Goal: Task Accomplishment & Management: Manage account settings

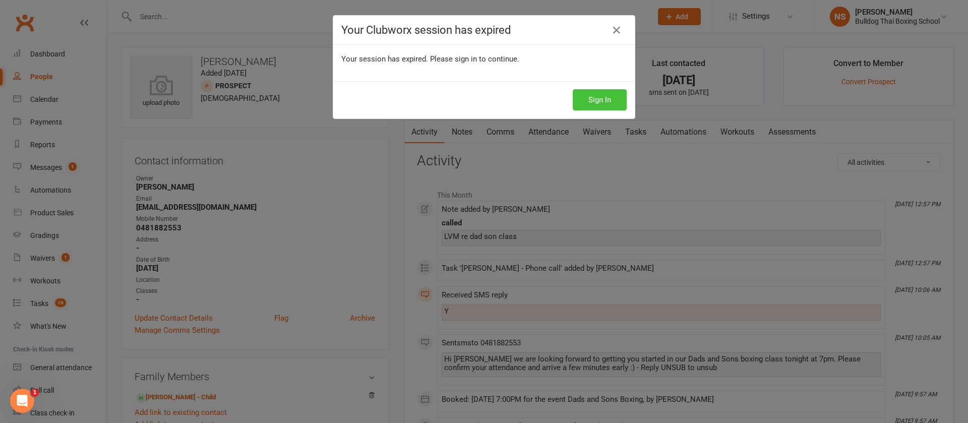
click at [600, 99] on button "Sign In" at bounding box center [600, 99] width 54 height 21
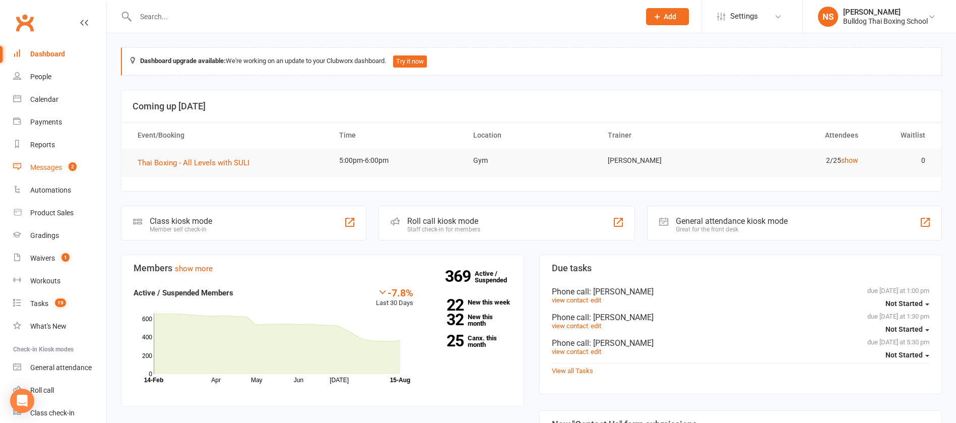
click at [48, 169] on div "Messages" at bounding box center [46, 167] width 32 height 8
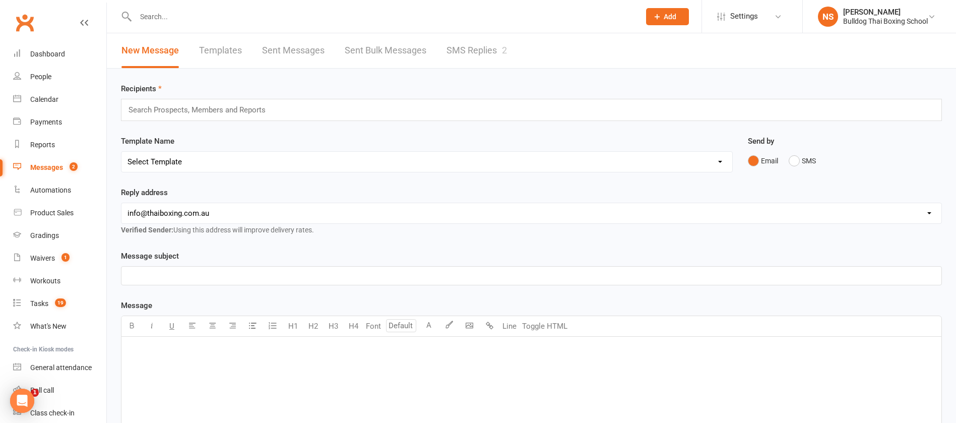
click at [489, 44] on link "SMS Replies 2" at bounding box center [477, 50] width 60 height 35
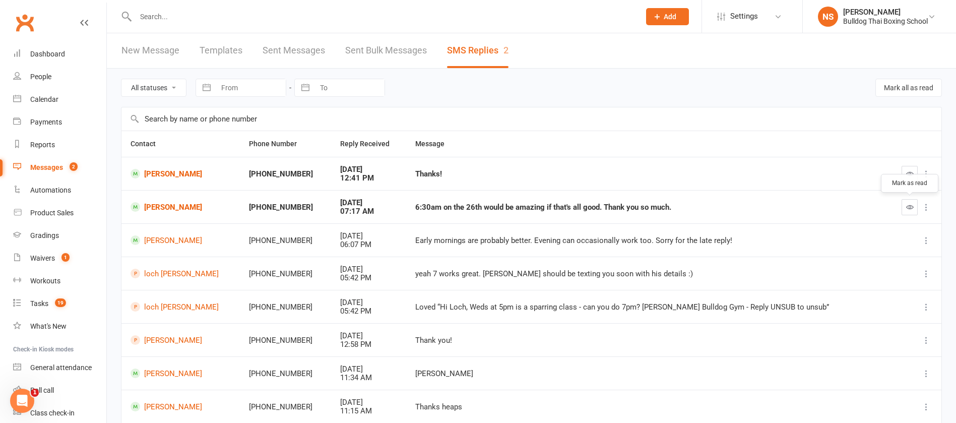
click at [917, 204] on button "button" at bounding box center [910, 207] width 16 height 16
click at [914, 171] on button "button" at bounding box center [910, 174] width 16 height 16
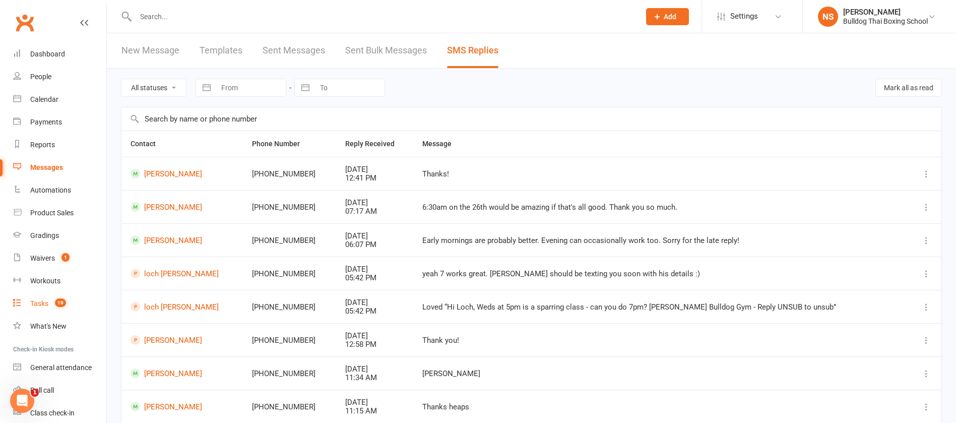
click at [37, 302] on div "Tasks" at bounding box center [39, 303] width 18 height 8
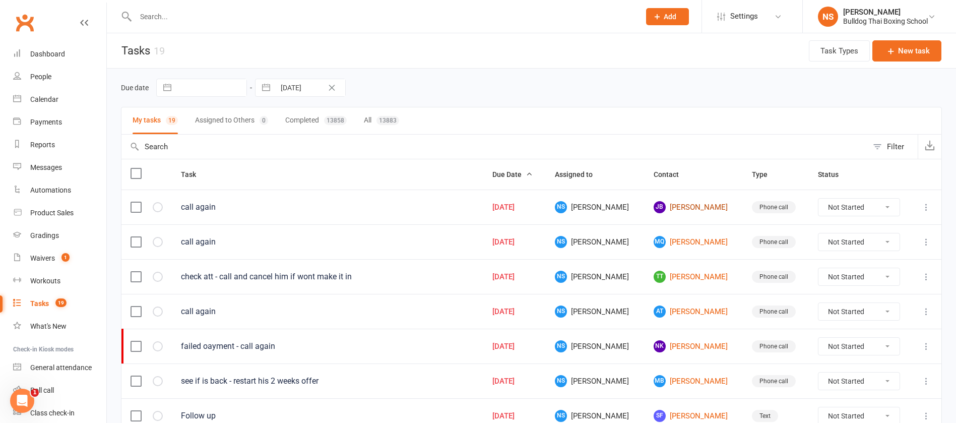
click at [686, 208] on link "[PERSON_NAME]" at bounding box center [694, 207] width 80 height 12
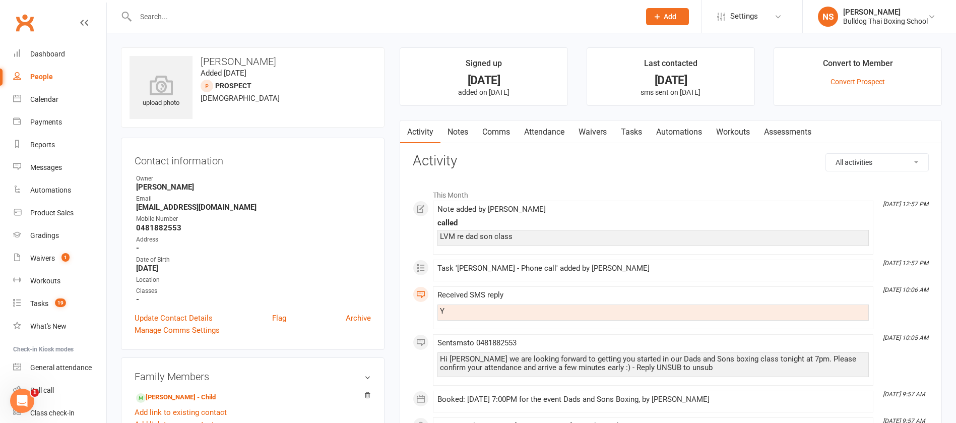
click at [463, 133] on link "Notes" at bounding box center [457, 131] width 35 height 23
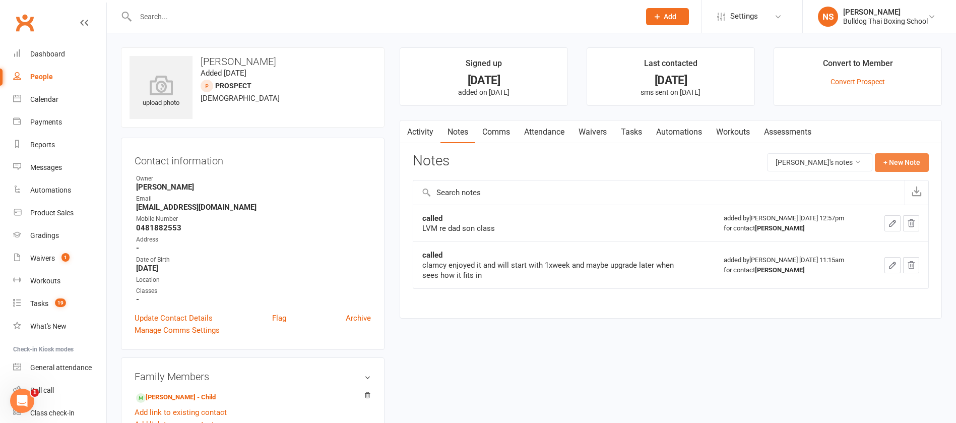
click at [916, 157] on button "+ New Note" at bounding box center [902, 162] width 54 height 18
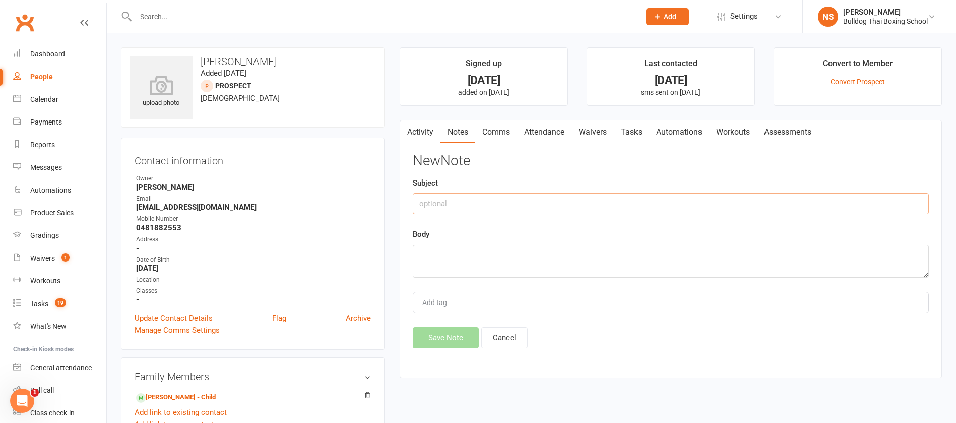
drag, startPoint x: 449, startPoint y: 200, endPoint x: 463, endPoint y: 181, distance: 23.8
click at [459, 182] on div "Subject" at bounding box center [671, 195] width 516 height 37
type input "called"
click at [486, 256] on textarea at bounding box center [671, 260] width 516 height 33
type textarea "DLM - send sms"
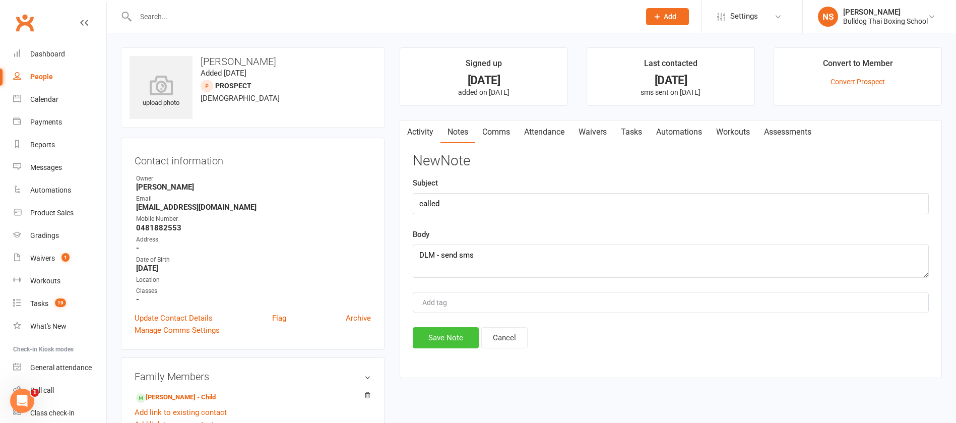
click at [455, 342] on button "Save Note" at bounding box center [446, 337] width 66 height 21
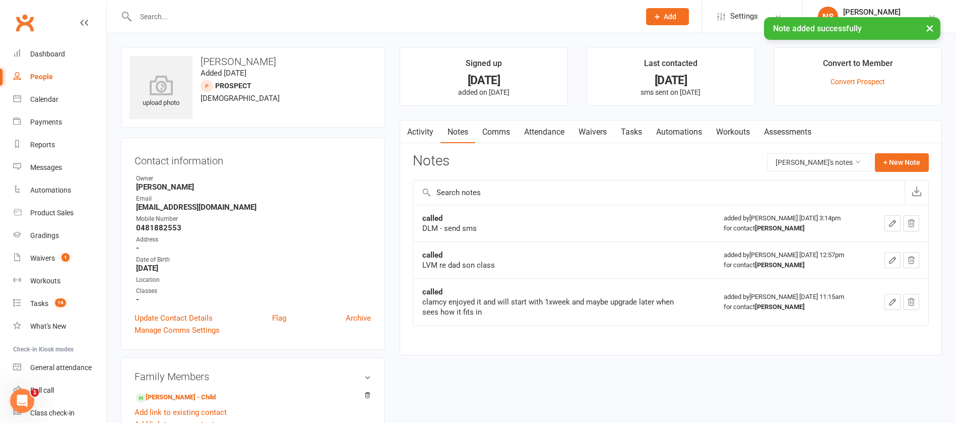
click at [502, 134] on link "Comms" at bounding box center [496, 131] width 42 height 23
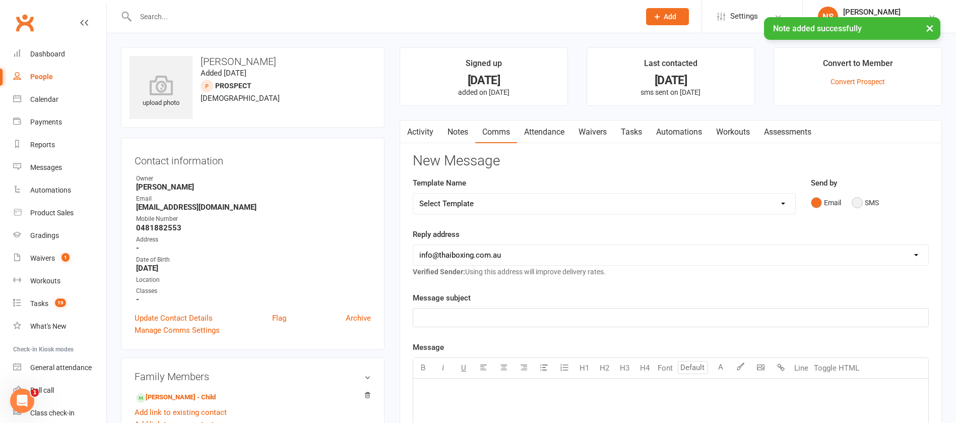
drag, startPoint x: 857, startPoint y: 201, endPoint x: 846, endPoint y: 202, distance: 10.6
click at [857, 201] on button "SMS" at bounding box center [865, 202] width 27 height 19
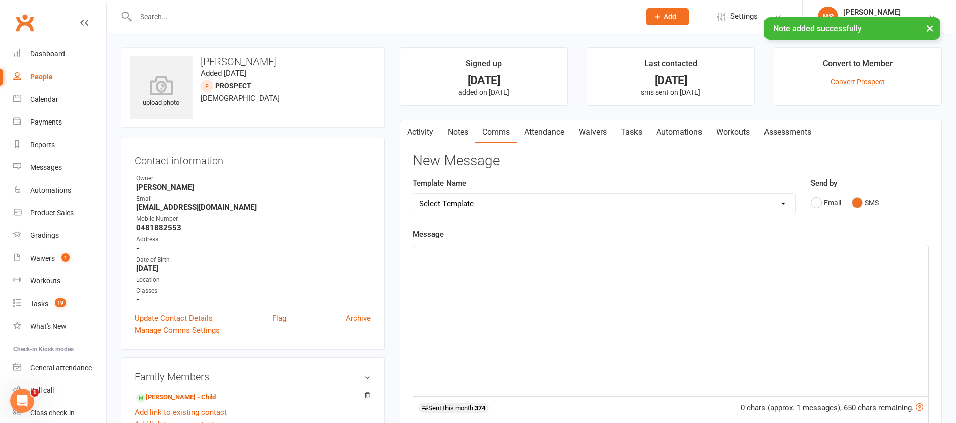
click at [436, 259] on div "﻿" at bounding box center [670, 320] width 515 height 151
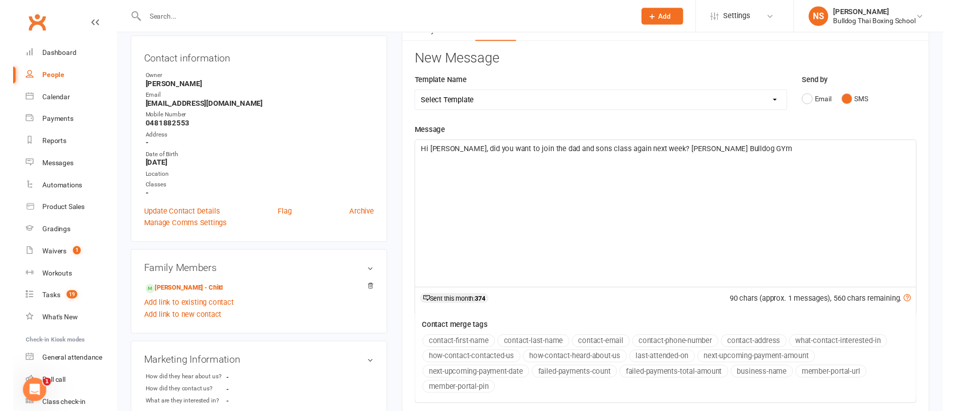
scroll to position [227, 0]
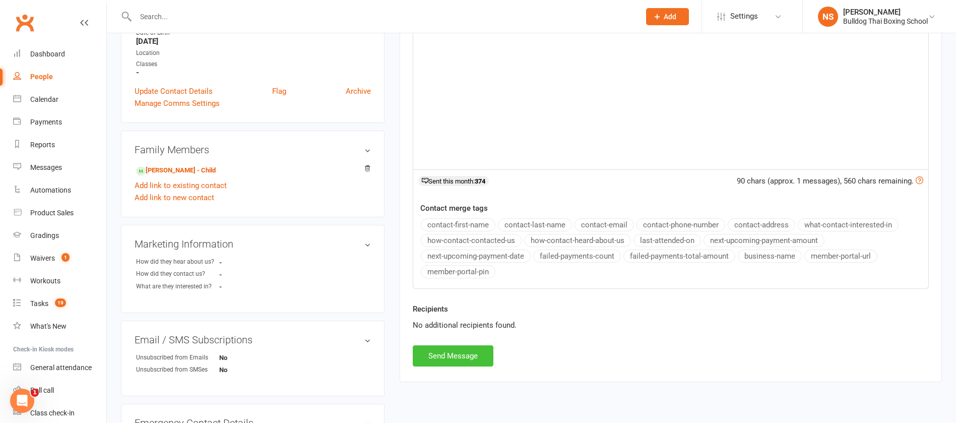
click at [470, 357] on button "Send Message" at bounding box center [453, 355] width 81 height 21
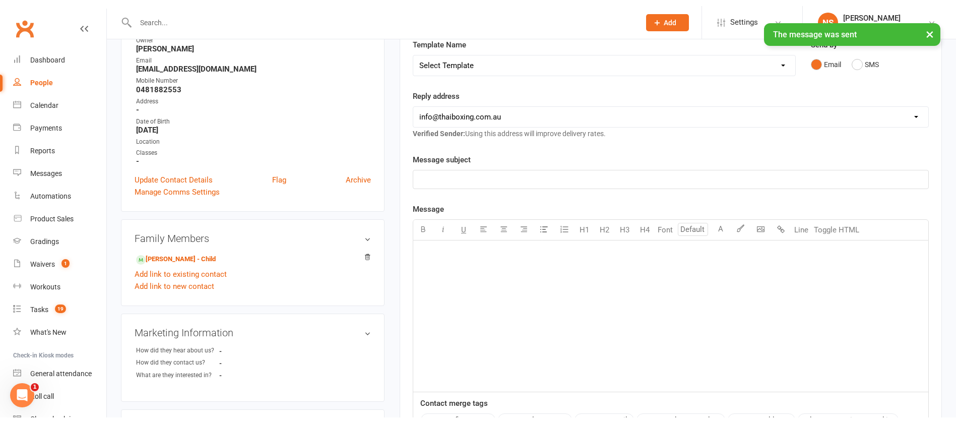
scroll to position [0, 0]
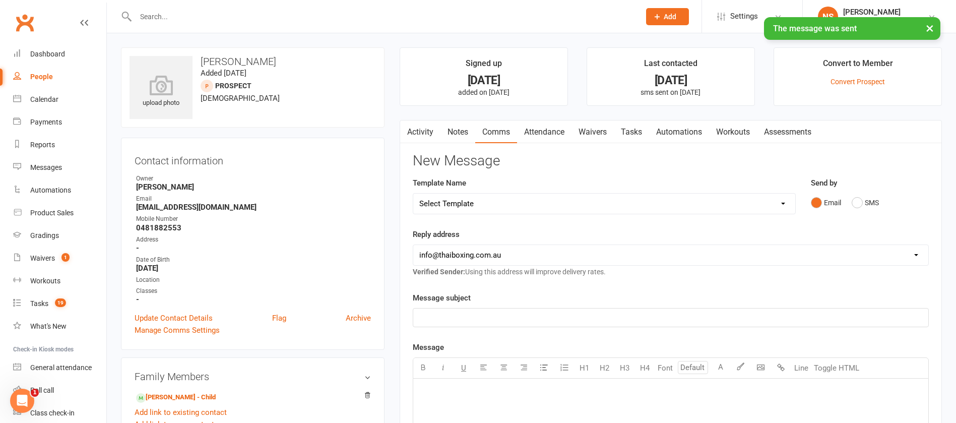
click at [643, 129] on link "Tasks" at bounding box center [631, 131] width 35 height 23
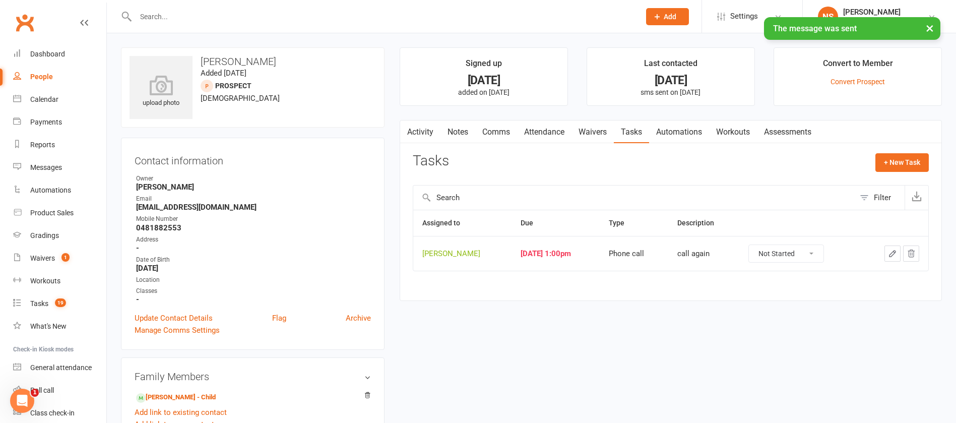
click at [892, 251] on icon "button" at bounding box center [892, 253] width 9 height 9
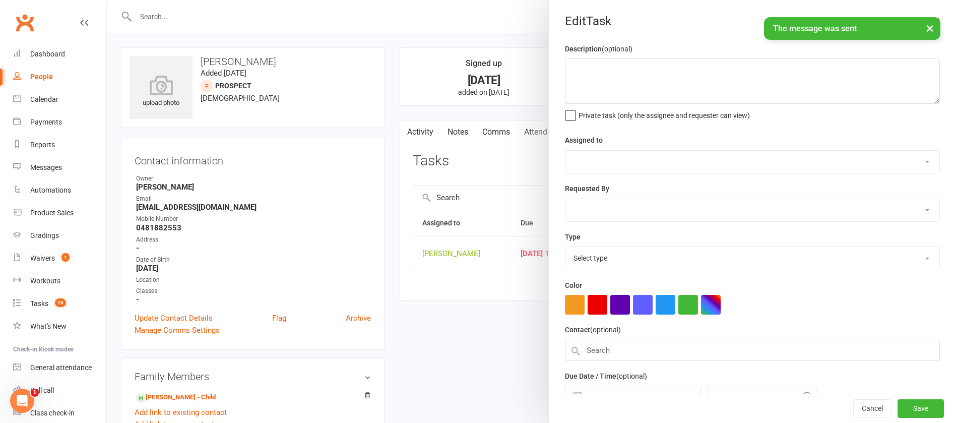
type textarea "call again"
select select "12940"
type input "[DATE]"
type input "1:00pm"
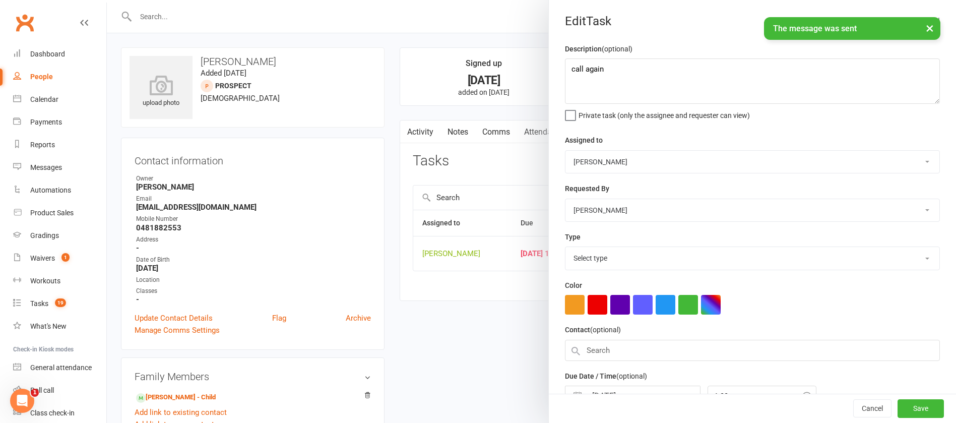
select select "12048"
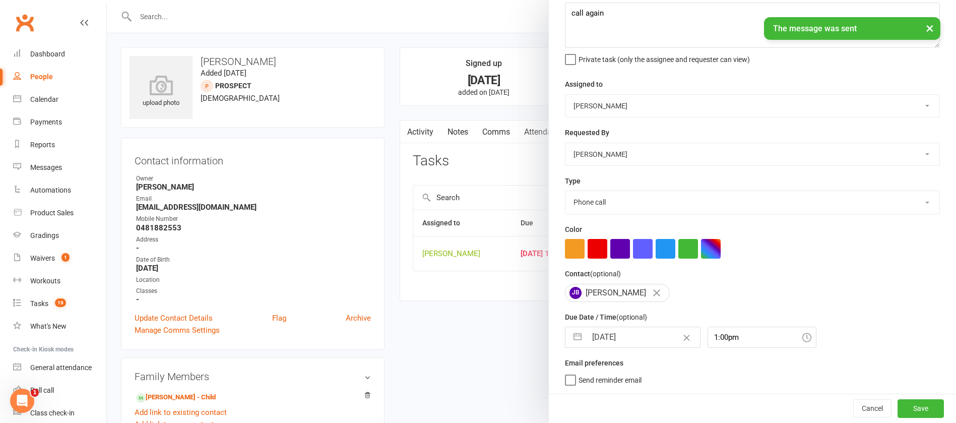
click at [632, 329] on input "[DATE]" at bounding box center [643, 337] width 113 height 20
select select "6"
select select "2025"
select select "7"
select select "2025"
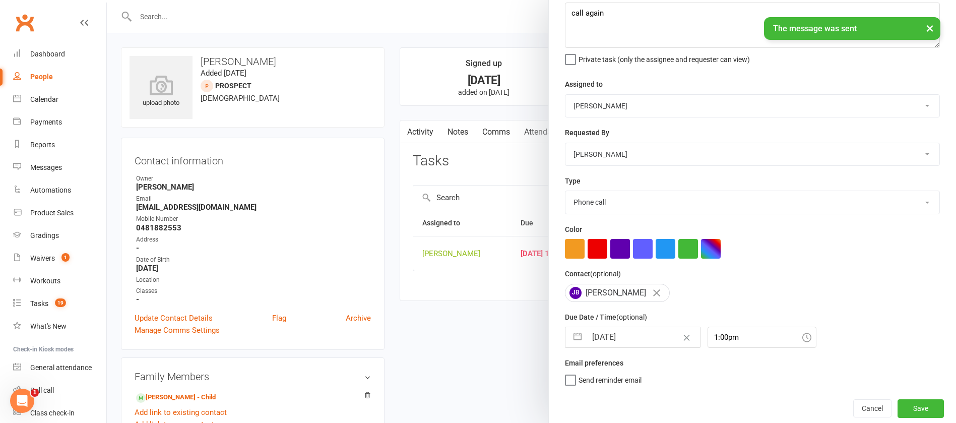
select select "8"
select select "2025"
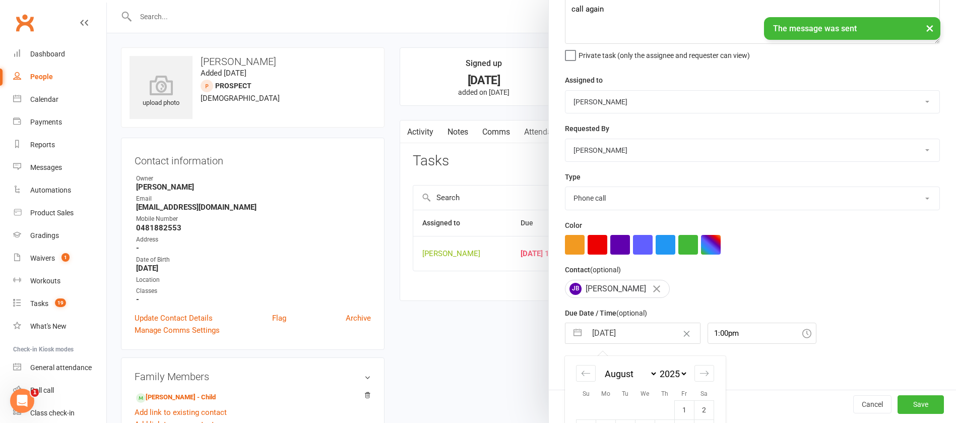
scroll to position [168, 0]
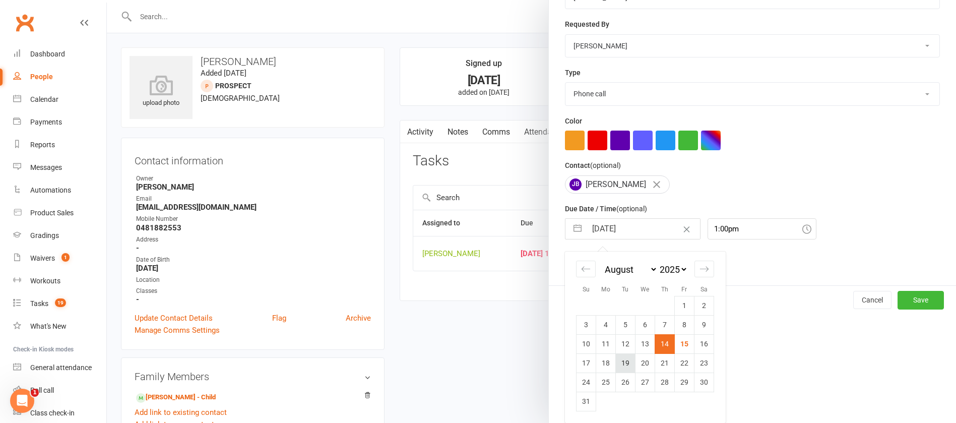
click at [620, 364] on td "19" at bounding box center [626, 362] width 20 height 19
type input "[DATE]"
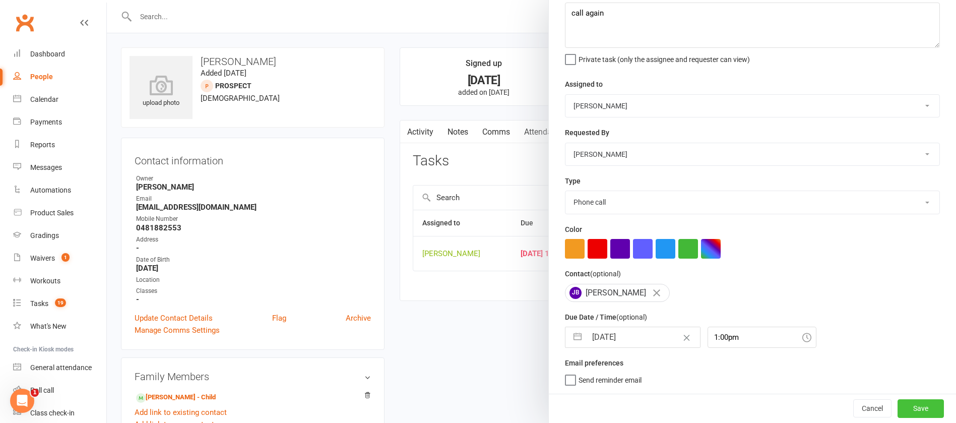
click at [898, 410] on button "Save" at bounding box center [921, 408] width 46 height 18
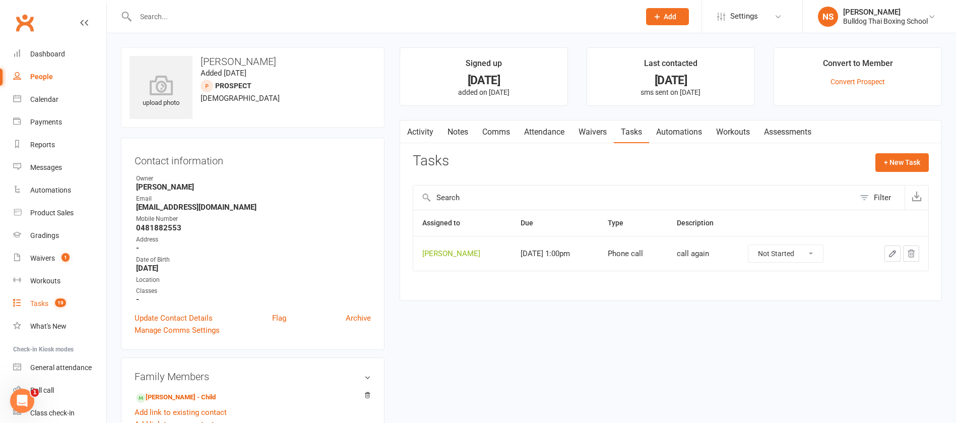
click at [41, 302] on div "Tasks" at bounding box center [39, 303] width 18 height 8
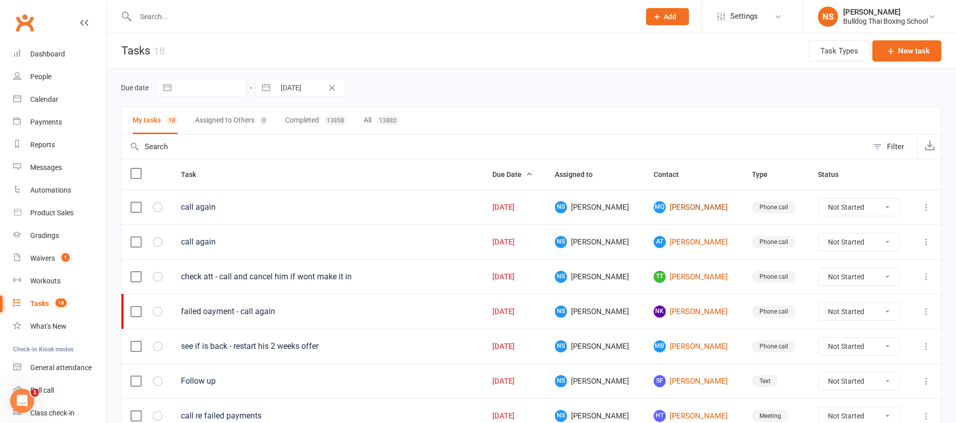
click at [693, 205] on link "MQ [PERSON_NAME]" at bounding box center [694, 207] width 80 height 12
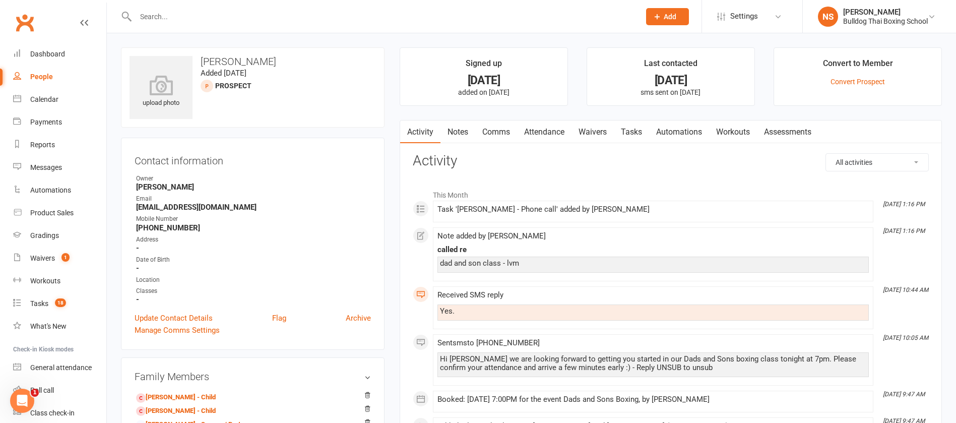
drag, startPoint x: 488, startPoint y: 125, endPoint x: 493, endPoint y: 129, distance: 5.5
click at [489, 127] on link "Comms" at bounding box center [496, 131] width 42 height 23
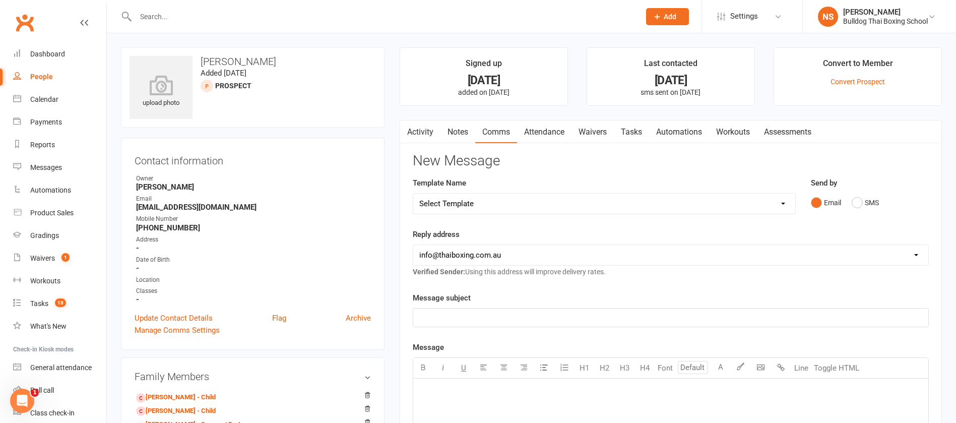
click at [499, 204] on select "Select Template [Email] Price Increase 28 Day Kick starter [SMS] 10 Pass Check …" at bounding box center [604, 204] width 382 height 20
select select "60"
click at [413, 194] on select "Select Template [Email] Price Increase 28 Day Kick starter [SMS] 10 Pass Check …" at bounding box center [604, 204] width 382 height 20
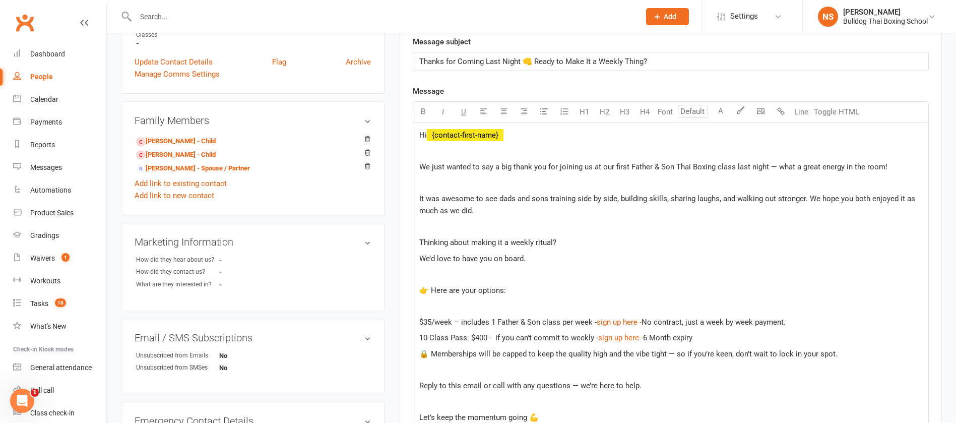
scroll to position [302, 0]
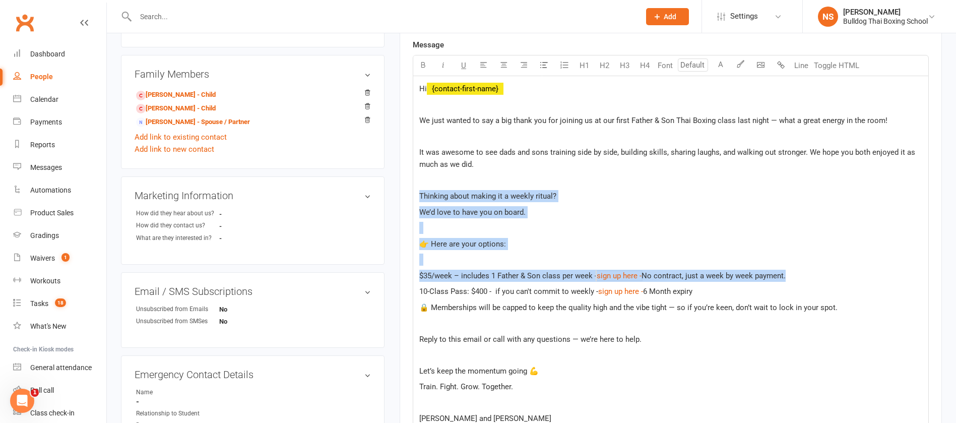
drag, startPoint x: 421, startPoint y: 193, endPoint x: 803, endPoint y: 272, distance: 390.6
click at [803, 272] on div "Hi ﻿ {contact-first-name} We just wanted to say a big thank you for joining us …" at bounding box center [670, 277] width 515 height 403
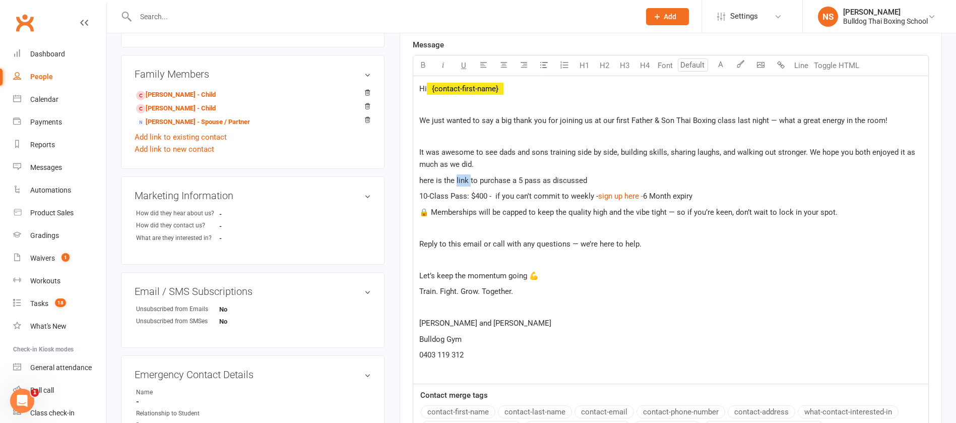
drag, startPoint x: 469, startPoint y: 178, endPoint x: 456, endPoint y: 173, distance: 14.0
click at [456, 173] on div "Hi ﻿ {contact-first-name} We just wanted to say a big thank you for joining us …" at bounding box center [670, 230] width 515 height 308
click at [740, 61] on icon "button" at bounding box center [741, 64] width 8 height 8
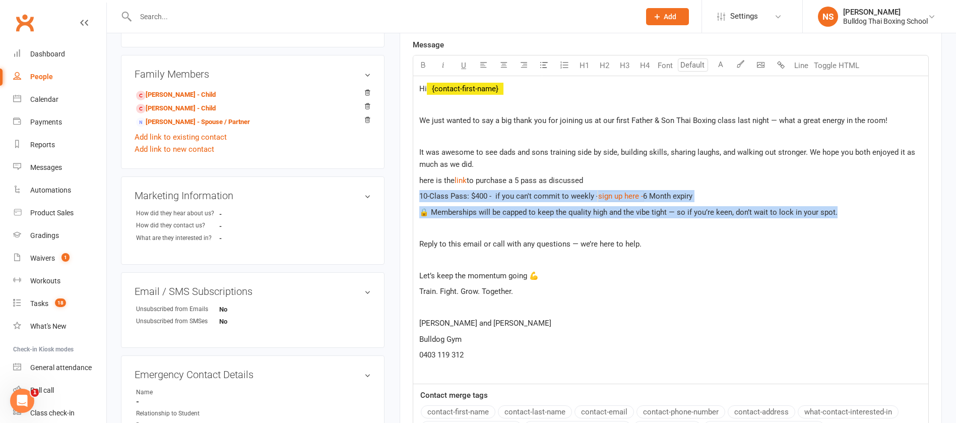
drag, startPoint x: 419, startPoint y: 197, endPoint x: 856, endPoint y: 217, distance: 437.4
click at [856, 217] on div "Hi ﻿ {contact-first-name} We just wanted to say a big thank you for joining us …" at bounding box center [670, 230] width 515 height 308
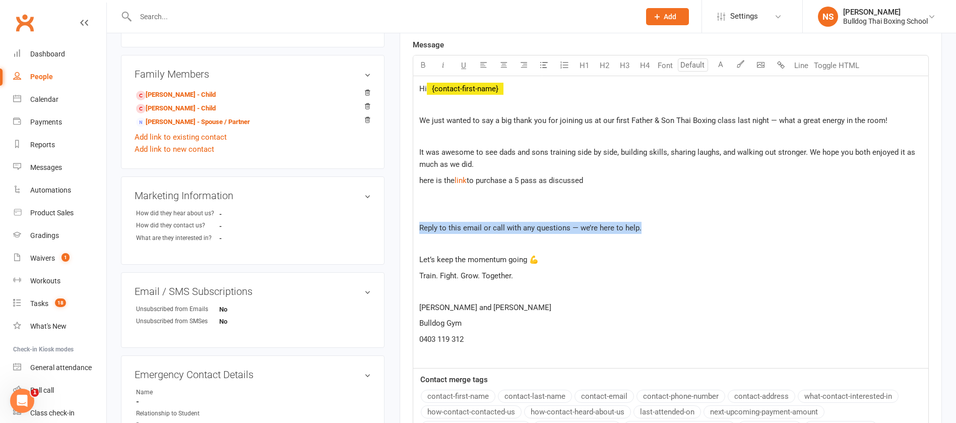
drag, startPoint x: 585, startPoint y: 228, endPoint x: 417, endPoint y: 231, distance: 168.4
click at [417, 231] on div "Hi ﻿ {contact-first-name} We just wanted to say a big thank you for joining us …" at bounding box center [670, 222] width 515 height 292
drag, startPoint x: 491, startPoint y: 268, endPoint x: 418, endPoint y: 226, distance: 84.6
click at [418, 226] on div "Hi ﻿ {contact-first-name} We just wanted to say a big thank you for joining us …" at bounding box center [670, 222] width 515 height 292
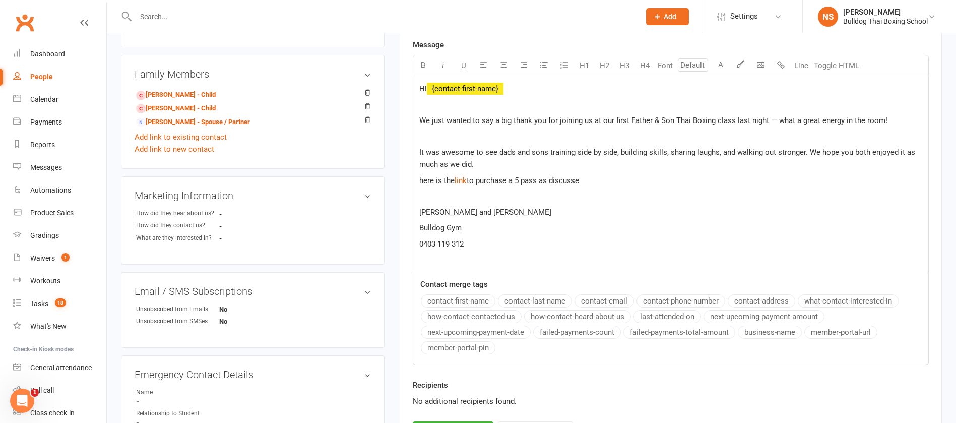
click at [424, 182] on span "here is the" at bounding box center [436, 180] width 35 height 9
click at [583, 181] on p "Here is the $ link $ to purchase a 5 pass as discusse" at bounding box center [670, 180] width 503 height 12
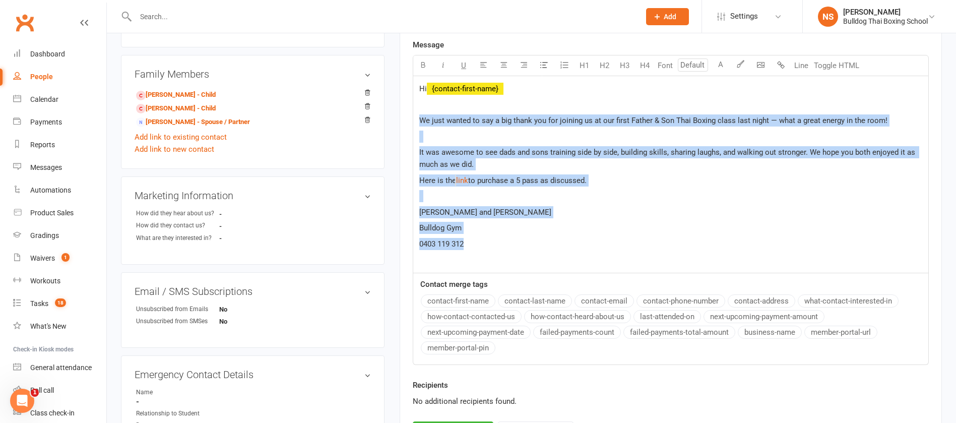
drag, startPoint x: 461, startPoint y: 231, endPoint x: 421, endPoint y: 117, distance: 121.0
click at [421, 117] on div "Hi ﻿ {contact-first-name} We just wanted to say a big thank you for joining us …" at bounding box center [670, 174] width 515 height 197
copy div "We just wanted to say a big thank you for joining us at our first Father & Son …"
click at [611, 233] on p "Bulldog Gym" at bounding box center [670, 228] width 503 height 12
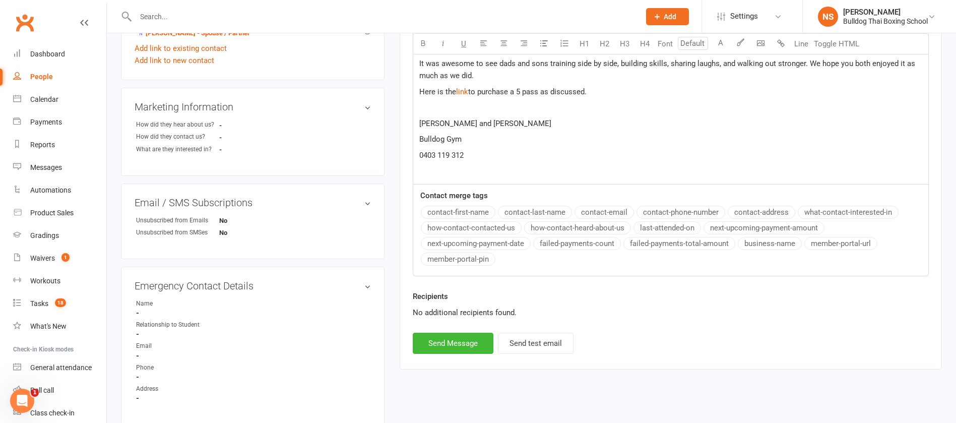
scroll to position [464, 0]
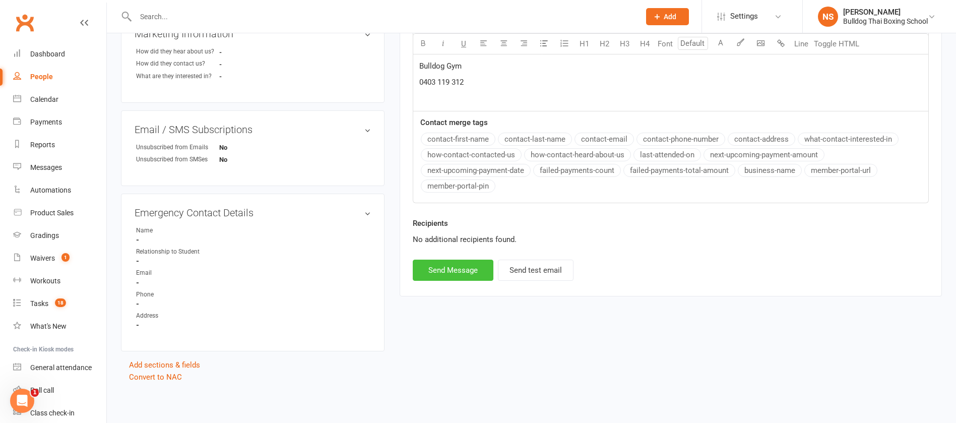
click at [445, 271] on button "Send Message" at bounding box center [453, 270] width 81 height 21
select select
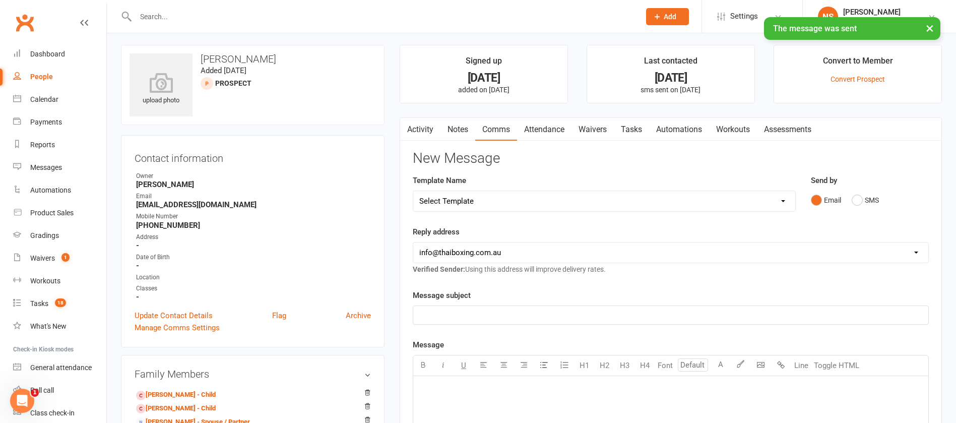
scroll to position [0, 0]
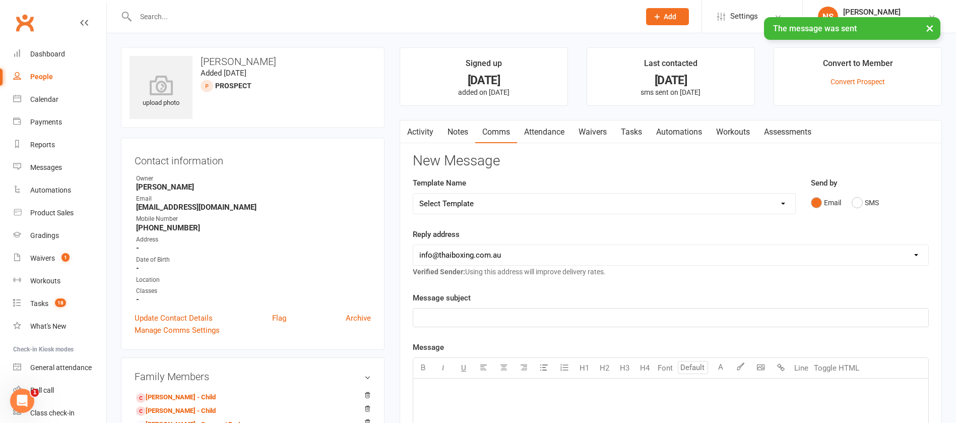
click at [463, 128] on link "Notes" at bounding box center [457, 131] width 35 height 23
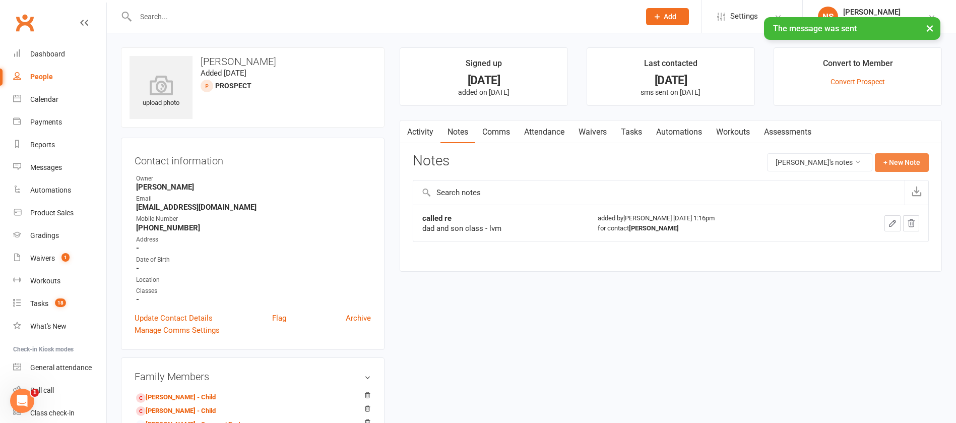
click at [897, 161] on button "+ New Note" at bounding box center [902, 162] width 54 height 18
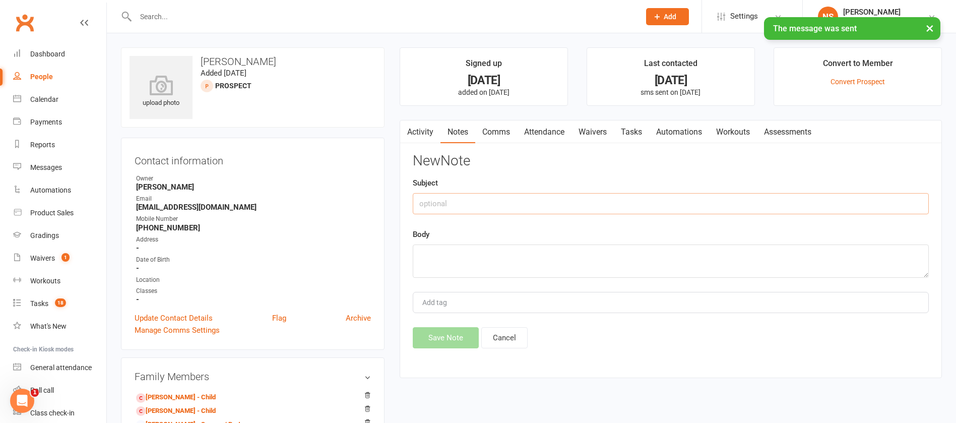
drag, startPoint x: 555, startPoint y: 199, endPoint x: 559, endPoint y: 171, distance: 27.6
click at [556, 190] on div "Subject" at bounding box center [671, 195] width 516 height 37
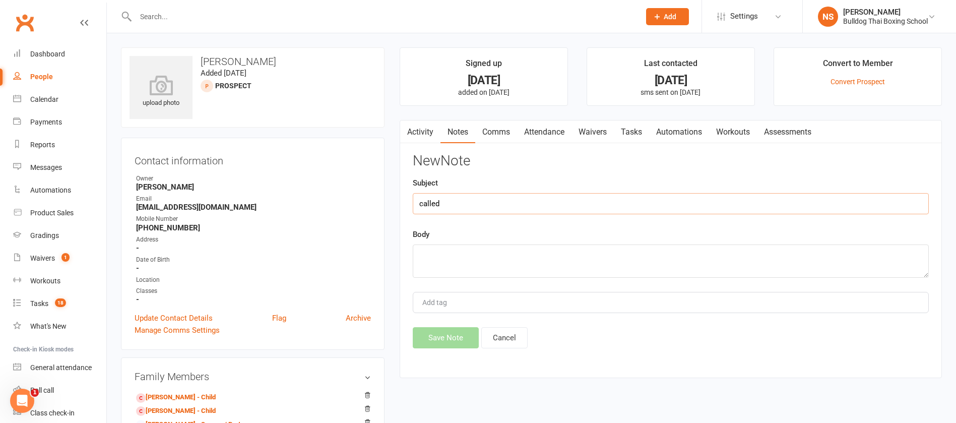
type input "called"
click at [436, 247] on textarea at bounding box center [671, 260] width 516 height 33
click at [589, 253] on textarea "didnt want to commit to weekly or 10 pass -a ske dabout 5 pass" at bounding box center [671, 260] width 516 height 33
type textarea "didn't want to commit to weekly or 10 pass -asked about 5 pass"
click at [448, 339] on button "Save Note" at bounding box center [446, 337] width 66 height 21
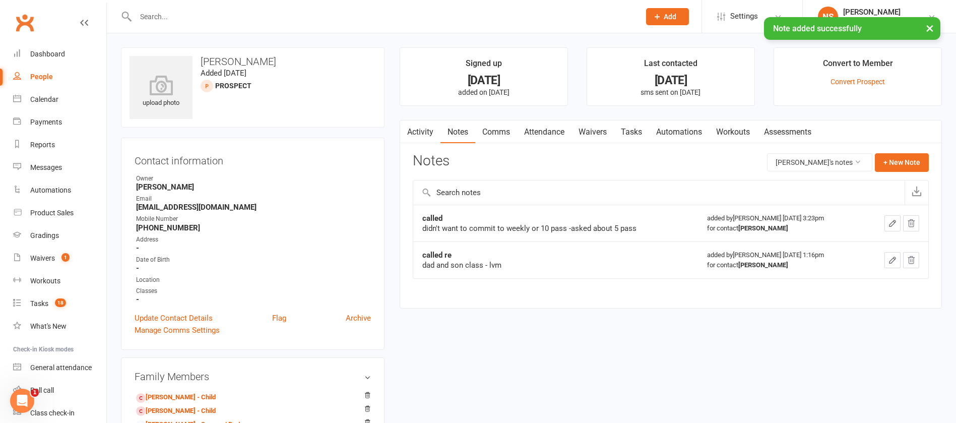
click at [629, 123] on link "Tasks" at bounding box center [631, 131] width 35 height 23
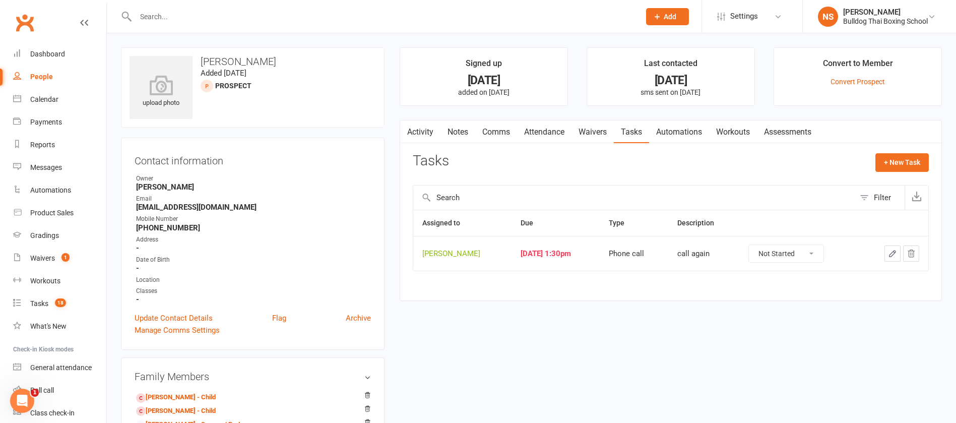
click at [890, 251] on icon "button" at bounding box center [892, 253] width 9 height 9
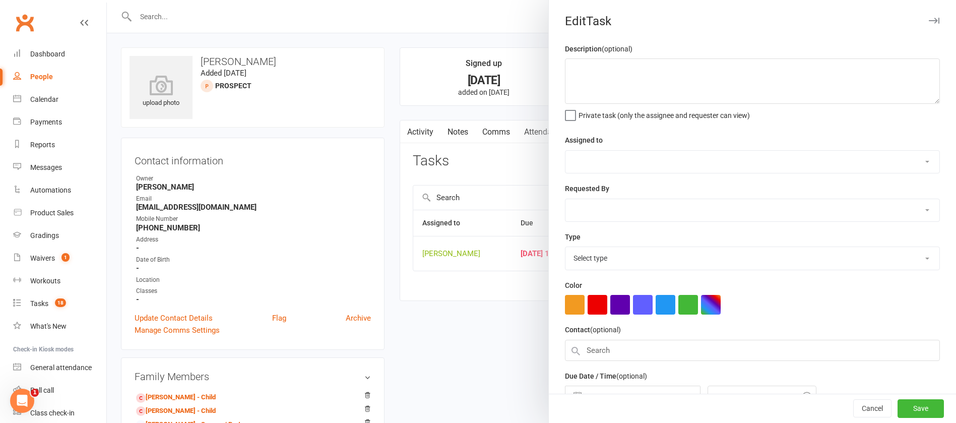
type textarea "call again"
select select "12940"
type input "[DATE]"
type input "1:30pm"
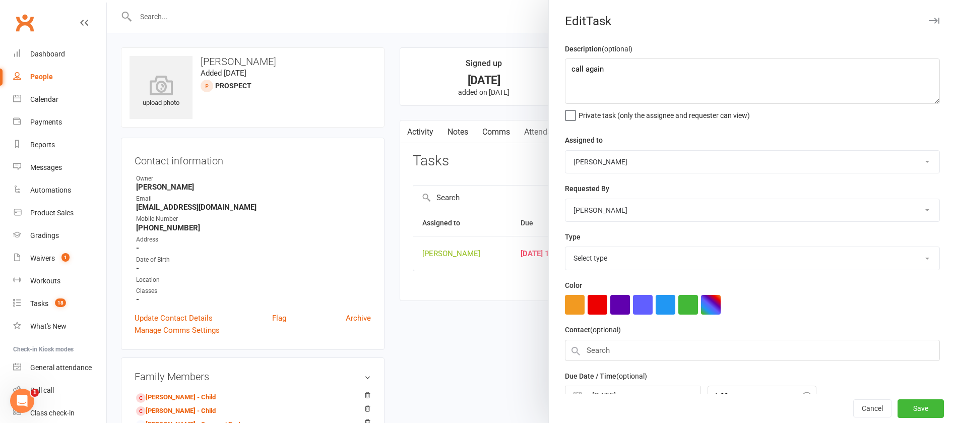
select select "12048"
drag, startPoint x: 638, startPoint y: 79, endPoint x: 538, endPoint y: 60, distance: 101.5
click at [107, 0] on react-component "Edit Task Description (optional) call again Private task (only the assignee and…" at bounding box center [107, 0] width 0 height 0
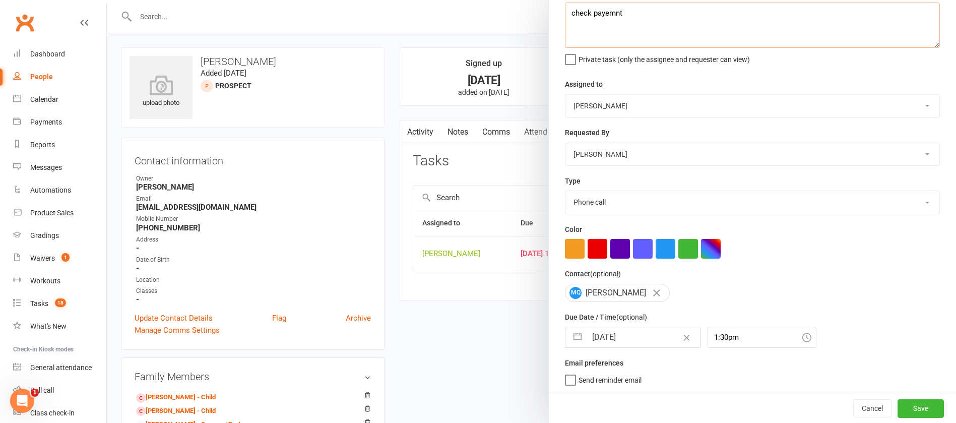
type textarea "check payemnt"
click at [634, 337] on input "[DATE]" at bounding box center [643, 337] width 113 height 20
select select "6"
select select "2025"
select select "7"
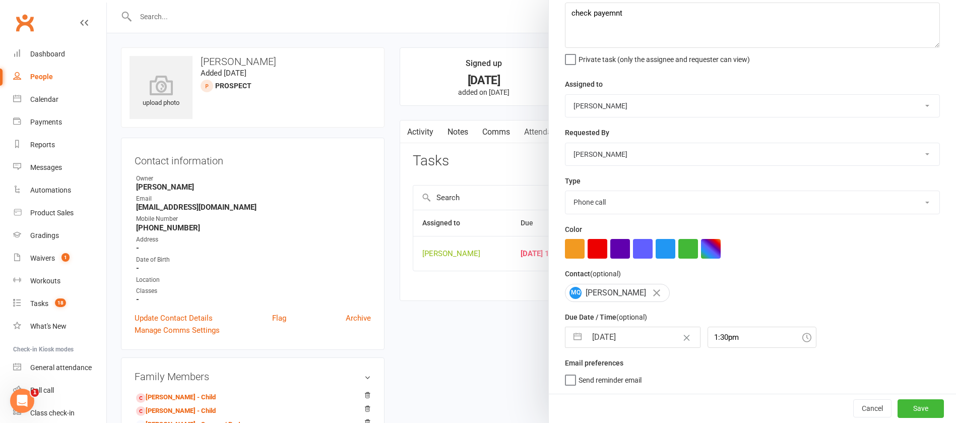
select select "2025"
select select "8"
select select "2025"
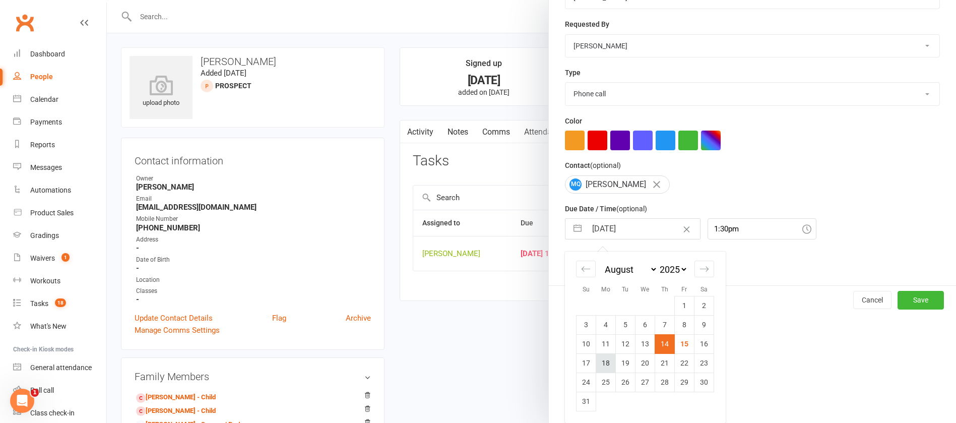
click at [602, 362] on td "18" at bounding box center [606, 362] width 20 height 19
type input "[DATE]"
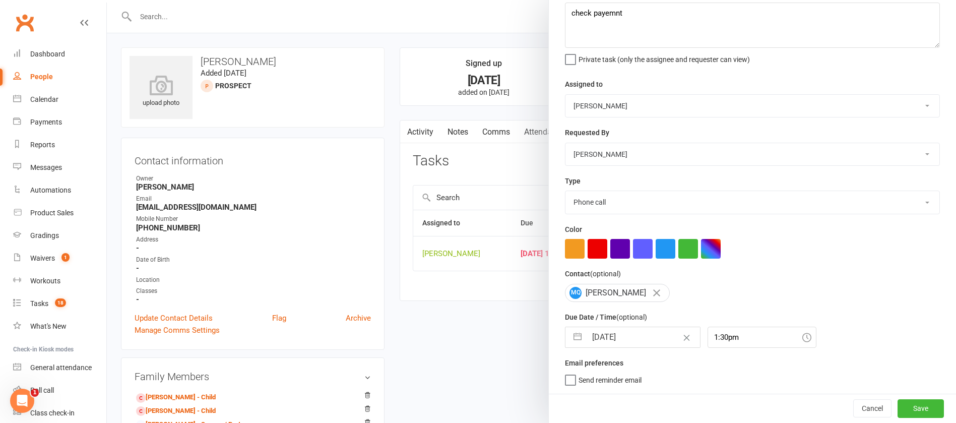
scroll to position [60, 0]
click at [898, 406] on button "Save" at bounding box center [921, 408] width 46 height 18
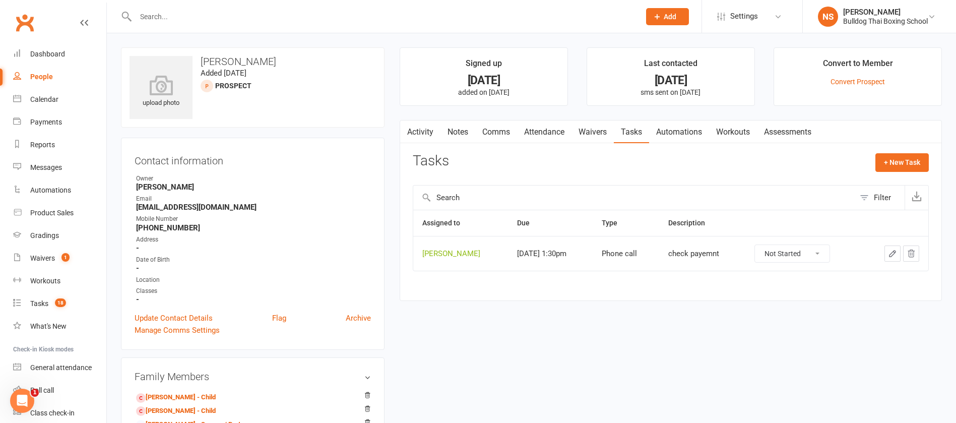
drag, startPoint x: 425, startPoint y: 128, endPoint x: 436, endPoint y: 126, distance: 11.8
click at [425, 128] on link "Activity" at bounding box center [420, 131] width 40 height 23
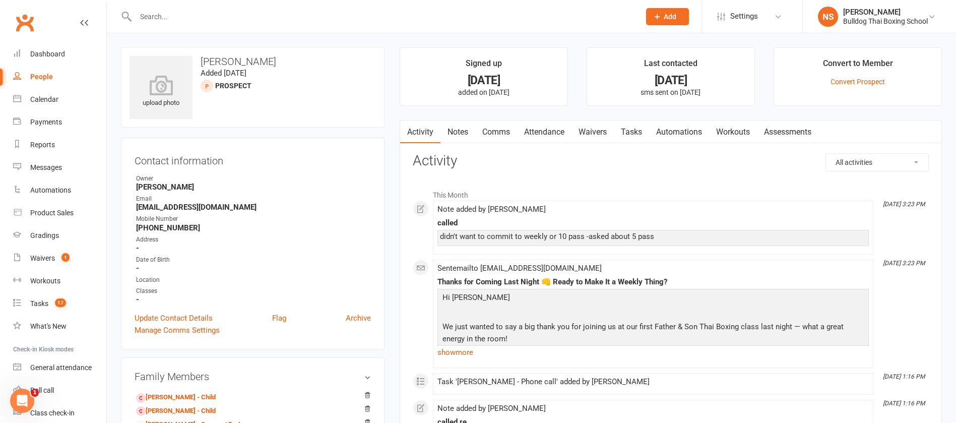
drag, startPoint x: 159, startPoint y: 20, endPoint x: 169, endPoint y: 7, distance: 16.5
click at [159, 19] on input "text" at bounding box center [383, 17] width 500 height 14
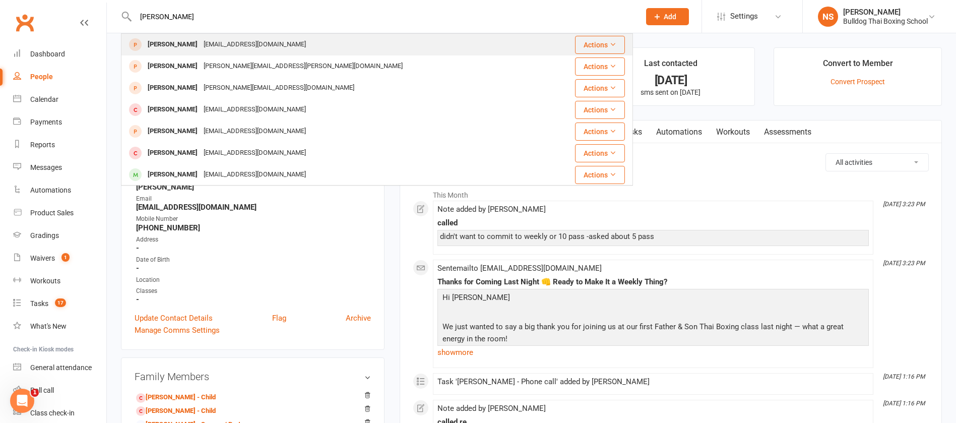
type input "[PERSON_NAME]"
click at [219, 44] on div "[EMAIL_ADDRESS][DOMAIN_NAME]" at bounding box center [255, 44] width 108 height 15
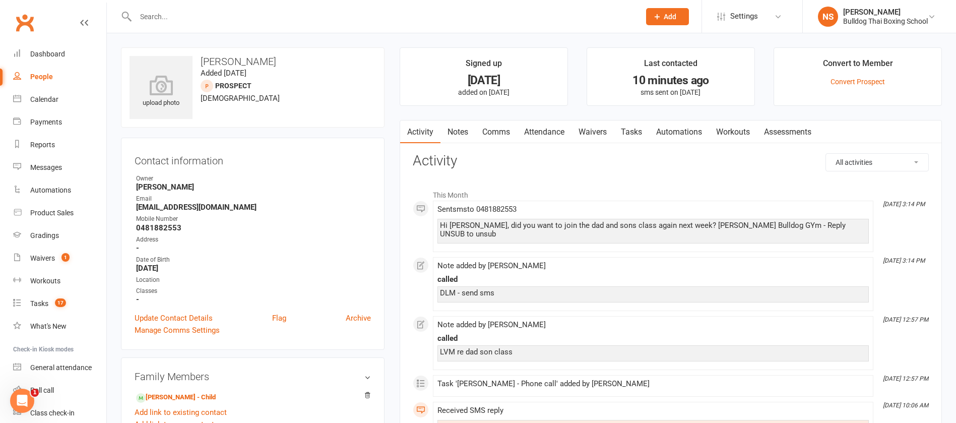
click at [498, 135] on link "Comms" at bounding box center [496, 131] width 42 height 23
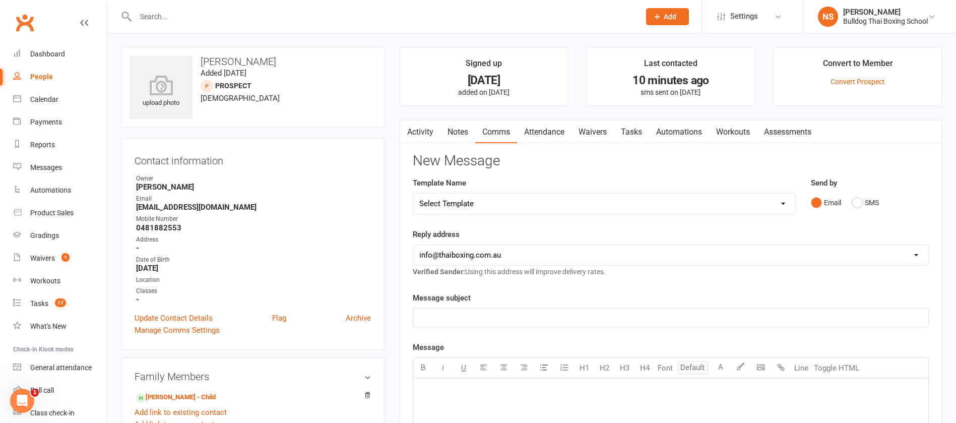
click at [493, 205] on select "Select Template [Email] Price Increase 28 Day Kick starter [SMS] 10 Pass Check …" at bounding box center [604, 204] width 382 height 20
select select "60"
click at [413, 194] on select "Select Template [Email] Price Increase 28 Day Kick starter [SMS] 10 Pass Check …" at bounding box center [604, 204] width 382 height 20
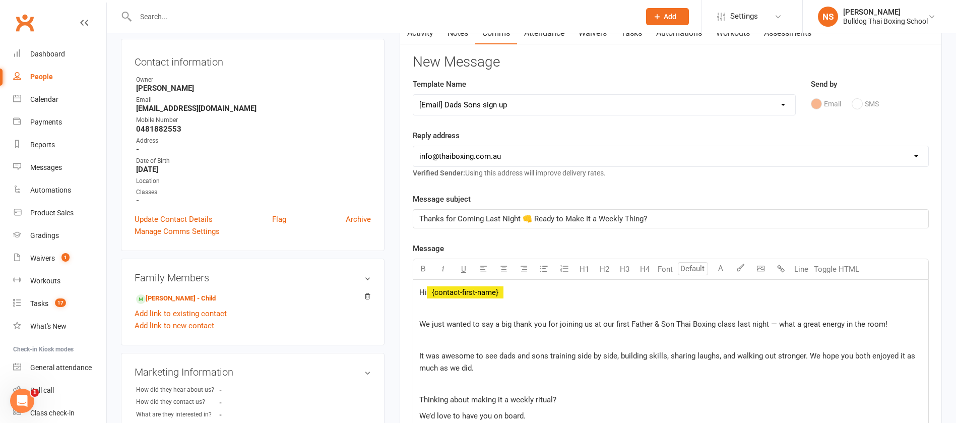
scroll to position [151, 0]
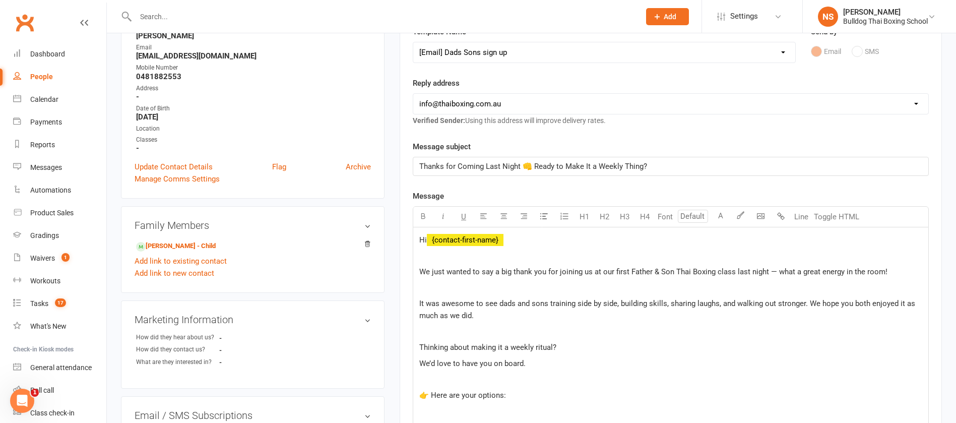
click at [498, 165] on span "Thanks for Coming Last Night 👊 Ready to Make It a Weekly Thing?" at bounding box center [533, 166] width 228 height 9
drag, startPoint x: 520, startPoint y: 166, endPoint x: 486, endPoint y: 163, distance: 33.4
click at [486, 163] on span "Thanks for Coming Last Night 👊 Ready to Make It a Weekly Thing?" at bounding box center [533, 166] width 228 height 9
click at [498, 165] on span "Thanks for Coming Tueday night 👊 Ready to Make It a Weekly Thing?" at bounding box center [536, 166] width 235 height 9
drag, startPoint x: 665, startPoint y: 164, endPoint x: 546, endPoint y: 165, distance: 118.9
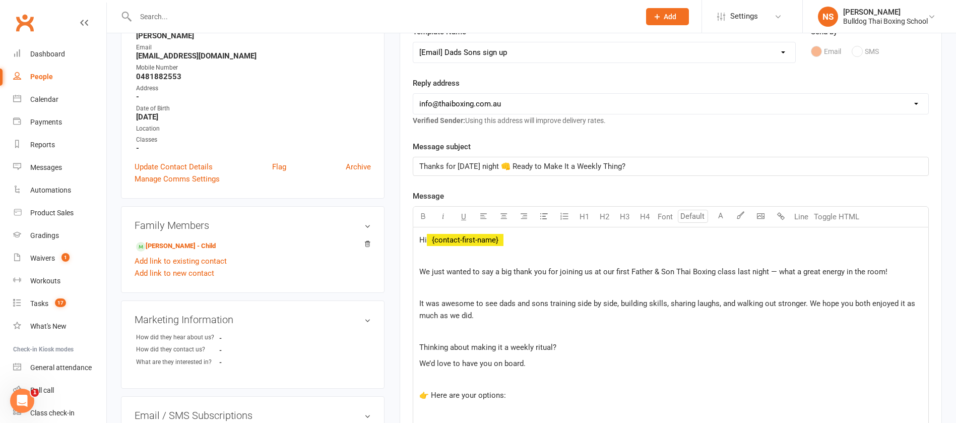
click at [546, 165] on p "Thanks for [DATE] night 👊 Ready to Make It a Weekly Thing?" at bounding box center [670, 166] width 503 height 12
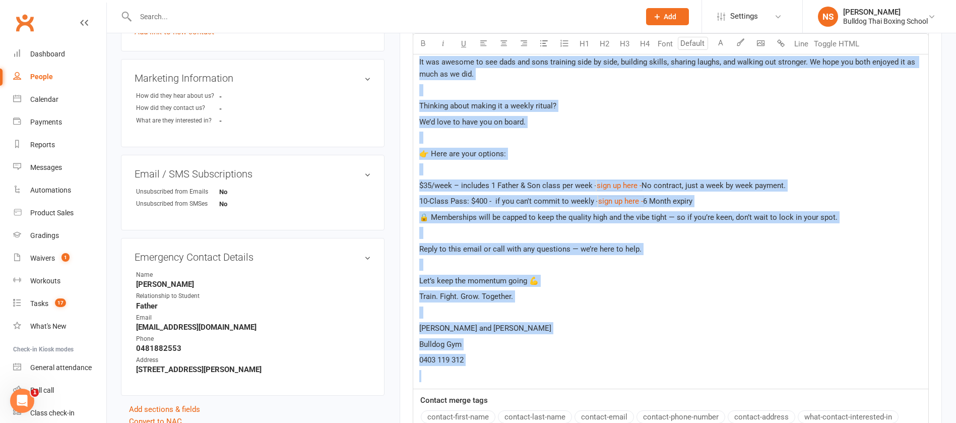
scroll to position [462, 0]
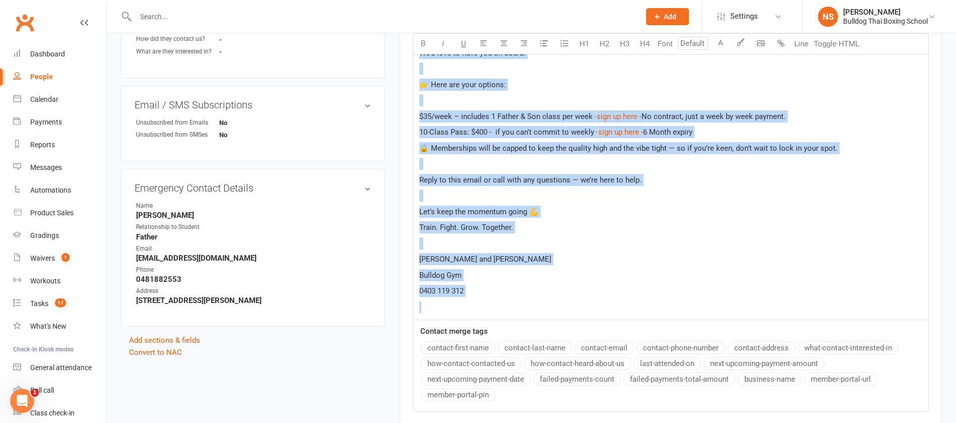
drag, startPoint x: 418, startPoint y: 195, endPoint x: 554, endPoint y: 314, distance: 181.4
click at [554, 314] on div "Hi ﻿ {contact-first-name} We just wanted to say a big thank you for joining us …" at bounding box center [670, 118] width 515 height 403
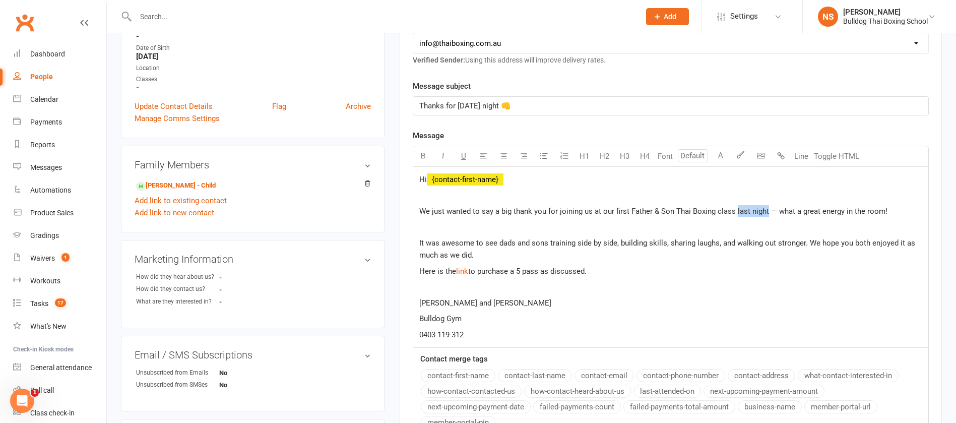
drag, startPoint x: 765, startPoint y: 211, endPoint x: 735, endPoint y: 209, distance: 29.8
click at [735, 209] on span "We just wanted to say a big thank you for joining us at our first Father & Son …" at bounding box center [653, 211] width 468 height 9
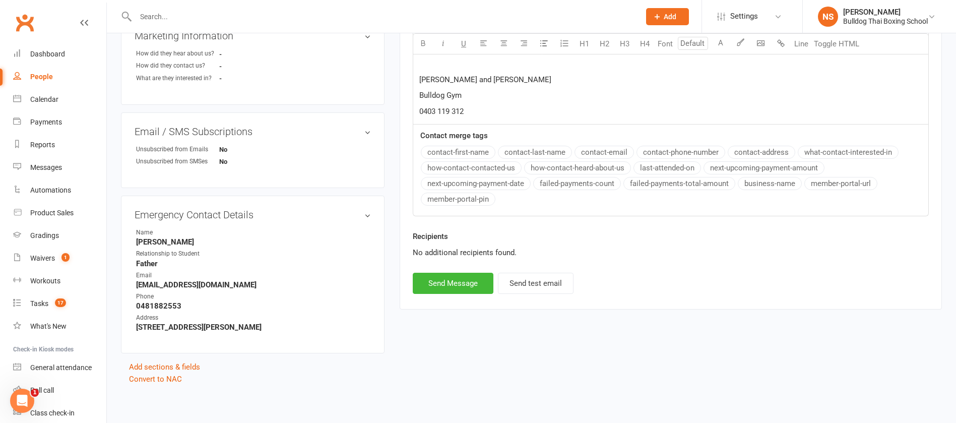
scroll to position [437, 0]
click at [456, 281] on button "Send Message" at bounding box center [453, 281] width 81 height 21
select select
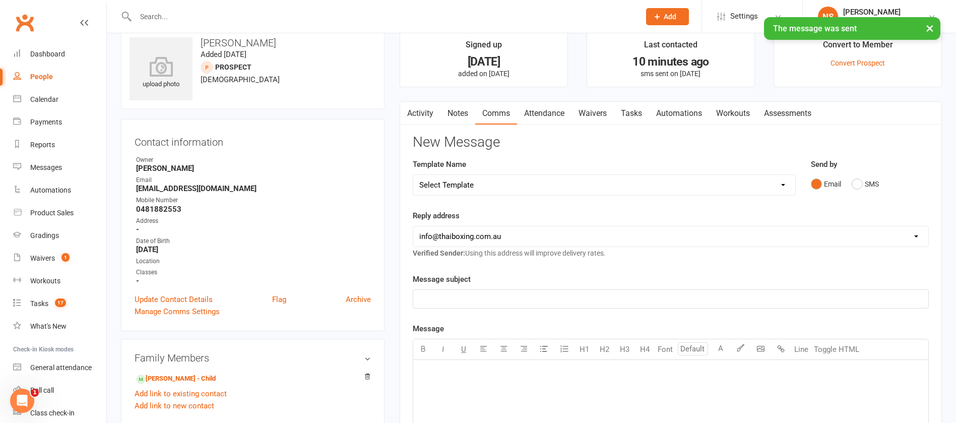
scroll to position [0, 0]
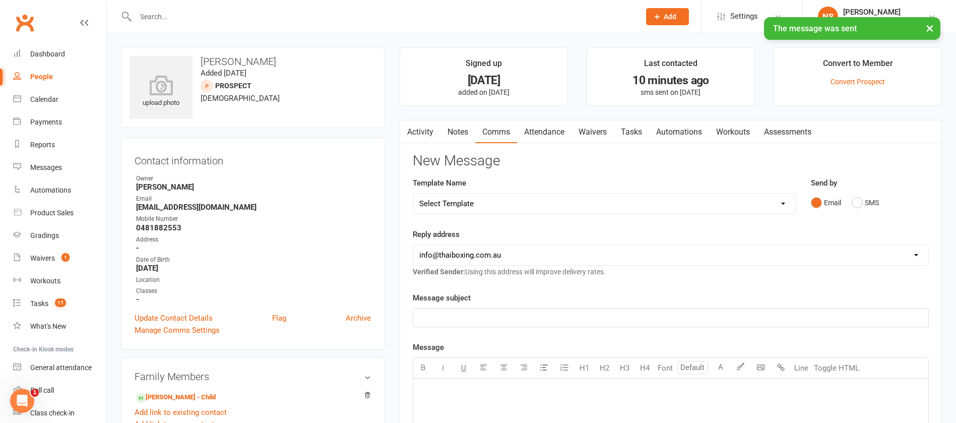
click at [641, 133] on link "Tasks" at bounding box center [631, 131] width 35 height 23
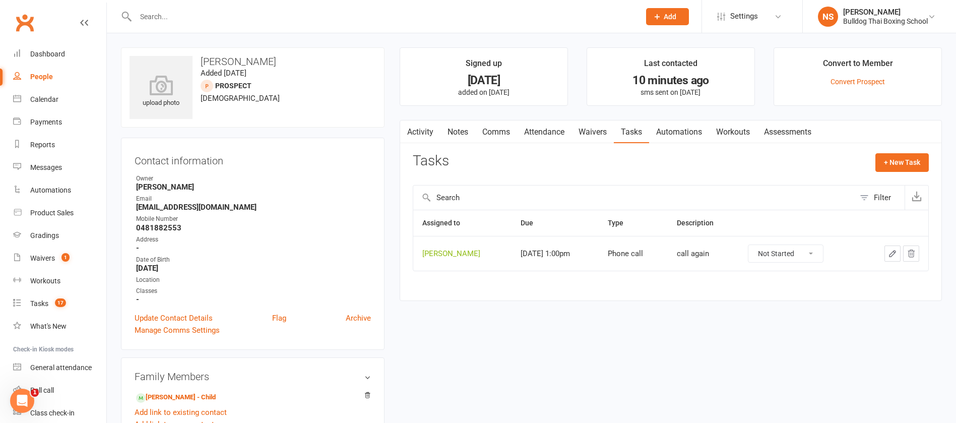
click at [893, 249] on icon "button" at bounding box center [892, 253] width 9 height 9
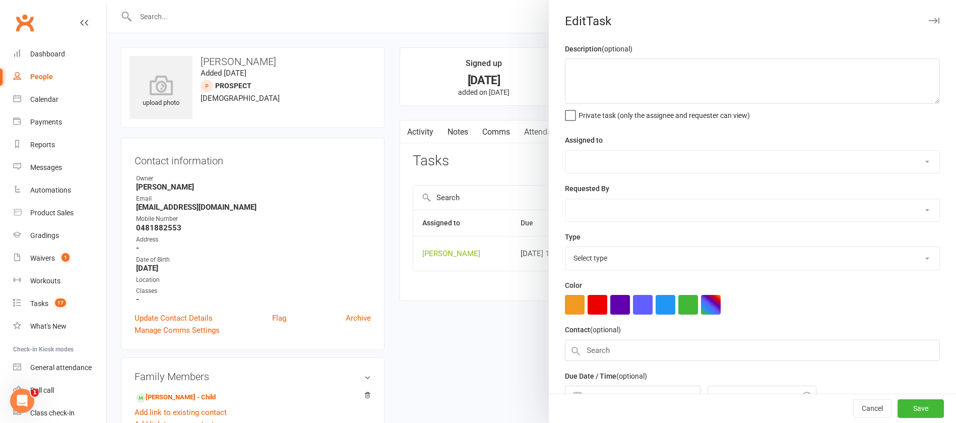
type textarea "call again"
select select "12940"
type input "[DATE]"
type input "1:00pm"
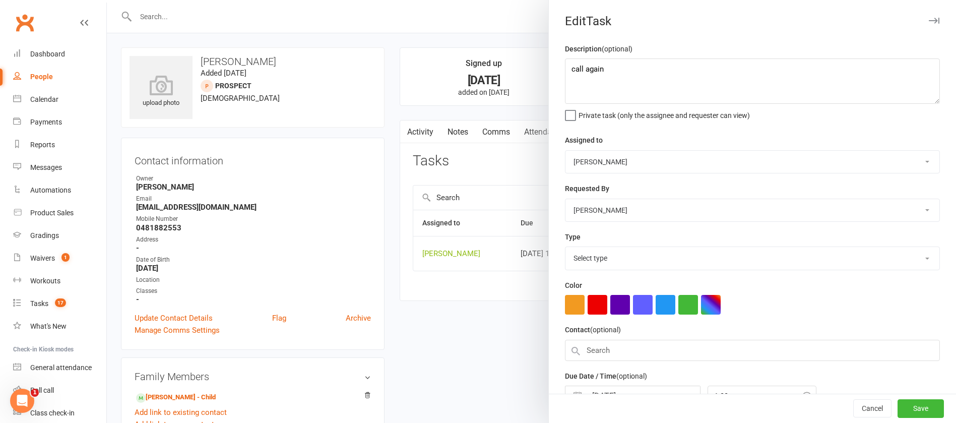
select select "12048"
drag, startPoint x: 629, startPoint y: 75, endPoint x: 565, endPoint y: 65, distance: 64.7
click at [565, 63] on textarea "call again" at bounding box center [752, 80] width 375 height 45
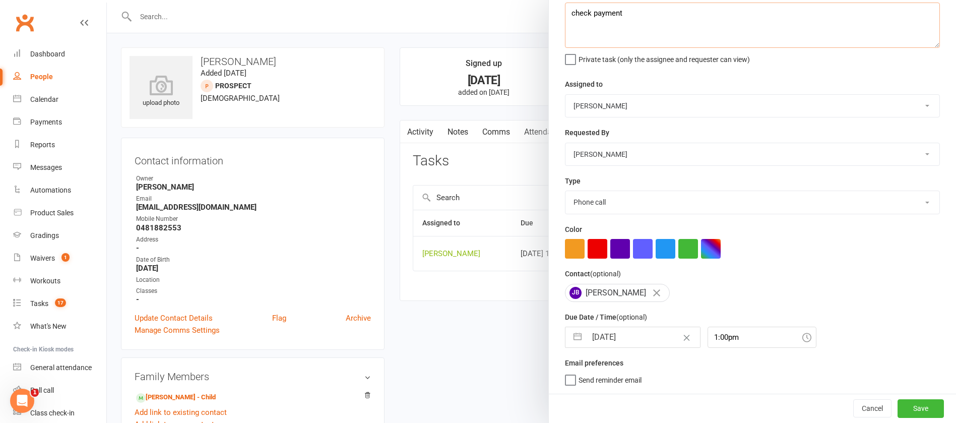
type textarea "check payment"
click at [632, 336] on input "[DATE]" at bounding box center [643, 337] width 113 height 20
select select "6"
select select "2025"
select select "7"
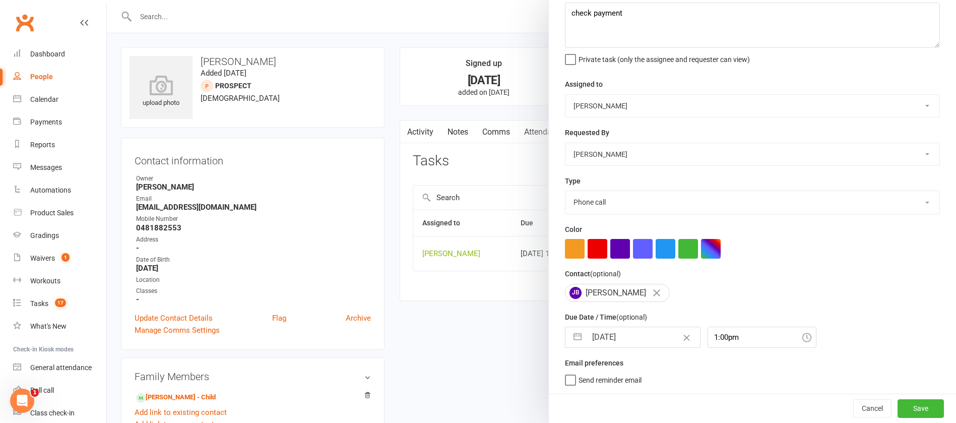
select select "2025"
select select "8"
select select "2025"
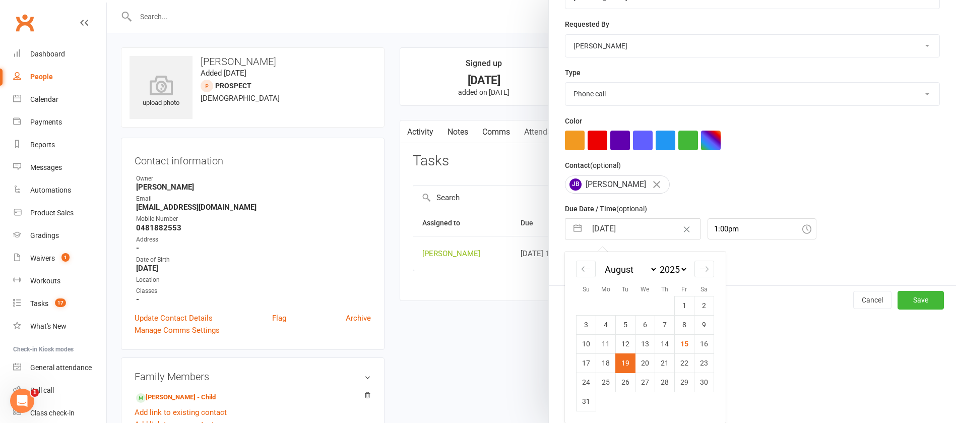
click at [602, 363] on td "18" at bounding box center [606, 362] width 20 height 19
type input "[DATE]"
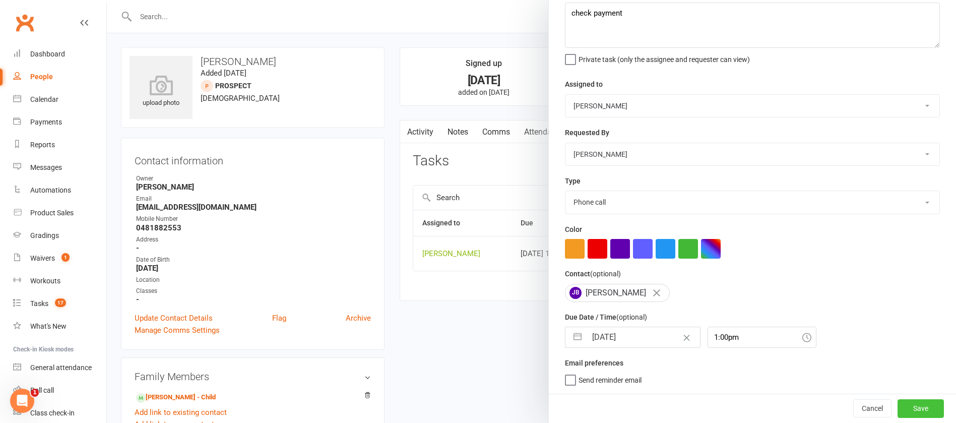
click at [898, 407] on button "Save" at bounding box center [921, 408] width 46 height 18
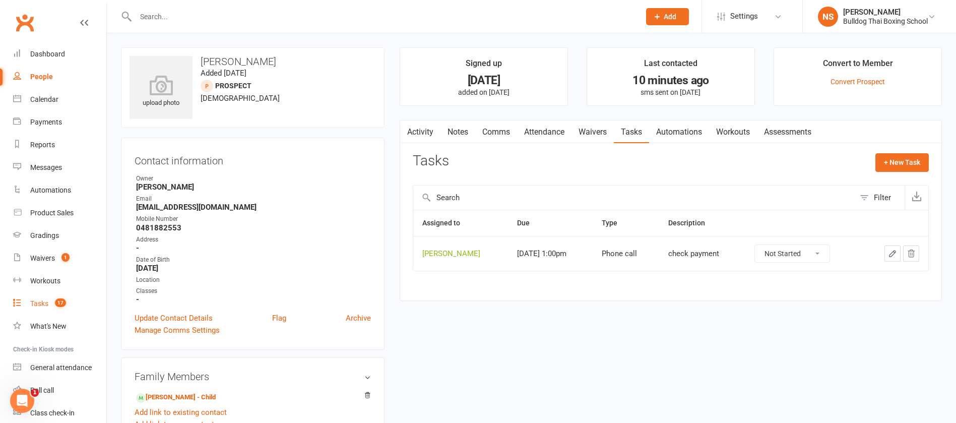
click at [43, 304] on div "Tasks" at bounding box center [39, 303] width 18 height 8
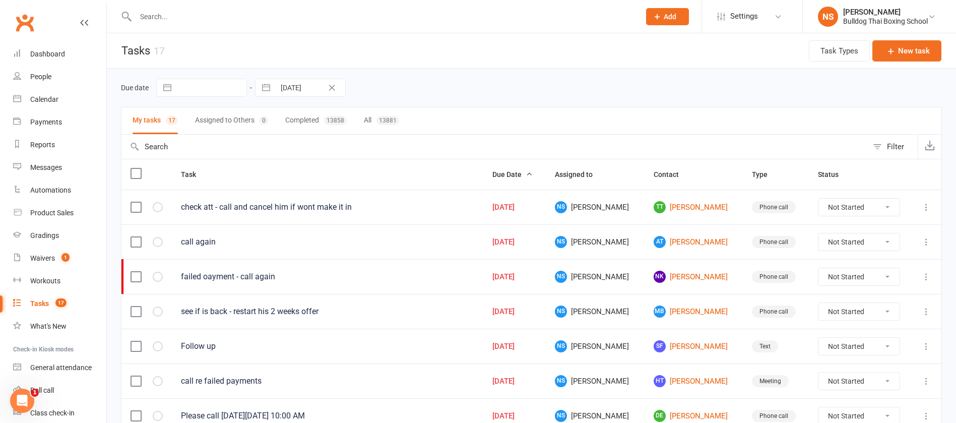
click at [930, 204] on icon at bounding box center [926, 207] width 10 height 10
click at [860, 241] on link "Edit" at bounding box center [870, 246] width 100 height 20
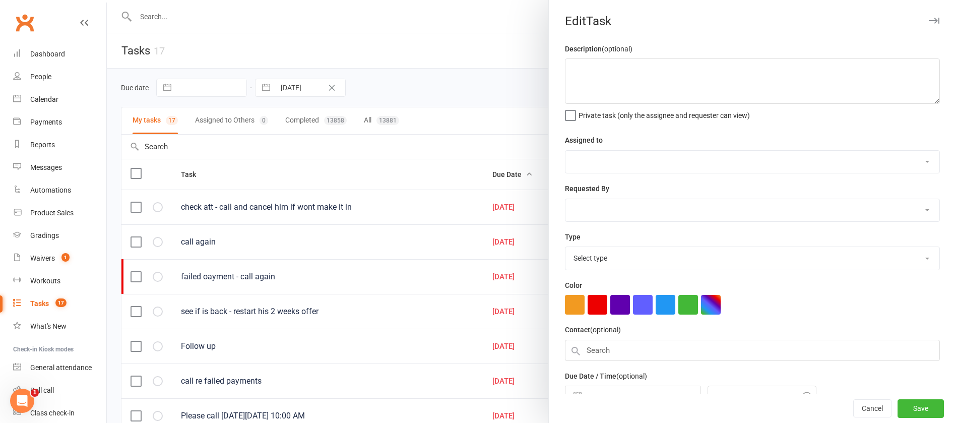
type textarea "check att - call and cancel him if wont make it in"
select select "12940"
select select "45795"
type input "[DATE]"
type input "5:30pm"
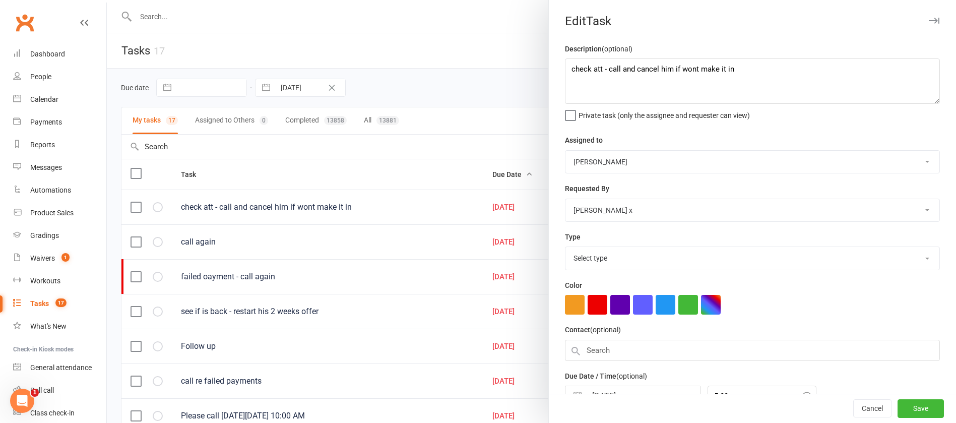
select select "12048"
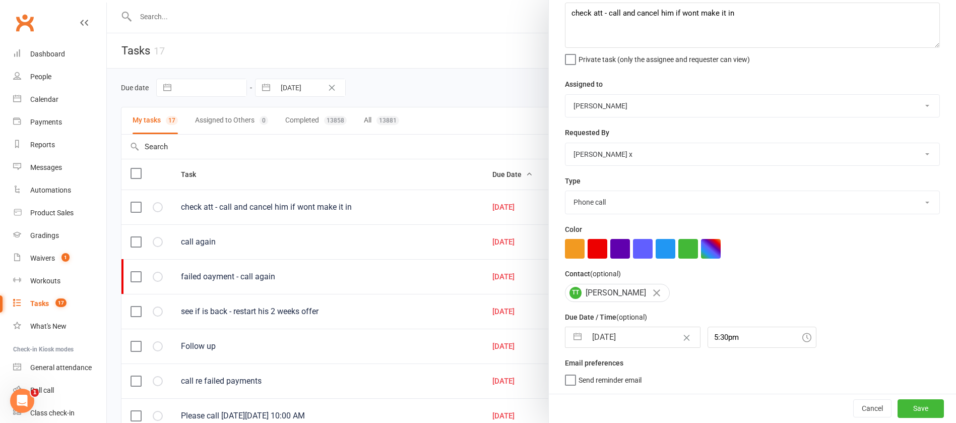
select select "6"
select select "2025"
select select "7"
select select "2025"
select select "8"
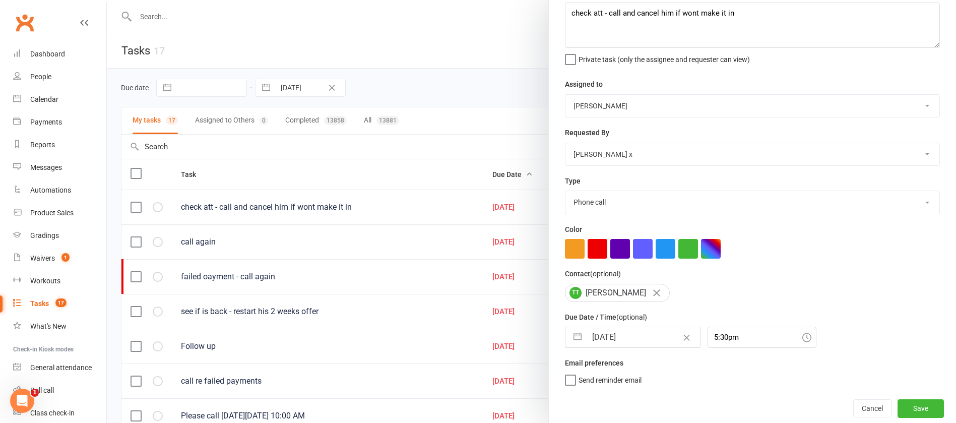
select select "2025"
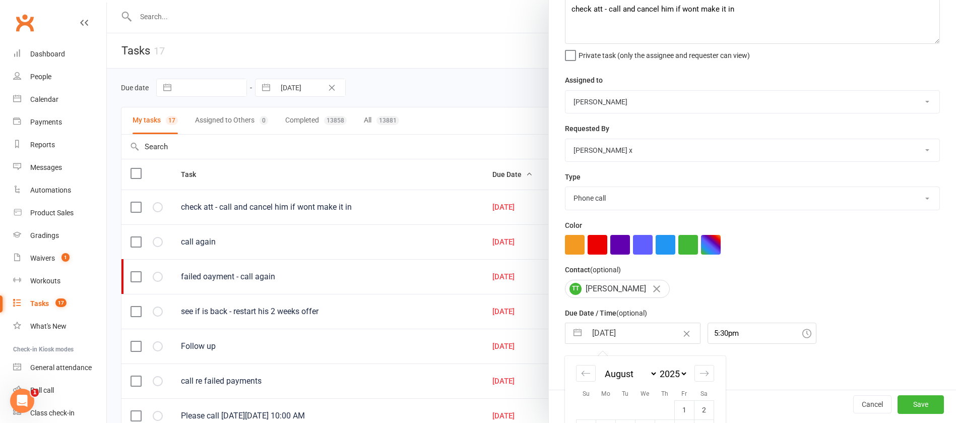
drag, startPoint x: 633, startPoint y: 334, endPoint x: 637, endPoint y: 327, distance: 8.1
click at [635, 331] on input "[DATE]" at bounding box center [643, 333] width 113 height 20
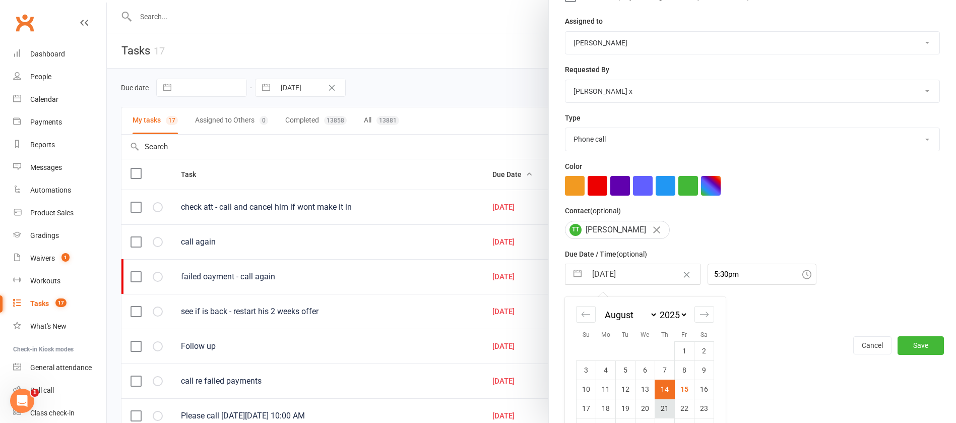
scroll to position [168, 0]
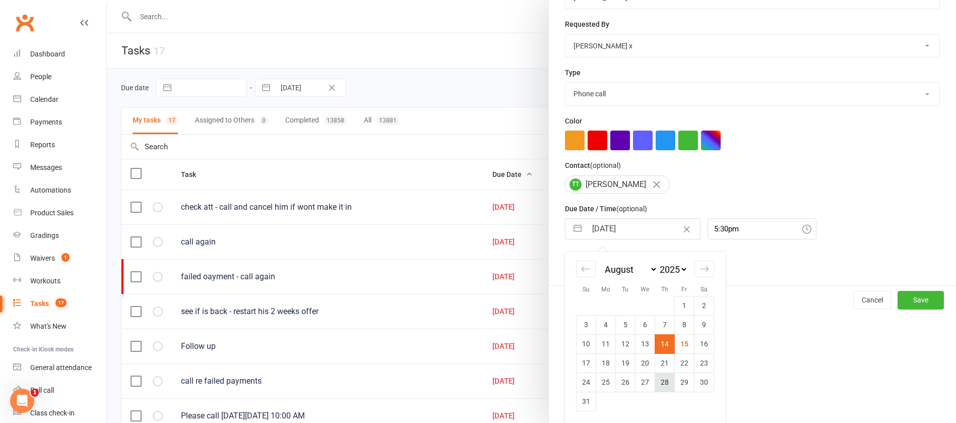
click at [660, 383] on td "28" at bounding box center [665, 381] width 20 height 19
type input "[DATE]"
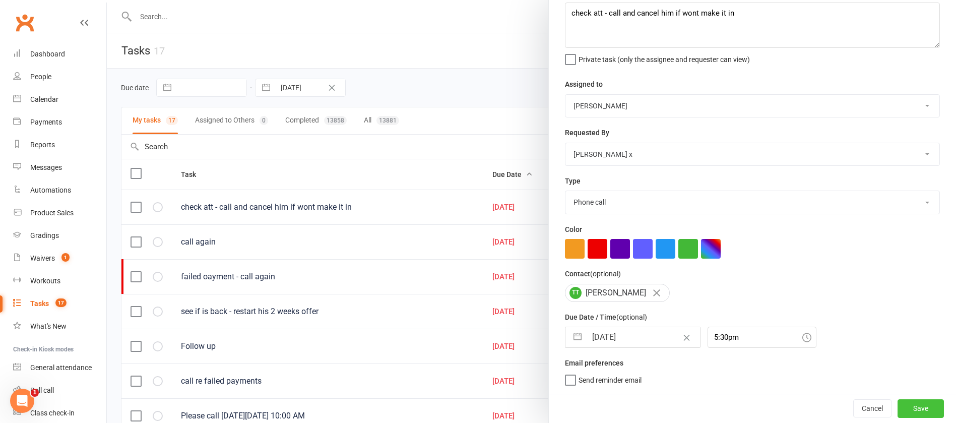
click at [909, 411] on button "Save" at bounding box center [921, 408] width 46 height 18
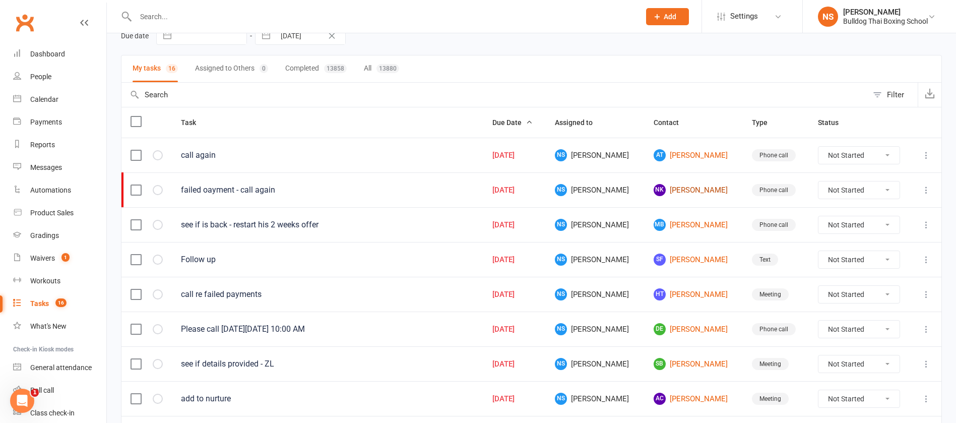
scroll to position [76, 0]
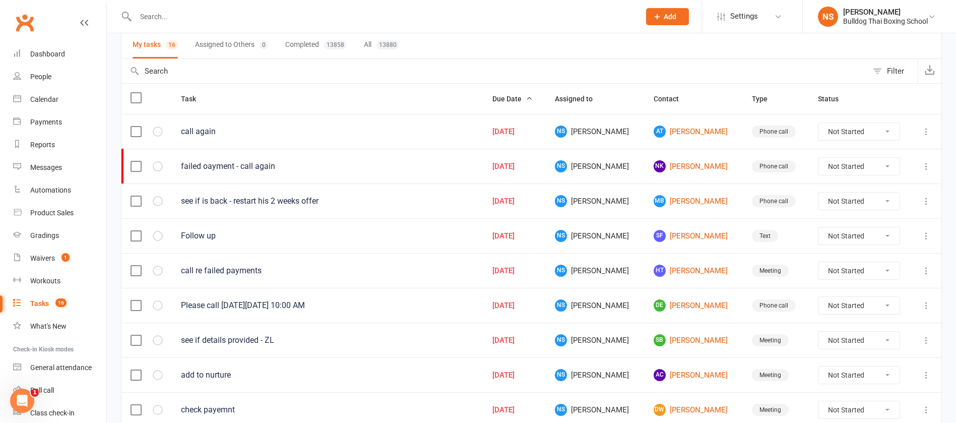
click at [925, 132] on icon at bounding box center [926, 132] width 10 height 10
click at [858, 169] on link "Edit" at bounding box center [870, 171] width 100 height 20
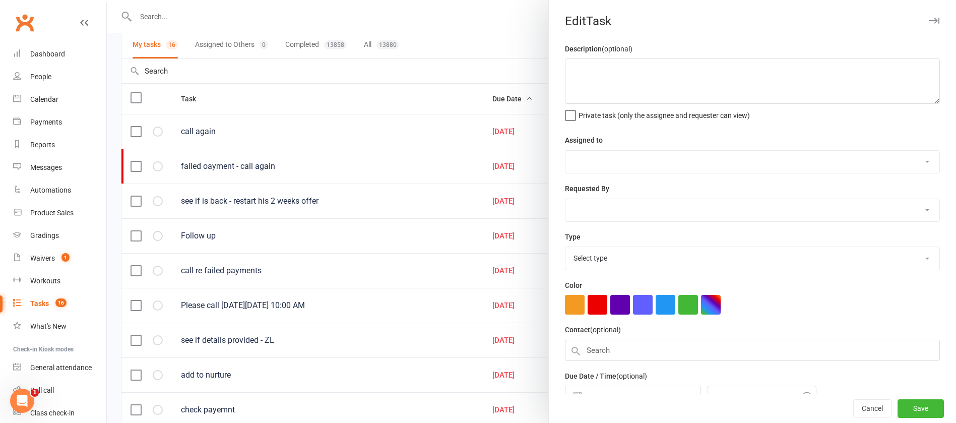
type textarea "call again"
select select "12940"
select select "45795"
type input "[DATE]"
type input "5:30pm"
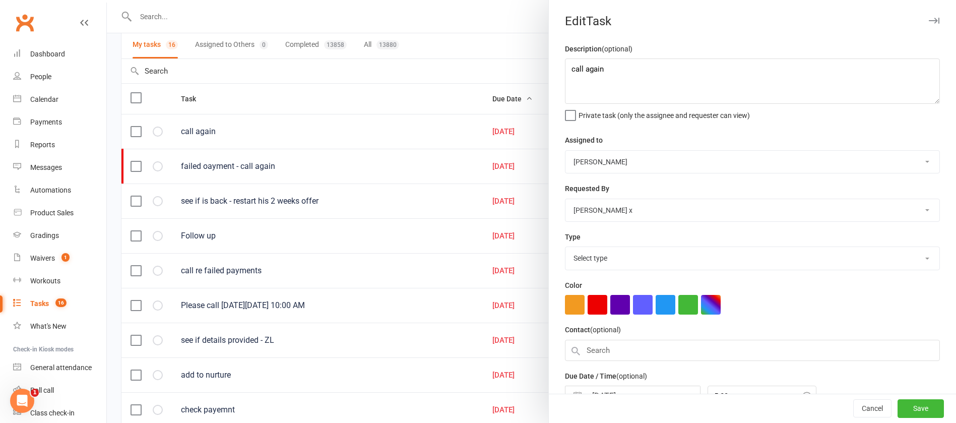
select select "12048"
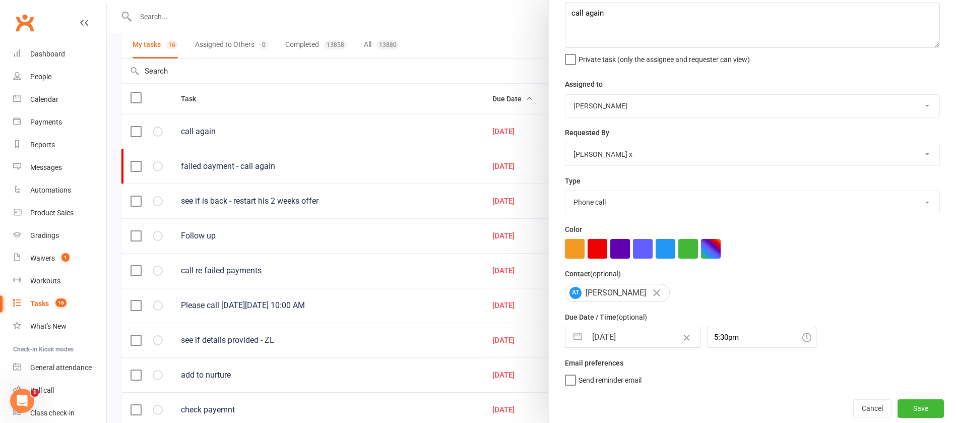
click at [635, 333] on input "[DATE]" at bounding box center [643, 337] width 113 height 20
select select "6"
select select "2025"
select select "7"
select select "2025"
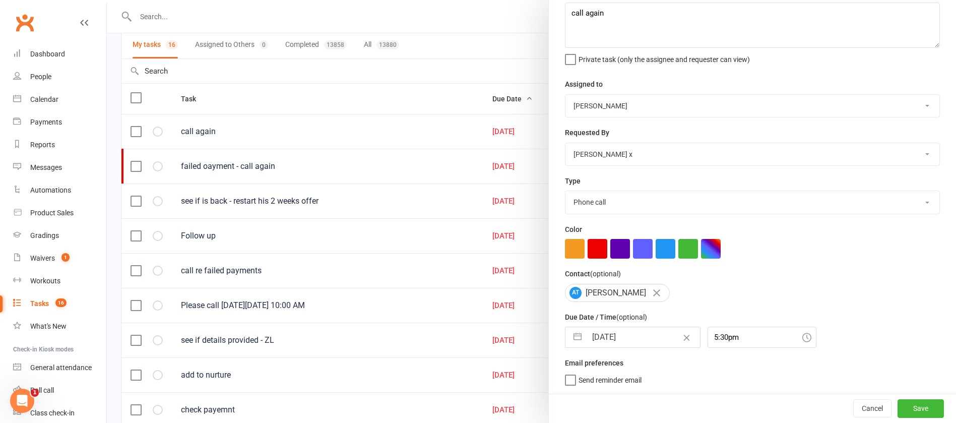
select select "8"
select select "2025"
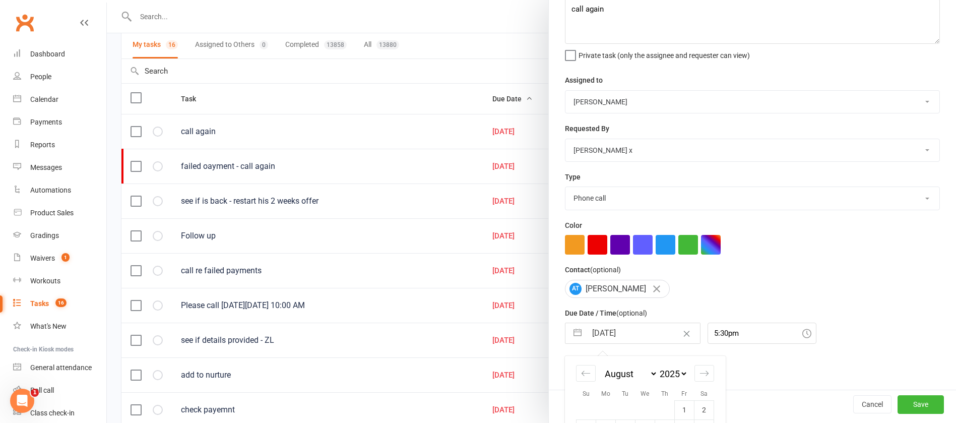
scroll to position [168, 0]
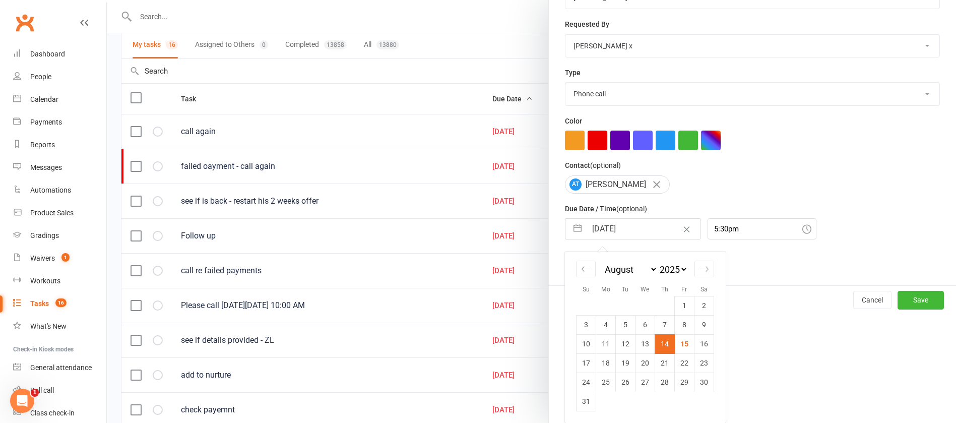
click at [659, 360] on td "21" at bounding box center [665, 362] width 20 height 19
type input "[DATE]"
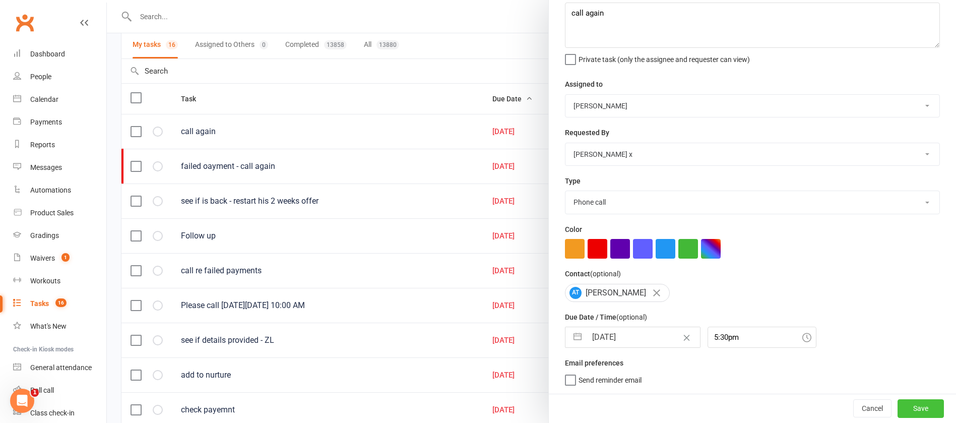
click at [898, 411] on button "Save" at bounding box center [921, 408] width 46 height 18
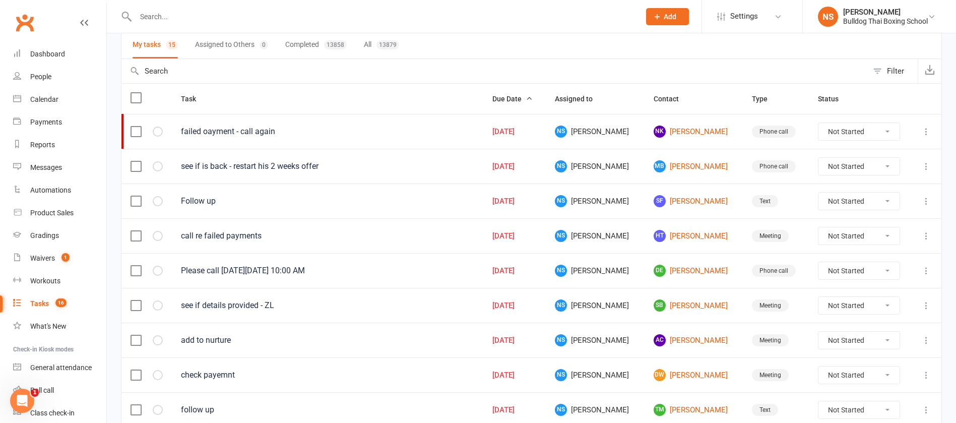
click at [44, 301] on div "Tasks" at bounding box center [39, 303] width 19 height 8
click at [927, 132] on icon at bounding box center [926, 132] width 10 height 10
click at [858, 165] on link "Edit" at bounding box center [870, 171] width 100 height 20
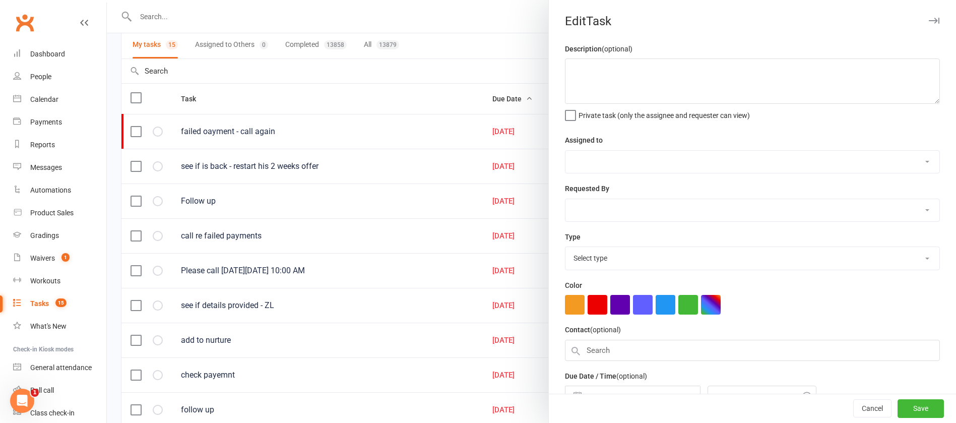
type textarea "failed oayment - call again"
select select "12940"
type input "[DATE]"
type input "6:00pm"
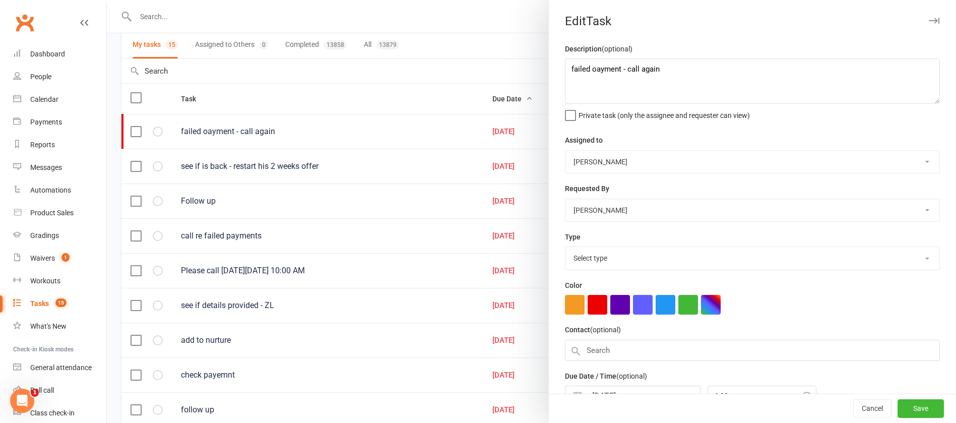
select select "12048"
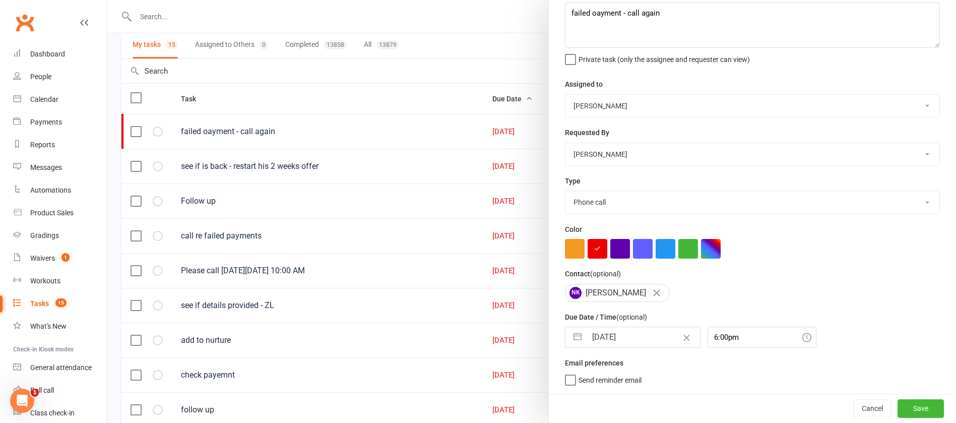
click at [630, 331] on input "[DATE]" at bounding box center [643, 337] width 113 height 20
select select "6"
select select "2025"
select select "7"
select select "2025"
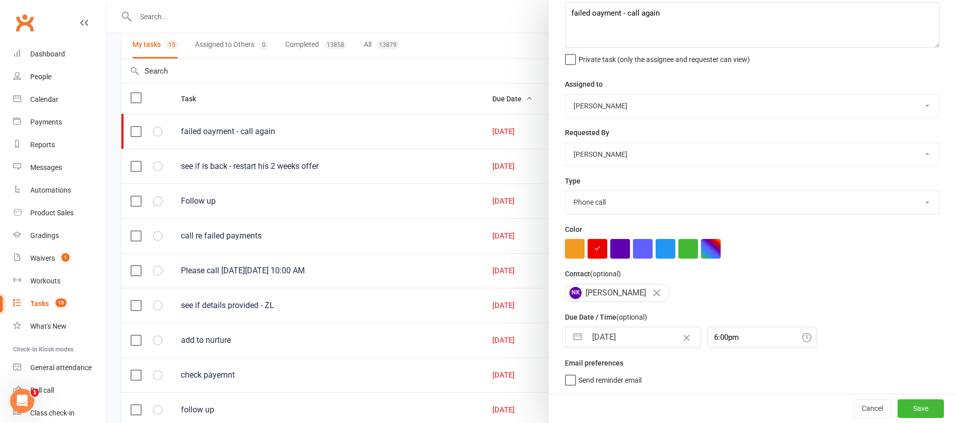
select select "8"
select select "2025"
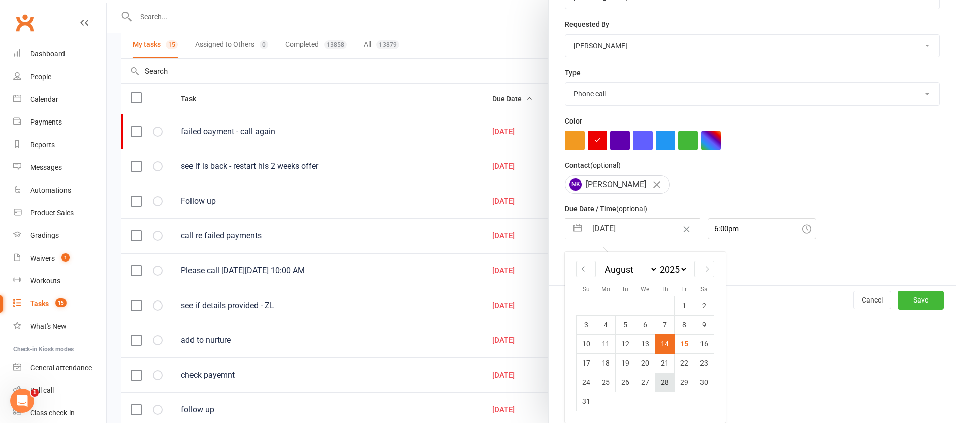
click at [659, 382] on td "28" at bounding box center [665, 381] width 20 height 19
type input "[DATE]"
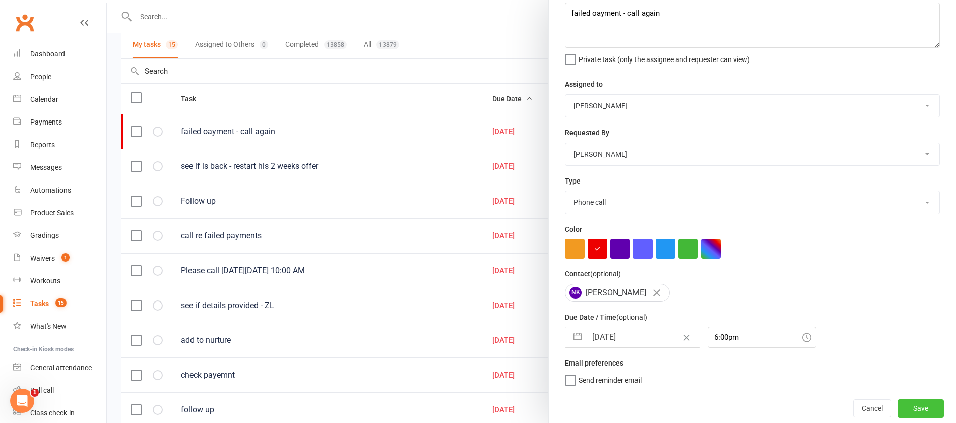
click at [898, 403] on button "Save" at bounding box center [921, 408] width 46 height 18
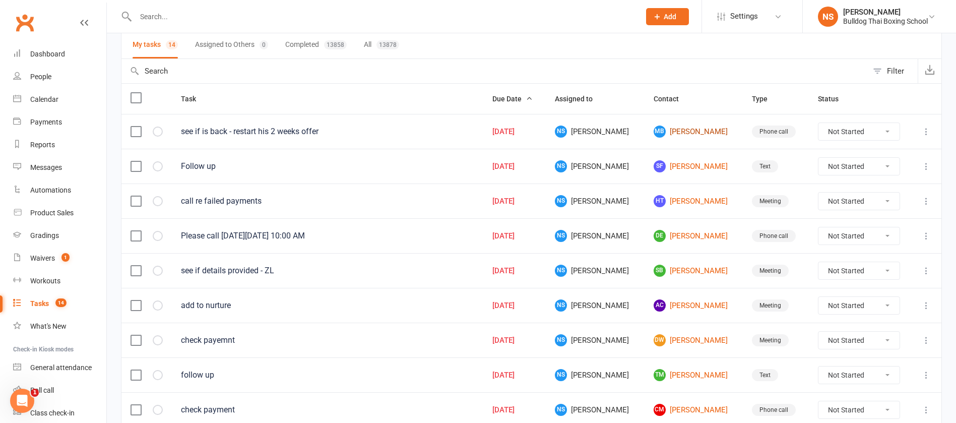
click at [692, 131] on link "MB [PERSON_NAME]" at bounding box center [694, 131] width 80 height 12
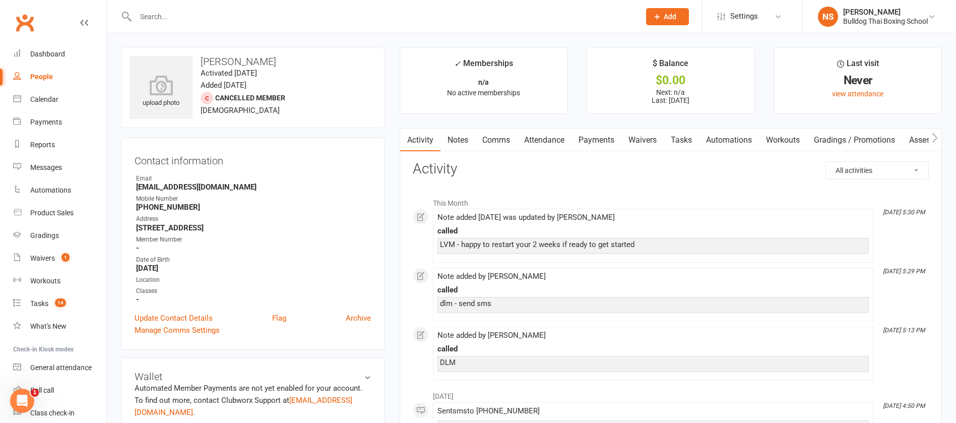
click at [502, 139] on link "Comms" at bounding box center [496, 140] width 42 height 23
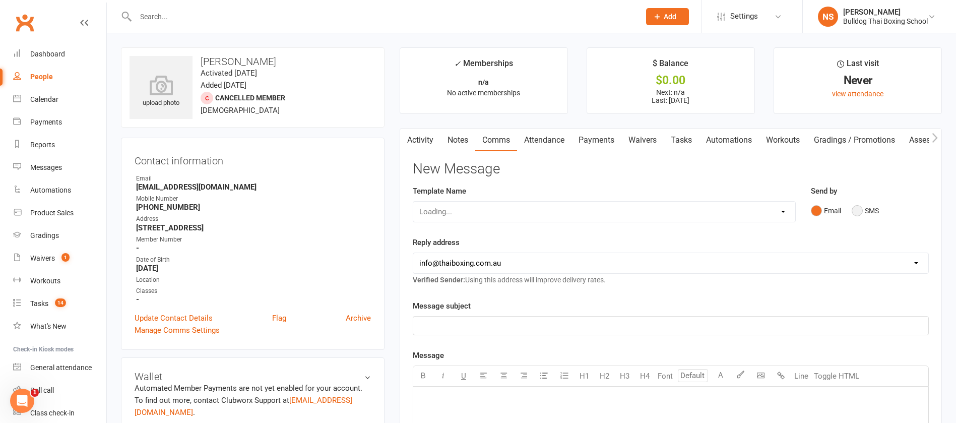
click at [859, 214] on button "SMS" at bounding box center [865, 210] width 27 height 19
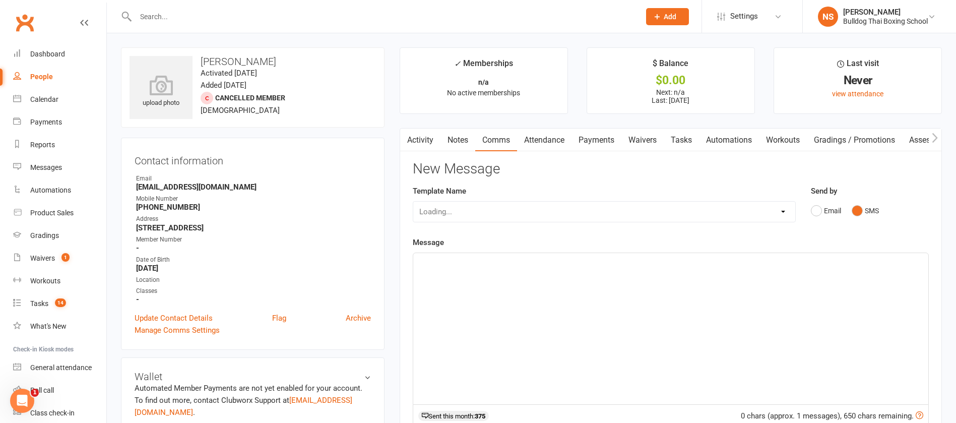
drag, startPoint x: 455, startPoint y: 274, endPoint x: 464, endPoint y: 272, distance: 9.4
click at [457, 274] on div "﻿" at bounding box center [670, 328] width 515 height 151
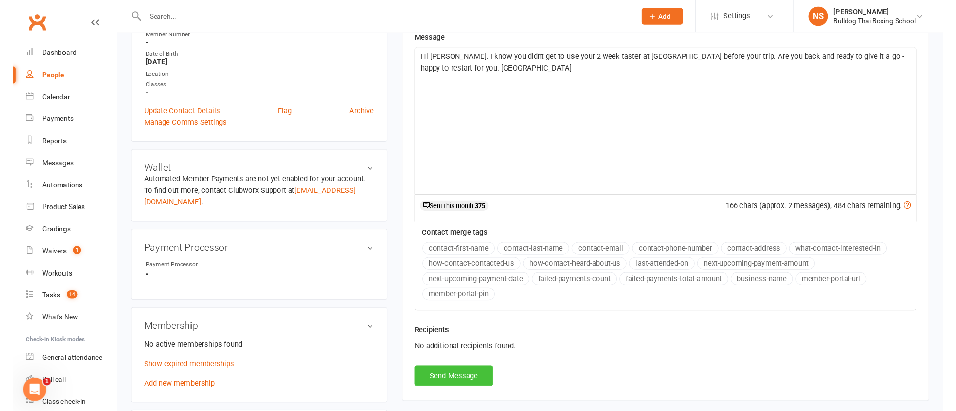
scroll to position [227, 0]
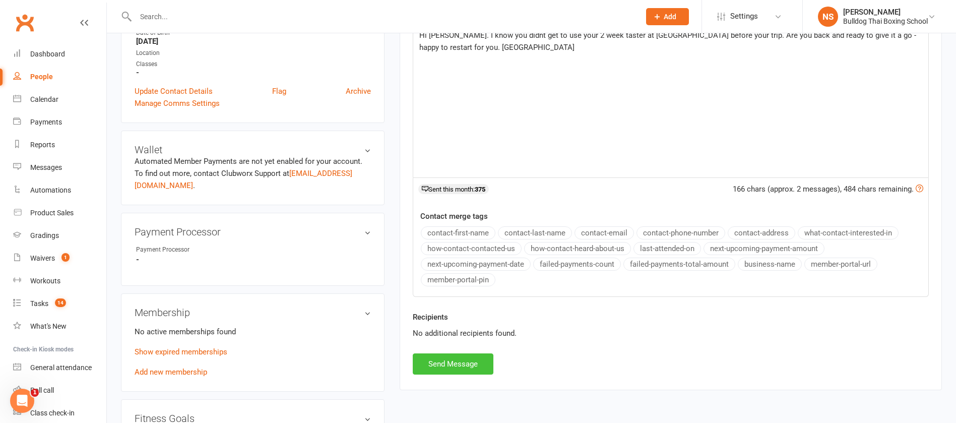
click at [459, 363] on button "Send Message" at bounding box center [453, 363] width 81 height 21
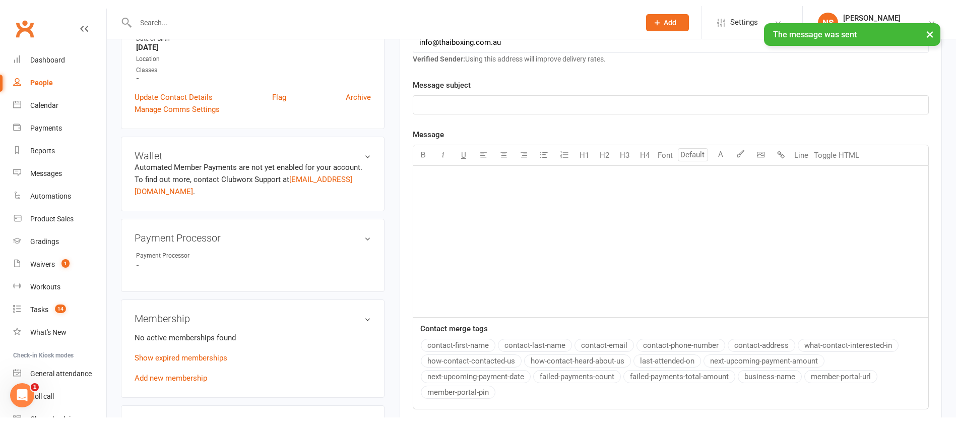
scroll to position [0, 0]
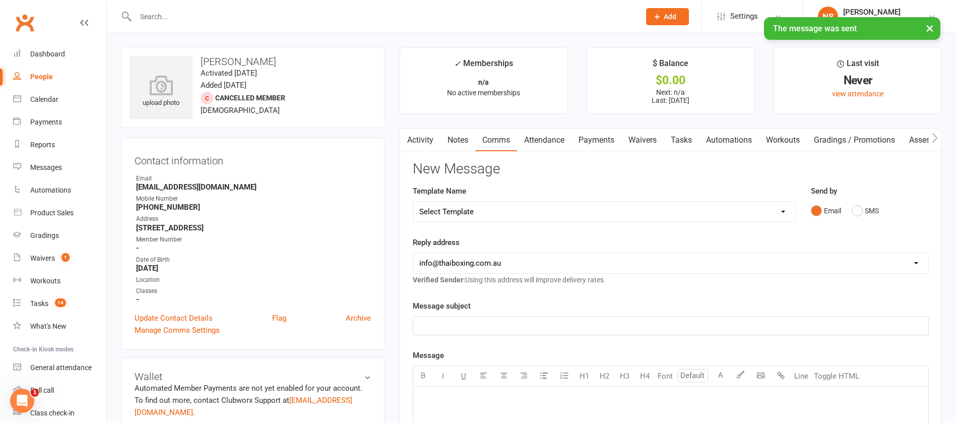
click at [687, 136] on link "Tasks" at bounding box center [681, 140] width 35 height 23
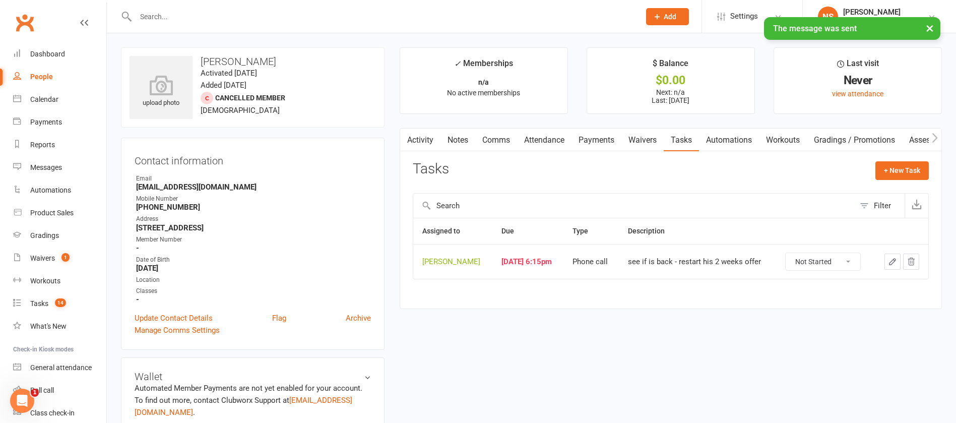
click at [894, 262] on icon "button" at bounding box center [893, 262] width 6 height 6
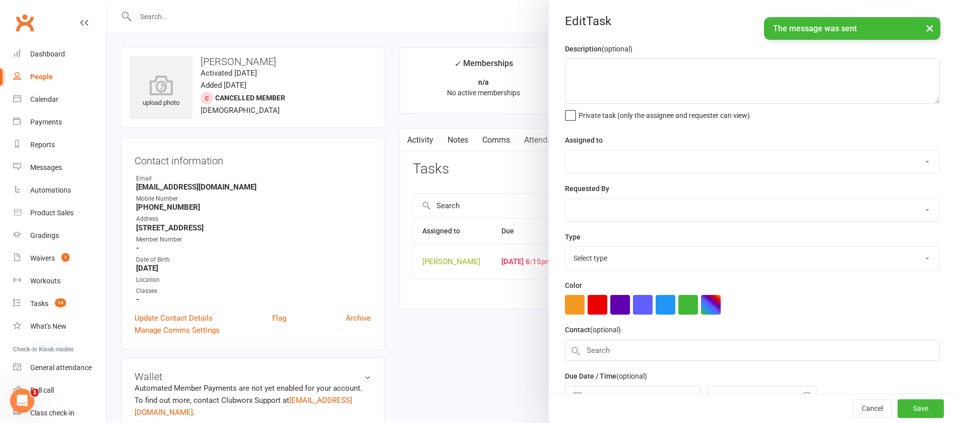
type textarea "see if is back - restart his 2 weeks offer"
select select "12940"
type input "[DATE]"
type input "6:15pm"
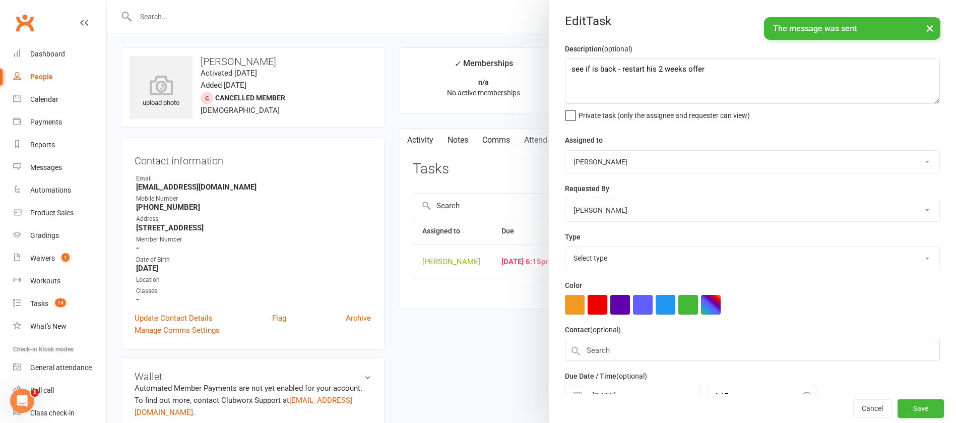
select select "12048"
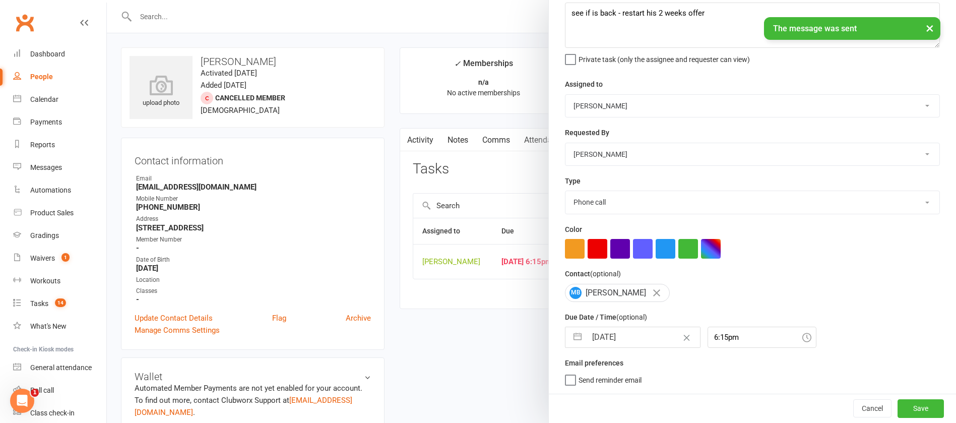
click at [647, 332] on input "[DATE]" at bounding box center [643, 337] width 113 height 20
select select "6"
select select "2025"
select select "7"
select select "2025"
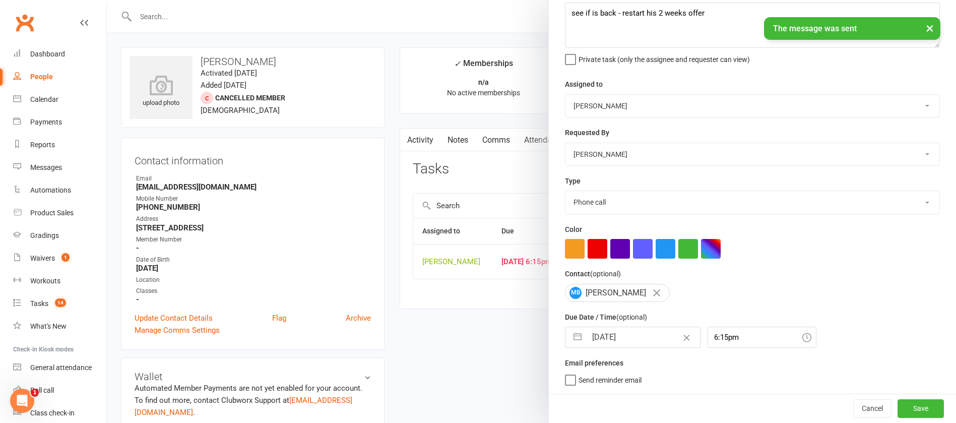
select select "8"
select select "2025"
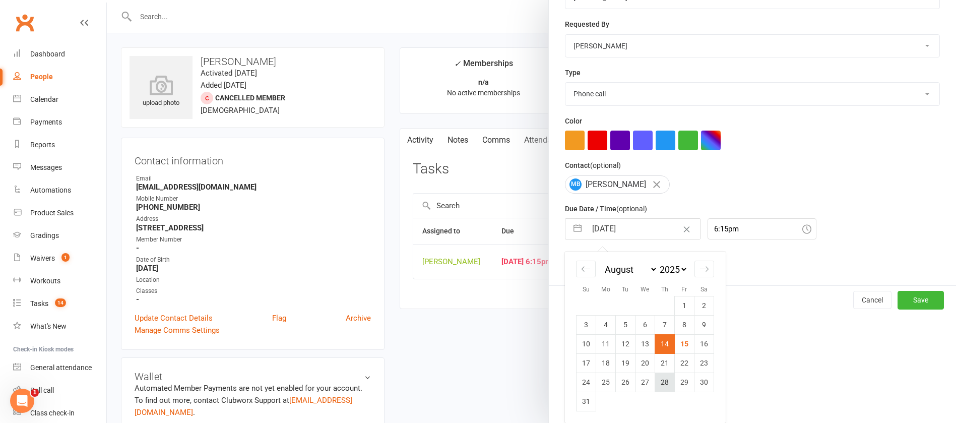
click at [659, 383] on td "28" at bounding box center [665, 381] width 20 height 19
type input "[DATE]"
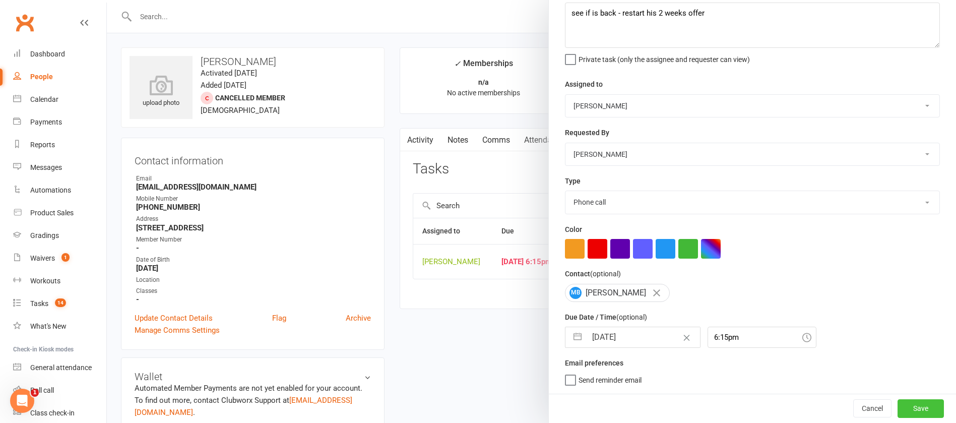
click at [898, 406] on button "Save" at bounding box center [921, 408] width 46 height 18
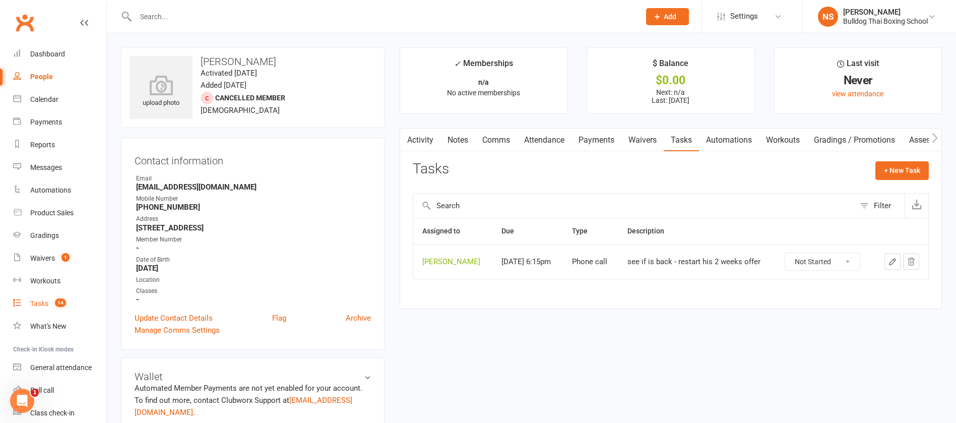
drag, startPoint x: 43, startPoint y: 300, endPoint x: 46, endPoint y: 306, distance: 6.8
click at [44, 301] on div "Tasks" at bounding box center [39, 303] width 18 height 8
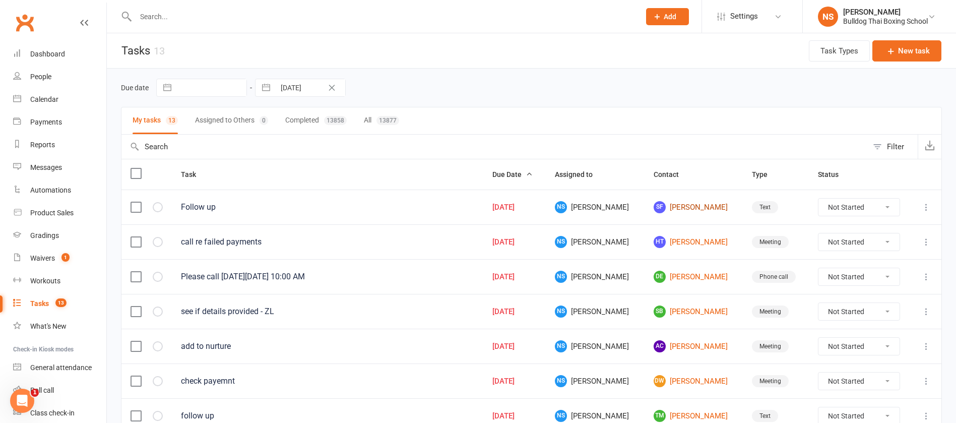
click at [673, 209] on link "SF [PERSON_NAME]" at bounding box center [694, 207] width 80 height 12
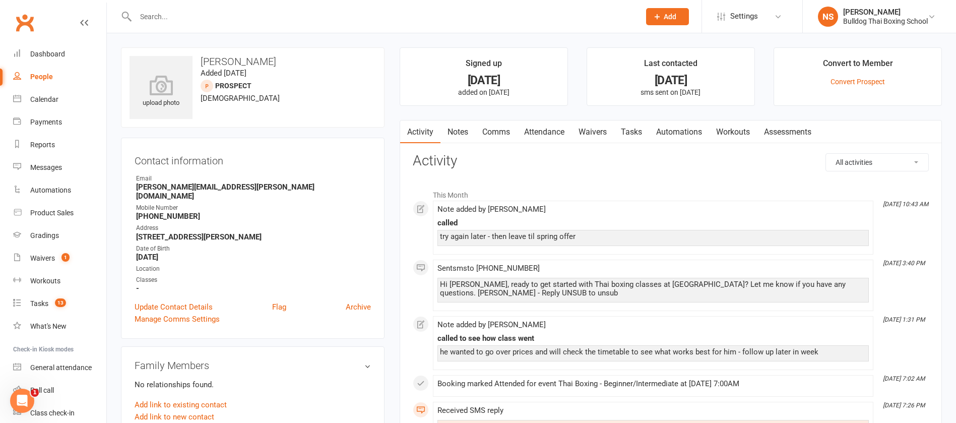
click at [463, 131] on link "Notes" at bounding box center [457, 131] width 35 height 23
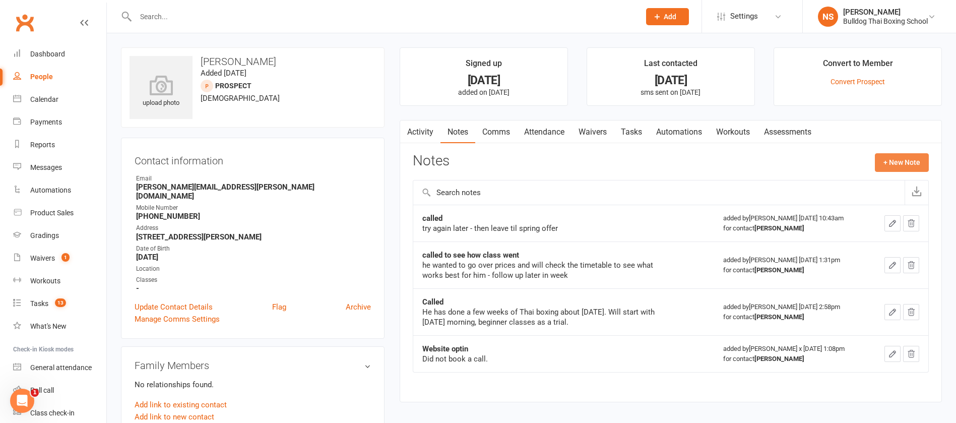
click at [883, 155] on button "+ New Note" at bounding box center [902, 162] width 54 height 18
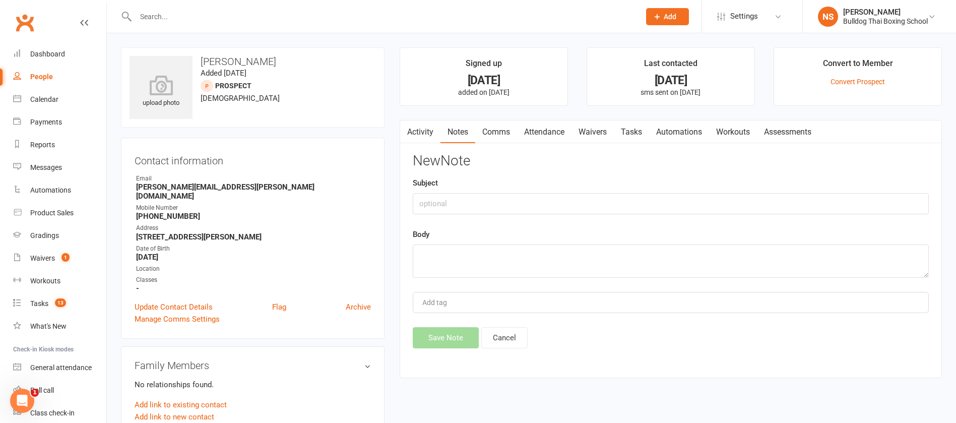
click at [500, 191] on div "Subject" at bounding box center [671, 195] width 516 height 37
drag, startPoint x: 434, startPoint y: 204, endPoint x: 471, endPoint y: 185, distance: 41.9
click at [438, 199] on input "text" at bounding box center [671, 203] width 516 height 21
type input "called"
drag, startPoint x: 431, startPoint y: 261, endPoint x: 438, endPoint y: 258, distance: 7.7
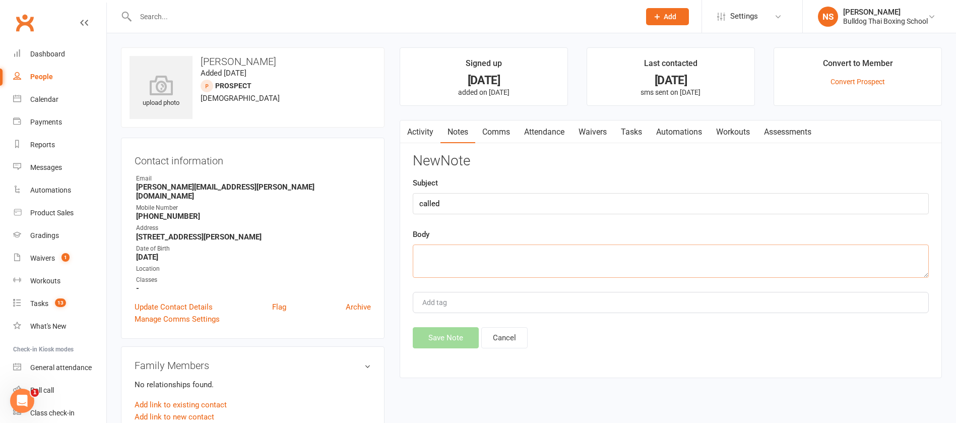
click at [433, 259] on textarea at bounding box center [671, 260] width 516 height 33
type textarea "DLM"
click at [441, 339] on button "Save Note" at bounding box center [446, 337] width 66 height 21
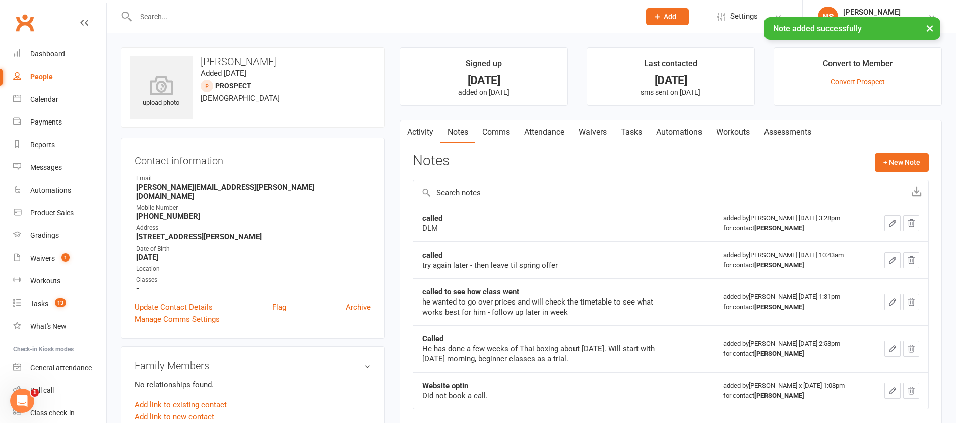
click at [632, 133] on link "Tasks" at bounding box center [631, 131] width 35 height 23
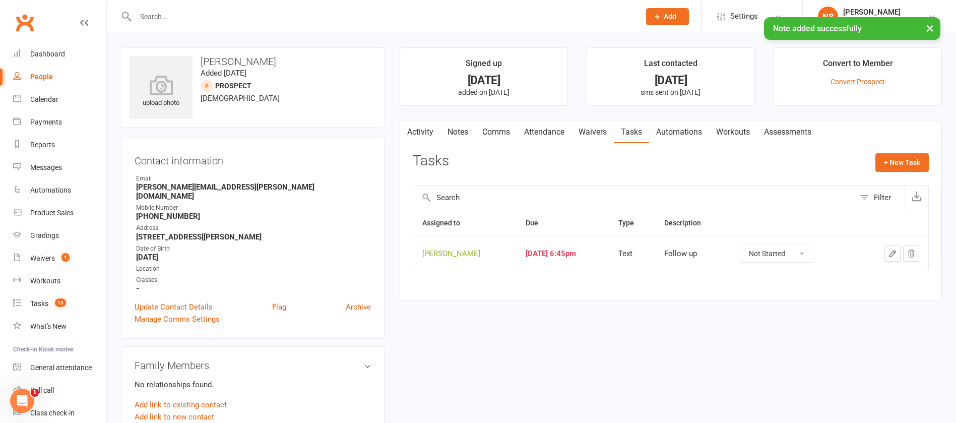
click at [890, 251] on icon "button" at bounding box center [892, 253] width 9 height 9
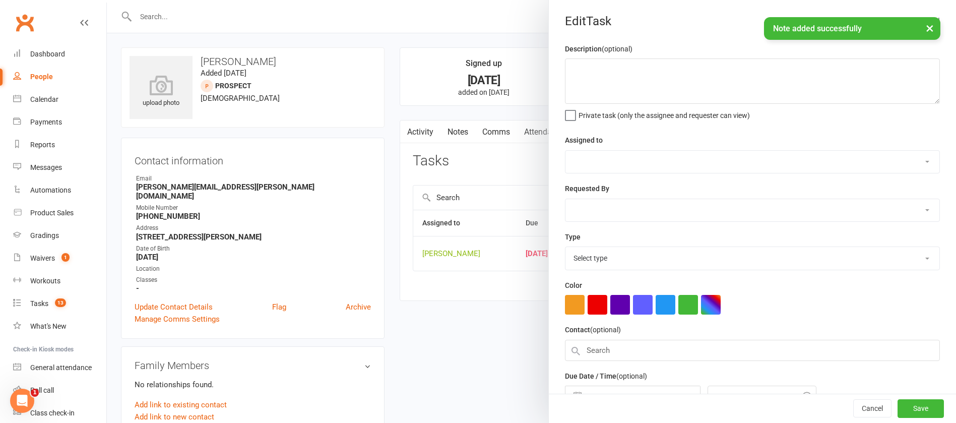
type textarea "Follow up"
select select "12940"
select select "45795"
type input "[DATE]"
type input "6:45pm"
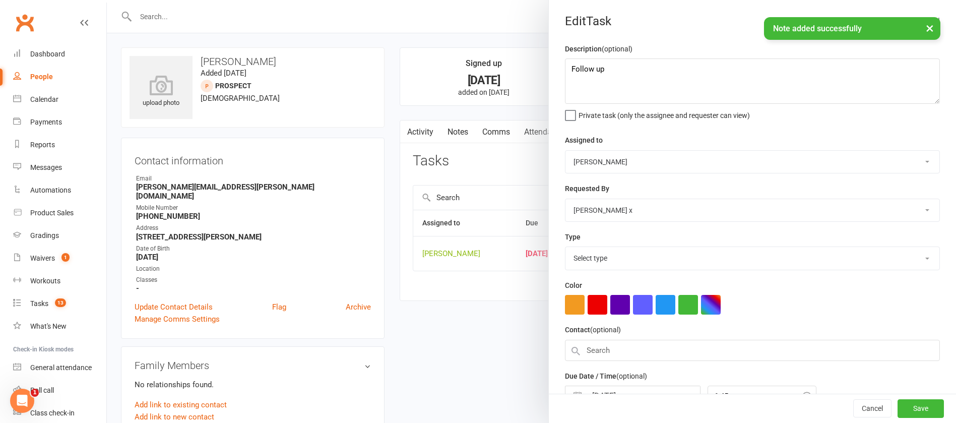
select select "13825"
click at [616, 64] on textarea "Follow up" at bounding box center [752, 80] width 375 height 45
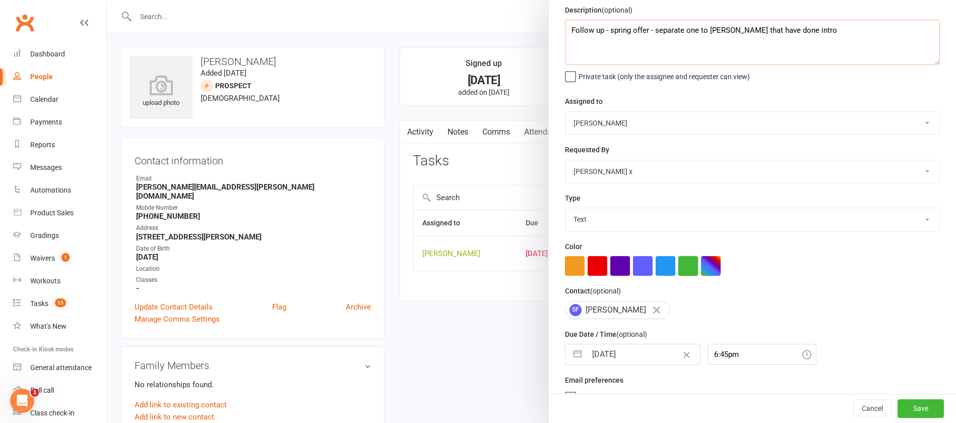
scroll to position [60, 0]
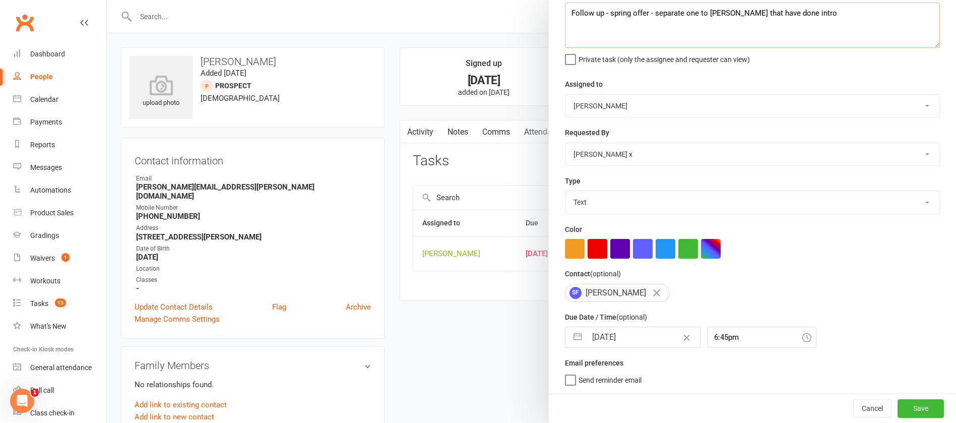
type textarea "Follow up - spring offer - separate one to [PERSON_NAME] that have done intro"
click at [646, 335] on input "[DATE]" at bounding box center [643, 337] width 113 height 20
select select "6"
select select "2025"
select select "7"
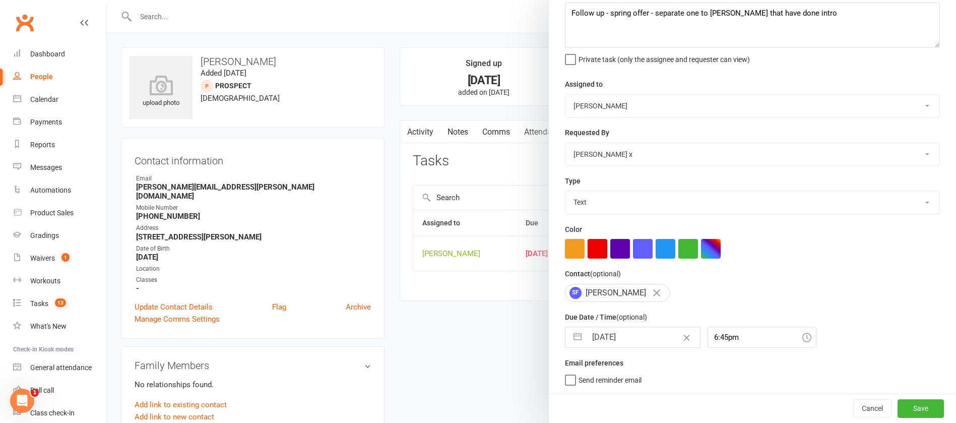
select select "2025"
select select "8"
select select "2025"
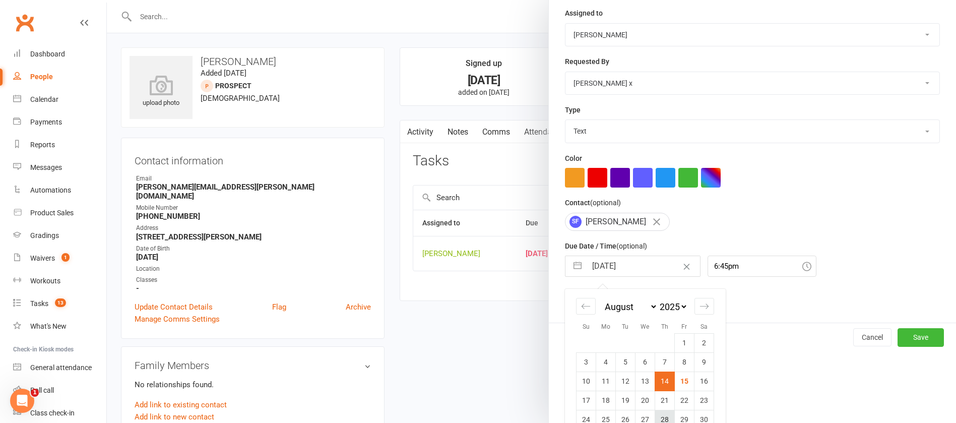
scroll to position [168, 0]
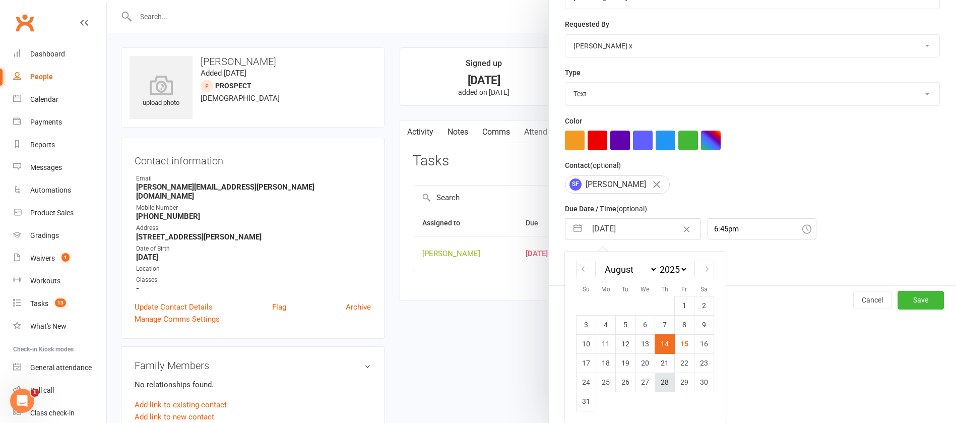
click at [660, 383] on td "28" at bounding box center [665, 381] width 20 height 19
type input "[DATE]"
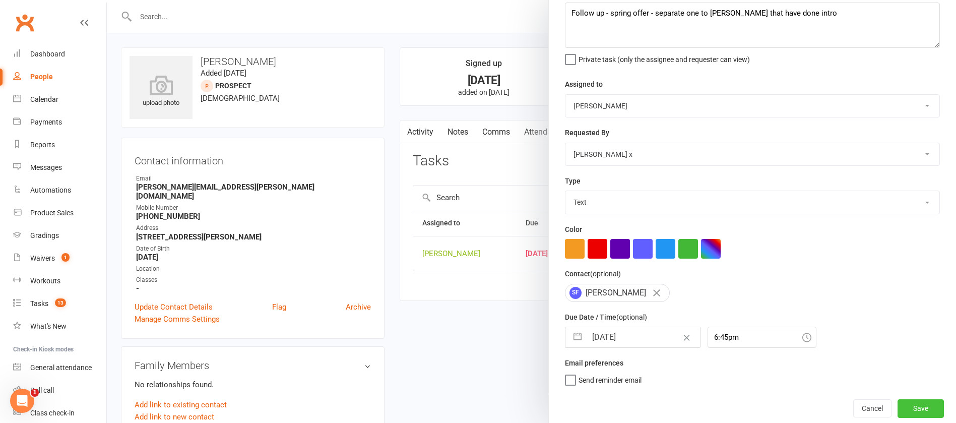
click at [898, 410] on button "Save" at bounding box center [921, 408] width 46 height 18
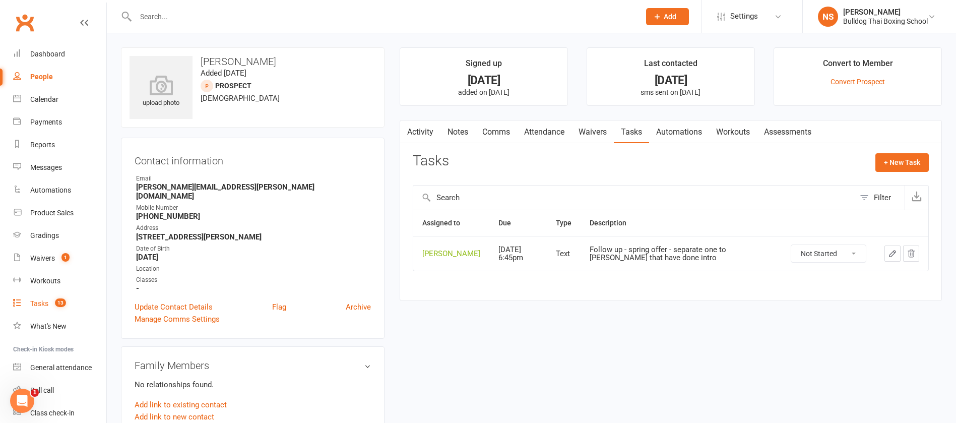
click at [43, 307] on div "Tasks" at bounding box center [39, 303] width 18 height 8
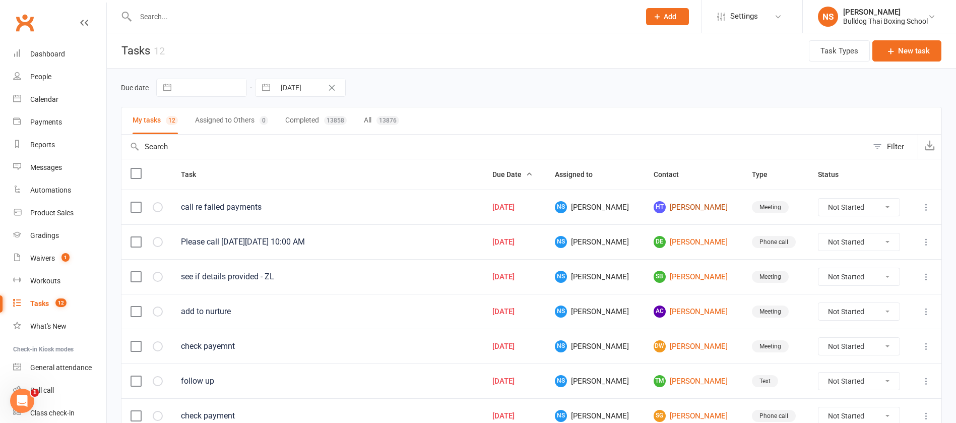
click at [697, 204] on link "[PERSON_NAME]" at bounding box center [694, 207] width 80 height 12
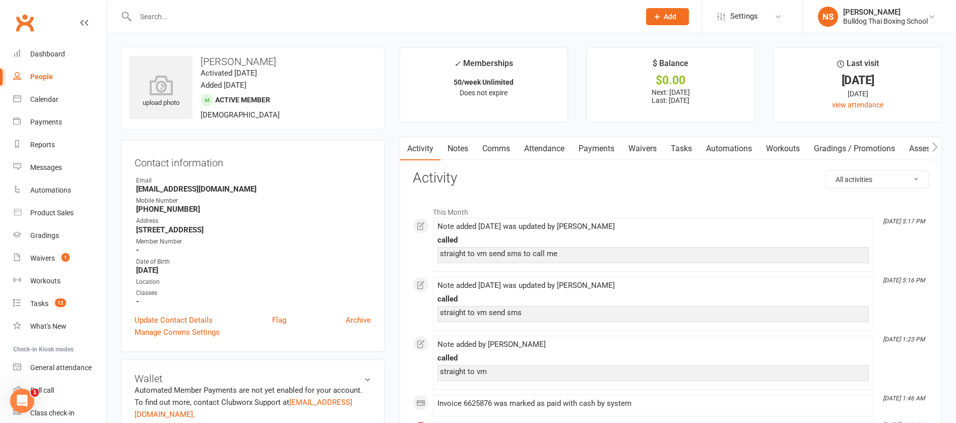
click at [462, 144] on link "Notes" at bounding box center [457, 148] width 35 height 23
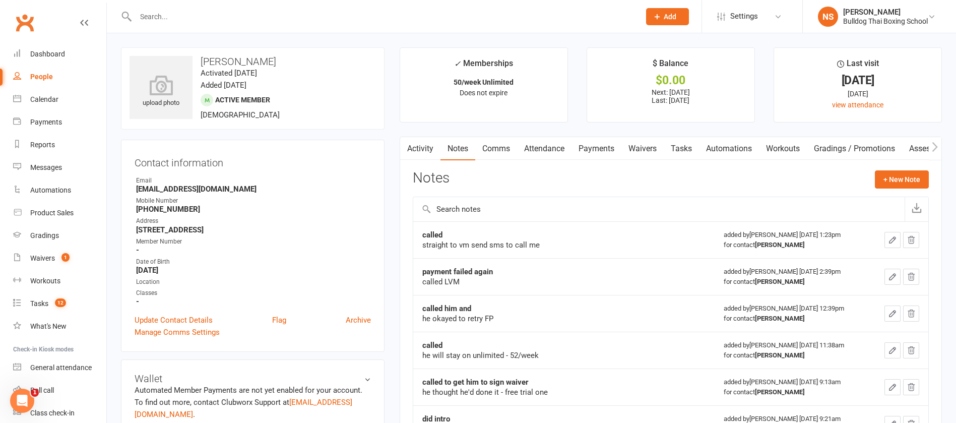
click at [494, 148] on link "Comms" at bounding box center [496, 148] width 42 height 23
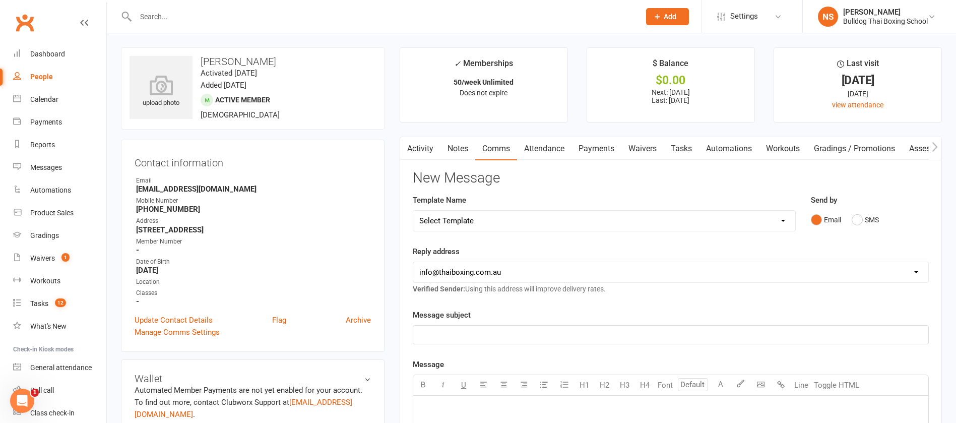
click at [454, 149] on link "Notes" at bounding box center [457, 148] width 35 height 23
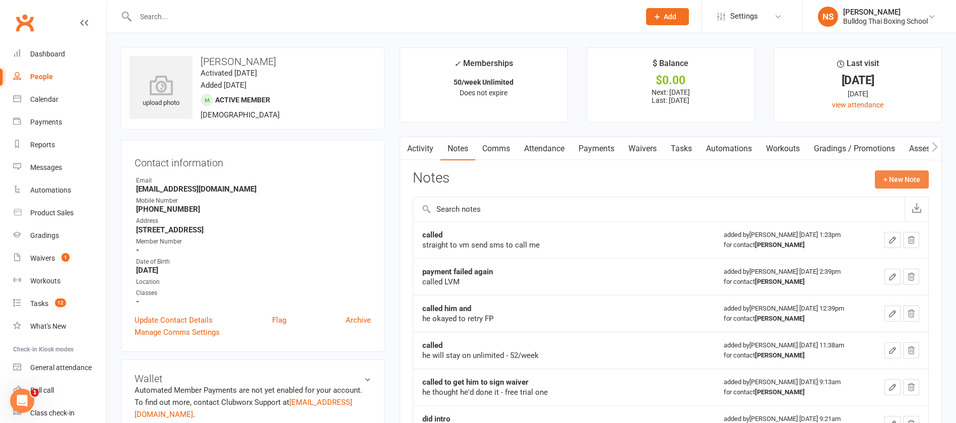
click at [903, 182] on button "+ New Note" at bounding box center [902, 179] width 54 height 18
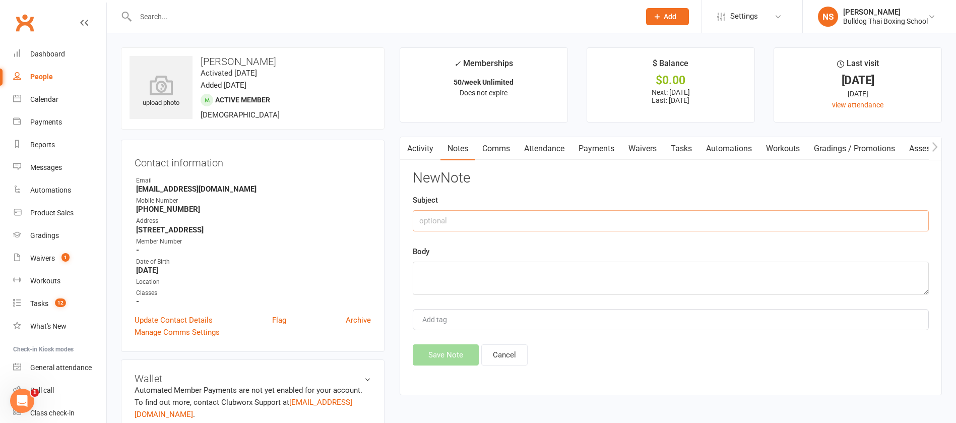
click at [499, 225] on input "text" at bounding box center [671, 220] width 516 height 21
type input "straight to VM"
click at [451, 277] on textarea at bounding box center [671, 278] width 516 height 33
type textarea "send email"
click at [456, 360] on button "Save Note" at bounding box center [446, 354] width 66 height 21
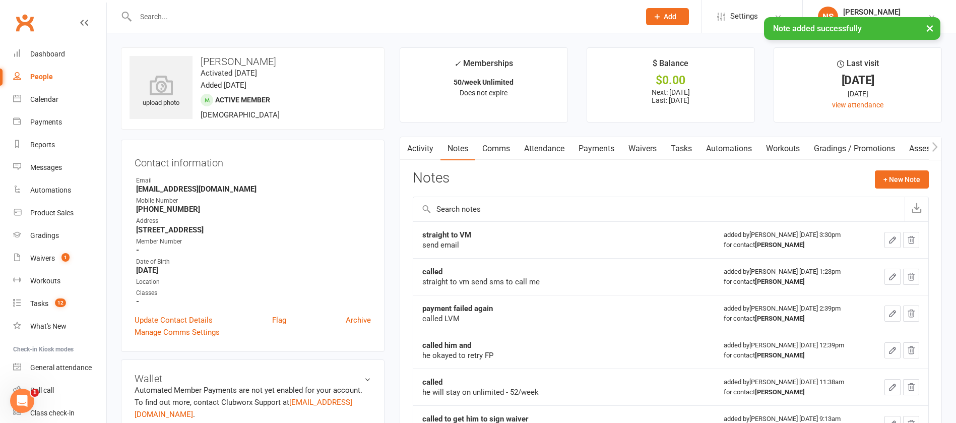
click at [503, 146] on link "Comms" at bounding box center [496, 148] width 42 height 23
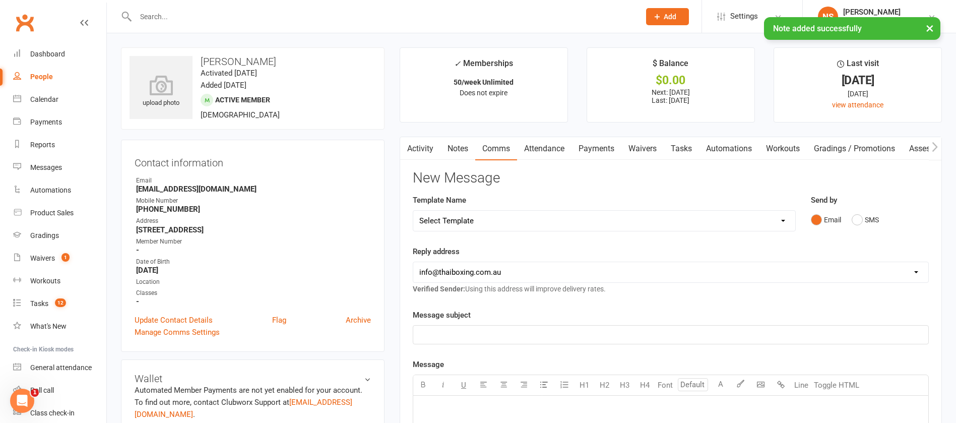
scroll to position [227, 0]
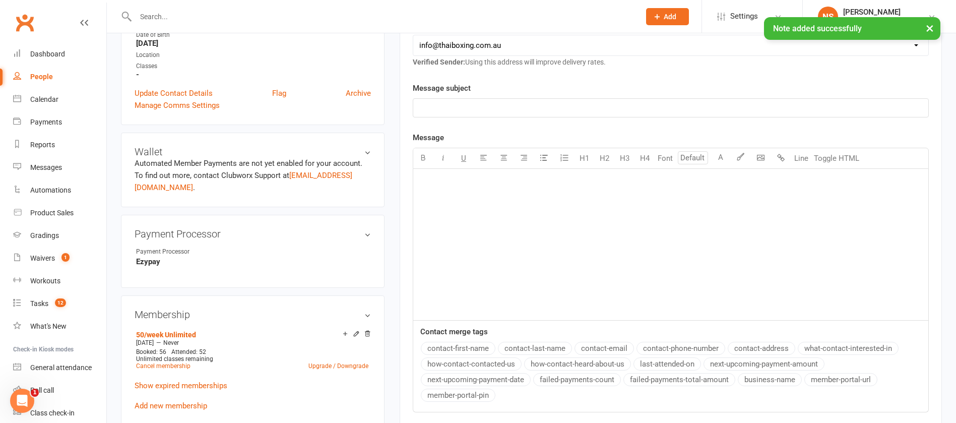
click at [441, 100] on div "﻿" at bounding box center [670, 108] width 515 height 18
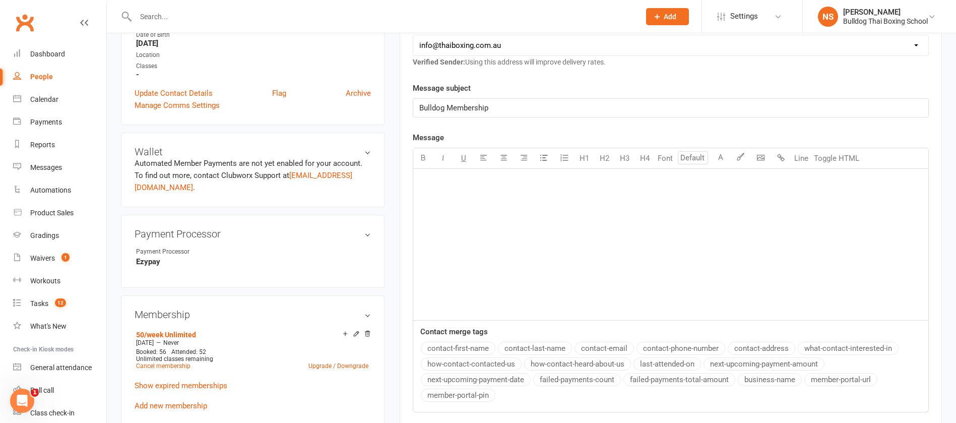
click at [475, 189] on div "﻿" at bounding box center [670, 244] width 515 height 151
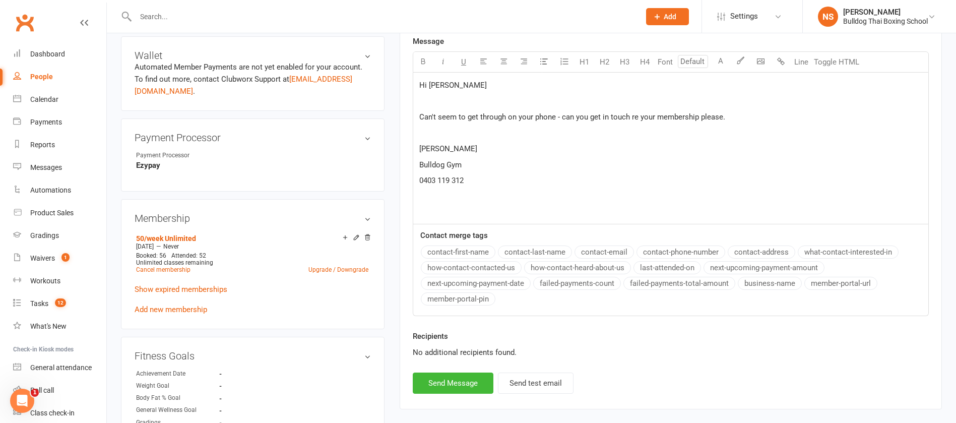
scroll to position [454, 0]
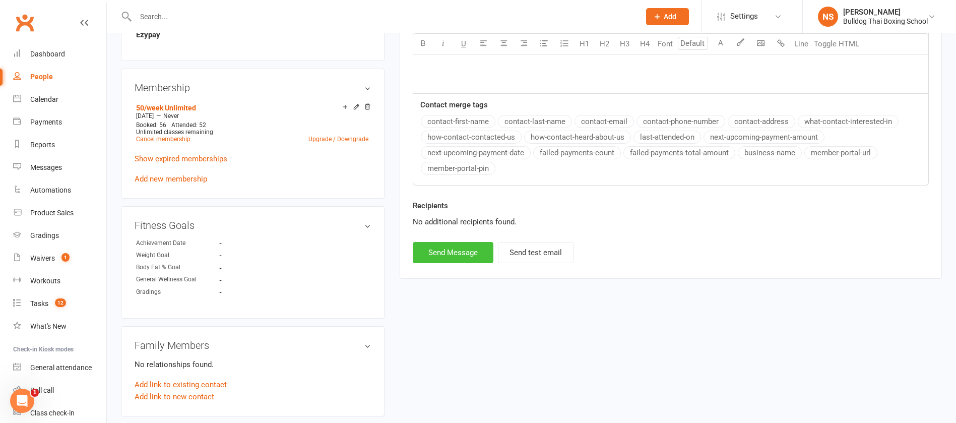
click at [458, 258] on button "Send Message" at bounding box center [453, 252] width 81 height 21
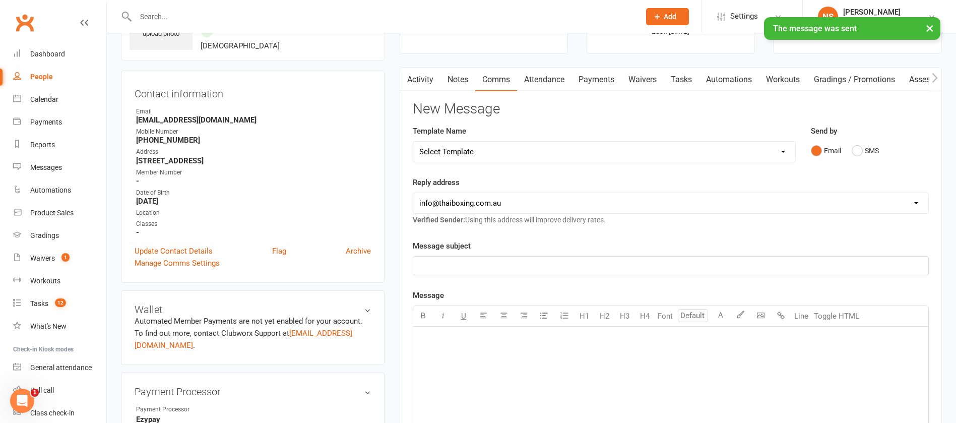
scroll to position [0, 0]
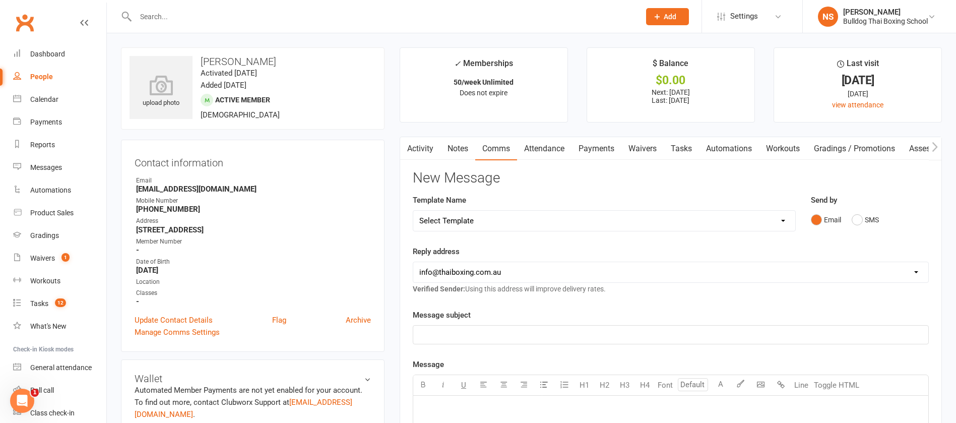
click at [689, 149] on link "Tasks" at bounding box center [681, 148] width 35 height 23
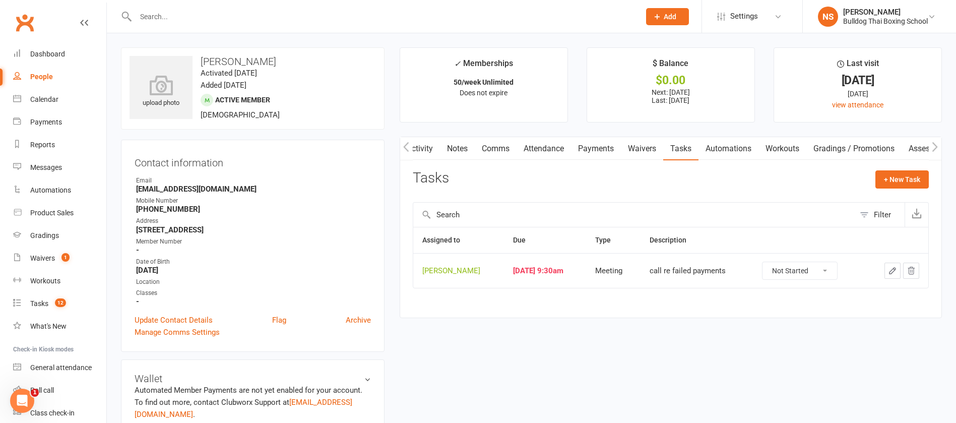
click at [890, 264] on button "button" at bounding box center [893, 271] width 16 height 16
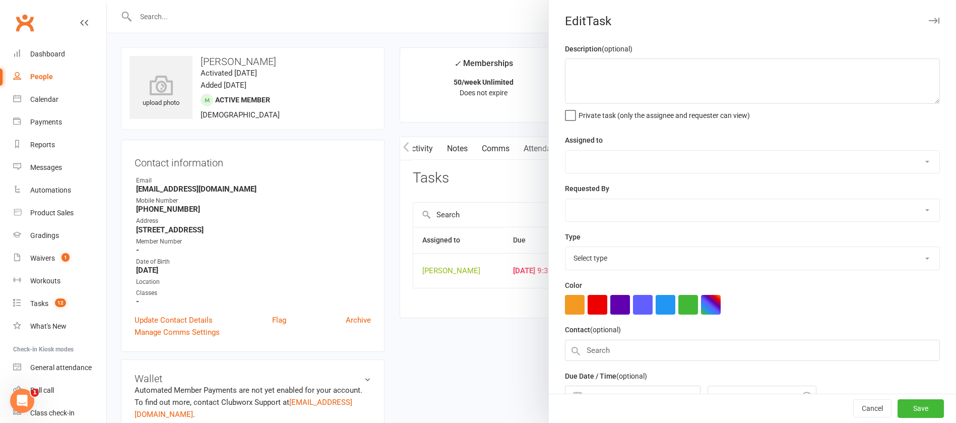
type textarea "call re failed payments"
select select "12940"
type input "[DATE]"
type input "9:30am"
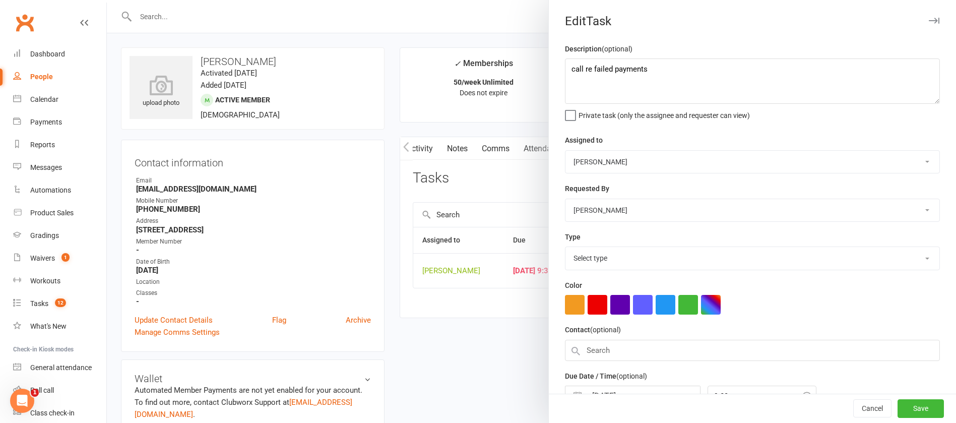
select select "12049"
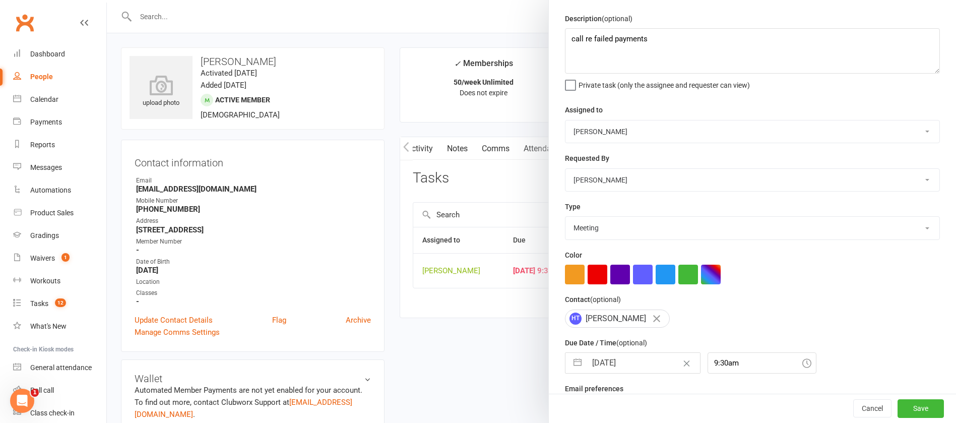
scroll to position [60, 0]
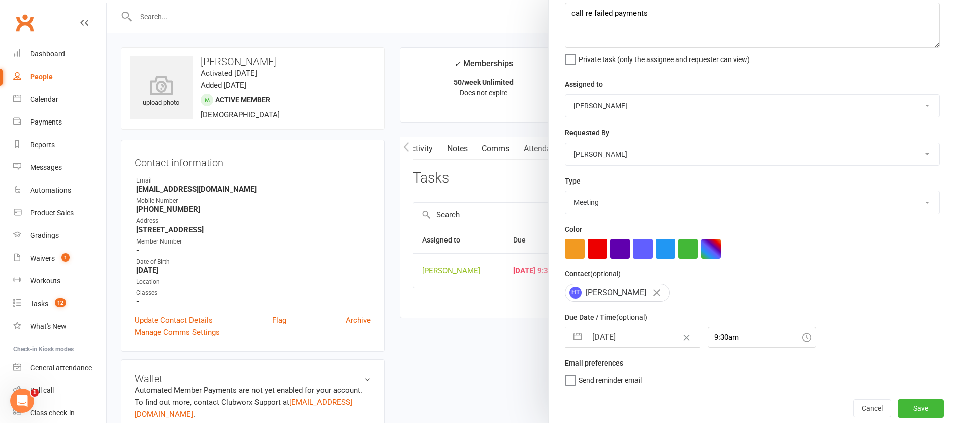
select select "6"
select select "2025"
select select "7"
select select "2025"
select select "8"
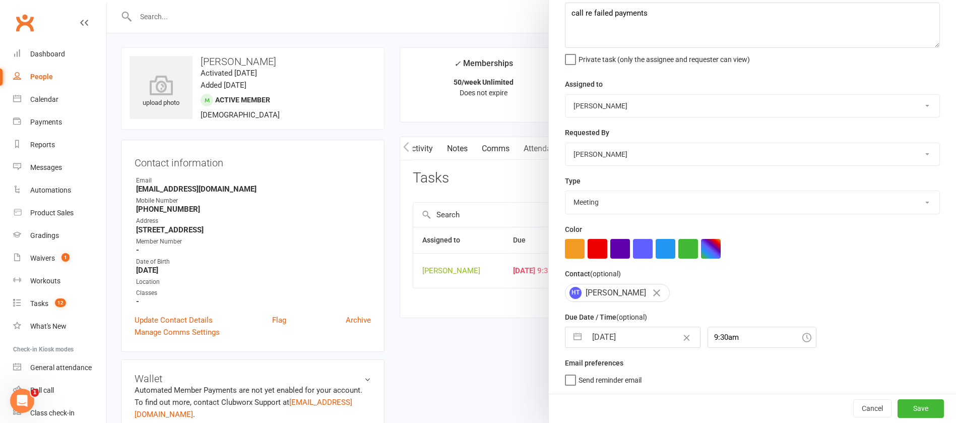
select select "2025"
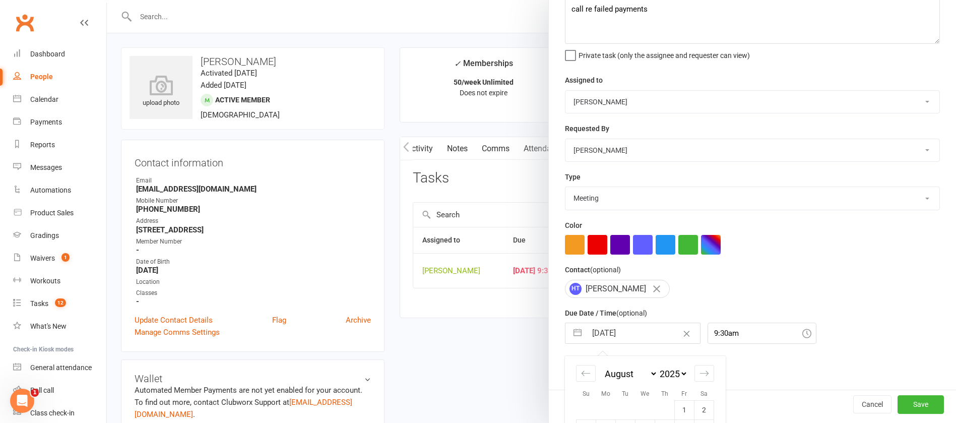
click at [642, 333] on input "[DATE]" at bounding box center [643, 333] width 113 height 20
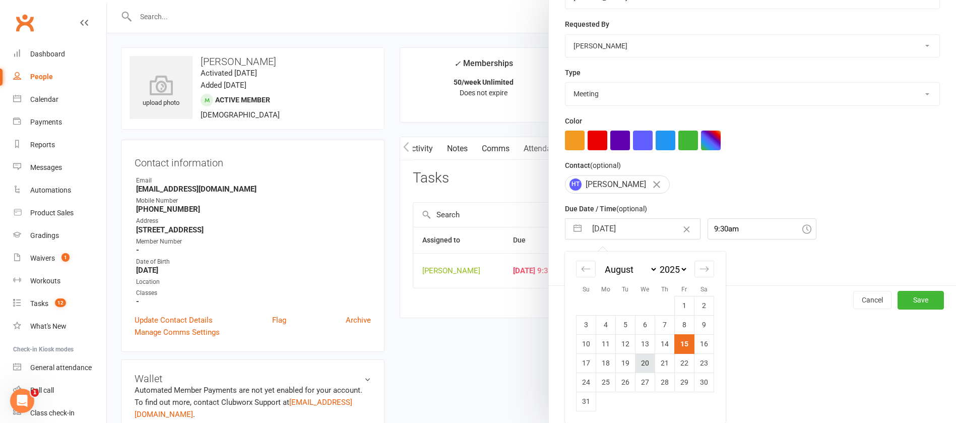
click at [641, 364] on td "20" at bounding box center [646, 362] width 20 height 19
type input "[DATE]"
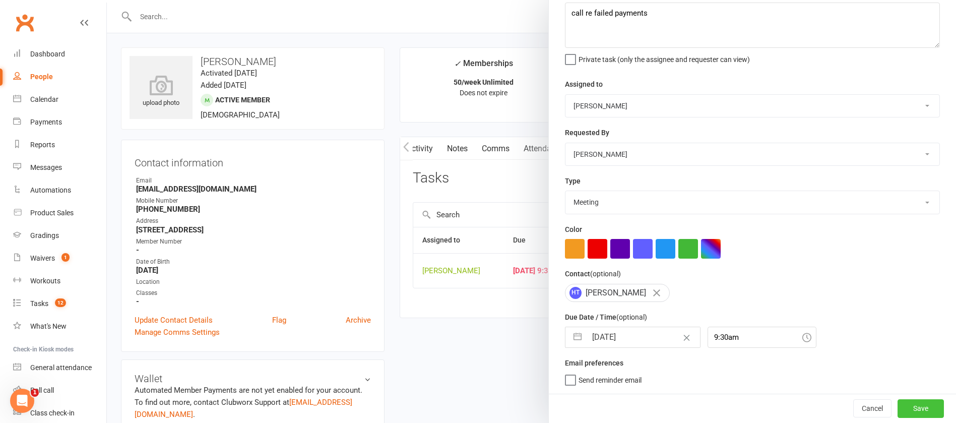
click at [898, 400] on button "Save" at bounding box center [921, 408] width 46 height 18
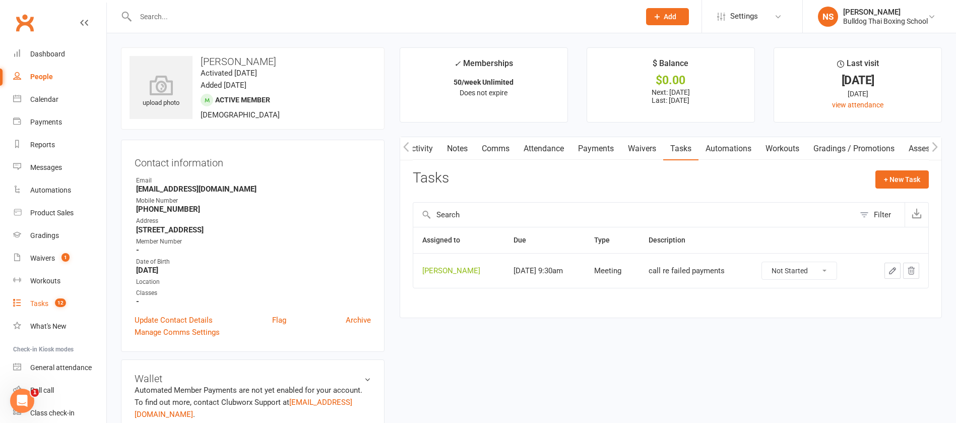
click at [33, 304] on div "Tasks" at bounding box center [39, 303] width 18 height 8
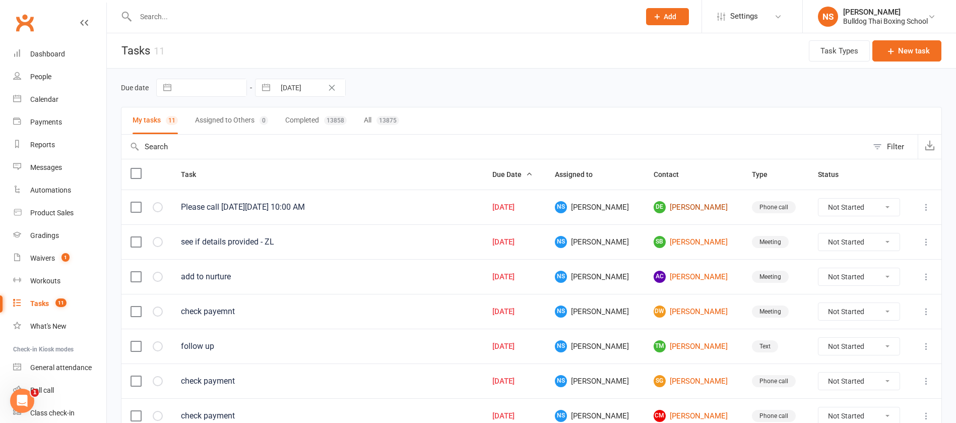
click at [683, 208] on link "DE [PERSON_NAME]" at bounding box center [694, 207] width 80 height 12
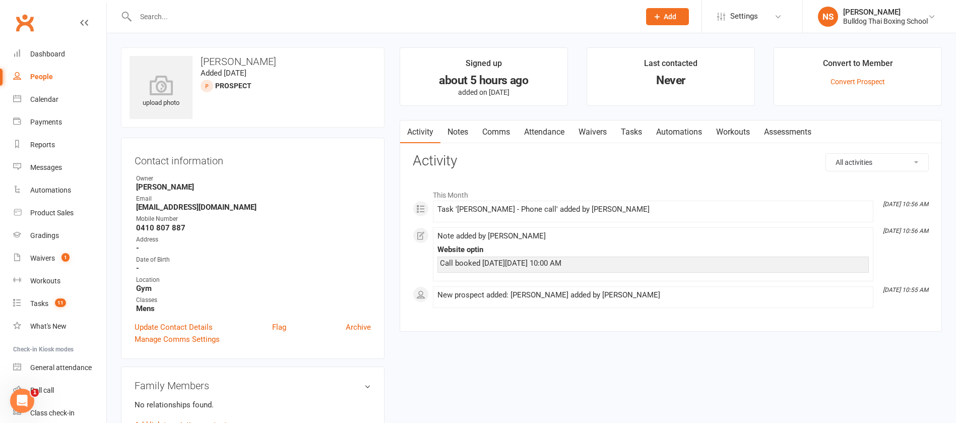
click at [455, 133] on link "Notes" at bounding box center [457, 131] width 35 height 23
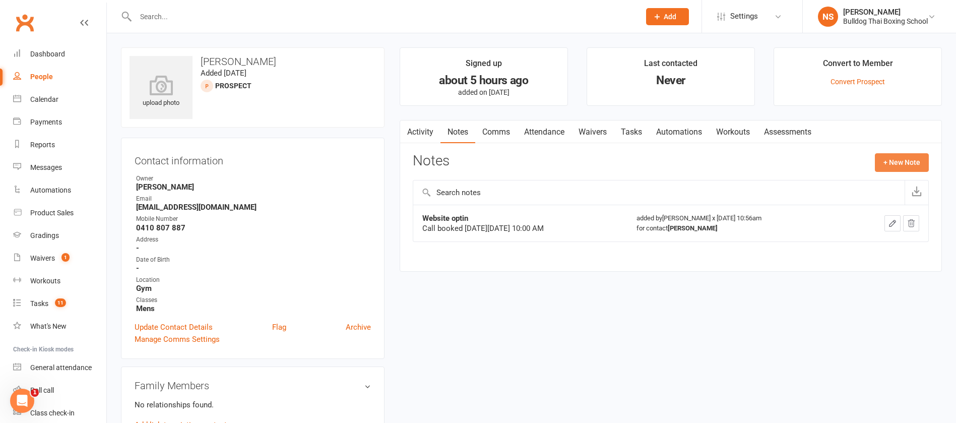
click at [894, 159] on button "+ New Note" at bounding box center [902, 162] width 54 height 18
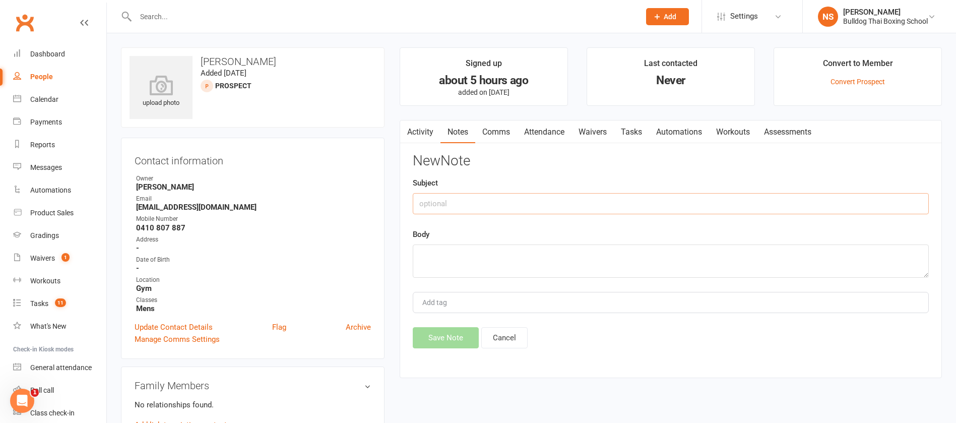
drag, startPoint x: 515, startPoint y: 211, endPoint x: 537, endPoint y: 172, distance: 44.7
click at [515, 209] on input "text" at bounding box center [671, 203] width 516 height 21
type input "called"
click at [435, 260] on textarea at bounding box center [671, 260] width 516 height 33
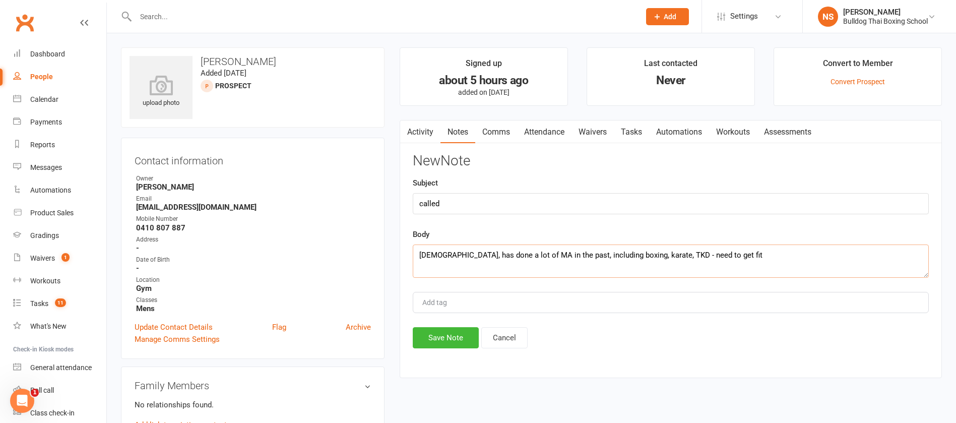
click at [707, 252] on textarea "[DEMOGRAPHIC_DATA], has done a lot of MA in the past, including boxing, karate,…" at bounding box center [671, 260] width 516 height 33
click at [842, 256] on textarea "[DEMOGRAPHIC_DATA], has done a lot of MA in the past, including boxing, karate,…" at bounding box center [671, 260] width 516 height 33
type textarea "[DEMOGRAPHIC_DATA], has done a lot of MA in the past, including boxing, karate,…"
click at [447, 333] on button "Save Note" at bounding box center [446, 337] width 66 height 21
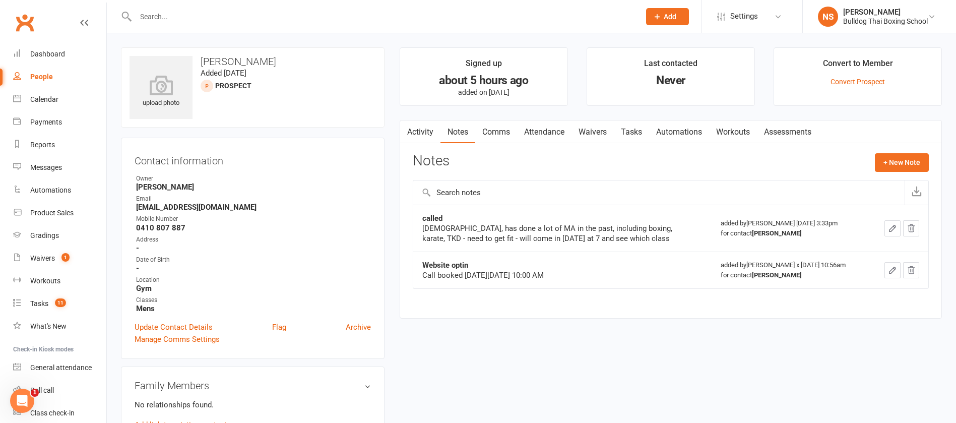
click at [543, 122] on link "Attendance" at bounding box center [544, 131] width 54 height 23
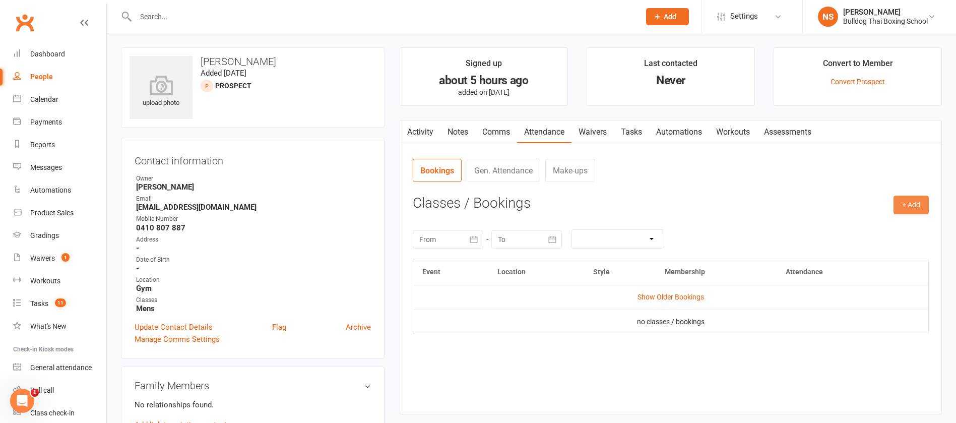
click at [914, 200] on button "+ Add" at bounding box center [911, 205] width 35 height 18
click at [858, 223] on link "Book Event" at bounding box center [879, 228] width 100 height 20
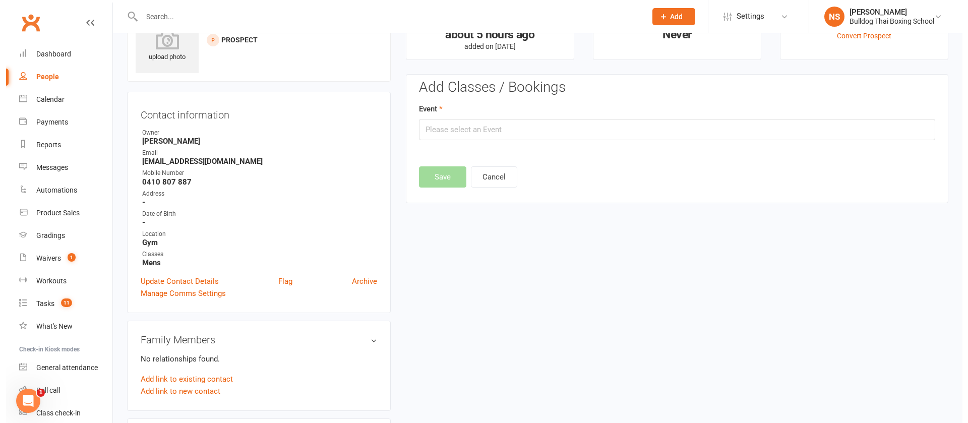
scroll to position [70, 0]
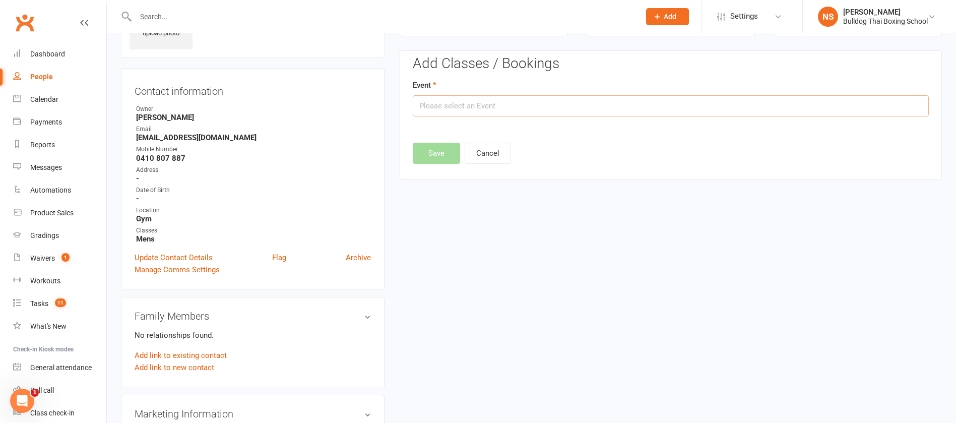
click at [486, 108] on input "text" at bounding box center [671, 105] width 516 height 21
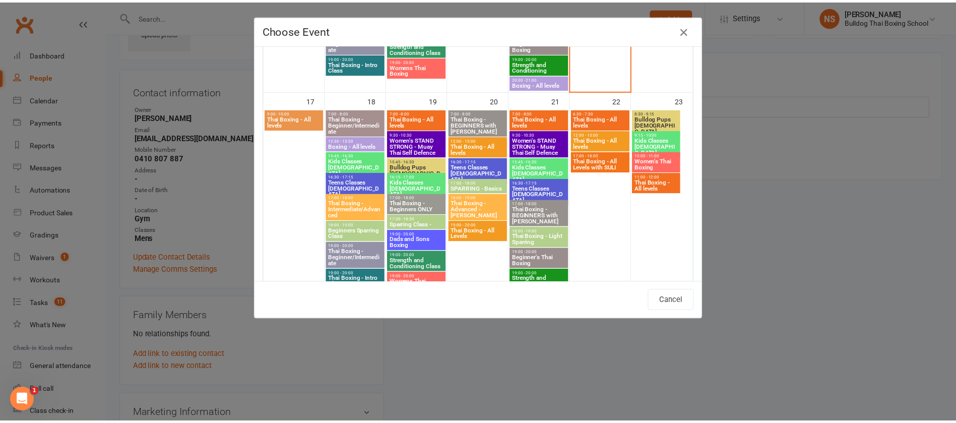
scroll to position [756, 0]
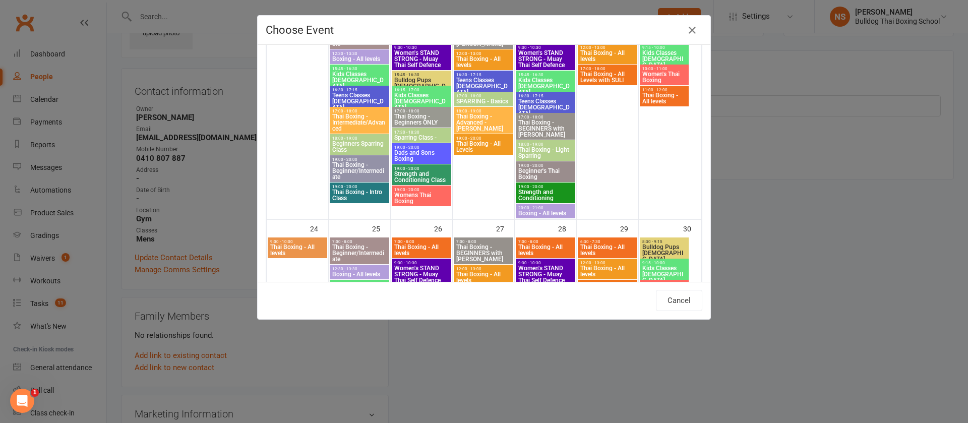
click at [361, 189] on span "Thai Boxing - Intro Class" at bounding box center [359, 195] width 55 height 12
type input "Thai Boxing - Intro Class - [DATE] 7:00:00 PM"
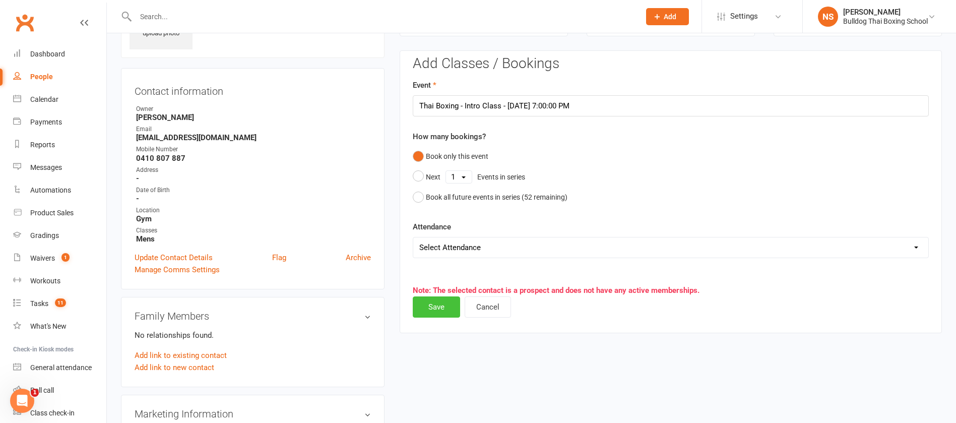
click at [442, 308] on button "Save" at bounding box center [436, 306] width 47 height 21
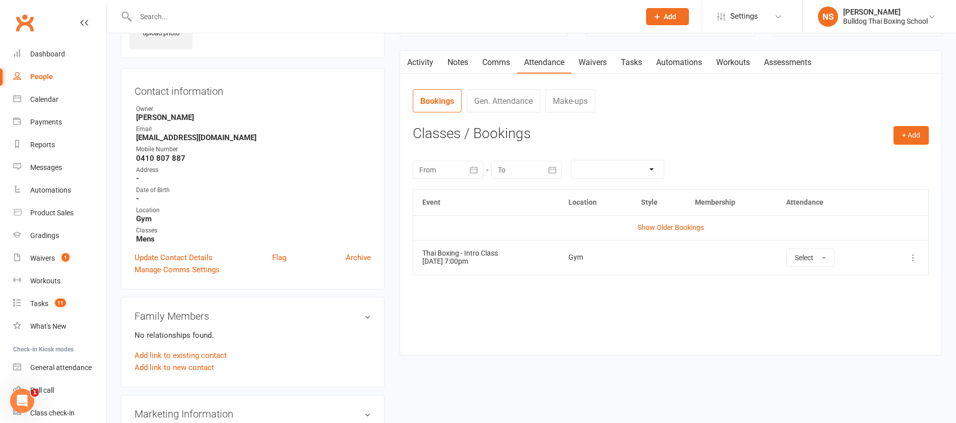
click at [636, 65] on link "Tasks" at bounding box center [631, 62] width 35 height 23
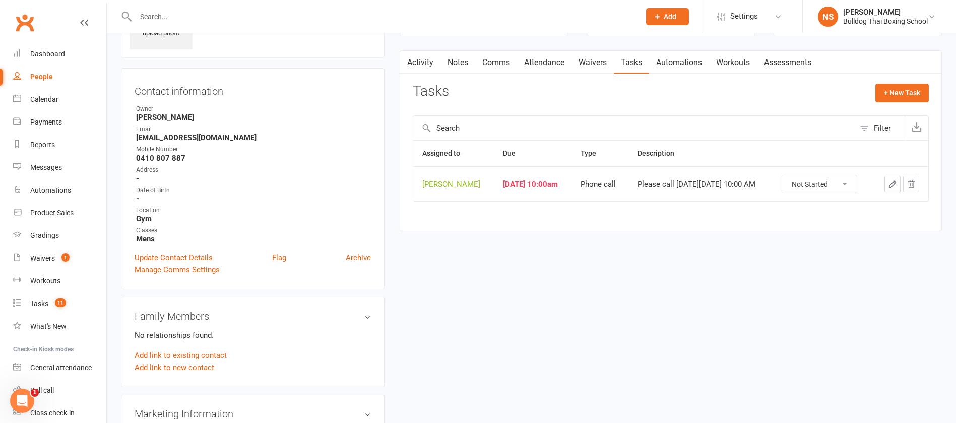
click at [890, 188] on icon "button" at bounding box center [892, 183] width 9 height 9
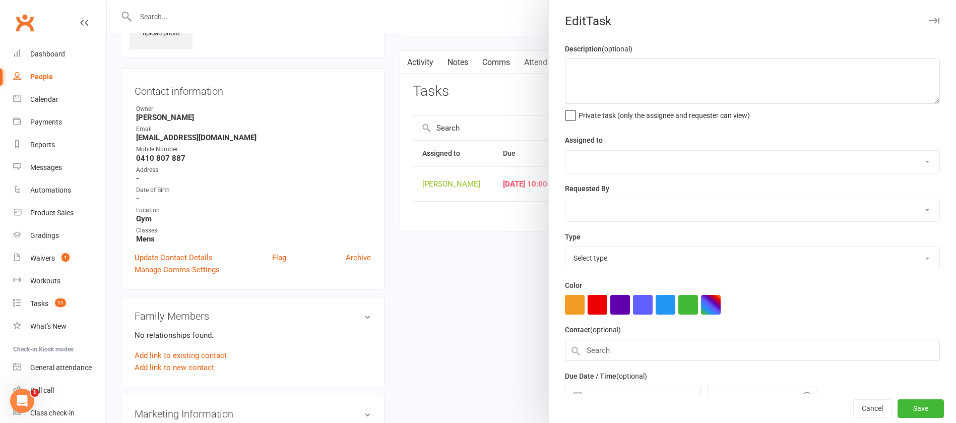
type textarea "Please call [DATE][DATE] 10:00 AM"
select select "12940"
select select "45795"
type input "[DATE]"
type input "10:00am"
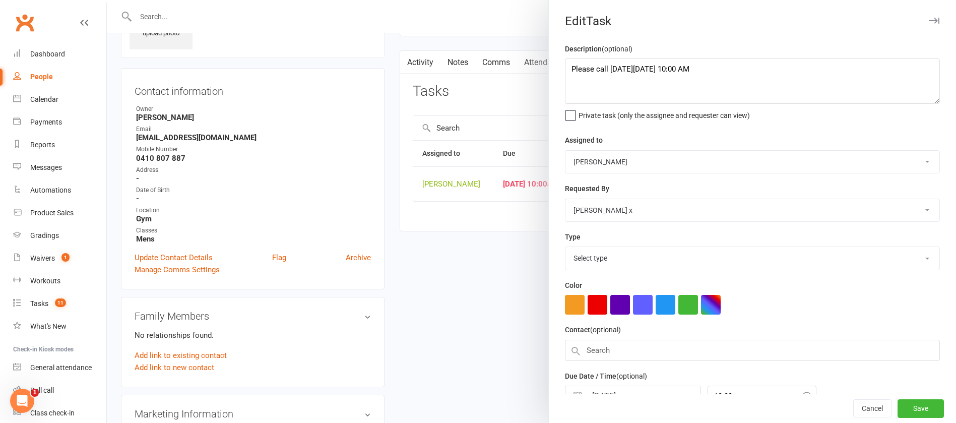
select select "12048"
drag, startPoint x: 705, startPoint y: 66, endPoint x: 563, endPoint y: 66, distance: 142.1
click at [565, 65] on textarea "Please call [DATE][DATE] 10:00 AM" at bounding box center [752, 80] width 375 height 45
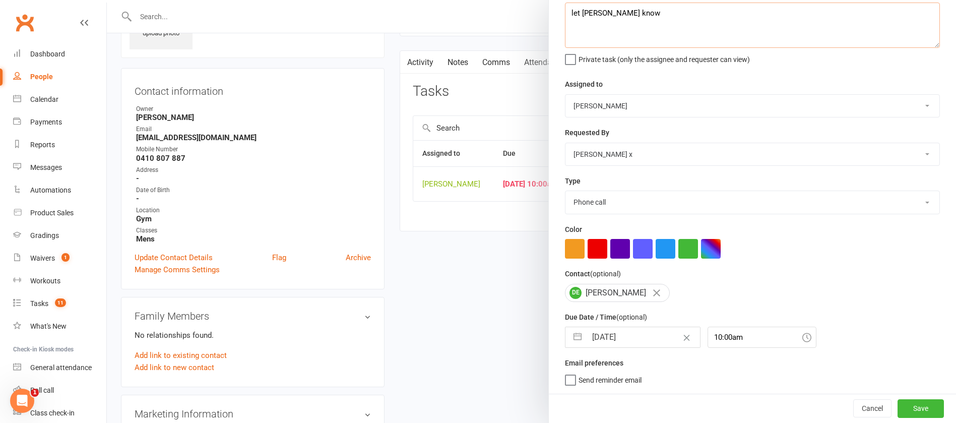
type textarea "let [PERSON_NAME] know"
select select "6"
select select "2025"
select select "7"
select select "2025"
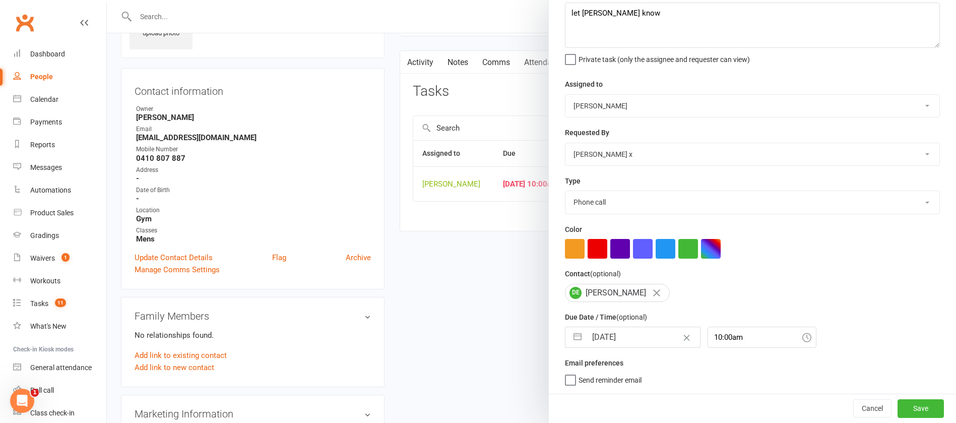
select select "8"
select select "2025"
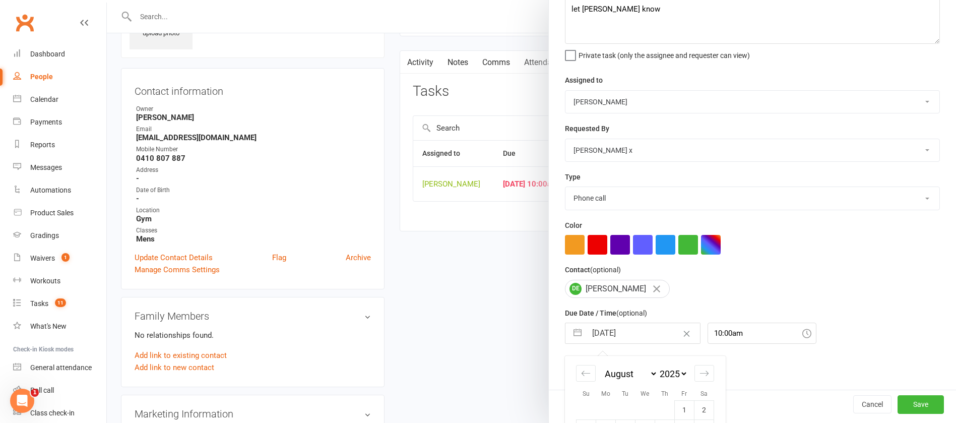
click at [646, 337] on input "[DATE]" at bounding box center [643, 333] width 113 height 20
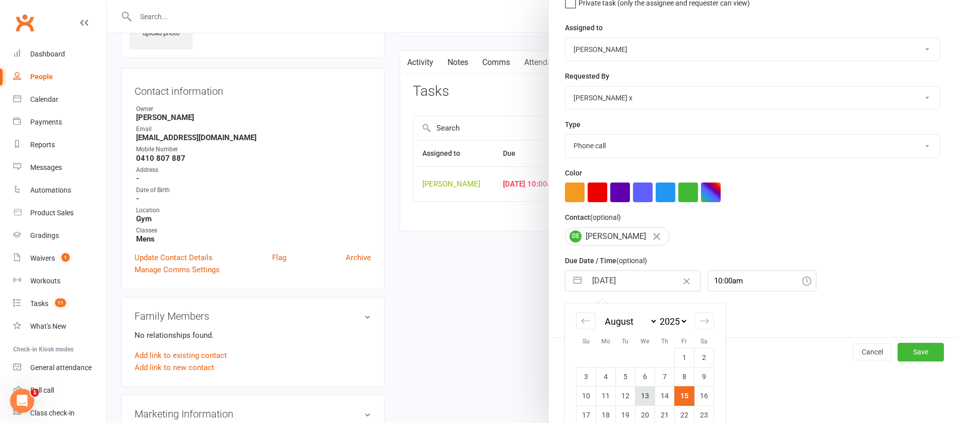
scroll to position [168, 0]
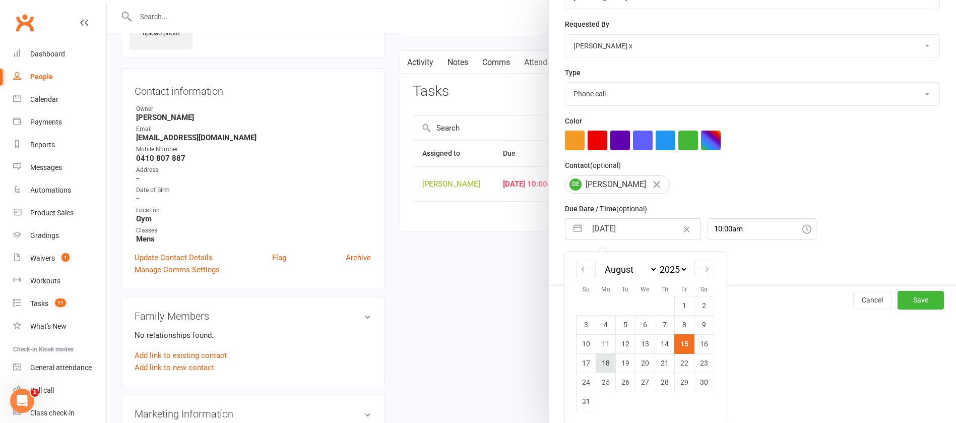
click at [597, 365] on td "18" at bounding box center [606, 362] width 20 height 19
type input "[DATE]"
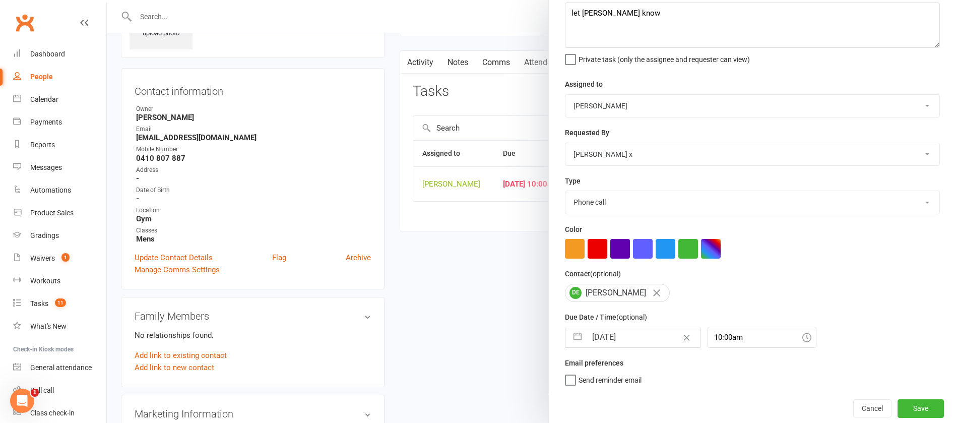
scroll to position [60, 0]
click at [898, 409] on button "Save" at bounding box center [921, 408] width 46 height 18
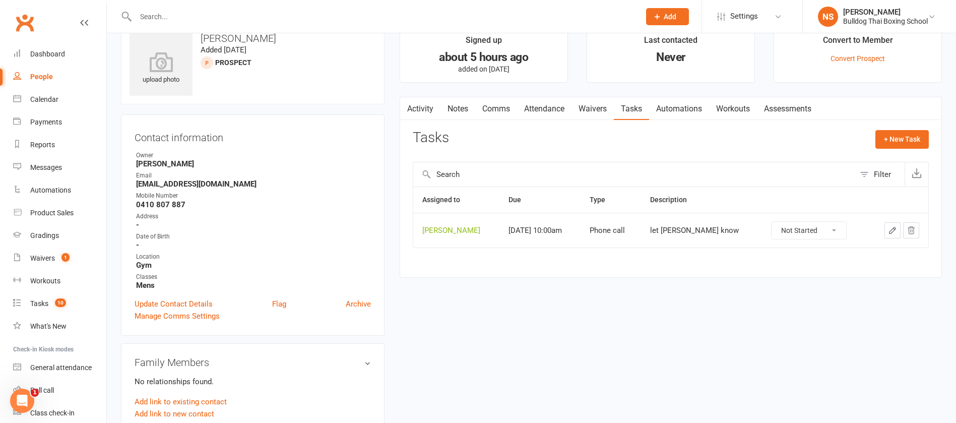
scroll to position [0, 0]
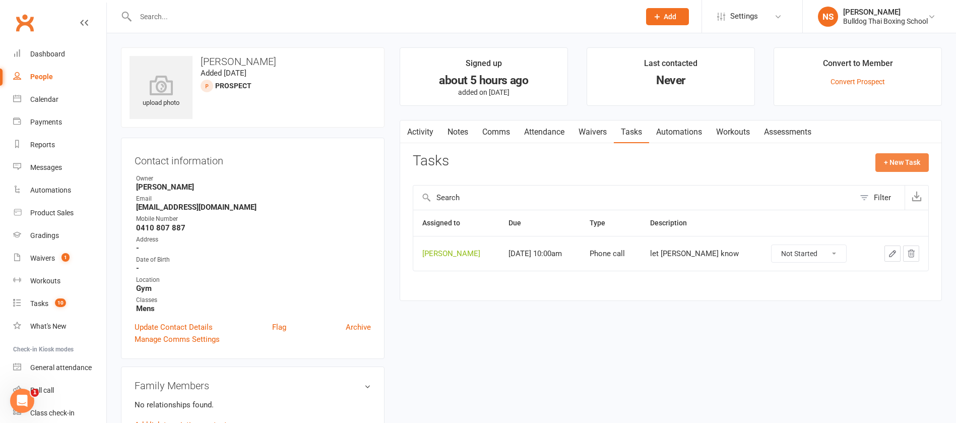
click at [899, 161] on button "+ New Task" at bounding box center [901, 162] width 53 height 18
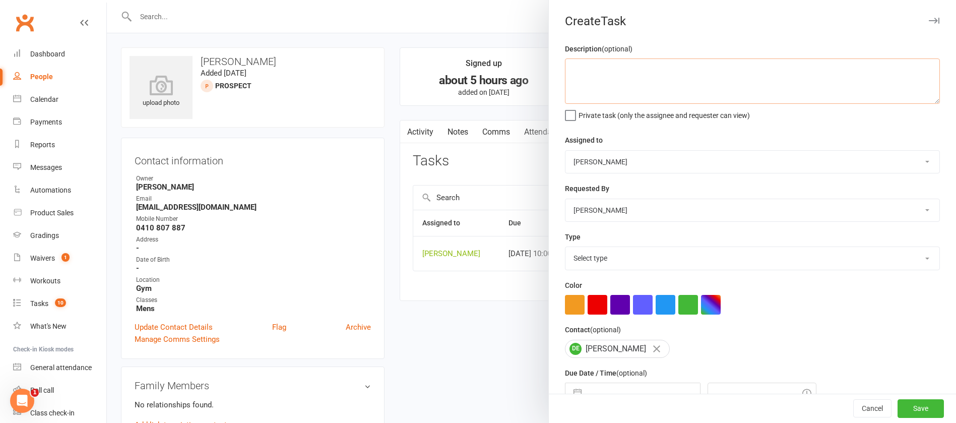
drag, startPoint x: 600, startPoint y: 81, endPoint x: 602, endPoint y: 73, distance: 8.8
click at [598, 75] on textarea at bounding box center [752, 80] width 375 height 45
type textarea "follow up"
click at [577, 265] on select "Select type Action E-mail Meeting Phone call Text Add new task type" at bounding box center [752, 258] width 374 height 22
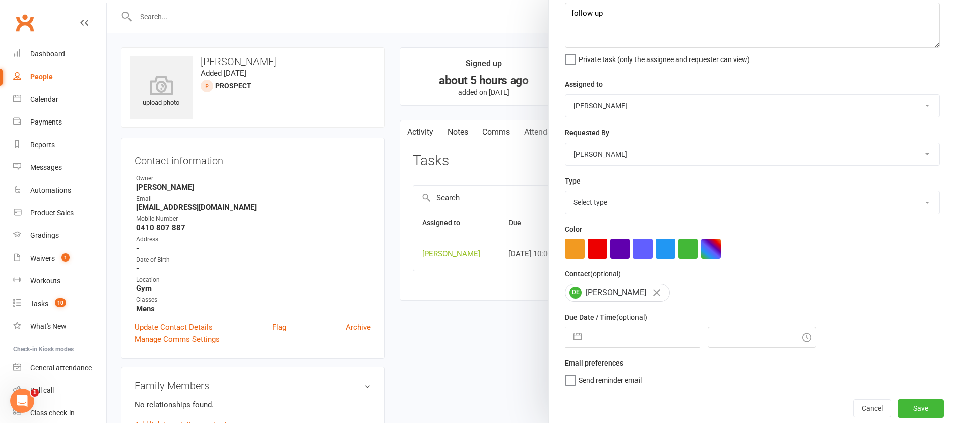
click at [591, 200] on select "Select type Action E-mail Meeting Phone call Text Add new task type" at bounding box center [752, 202] width 374 height 22
select select "12048"
click at [565, 191] on select "Select type Action E-mail Meeting Phone call Text Add new task type" at bounding box center [752, 202] width 374 height 22
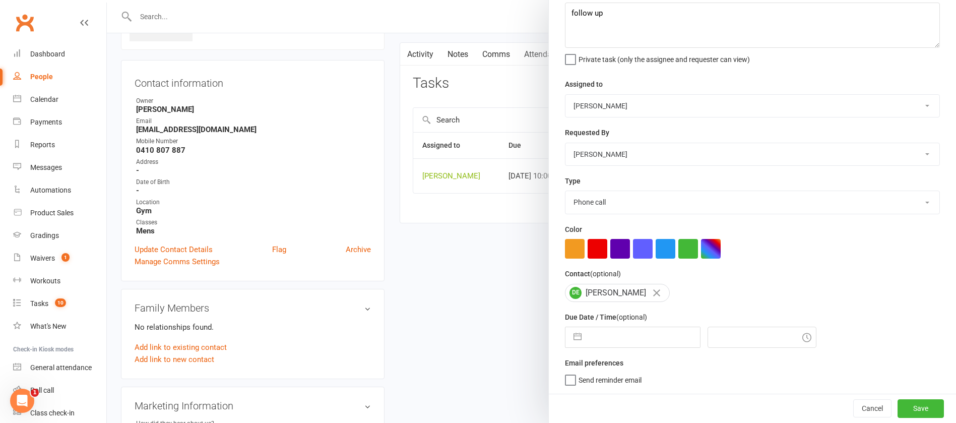
scroll to position [151, 0]
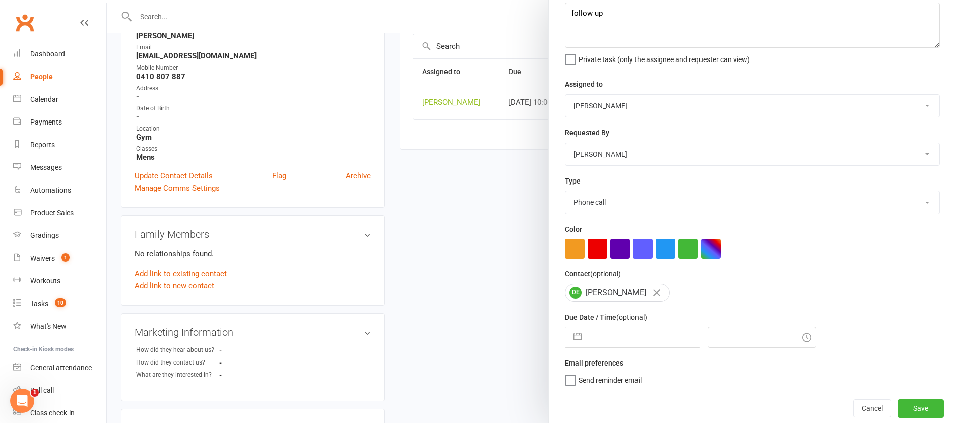
click at [623, 338] on input "text" at bounding box center [643, 337] width 113 height 20
select select "6"
select select "2025"
select select "7"
select select "2025"
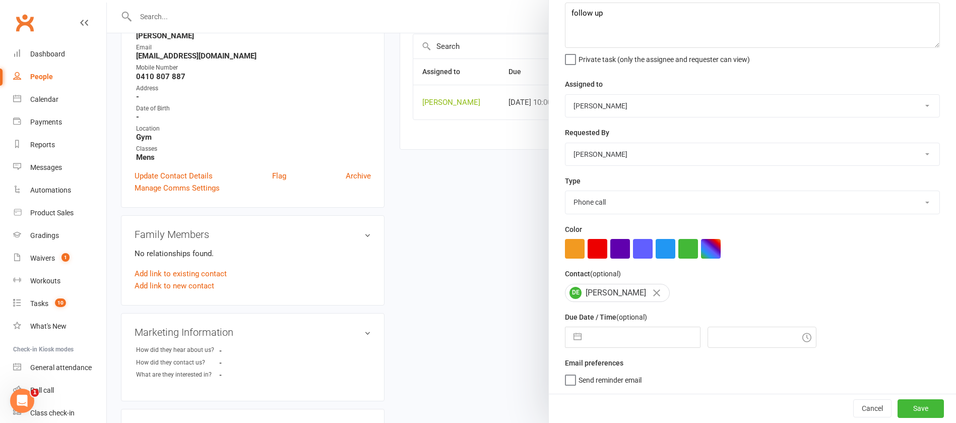
select select "8"
select select "2025"
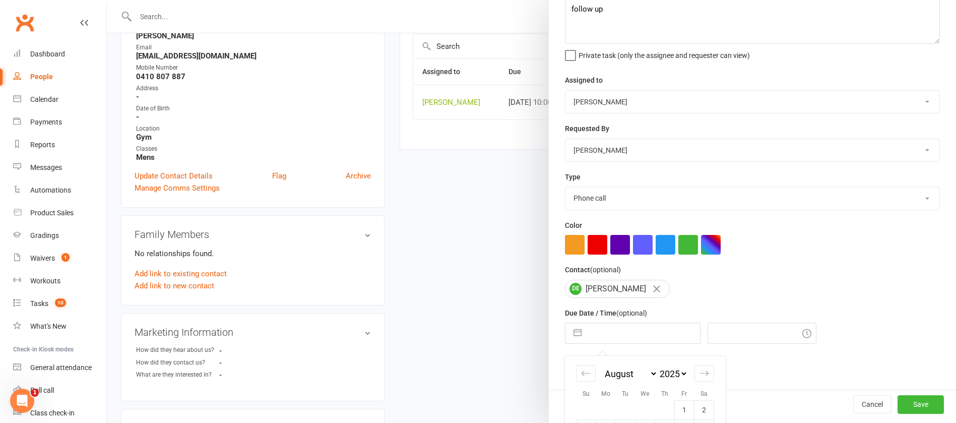
scroll to position [168, 0]
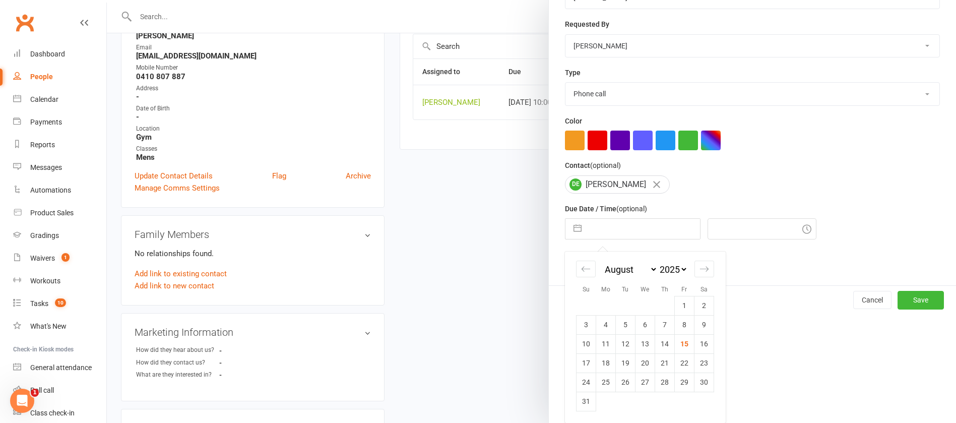
click at [621, 361] on td "19" at bounding box center [626, 362] width 20 height 19
type input "[DATE]"
type input "3:45pm"
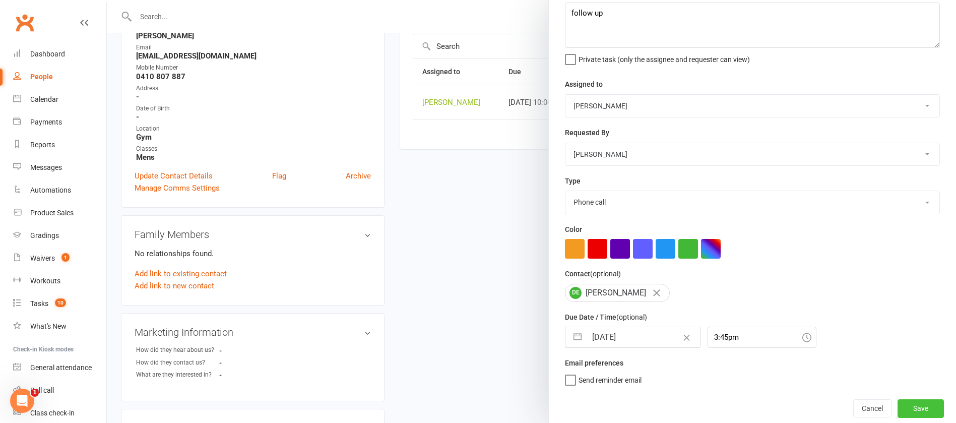
click at [900, 411] on button "Save" at bounding box center [921, 408] width 46 height 18
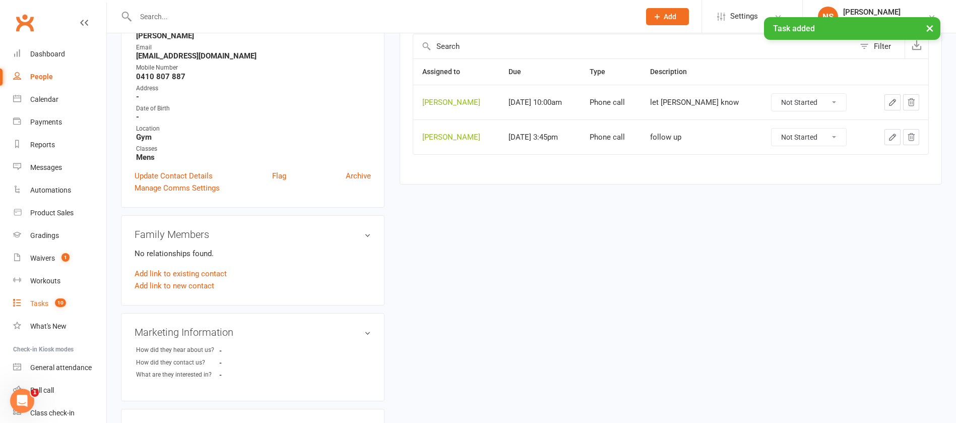
click at [35, 303] on div "Tasks" at bounding box center [39, 303] width 18 height 8
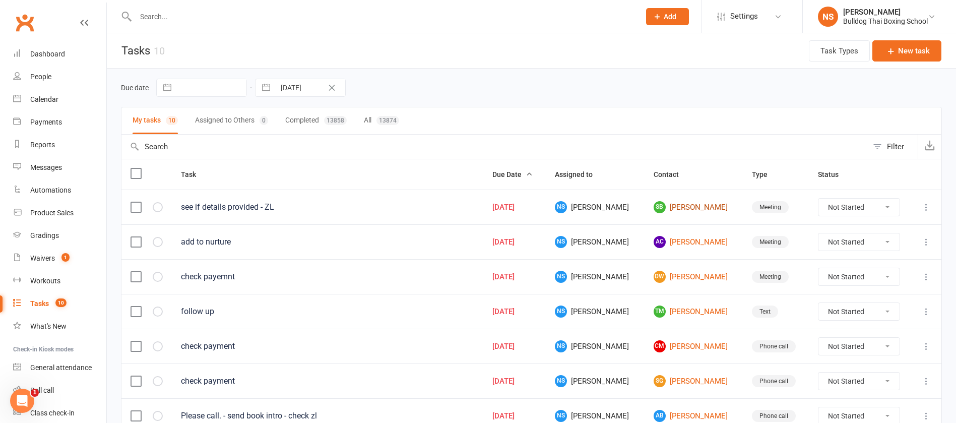
click at [682, 208] on link "SB [PERSON_NAME]" at bounding box center [694, 207] width 80 height 12
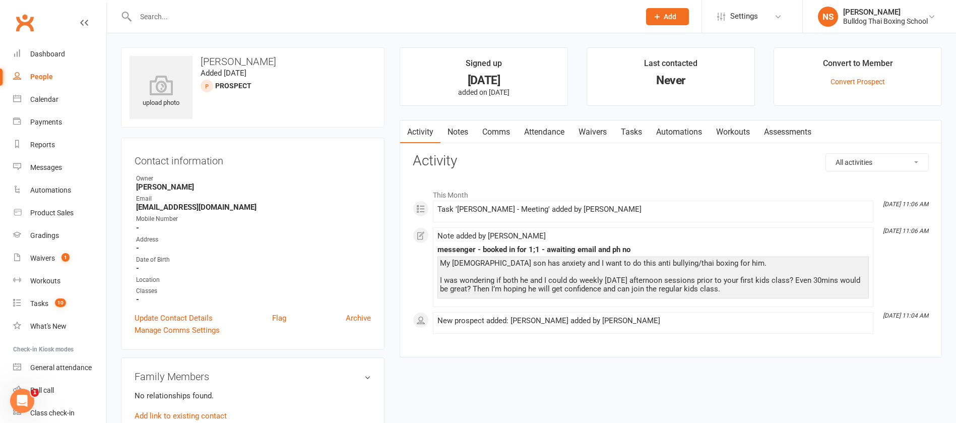
click at [630, 133] on link "Tasks" at bounding box center [631, 131] width 35 height 23
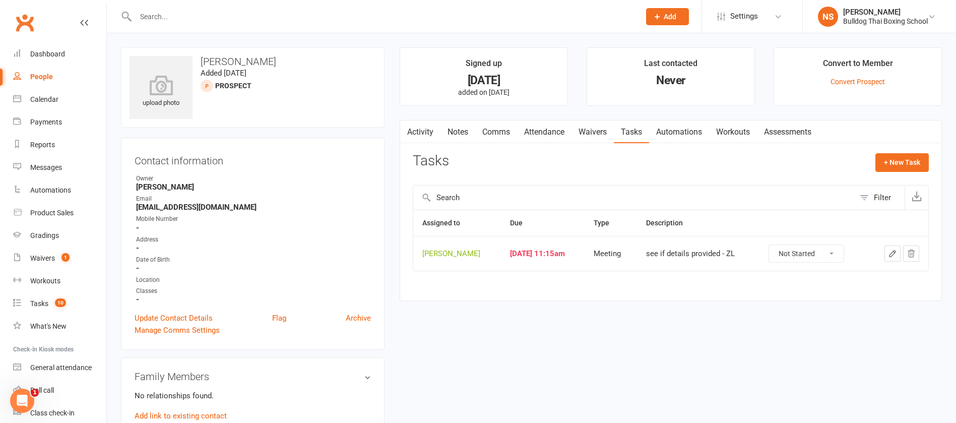
click at [893, 252] on icon "button" at bounding box center [893, 253] width 6 height 6
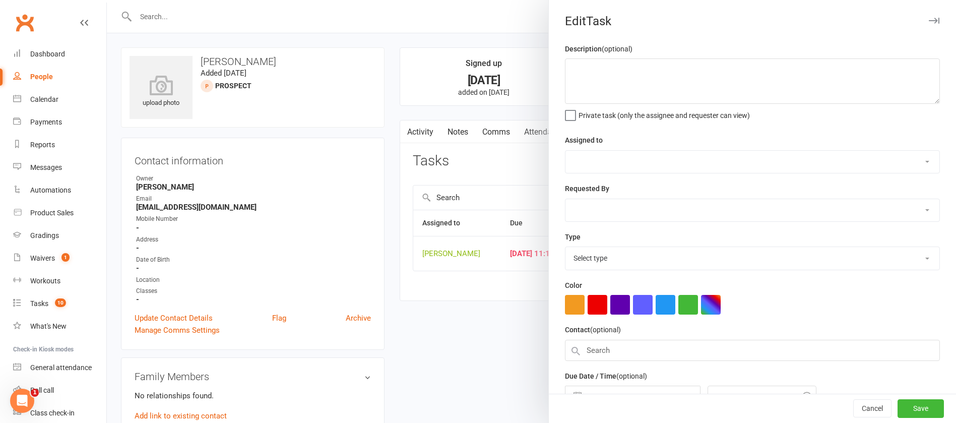
type textarea "see if details provided - ZL"
select select "12940"
type input "[DATE]"
type input "11:15am"
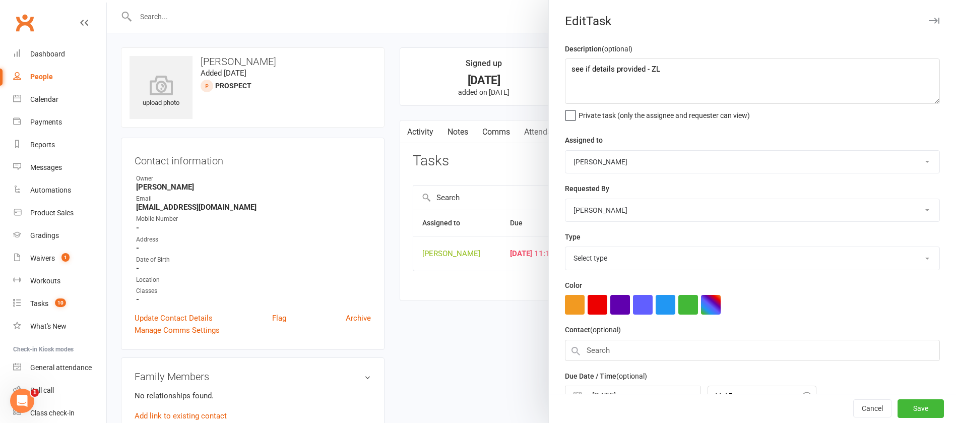
select select "12049"
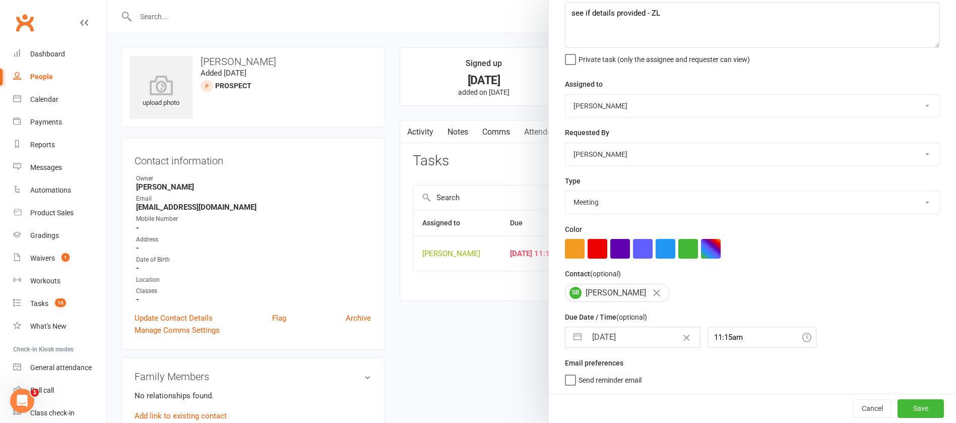
click at [630, 331] on input "[DATE]" at bounding box center [643, 337] width 113 height 20
select select "6"
select select "2025"
select select "7"
select select "2025"
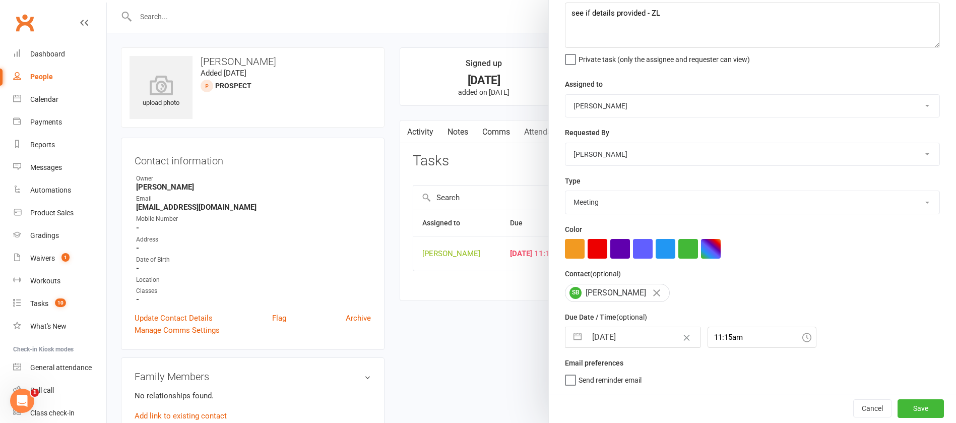
select select "8"
select select "2025"
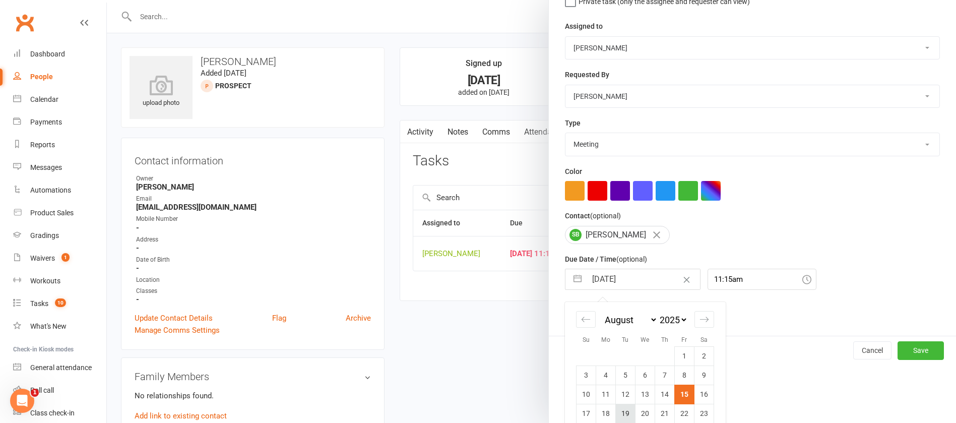
scroll to position [168, 0]
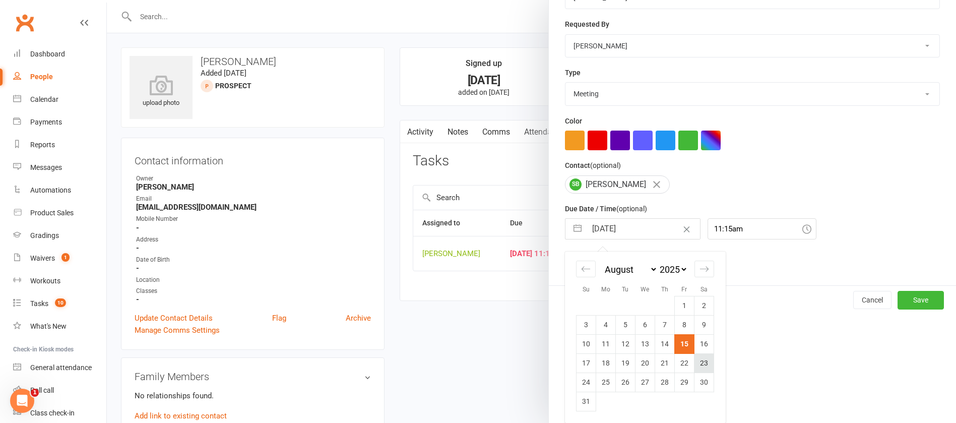
click at [700, 361] on td "23" at bounding box center [704, 362] width 20 height 19
type input "[DATE]"
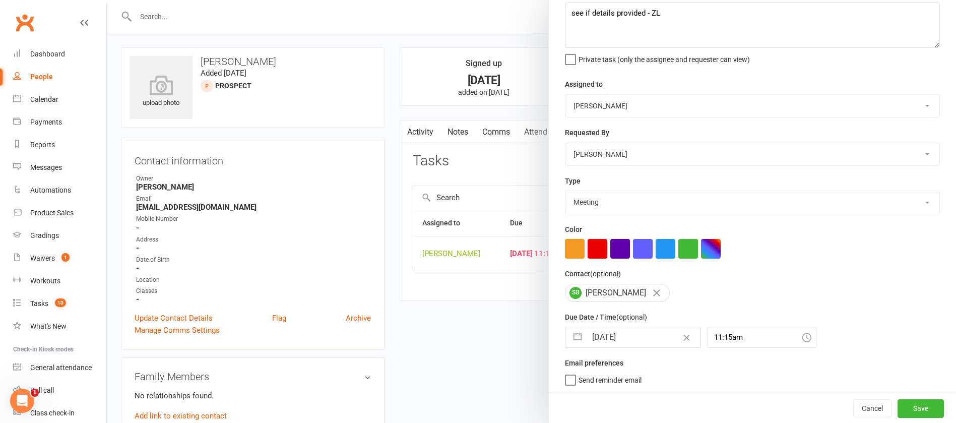
scroll to position [60, 0]
click at [902, 405] on button "Save" at bounding box center [921, 408] width 46 height 18
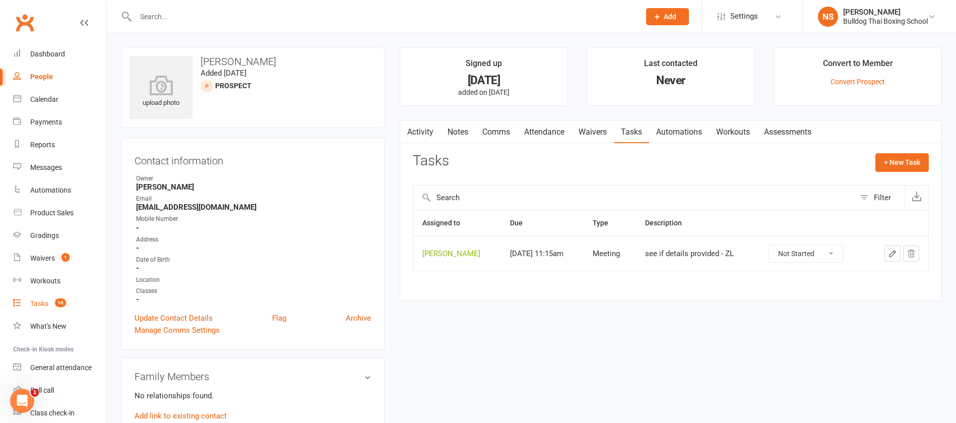
click at [29, 298] on link "Tasks 10" at bounding box center [59, 303] width 93 height 23
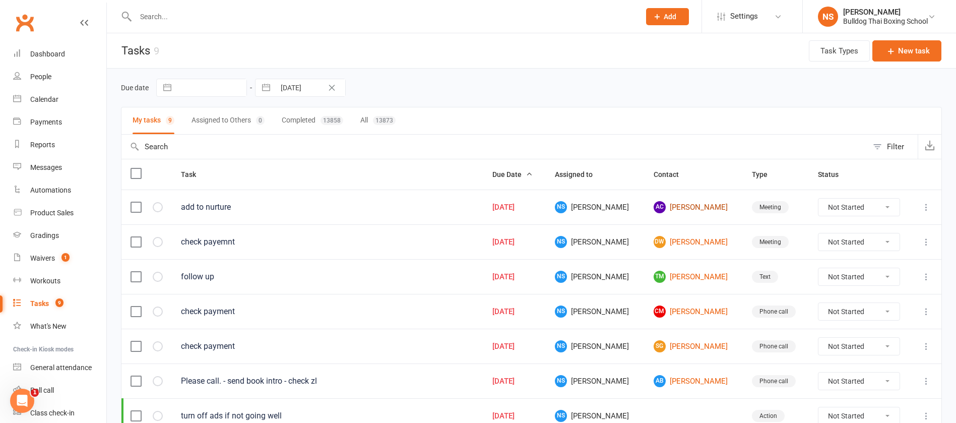
click at [687, 204] on link "AC [PERSON_NAME]" at bounding box center [694, 207] width 80 height 12
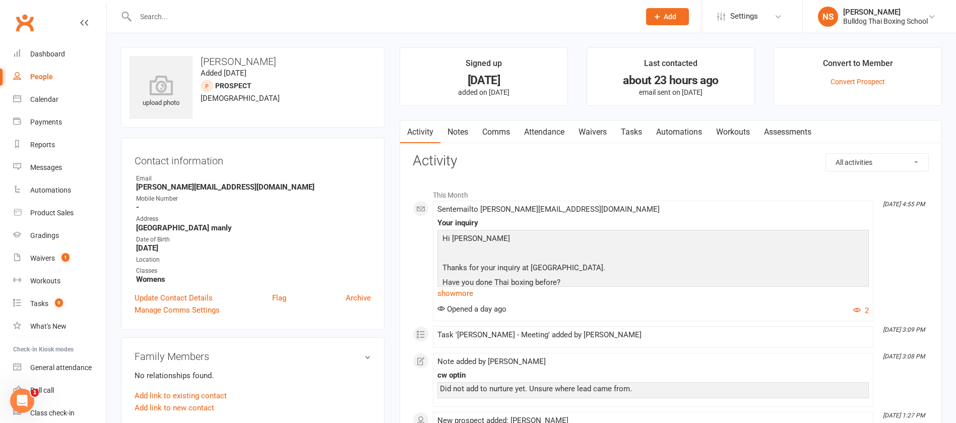
click at [636, 134] on link "Tasks" at bounding box center [631, 131] width 35 height 23
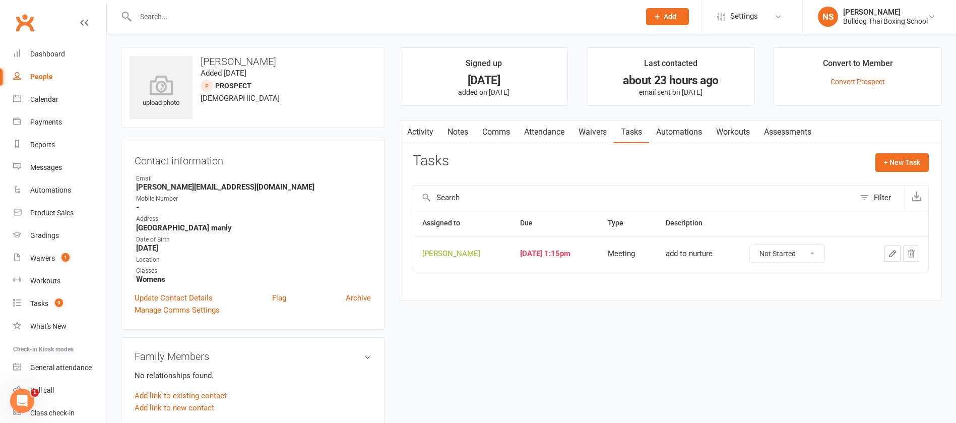
click at [894, 246] on button "button" at bounding box center [893, 253] width 16 height 16
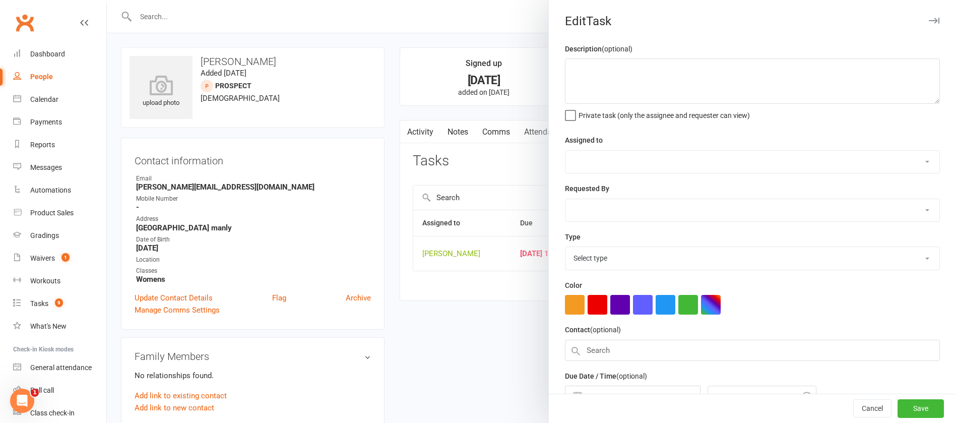
type textarea "add to nurture"
select select "12940"
select select "45795"
type input "[DATE]"
type input "1:15pm"
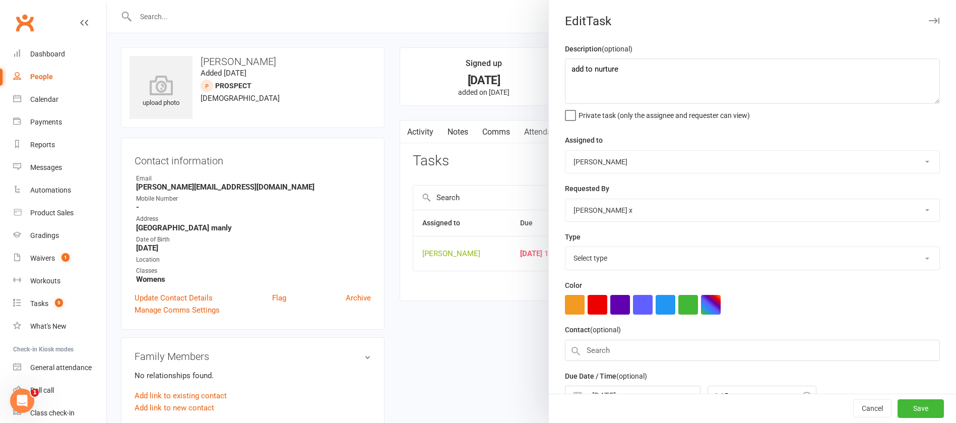
select select "12049"
drag, startPoint x: 575, startPoint y: 67, endPoint x: 537, endPoint y: 46, distance: 42.6
click at [555, 59] on div "Description (optional) add to nurture Private task (only the assignee and reque…" at bounding box center [752, 246] width 407 height 407
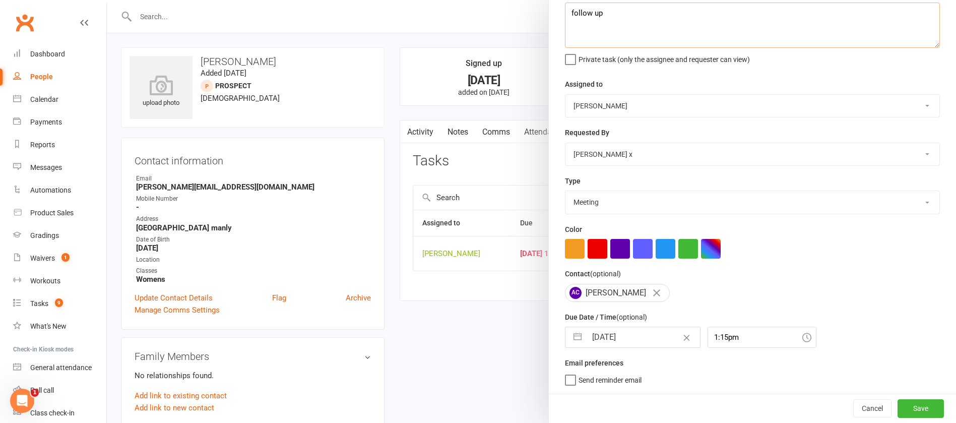
type textarea "follow up"
click at [638, 335] on input "[DATE]" at bounding box center [643, 337] width 113 height 20
select select "6"
select select "2025"
select select "7"
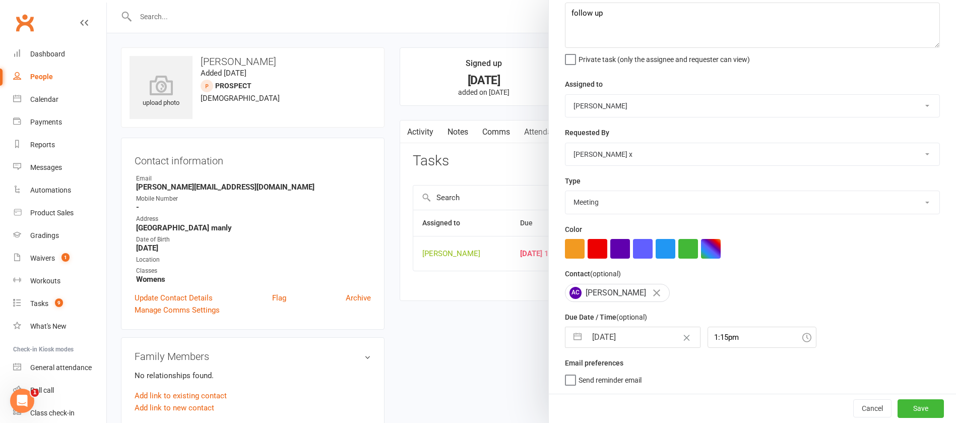
select select "2025"
select select "8"
select select "2025"
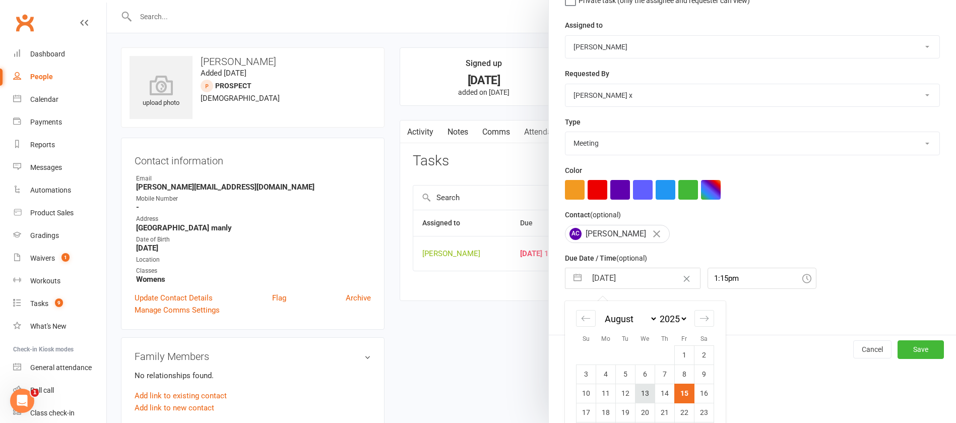
scroll to position [168, 0]
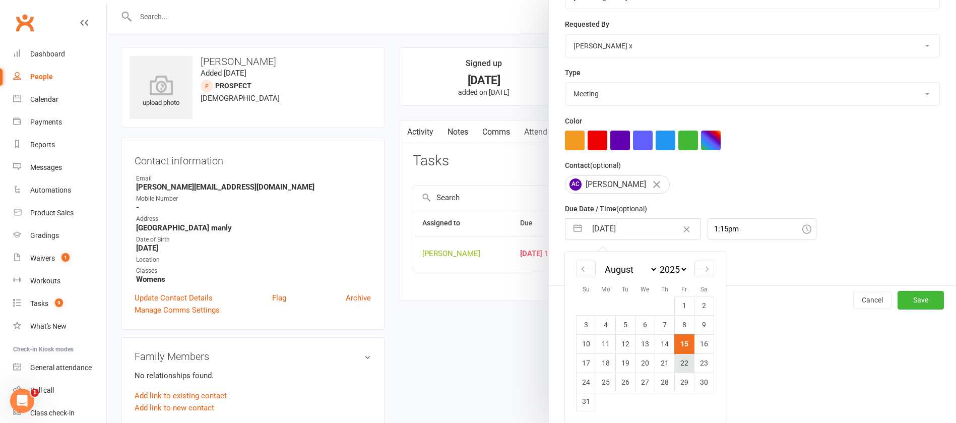
click at [680, 363] on td "22" at bounding box center [685, 362] width 20 height 19
type input "[DATE]"
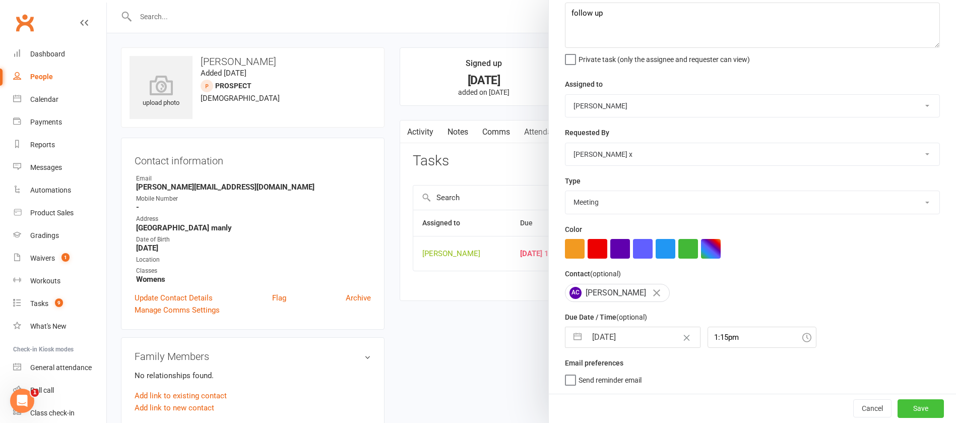
click at [898, 408] on button "Save" at bounding box center [921, 408] width 46 height 18
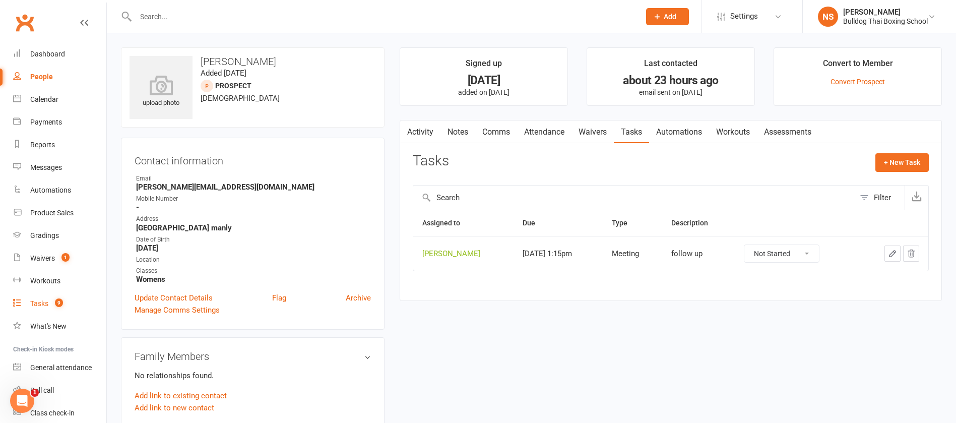
click at [39, 302] on div "Tasks" at bounding box center [39, 303] width 18 height 8
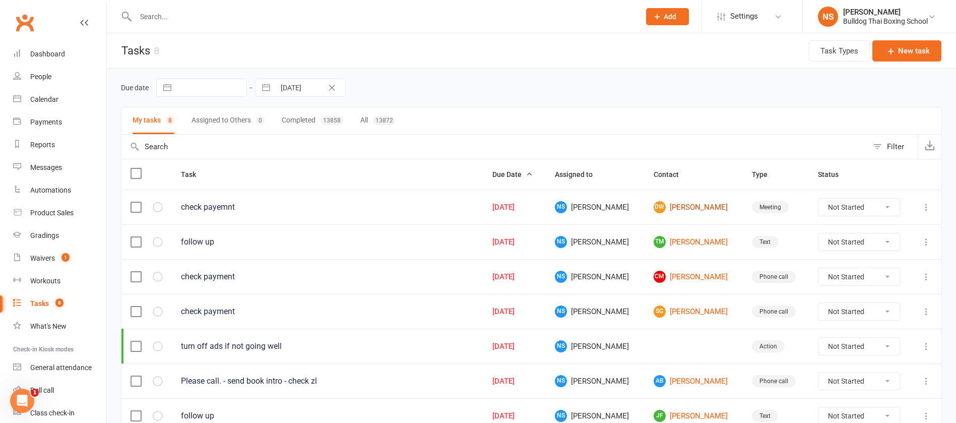
click at [681, 209] on link "dW [PERSON_NAME]" at bounding box center [694, 207] width 80 height 12
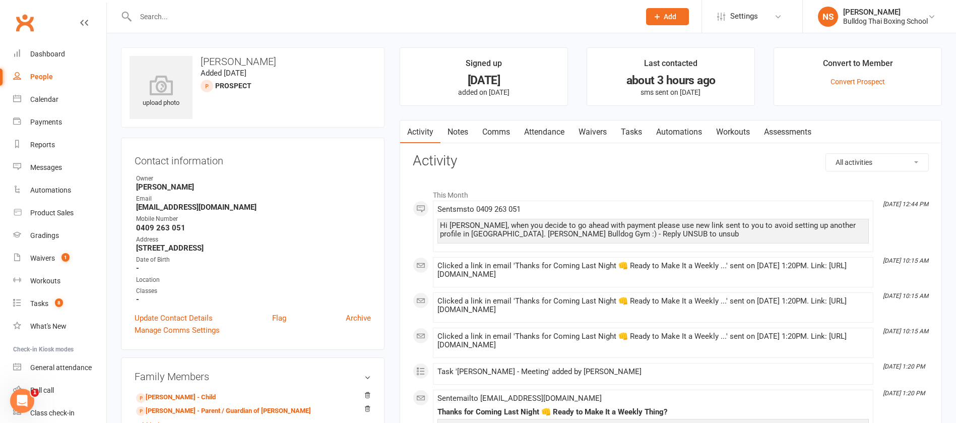
click at [635, 128] on link "Tasks" at bounding box center [631, 131] width 35 height 23
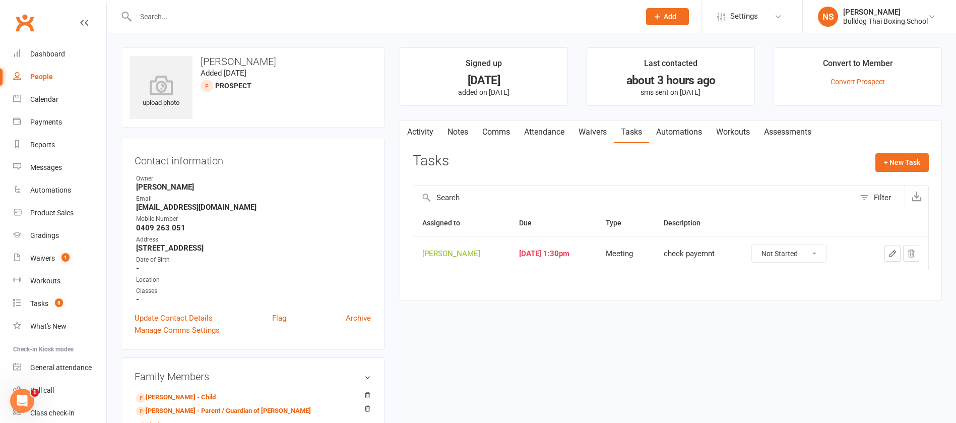
click at [892, 255] on icon "button" at bounding box center [892, 253] width 9 height 9
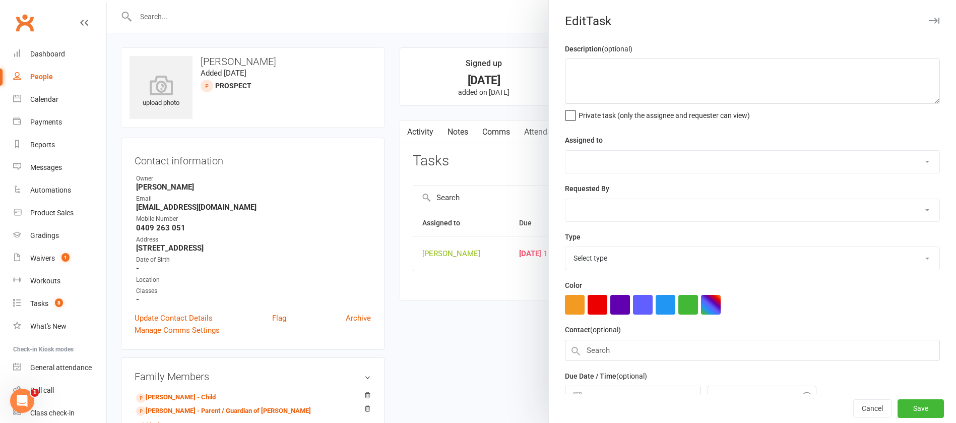
type textarea "check payemnt"
select select "12940"
type input "[DATE]"
type input "1:30pm"
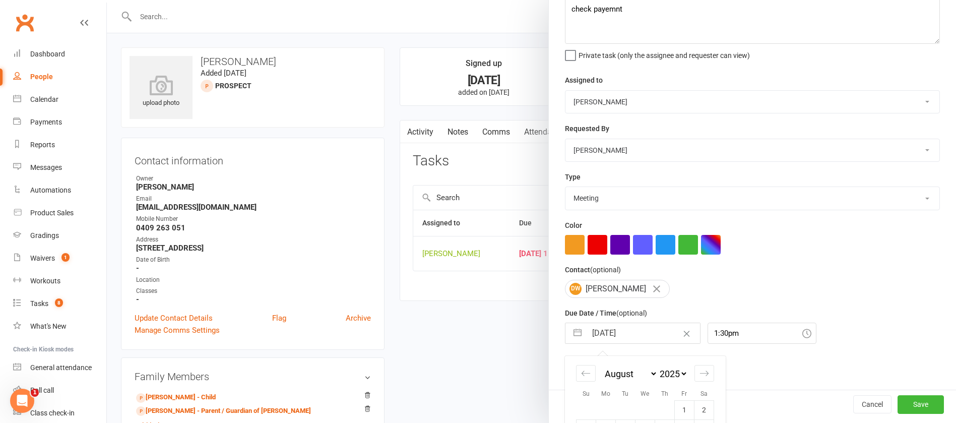
click at [627, 332] on input "[DATE]" at bounding box center [643, 333] width 113 height 20
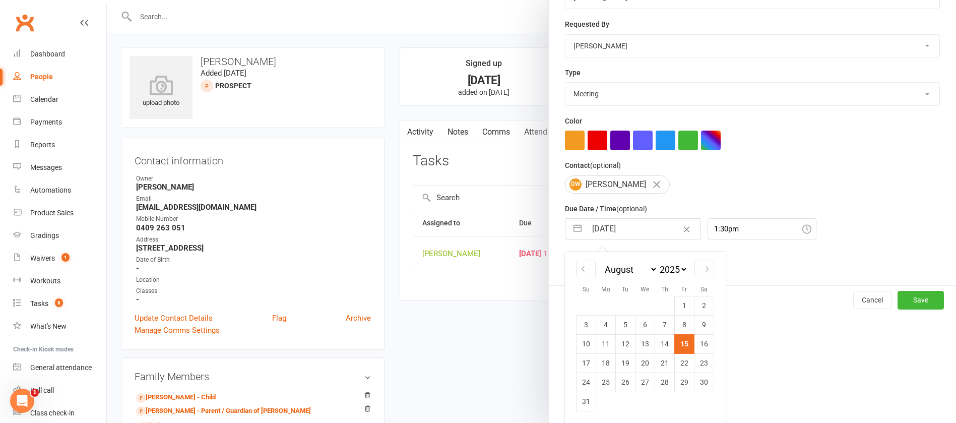
click at [597, 364] on td "18" at bounding box center [606, 362] width 20 height 19
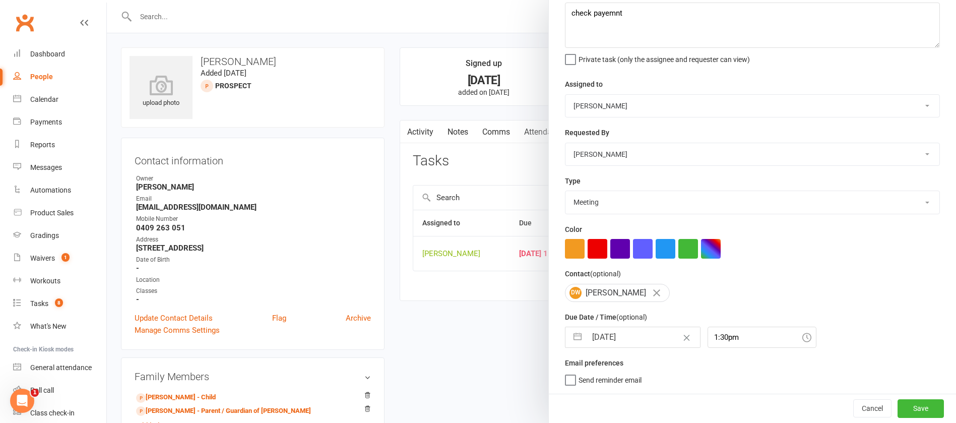
scroll to position [60, 0]
click at [898, 408] on button "Save" at bounding box center [921, 408] width 46 height 18
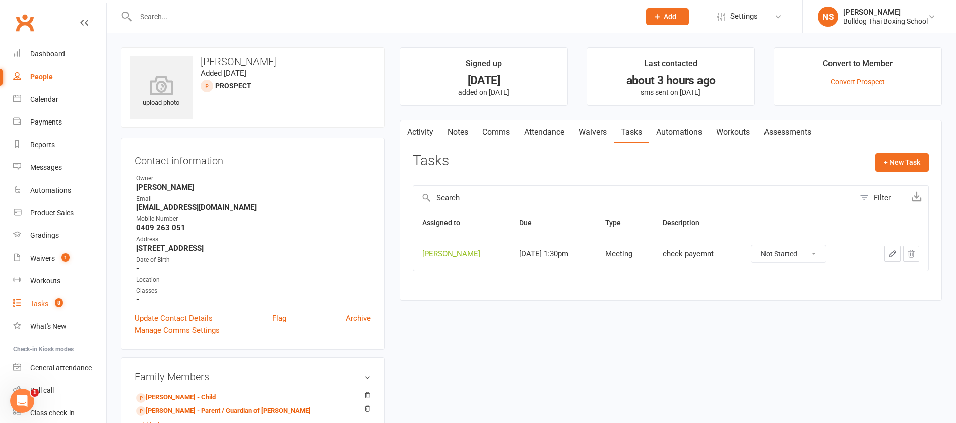
click at [44, 303] on div "Tasks" at bounding box center [39, 303] width 18 height 8
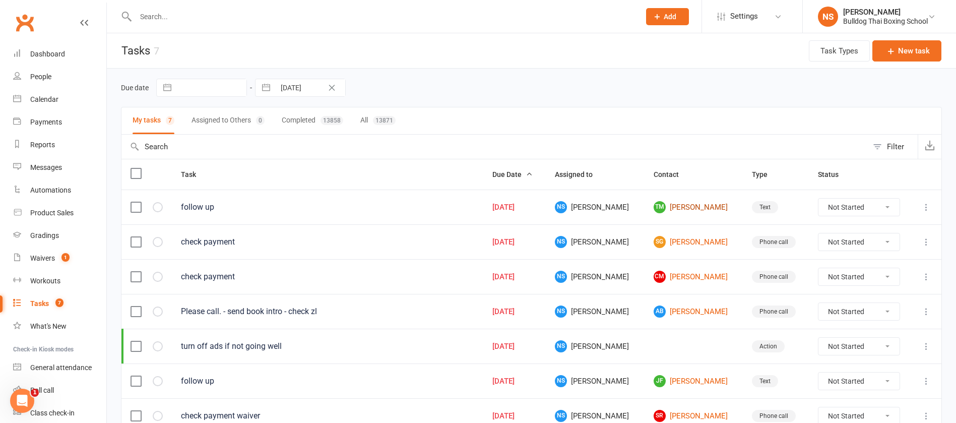
click at [693, 207] on link "TM [PERSON_NAME]" at bounding box center [694, 207] width 80 height 12
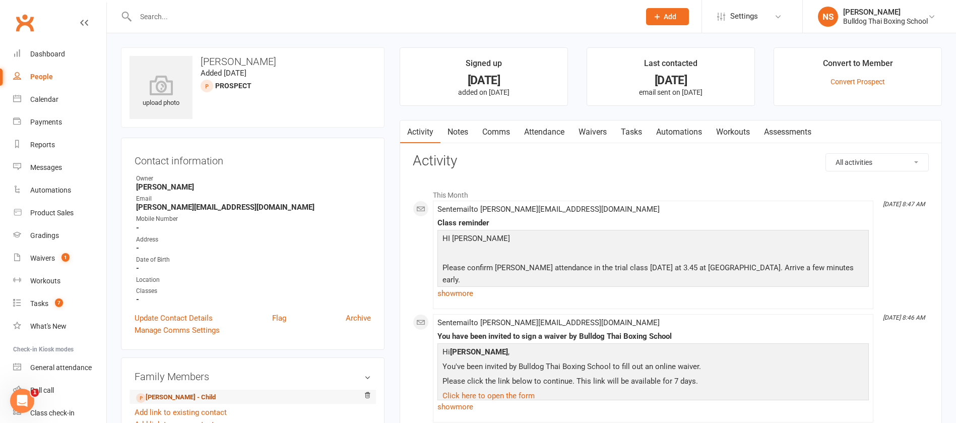
click at [193, 395] on link "[PERSON_NAME] - Child" at bounding box center [176, 397] width 80 height 11
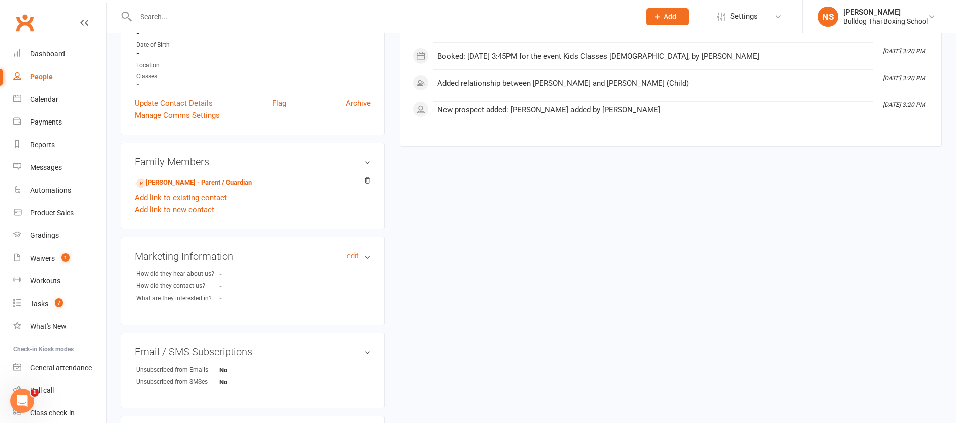
scroll to position [227, 0]
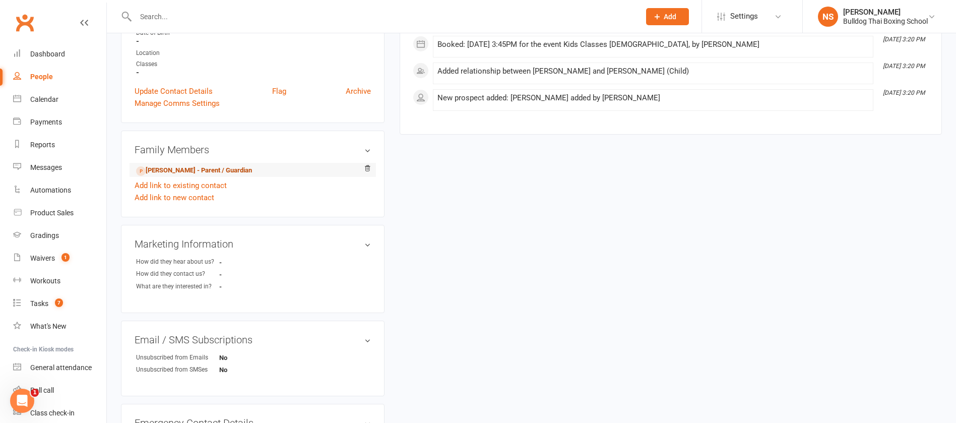
click at [230, 169] on link "[PERSON_NAME] - Parent / Guardian" at bounding box center [194, 170] width 116 height 11
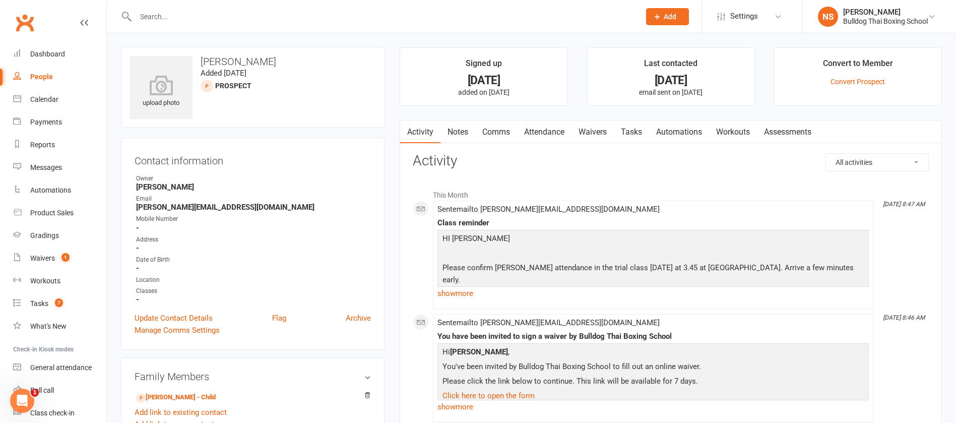
click at [497, 133] on link "Comms" at bounding box center [496, 131] width 42 height 23
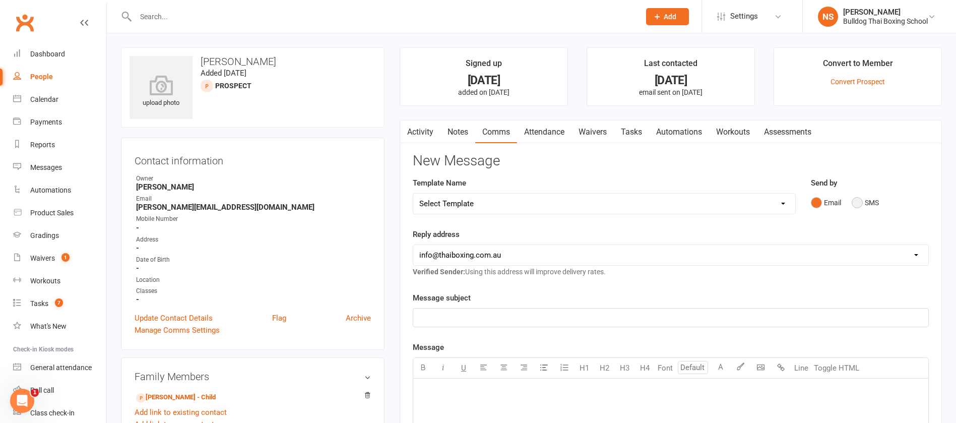
click at [858, 200] on button "SMS" at bounding box center [865, 202] width 27 height 19
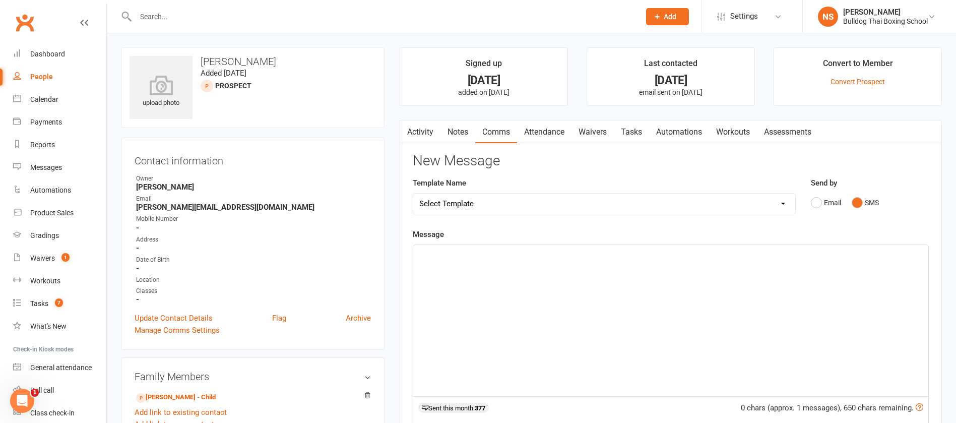
click at [528, 259] on p "﻿" at bounding box center [670, 254] width 503 height 12
click at [819, 202] on button "Email" at bounding box center [826, 202] width 30 height 19
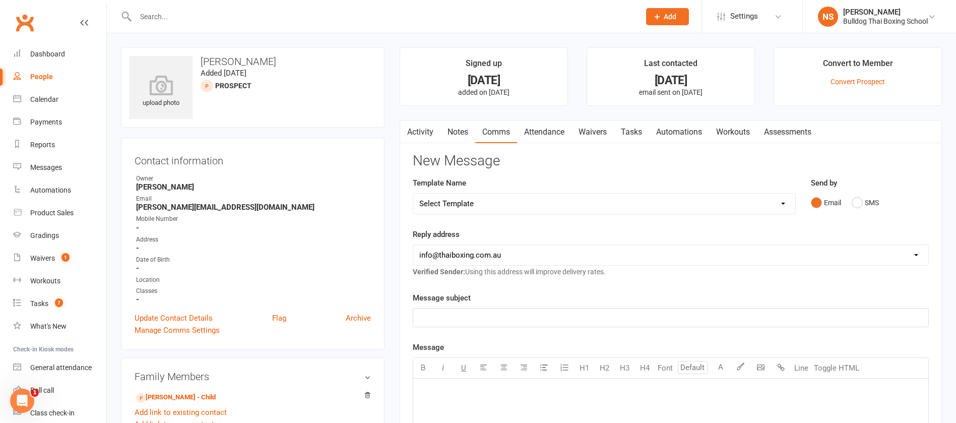
click at [453, 322] on p "﻿" at bounding box center [670, 317] width 503 height 12
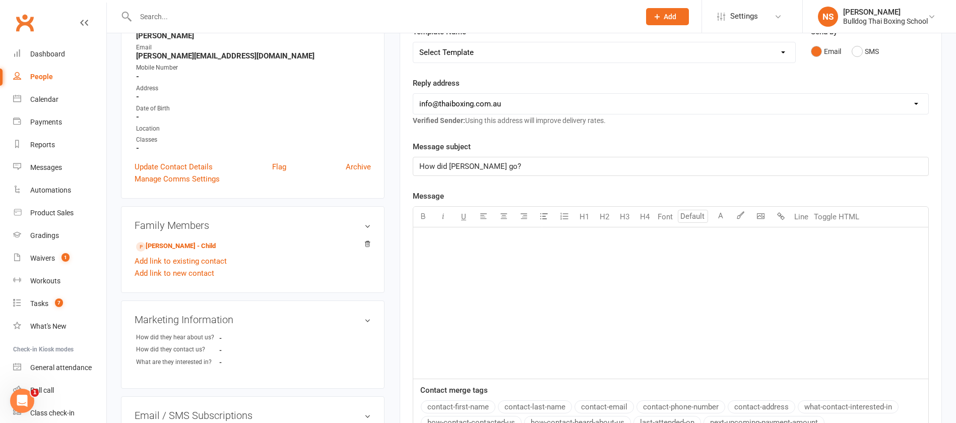
click at [464, 252] on div "﻿" at bounding box center [670, 302] width 515 height 151
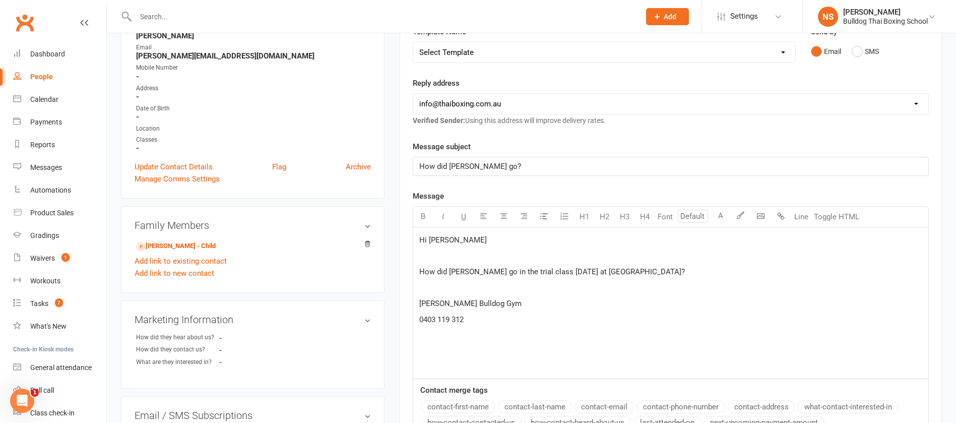
click at [446, 303] on span "[PERSON_NAME] Bulldog Gym" at bounding box center [470, 303] width 102 height 9
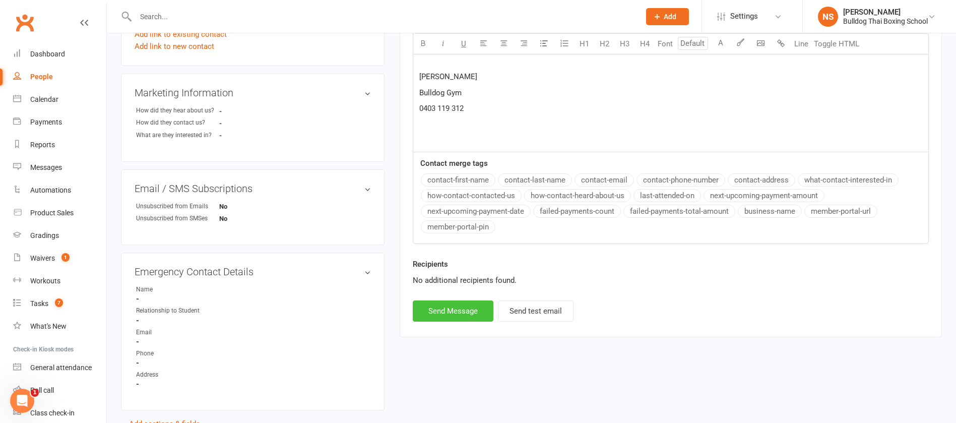
click at [465, 318] on button "Send Message" at bounding box center [453, 310] width 81 height 21
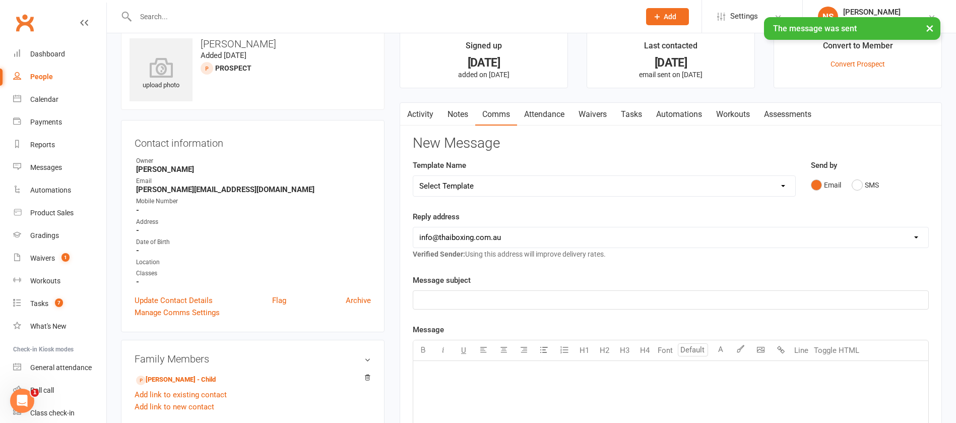
scroll to position [0, 0]
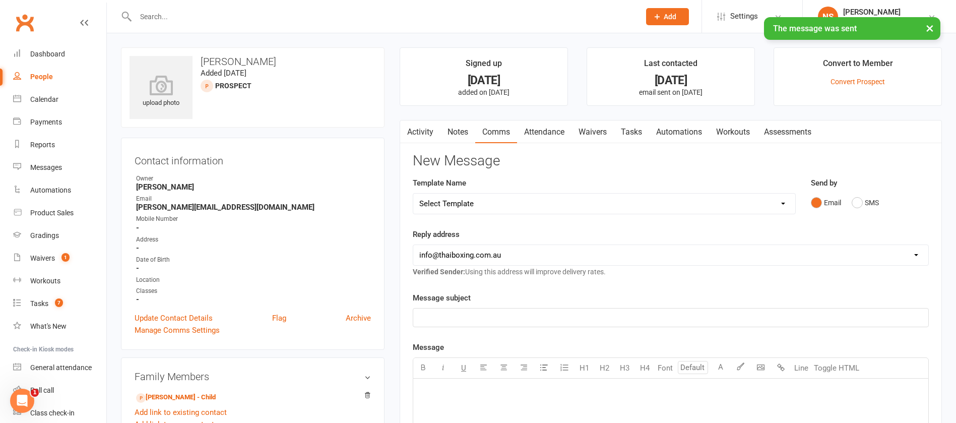
click at [632, 132] on link "Tasks" at bounding box center [631, 131] width 35 height 23
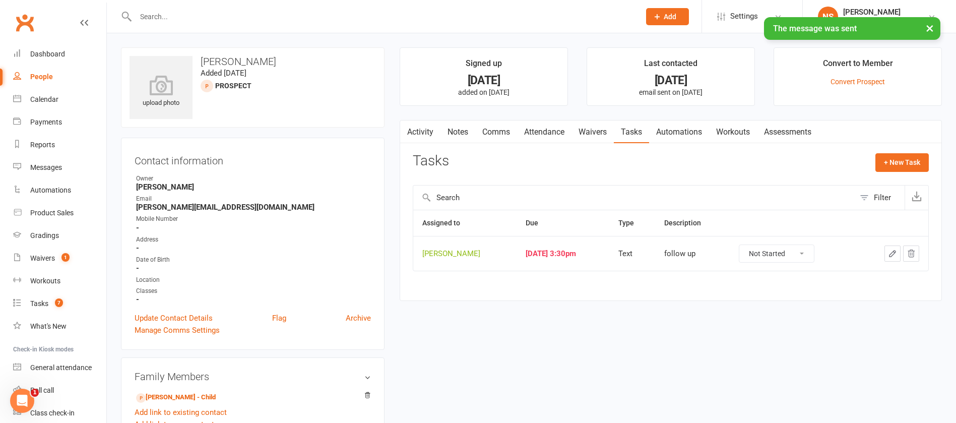
click at [895, 250] on icon "button" at bounding box center [892, 253] width 9 height 9
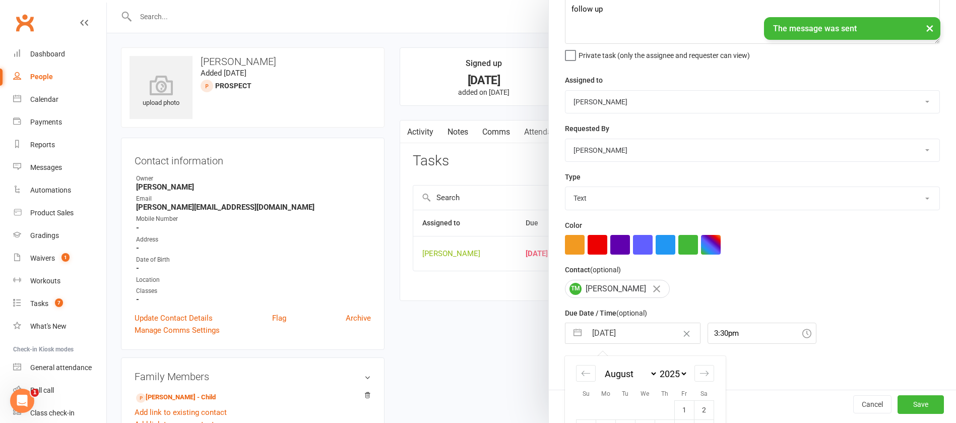
click at [637, 333] on input "[DATE]" at bounding box center [643, 333] width 113 height 20
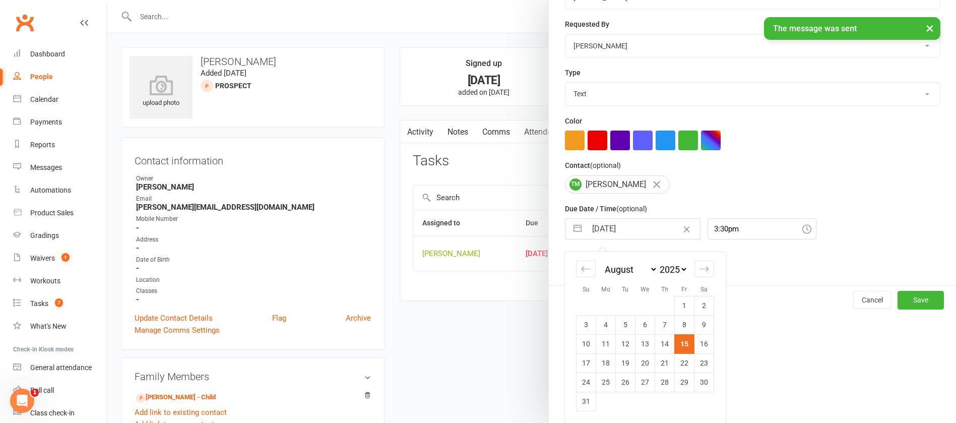
click at [638, 362] on td "20" at bounding box center [646, 362] width 20 height 19
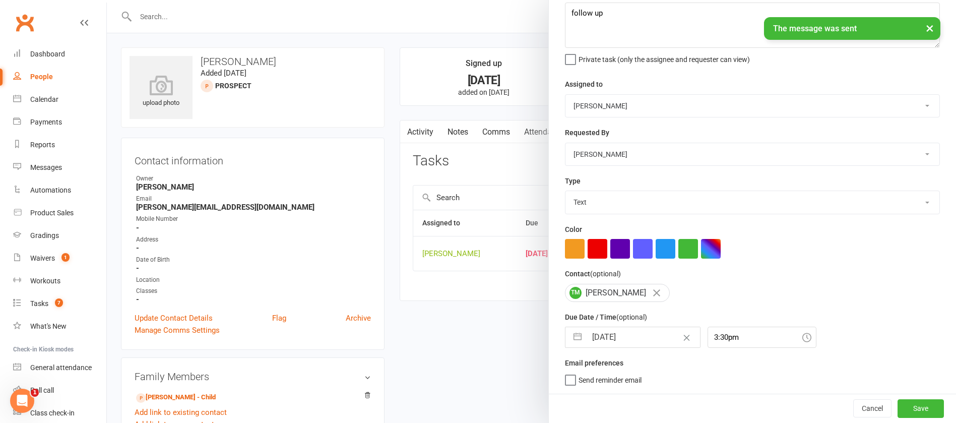
scroll to position [60, 0]
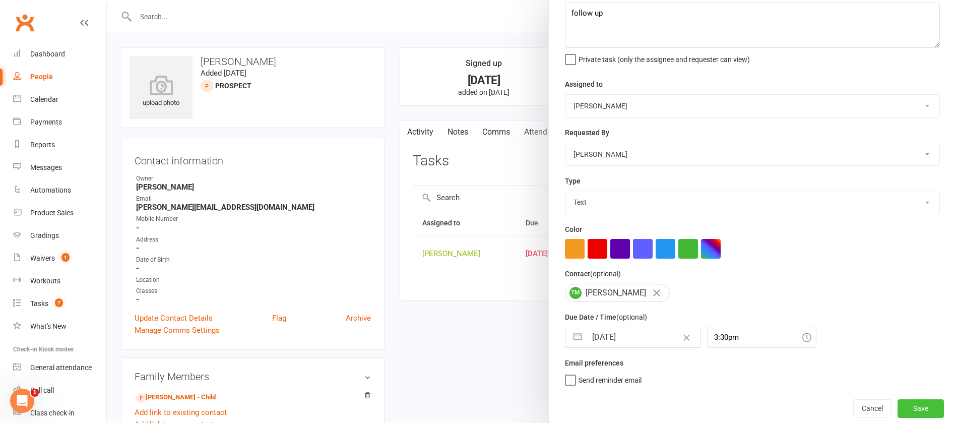
click at [901, 414] on button "Save" at bounding box center [921, 408] width 46 height 18
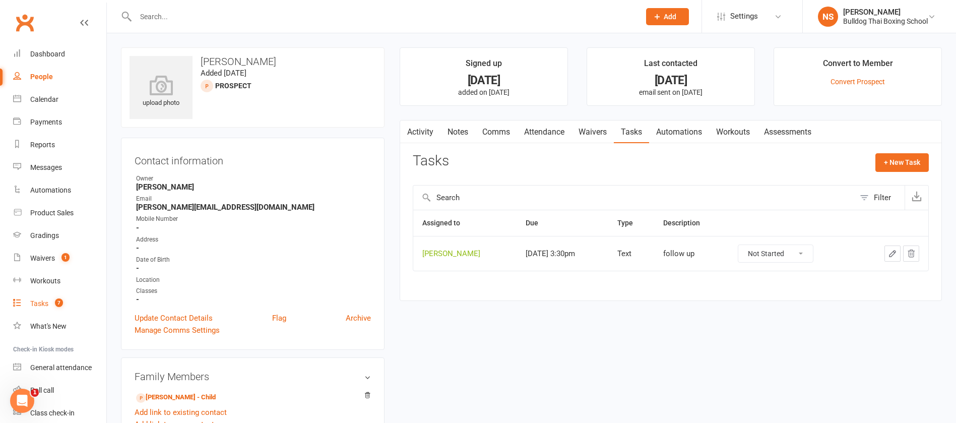
click at [34, 304] on div "Tasks" at bounding box center [39, 303] width 18 height 8
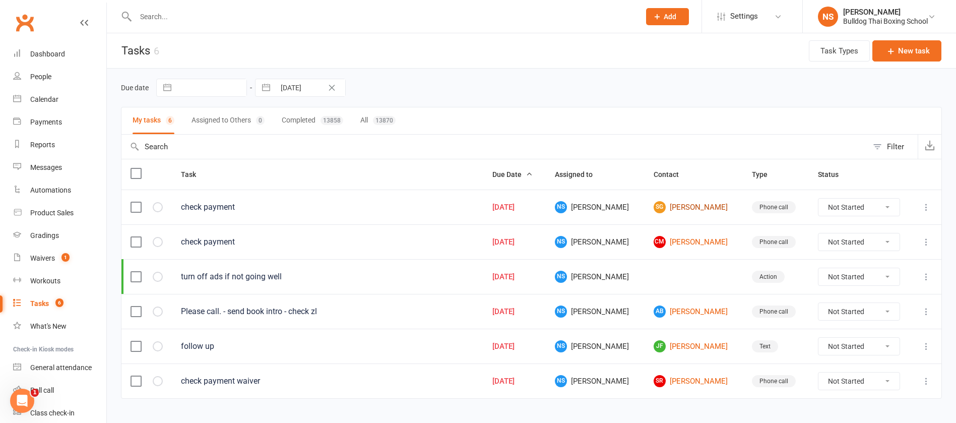
click at [691, 202] on link "SG [PERSON_NAME]" at bounding box center [694, 207] width 80 height 12
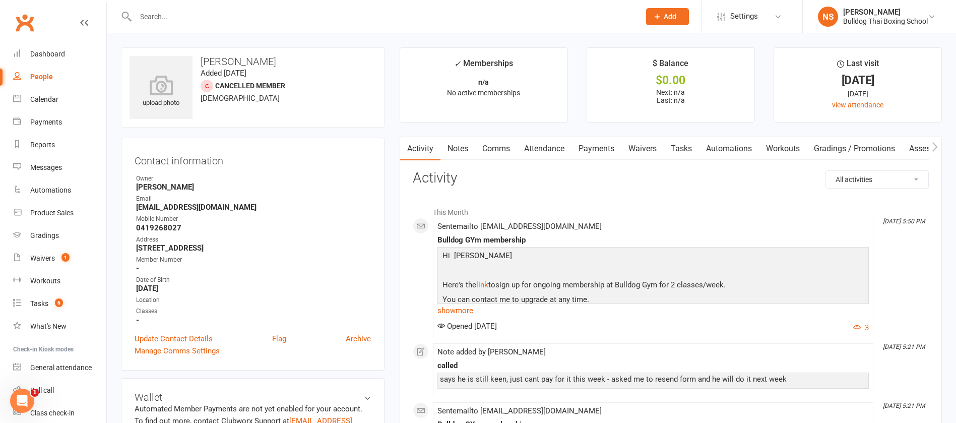
drag, startPoint x: 456, startPoint y: 150, endPoint x: 453, endPoint y: 156, distance: 7.2
click at [456, 149] on link "Notes" at bounding box center [457, 148] width 35 height 23
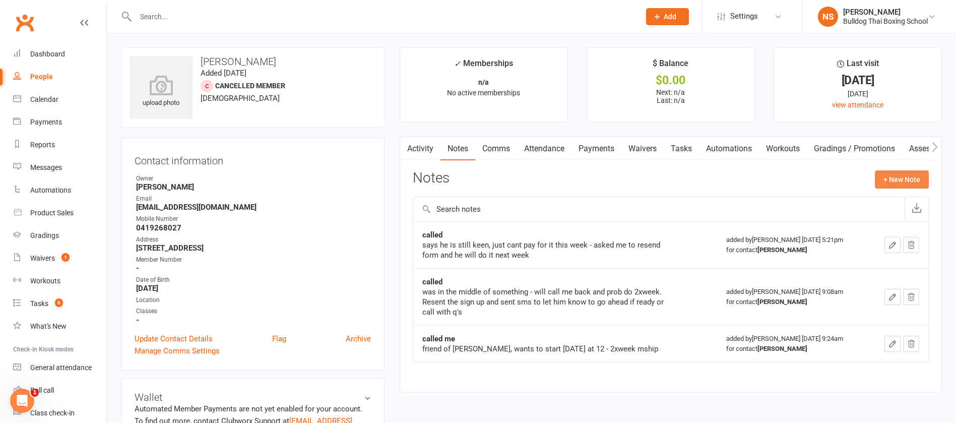
click at [902, 175] on button "+ New Note" at bounding box center [902, 179] width 54 height 18
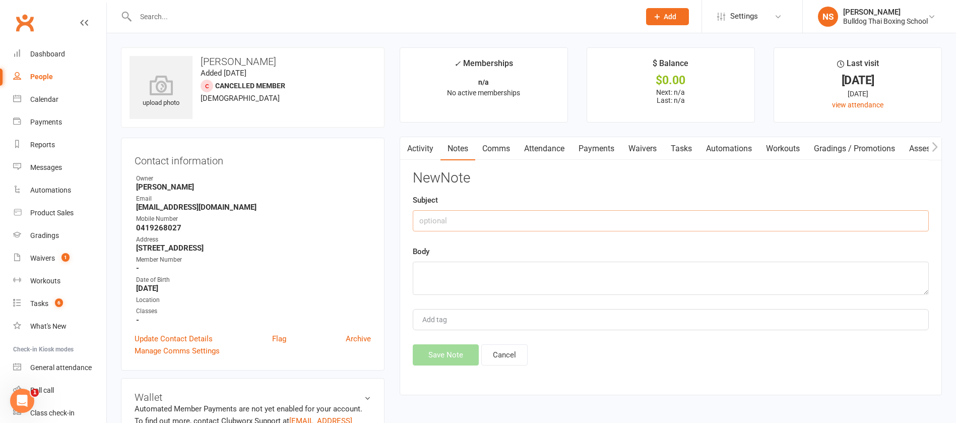
click at [531, 223] on input "text" at bounding box center [671, 220] width 516 height 21
click at [446, 268] on textarea at bounding box center [671, 278] width 516 height 33
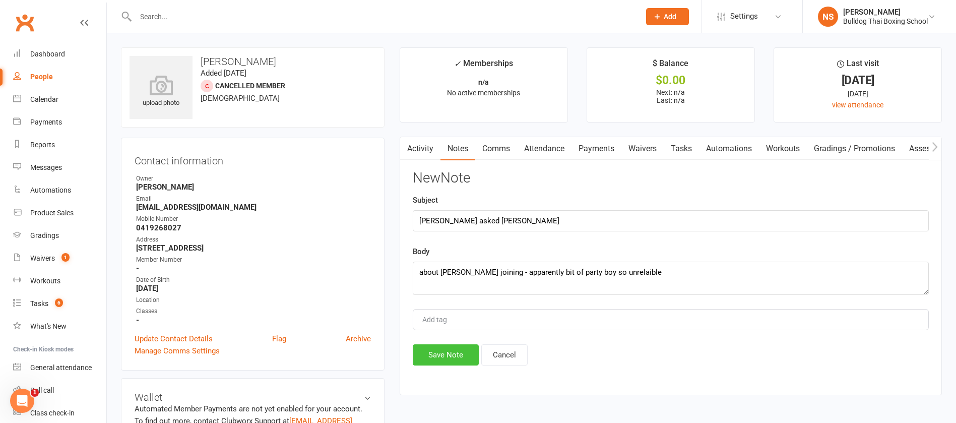
click at [464, 346] on button "Save Note" at bounding box center [446, 354] width 66 height 21
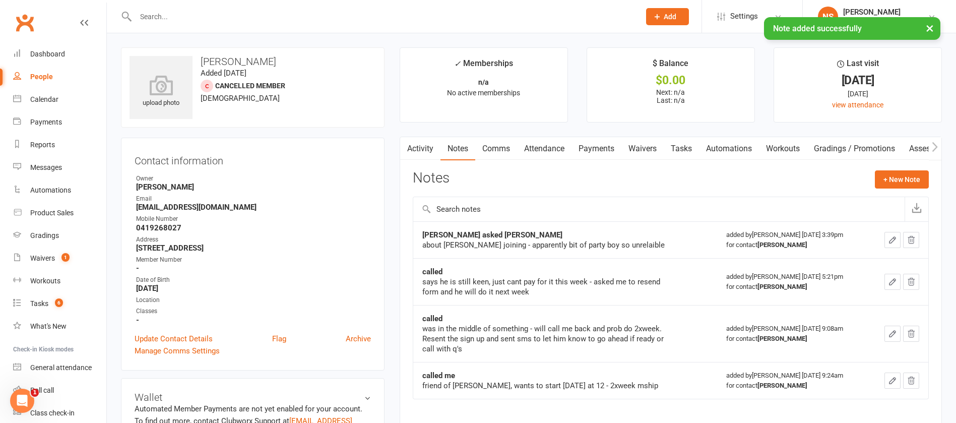
click at [679, 153] on link "Tasks" at bounding box center [681, 148] width 35 height 23
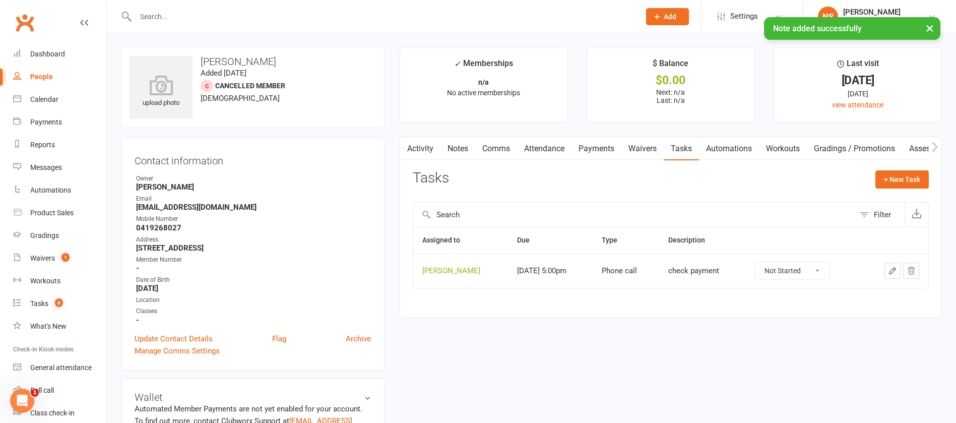
click at [894, 267] on button "button" at bounding box center [893, 271] width 16 height 16
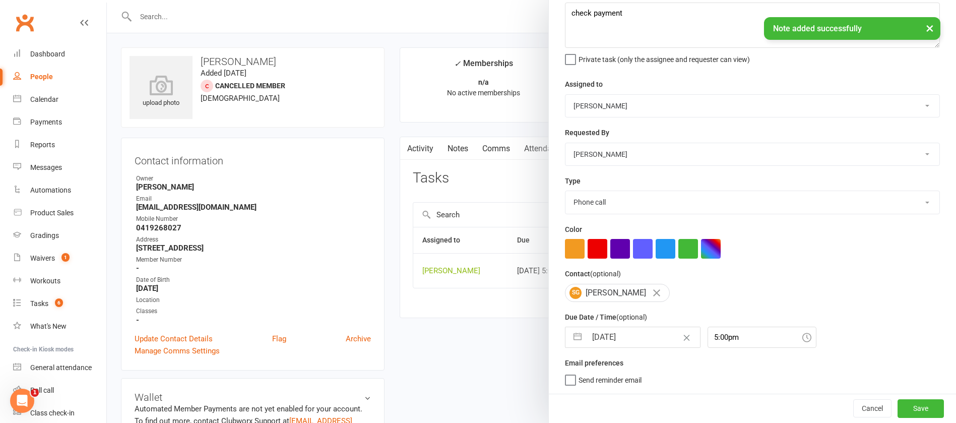
click at [635, 339] on input "[DATE]" at bounding box center [643, 337] width 113 height 20
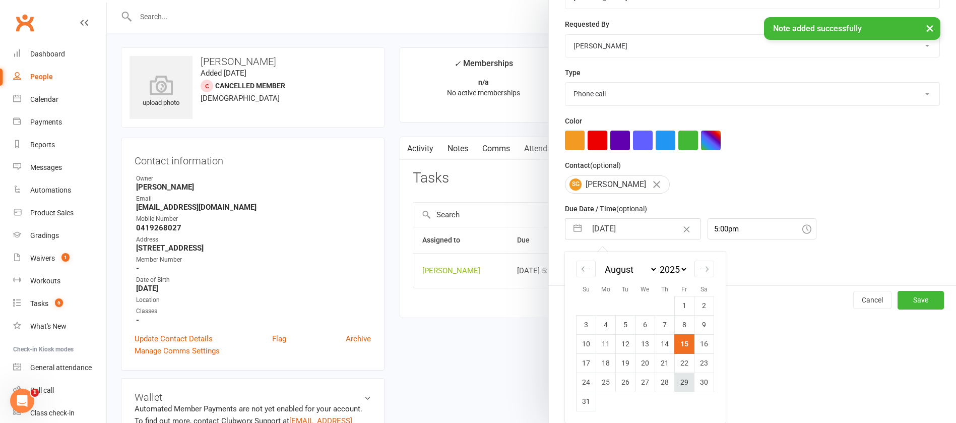
click at [681, 381] on td "29" at bounding box center [685, 381] width 20 height 19
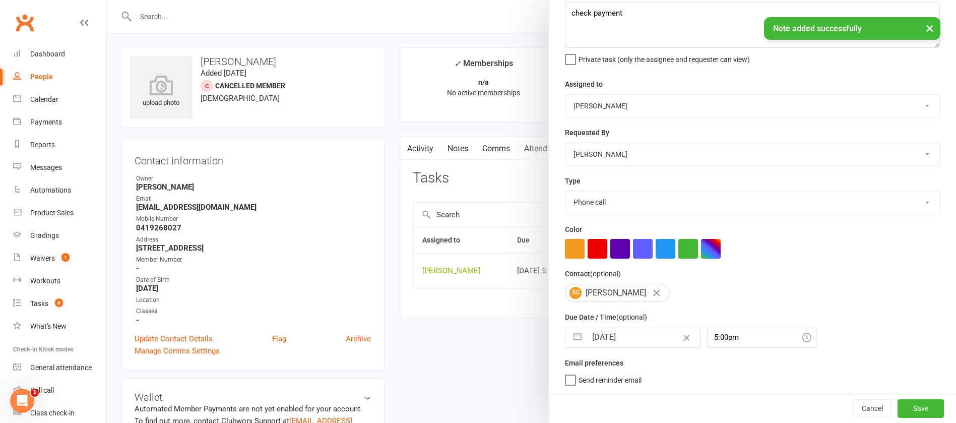
scroll to position [60, 0]
click at [898, 405] on button "Save" at bounding box center [921, 408] width 46 height 18
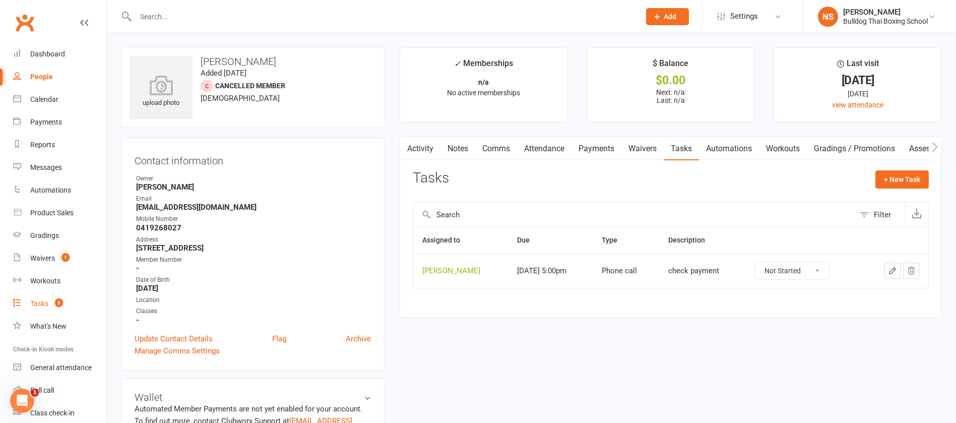
click at [40, 302] on div "Tasks" at bounding box center [39, 303] width 18 height 8
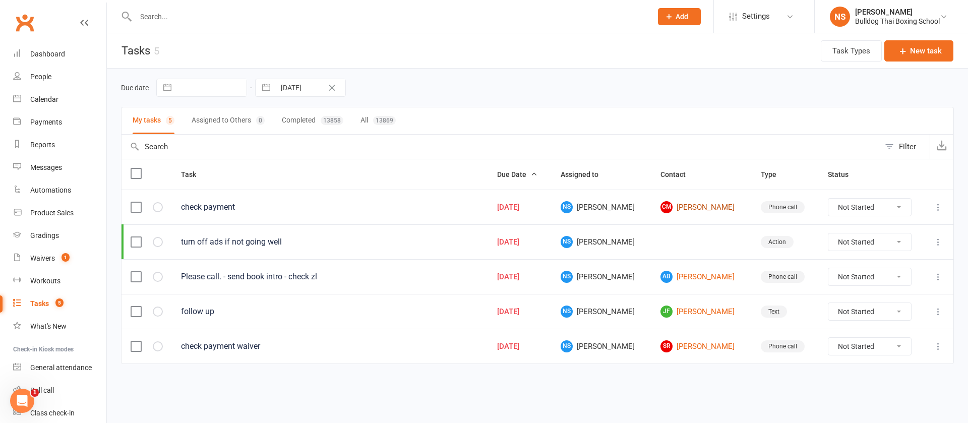
click at [681, 209] on link "CM [PERSON_NAME]" at bounding box center [701, 207] width 82 height 12
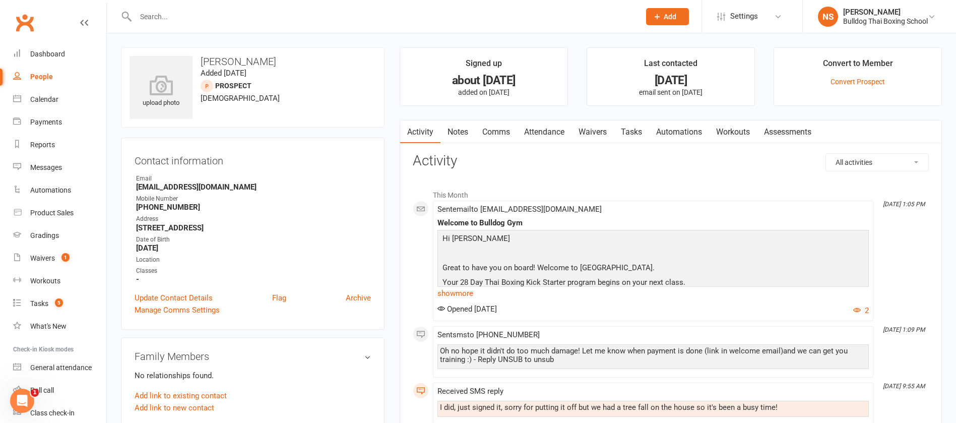
click at [640, 130] on link "Tasks" at bounding box center [631, 131] width 35 height 23
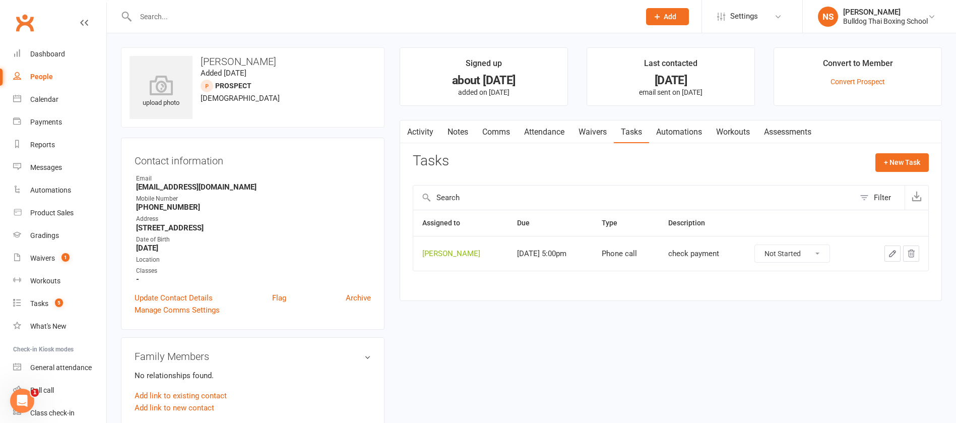
click at [892, 254] on icon "button" at bounding box center [892, 253] width 9 height 9
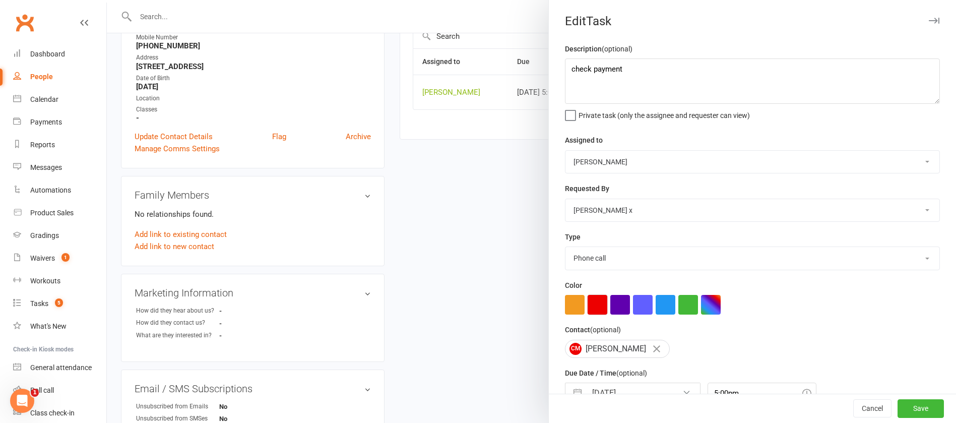
scroll to position [302, 0]
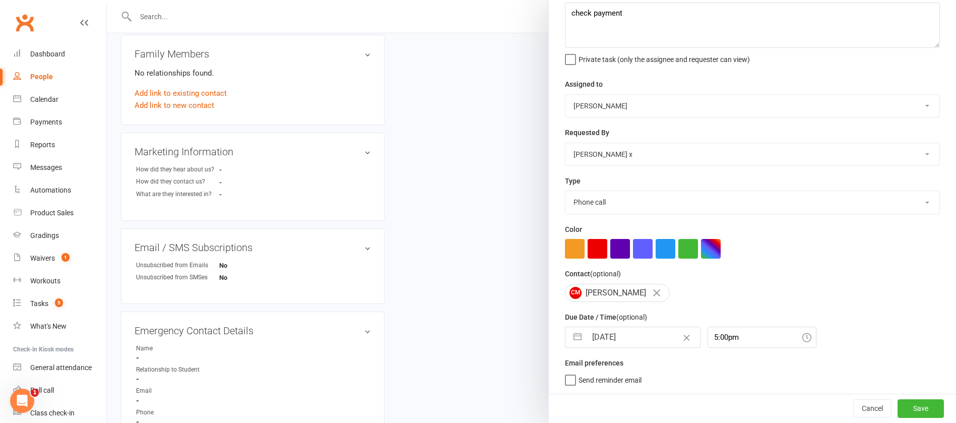
click at [639, 341] on input "[DATE]" at bounding box center [643, 337] width 113 height 20
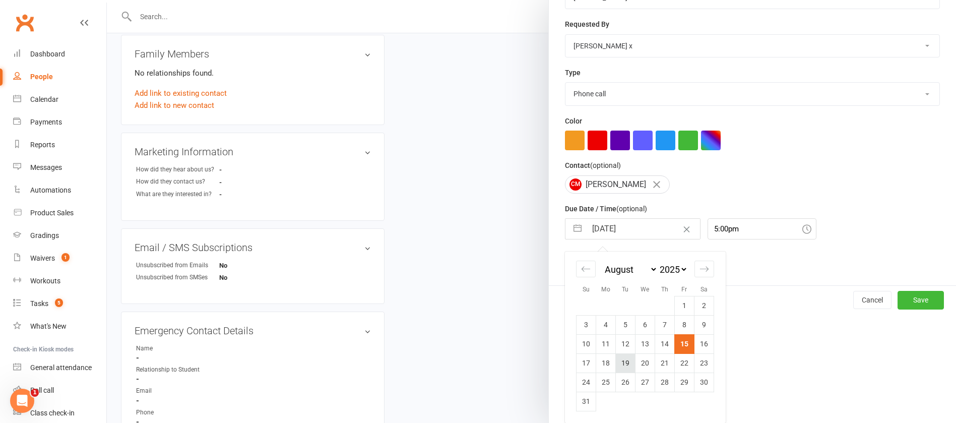
click at [624, 360] on td "19" at bounding box center [626, 362] width 20 height 19
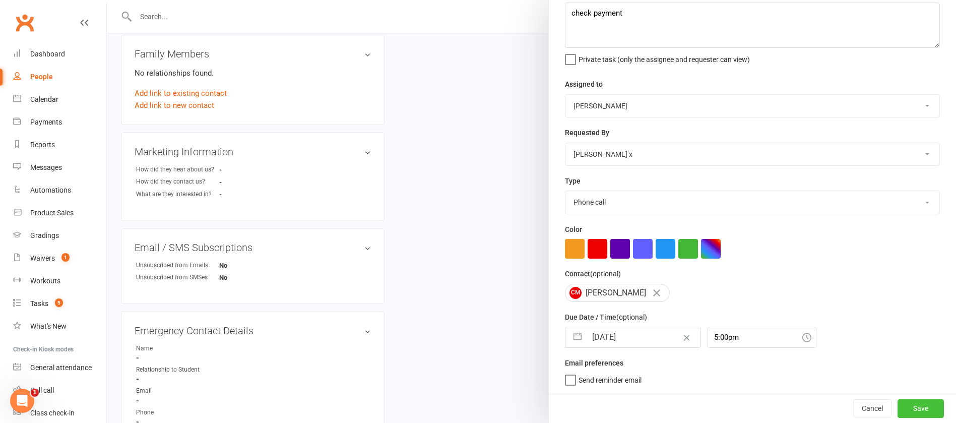
click at [898, 405] on button "Save" at bounding box center [921, 408] width 46 height 18
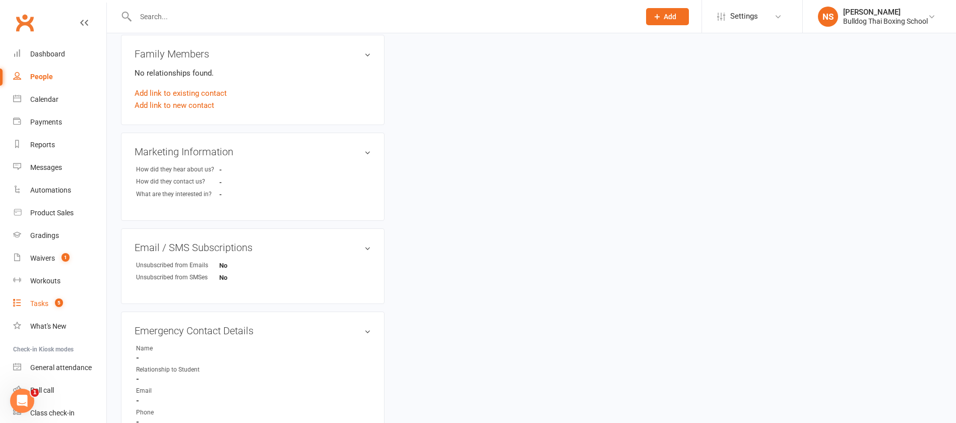
click at [39, 300] on div "Tasks" at bounding box center [39, 303] width 18 height 8
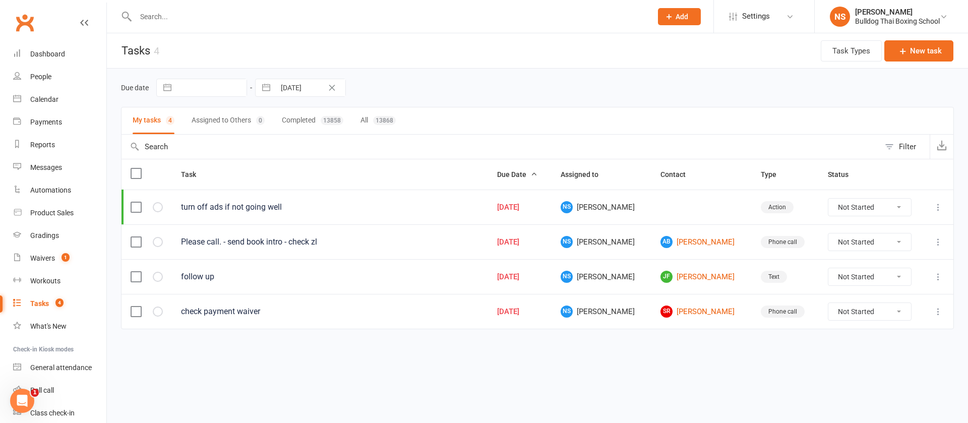
click at [938, 207] on icon at bounding box center [938, 207] width 10 height 10
click at [894, 240] on link "Edit" at bounding box center [894, 246] width 100 height 20
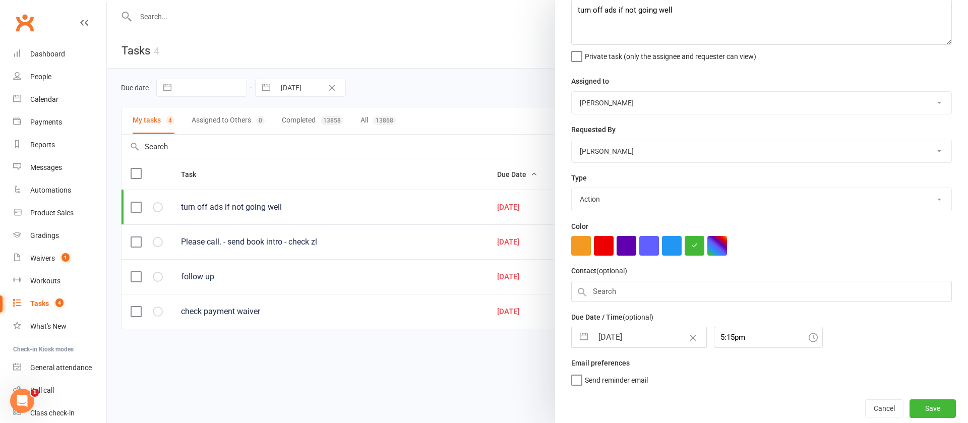
drag, startPoint x: 647, startPoint y: 334, endPoint x: 647, endPoint y: 328, distance: 6.6
click at [647, 333] on input "[DATE]" at bounding box center [649, 337] width 113 height 20
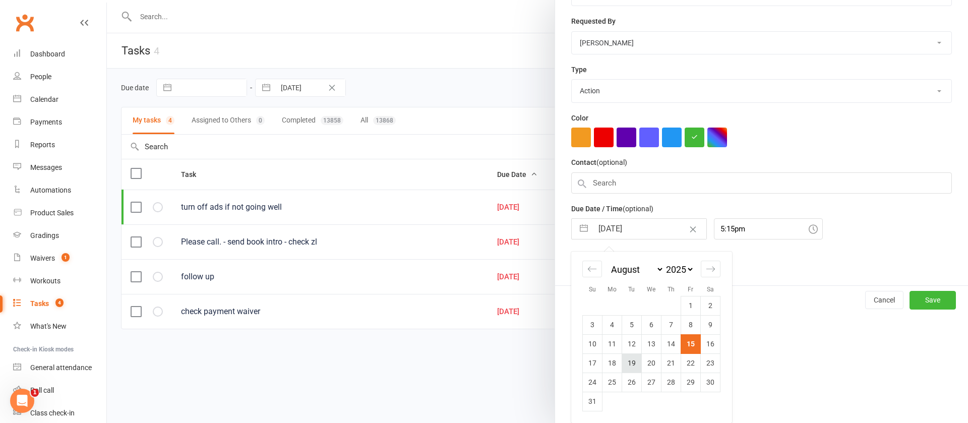
scroll to position [171, 0]
click at [610, 364] on td "18" at bounding box center [612, 362] width 20 height 19
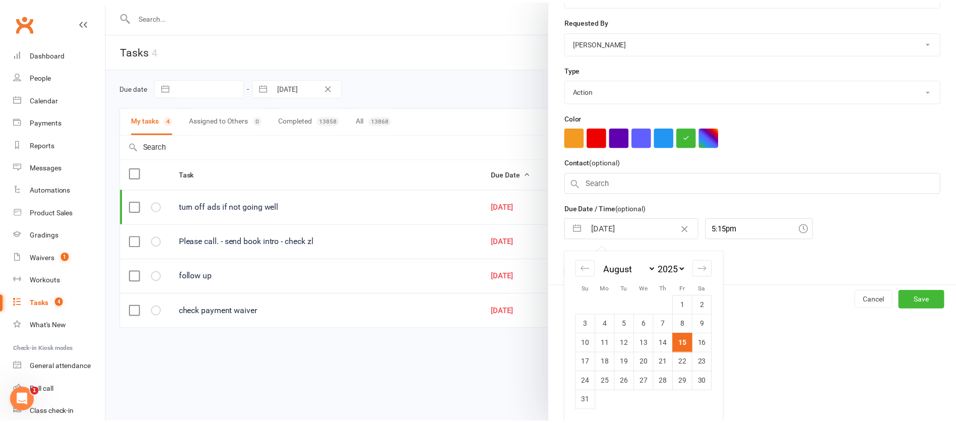
scroll to position [63, 0]
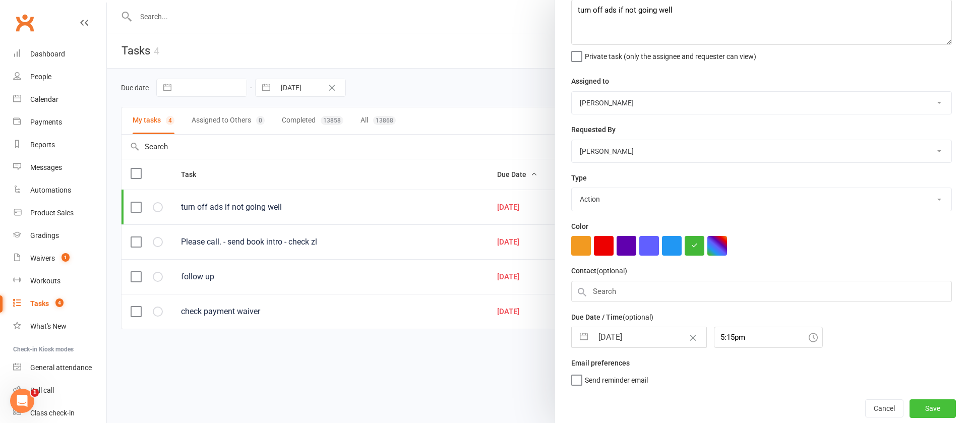
click at [917, 406] on button "Save" at bounding box center [932, 408] width 46 height 18
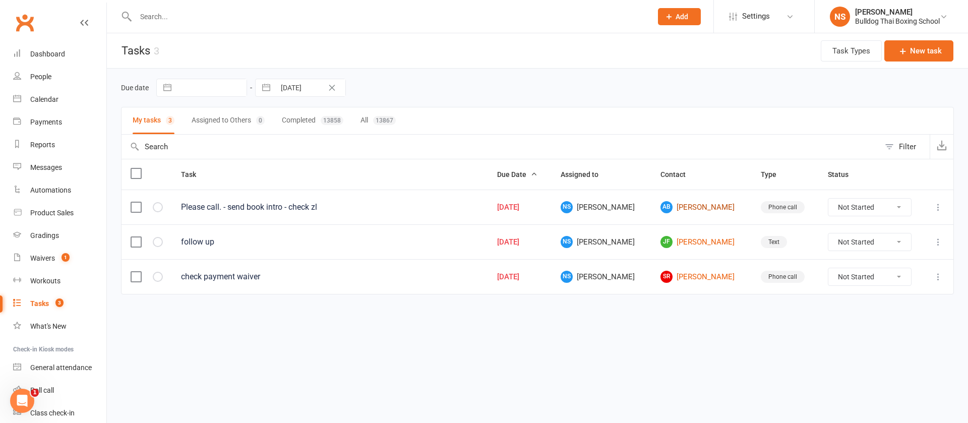
click at [694, 203] on link "AB [PERSON_NAME]" at bounding box center [701, 207] width 82 height 12
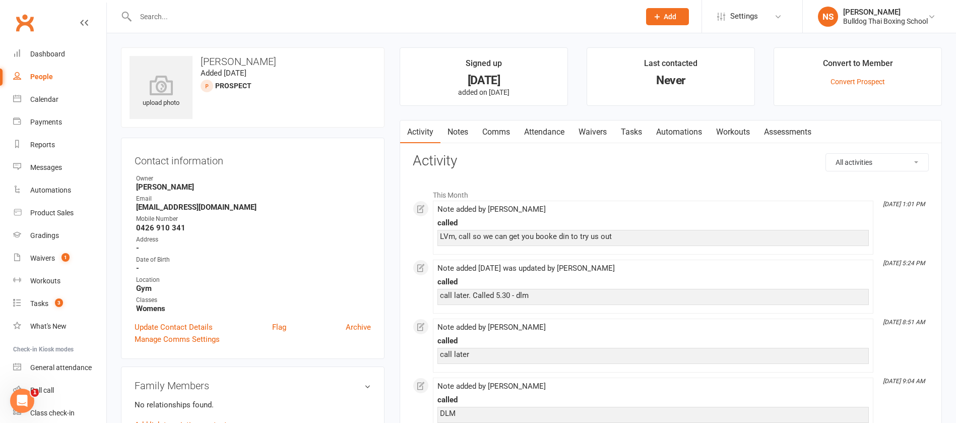
click at [636, 130] on link "Tasks" at bounding box center [631, 131] width 35 height 23
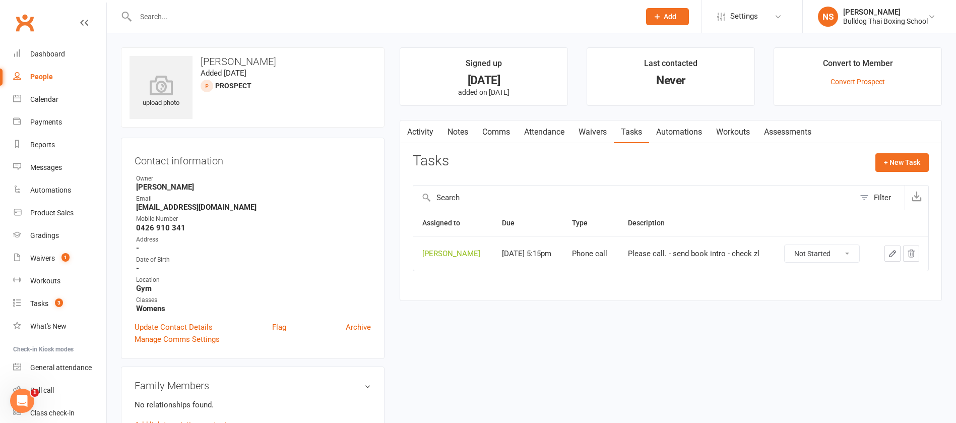
click at [891, 250] on icon "button" at bounding box center [892, 253] width 9 height 9
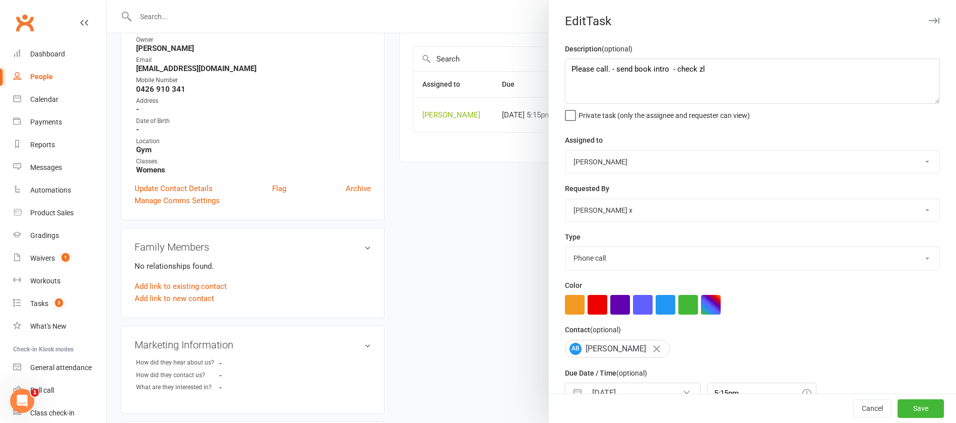
scroll to position [378, 0]
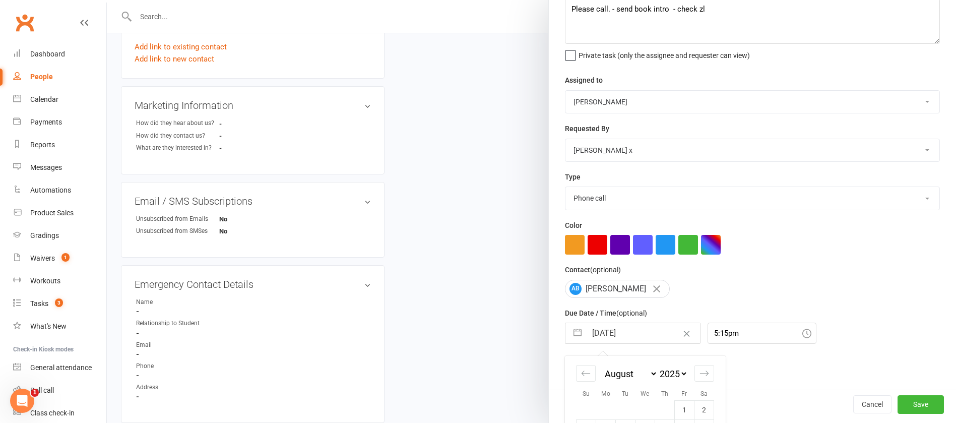
click at [641, 331] on input "[DATE]" at bounding box center [643, 333] width 113 height 20
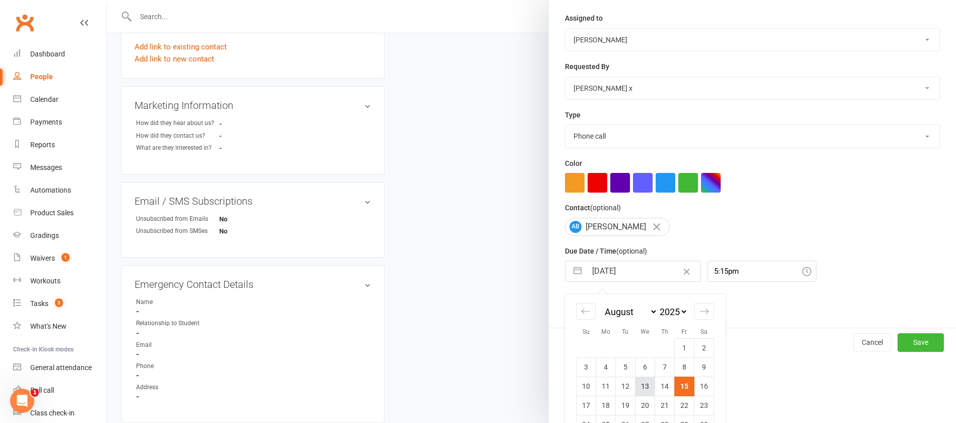
scroll to position [168, 0]
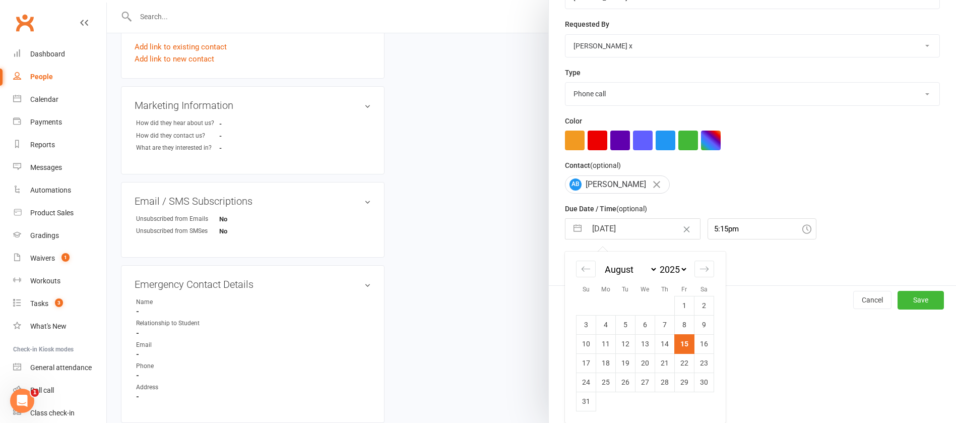
click at [604, 362] on td "18" at bounding box center [606, 362] width 20 height 19
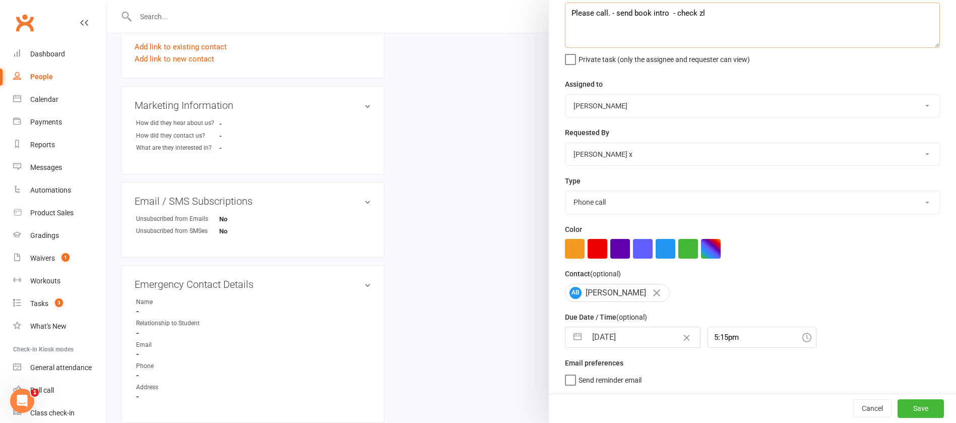
scroll to position [58, 0]
drag, startPoint x: 706, startPoint y: 10, endPoint x: 496, endPoint y: 5, distance: 210.2
click at [107, 0] on react-component "Edit Task Description (optional) Please call. - send book intro - check zl Priv…" at bounding box center [107, 0] width 0 height 0
click at [908, 409] on button "Save" at bounding box center [921, 408] width 46 height 18
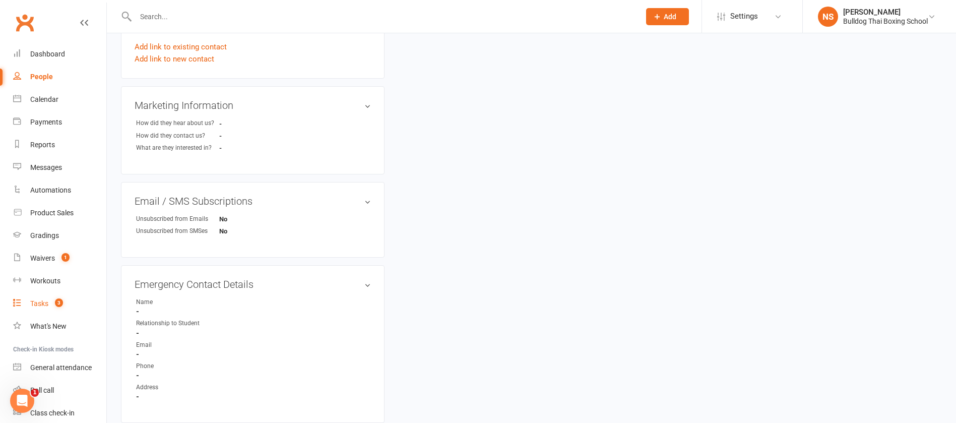
click at [45, 304] on div "Tasks" at bounding box center [39, 303] width 18 height 8
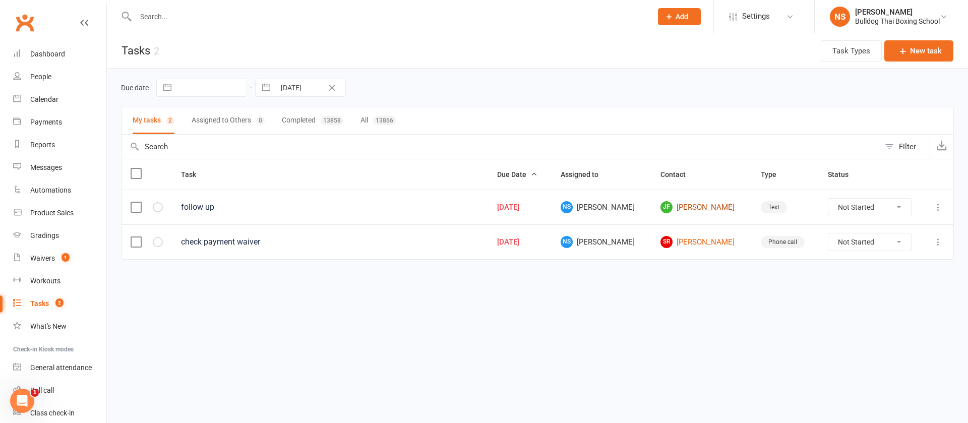
click at [688, 206] on link "[PERSON_NAME]" at bounding box center [701, 207] width 82 height 12
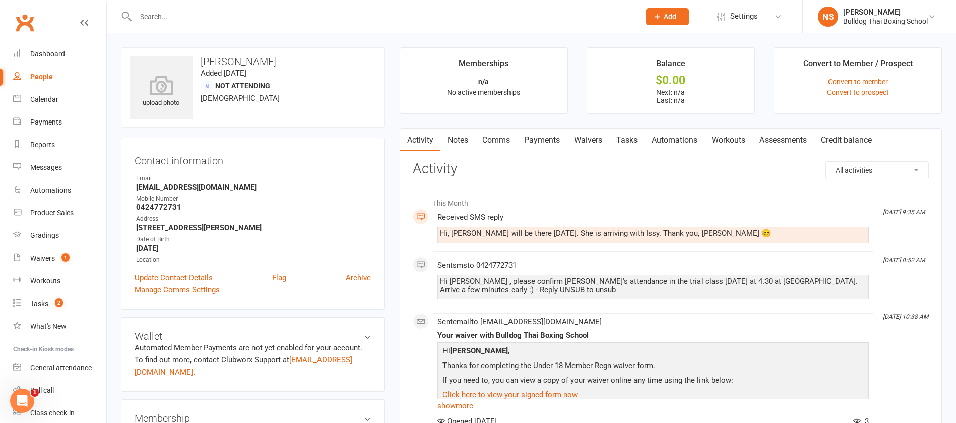
drag, startPoint x: 453, startPoint y: 136, endPoint x: 458, endPoint y: 145, distance: 10.1
click at [454, 135] on link "Notes" at bounding box center [457, 140] width 35 height 23
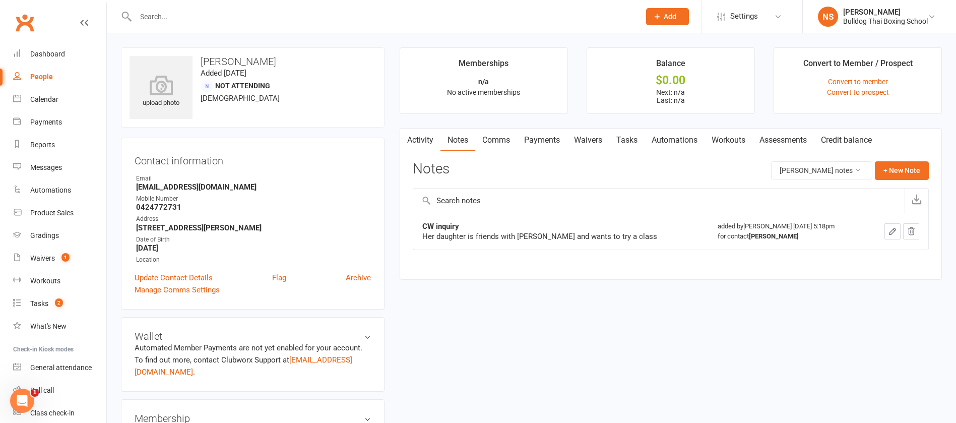
click at [910, 159] on div "Activity Notes Comms Payments Waivers Tasks Automations Workouts Assessments Cr…" at bounding box center [671, 204] width 542 height 152
click at [903, 169] on button "+ New Note" at bounding box center [902, 170] width 54 height 18
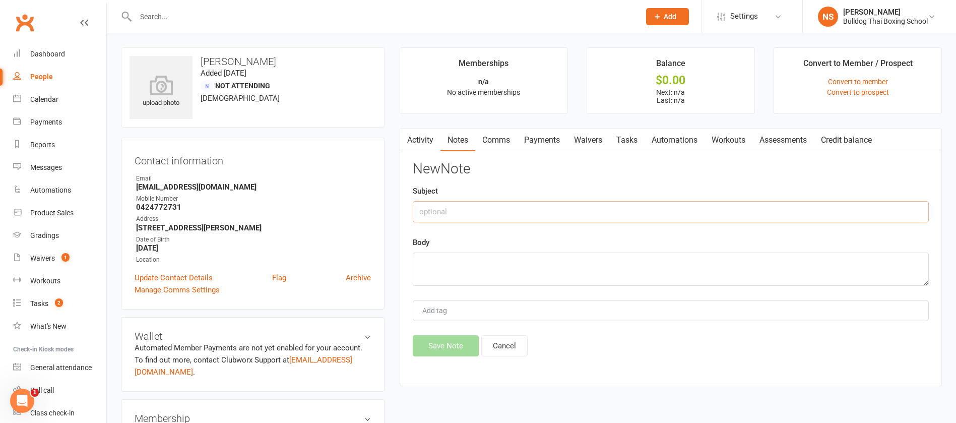
drag, startPoint x: 507, startPoint y: 217, endPoint x: 518, endPoint y: 203, distance: 18.3
click at [506, 210] on input "text" at bounding box center [671, 211] width 516 height 21
click at [435, 265] on textarea at bounding box center [671, 268] width 516 height 33
click at [458, 350] on button "Save Note" at bounding box center [446, 345] width 66 height 21
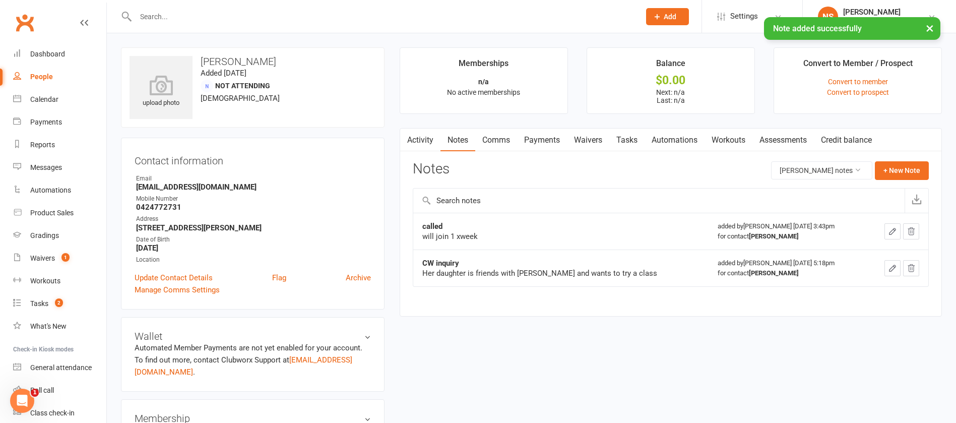
click at [500, 141] on link "Comms" at bounding box center [496, 140] width 42 height 23
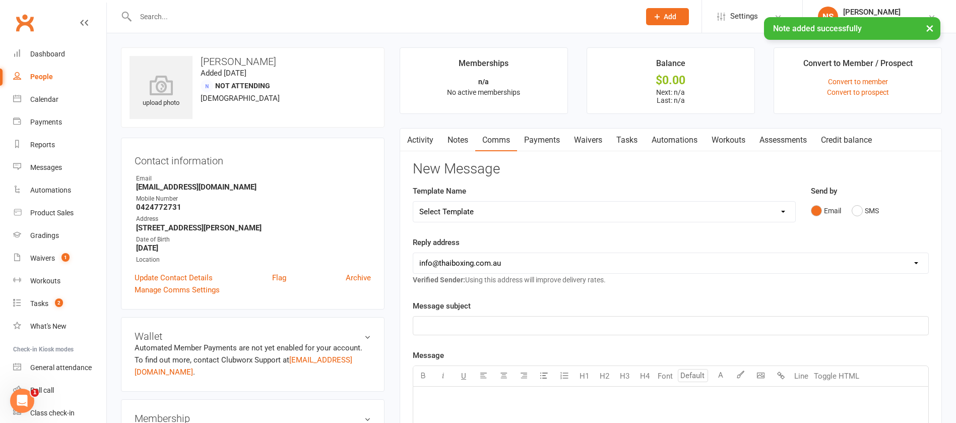
drag, startPoint x: 507, startPoint y: 211, endPoint x: 511, endPoint y: 203, distance: 9.3
click at [507, 211] on select "Select Template [Email] Price Increase 28 Day Kick starter [SMS] 10 Pass Check …" at bounding box center [604, 212] width 382 height 20
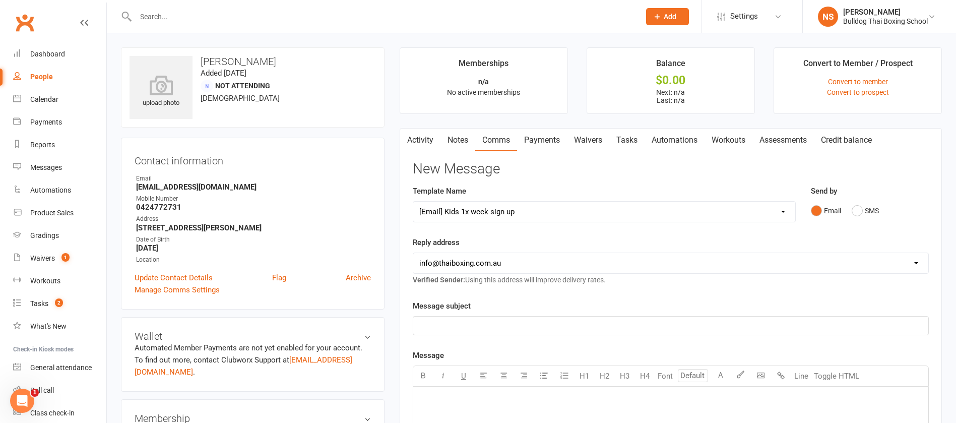
click at [413, 202] on select "Select Template [Email] Price Increase 28 Day Kick starter [SMS] 10 Pass Check …" at bounding box center [604, 212] width 382 height 20
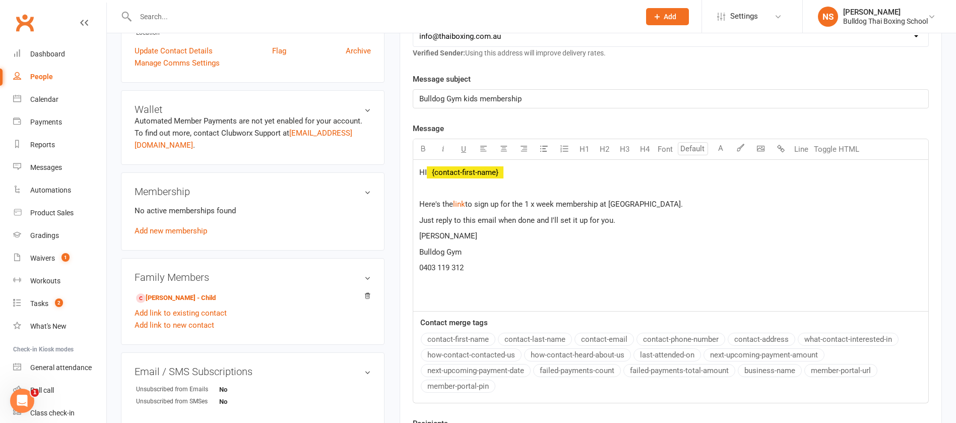
click at [633, 219] on p "Just reply to this email when done and I'll set it up for you." at bounding box center [670, 220] width 503 height 12
drag, startPoint x: 615, startPoint y: 220, endPoint x: 599, endPoint y: 216, distance: 16.3
click at [599, 216] on p "Just reply to this email when done and I'll set it up for you." at bounding box center [670, 220] width 503 height 12
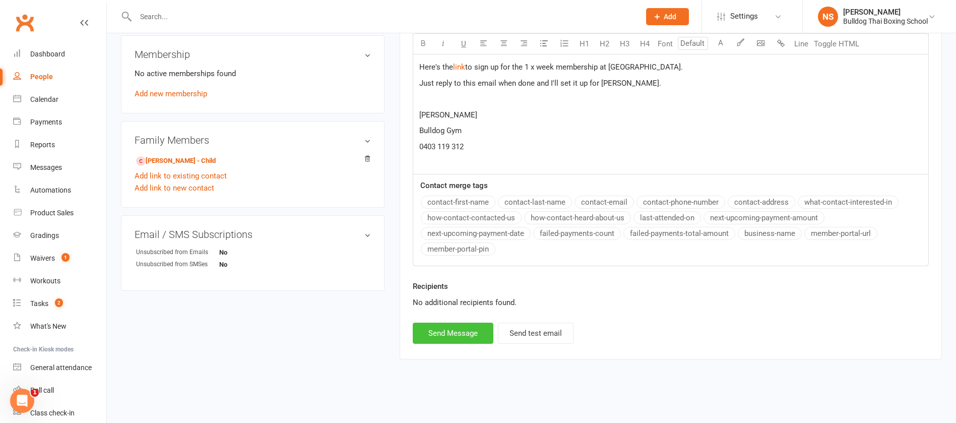
scroll to position [364, 0]
click at [449, 337] on button "Send Message" at bounding box center [453, 332] width 81 height 21
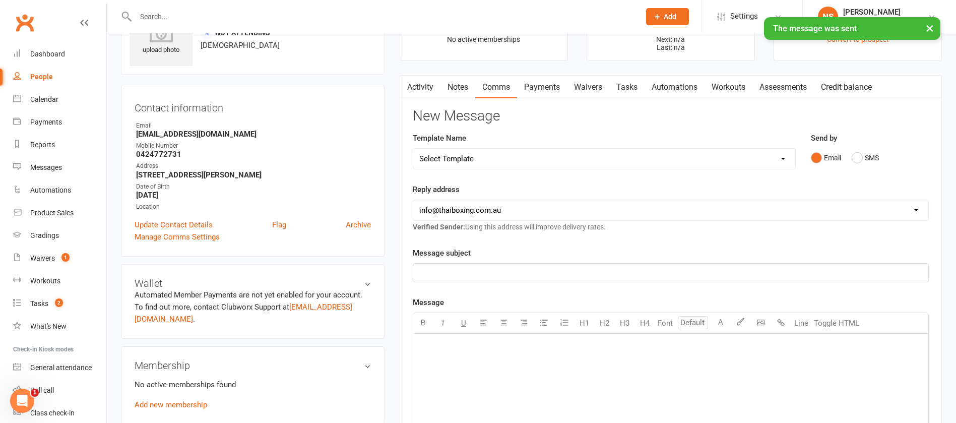
scroll to position [0, 0]
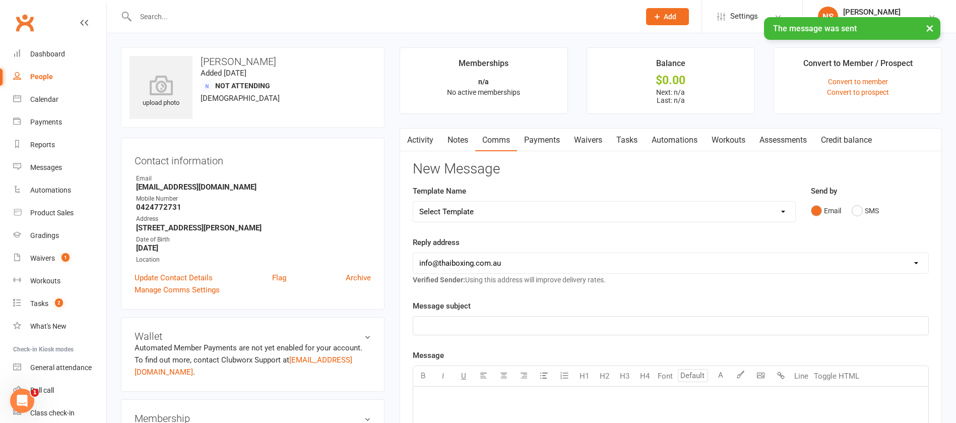
click at [630, 143] on link "Tasks" at bounding box center [626, 140] width 35 height 23
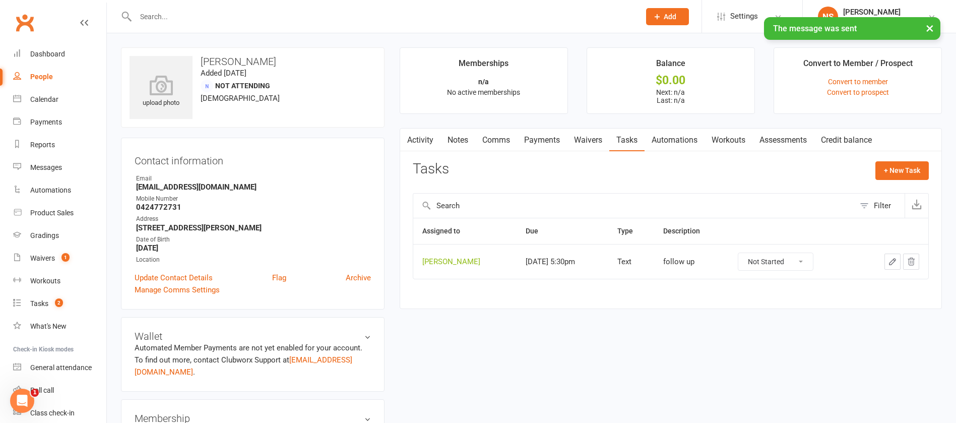
click at [889, 258] on icon "button" at bounding box center [892, 261] width 9 height 9
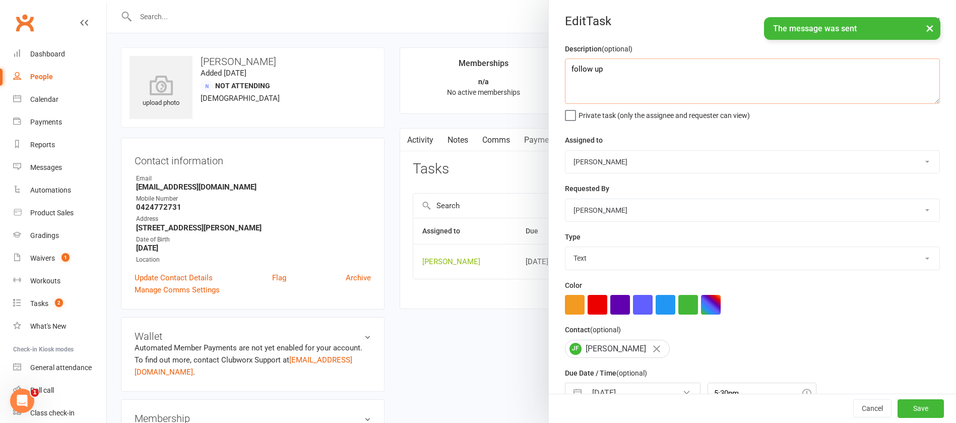
drag, startPoint x: 586, startPoint y: 71, endPoint x: 532, endPoint y: 58, distance: 55.4
click at [107, 0] on react-component "Edit Task Description (optional) follow up Private task (only the assignee and …" at bounding box center [107, 0] width 0 height 0
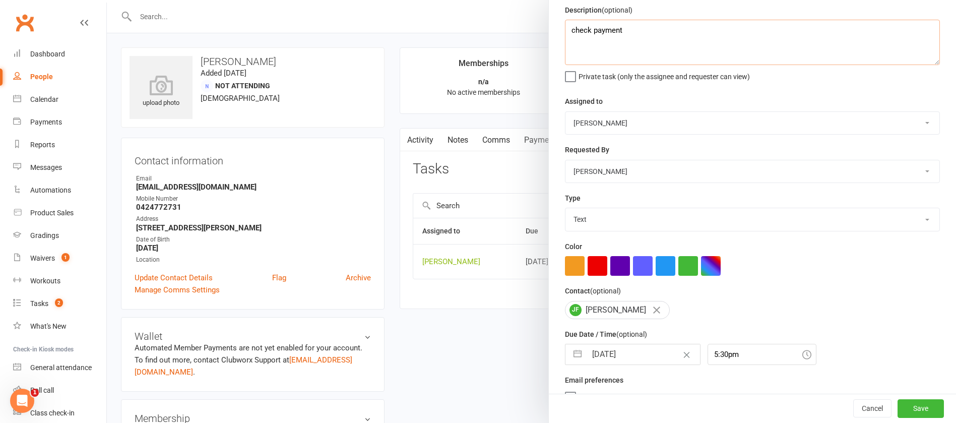
scroll to position [60, 0]
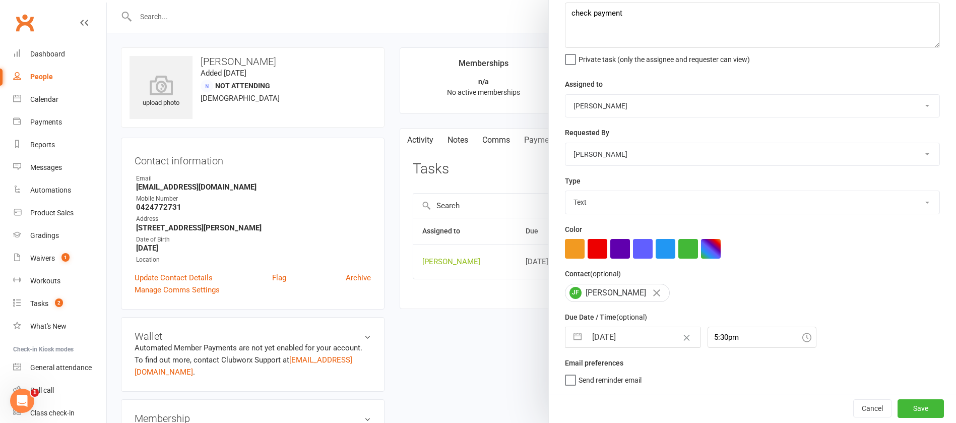
click at [633, 329] on input "[DATE]" at bounding box center [643, 337] width 113 height 20
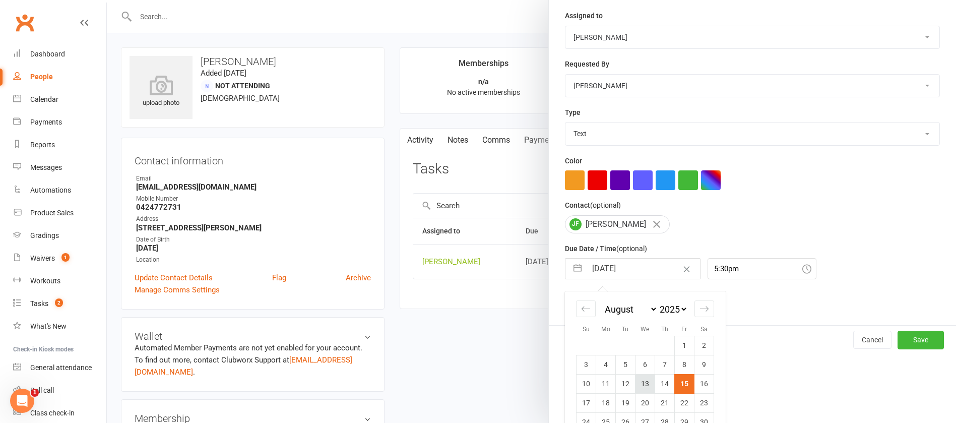
scroll to position [168, 0]
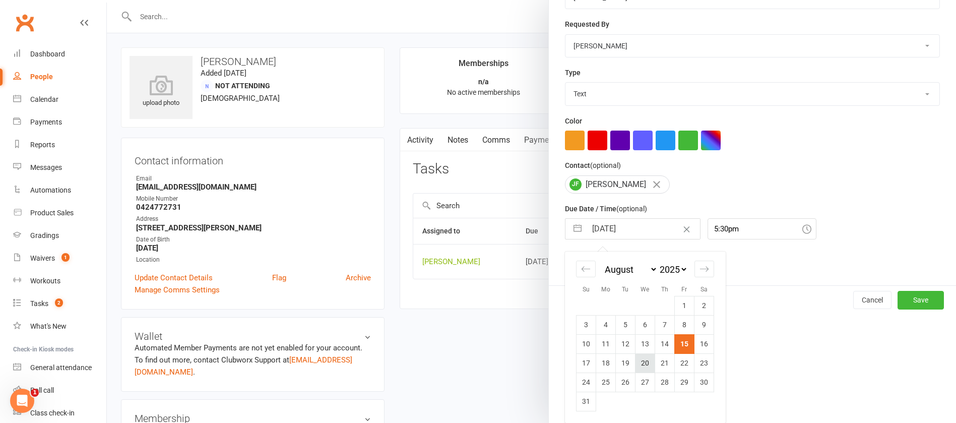
click at [638, 365] on td "20" at bounding box center [646, 362] width 20 height 19
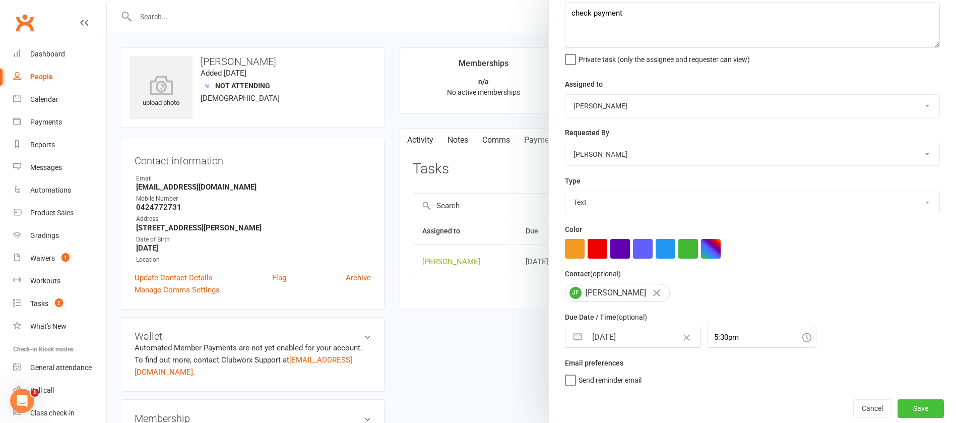
click at [908, 404] on button "Save" at bounding box center [921, 408] width 46 height 18
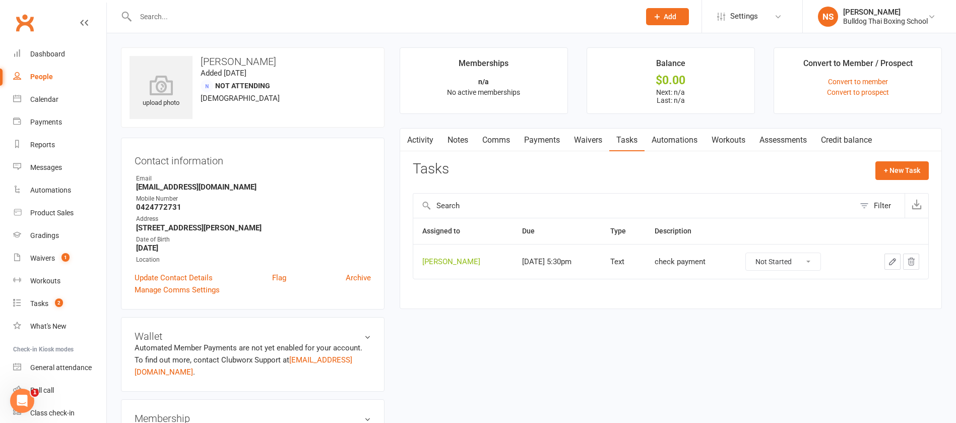
drag, startPoint x: 162, startPoint y: 19, endPoint x: 162, endPoint y: 1, distance: 18.7
click at [161, 11] on input "text" at bounding box center [383, 17] width 500 height 14
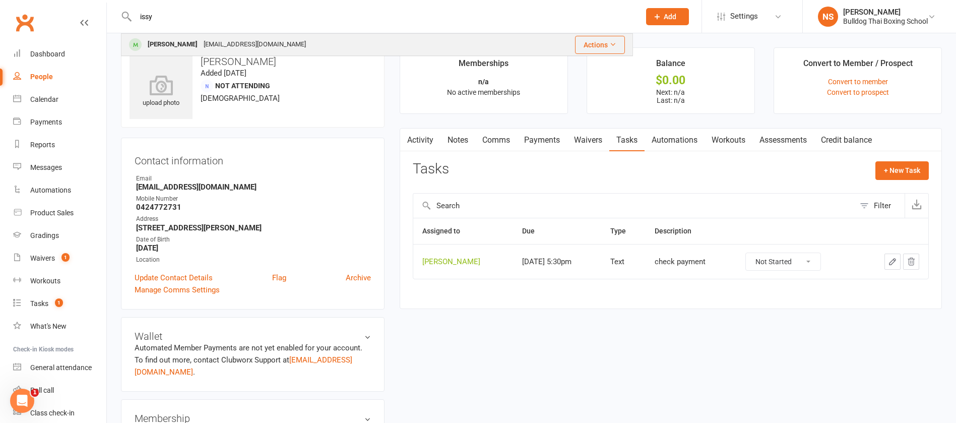
click at [169, 44] on div "[PERSON_NAME]" at bounding box center [173, 44] width 56 height 15
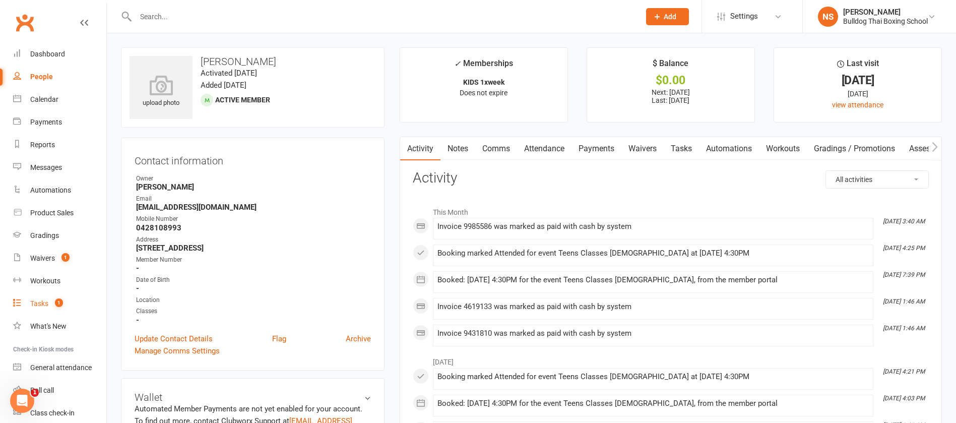
click at [43, 304] on div "Tasks" at bounding box center [39, 303] width 18 height 8
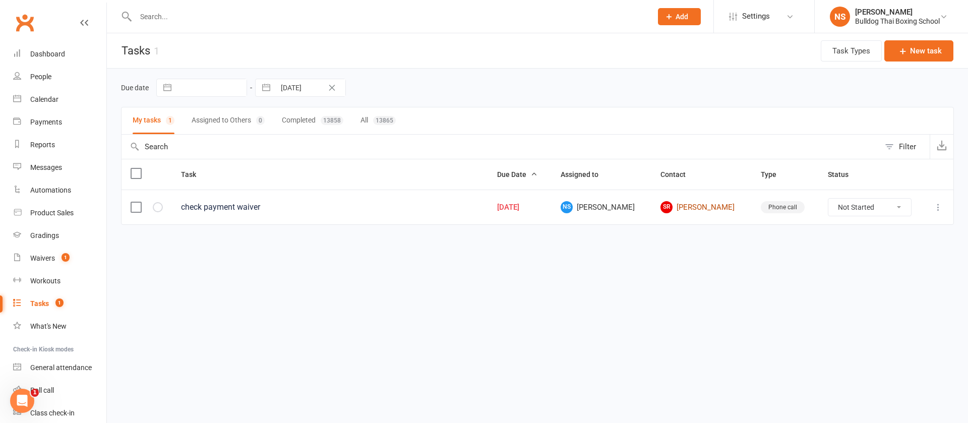
click at [699, 207] on link "SR [PERSON_NAME]" at bounding box center [701, 207] width 82 height 12
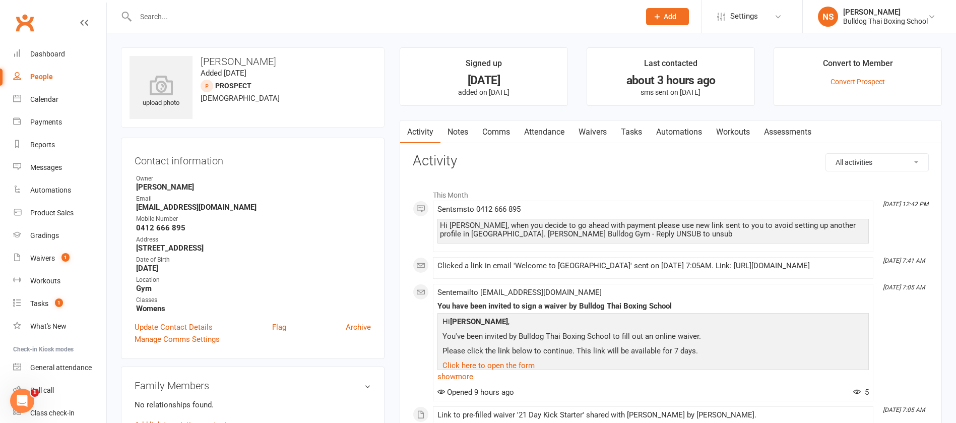
click at [641, 133] on link "Tasks" at bounding box center [631, 131] width 35 height 23
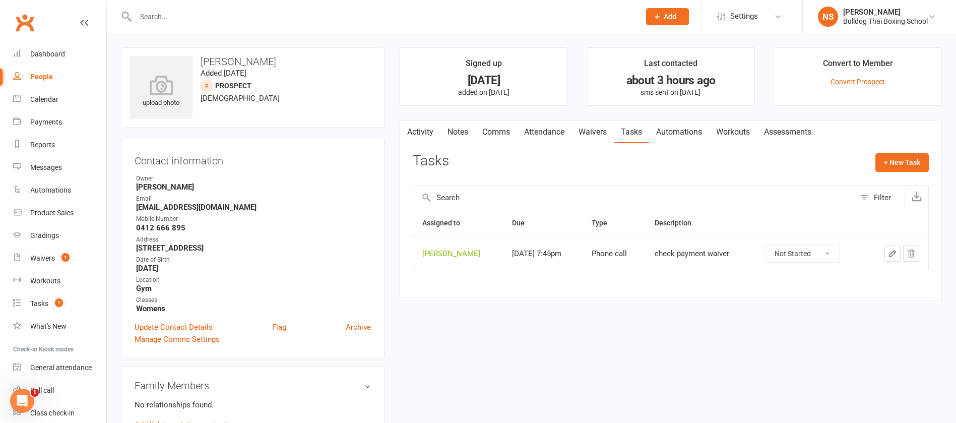
click at [895, 258] on icon "button" at bounding box center [892, 253] width 9 height 9
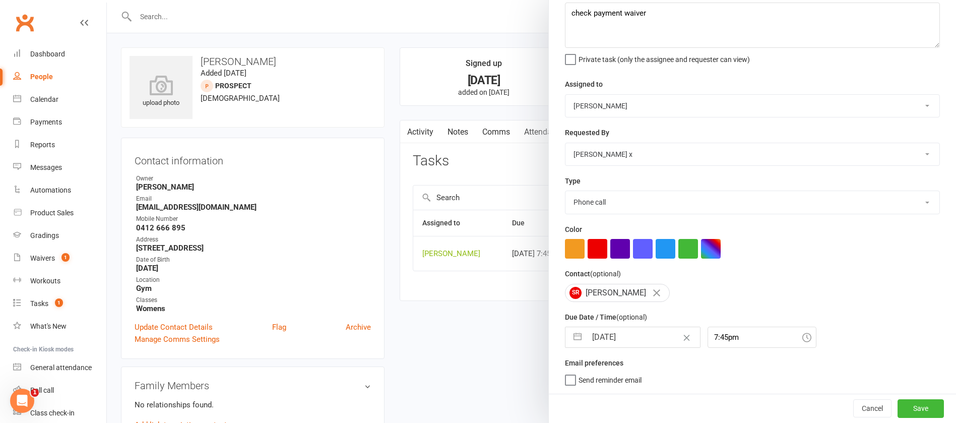
click at [639, 339] on input "[DATE]" at bounding box center [643, 337] width 113 height 20
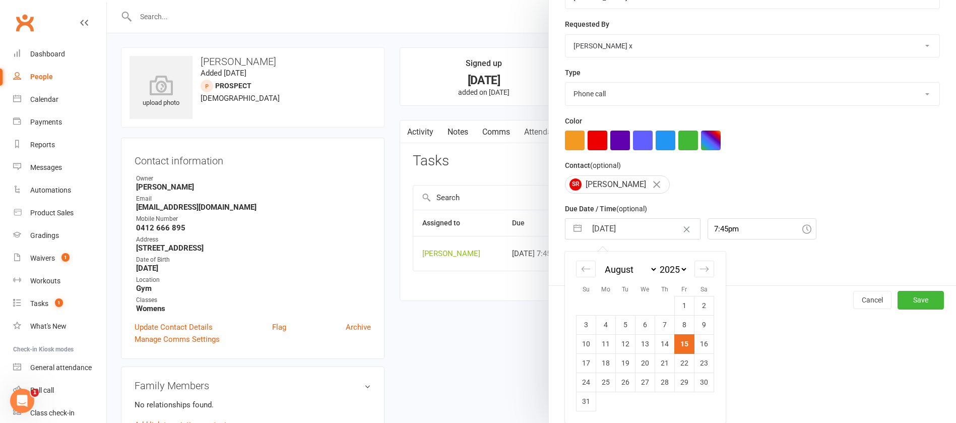
click at [600, 363] on td "18" at bounding box center [606, 362] width 20 height 19
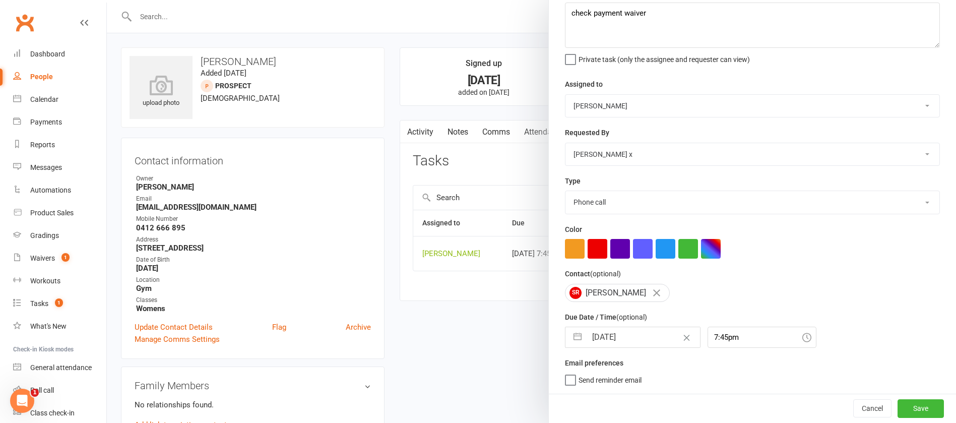
scroll to position [60, 0]
click at [898, 408] on button "Save" at bounding box center [921, 408] width 46 height 18
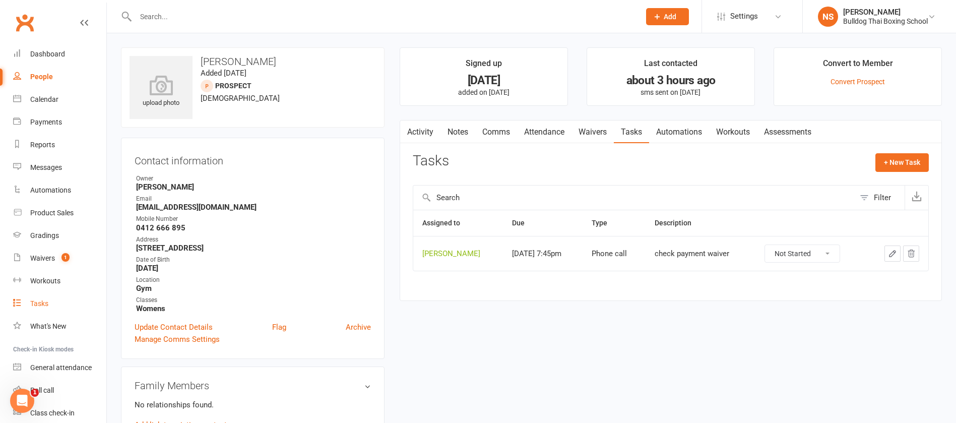
click at [43, 301] on div "Tasks" at bounding box center [39, 303] width 18 height 8
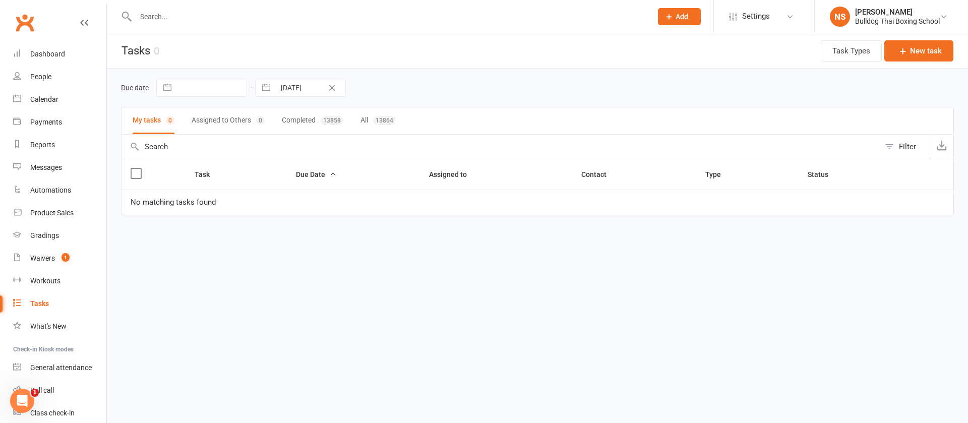
click at [331, 86] on icon "Clear Date" at bounding box center [332, 88] width 6 height 6
click at [319, 84] on input "text" at bounding box center [310, 87] width 70 height 17
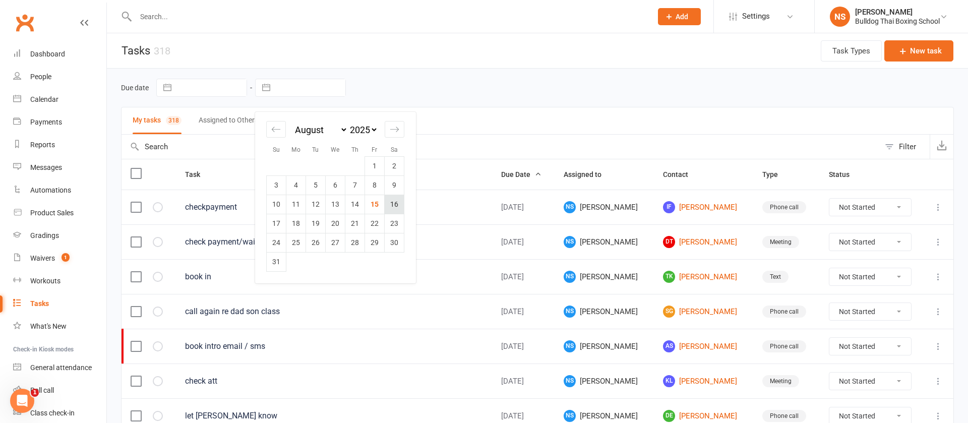
click at [398, 203] on td "16" at bounding box center [395, 204] width 20 height 19
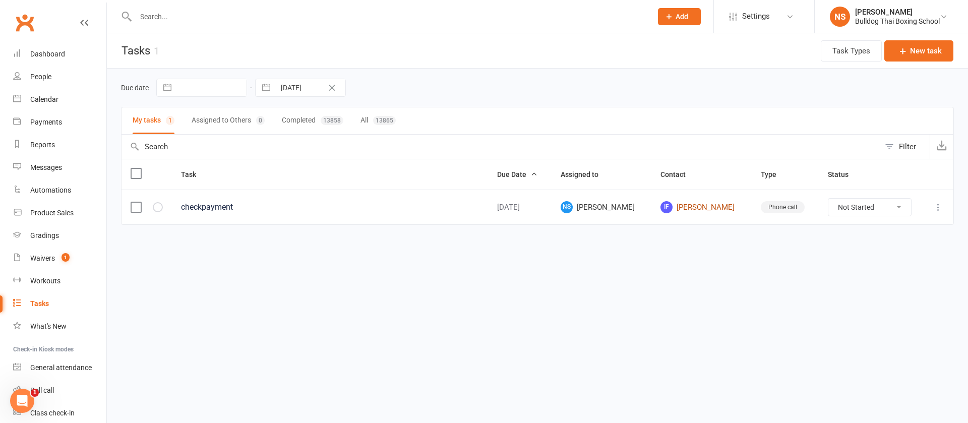
click at [698, 208] on link "IF [PERSON_NAME]" at bounding box center [701, 207] width 82 height 12
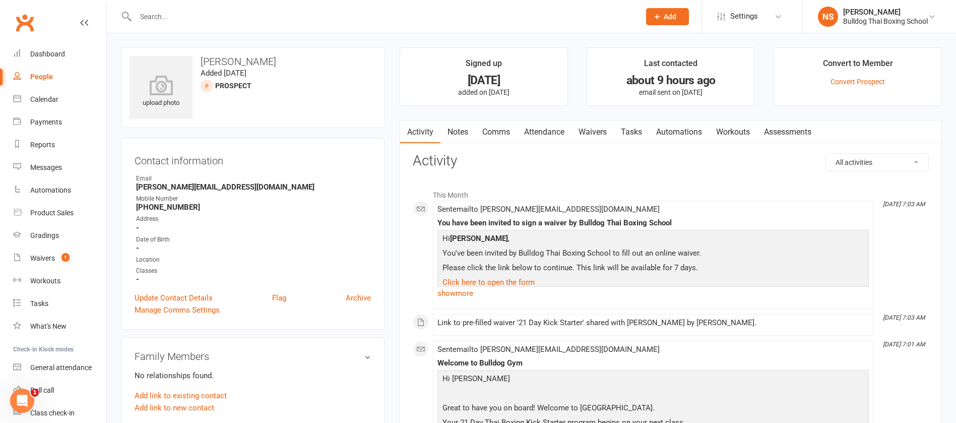
click at [633, 130] on link "Tasks" at bounding box center [631, 131] width 35 height 23
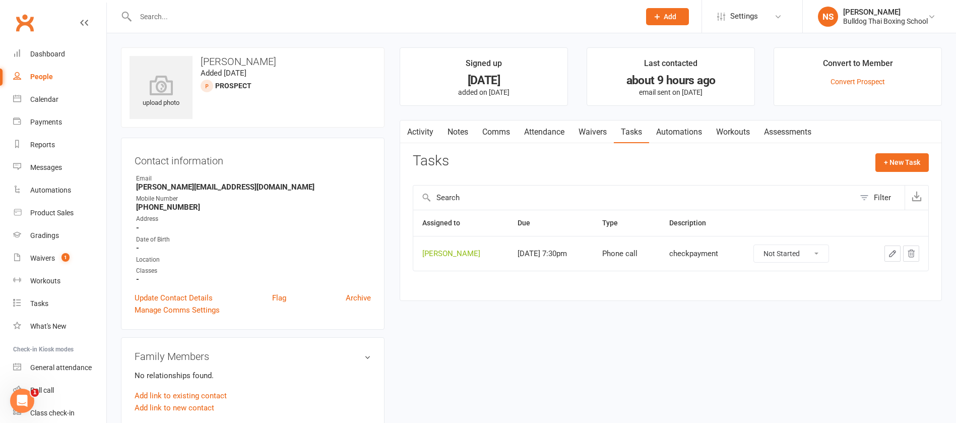
click at [897, 255] on button "button" at bounding box center [893, 253] width 16 height 16
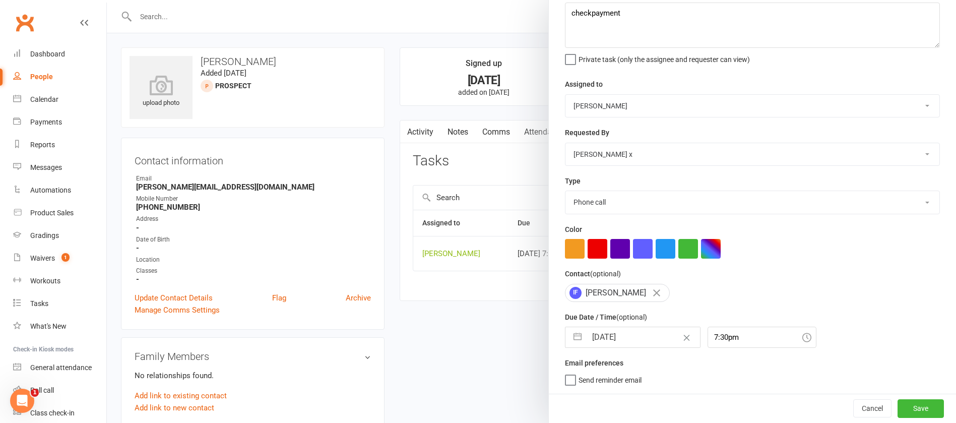
click at [644, 330] on input "[DATE]" at bounding box center [643, 337] width 113 height 20
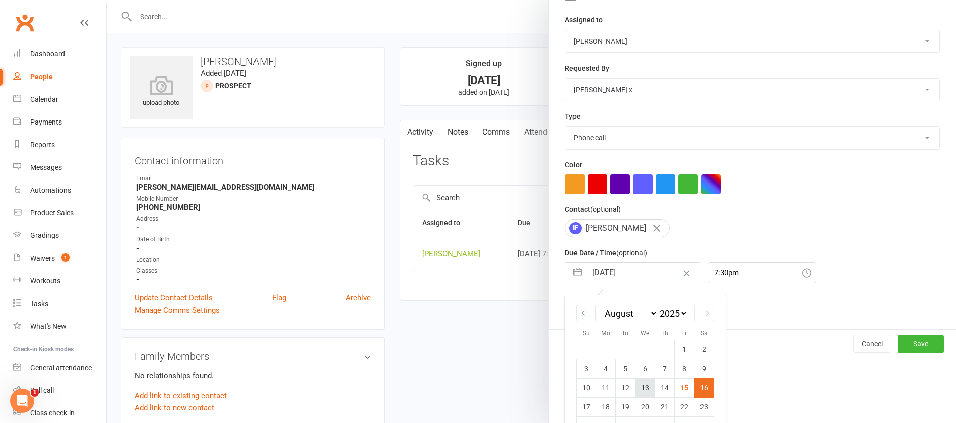
scroll to position [168, 0]
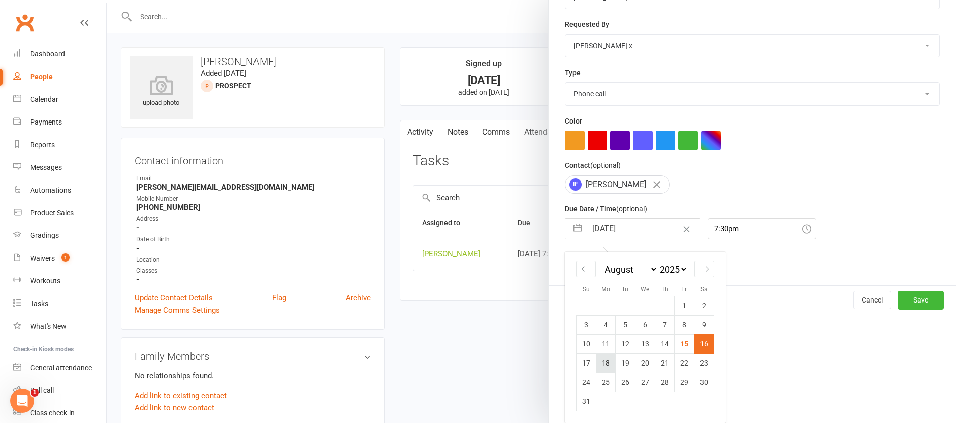
click at [605, 362] on td "18" at bounding box center [606, 362] width 20 height 19
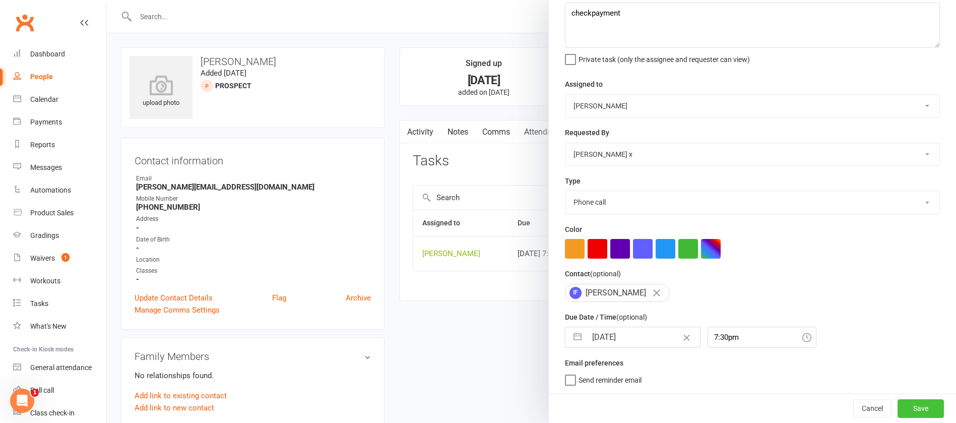
click at [898, 402] on button "Save" at bounding box center [921, 408] width 46 height 18
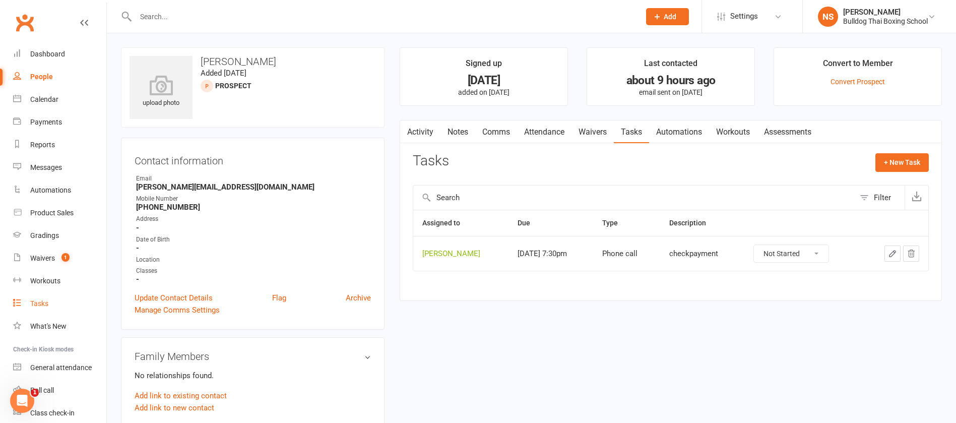
click at [42, 298] on link "Tasks" at bounding box center [59, 303] width 93 height 23
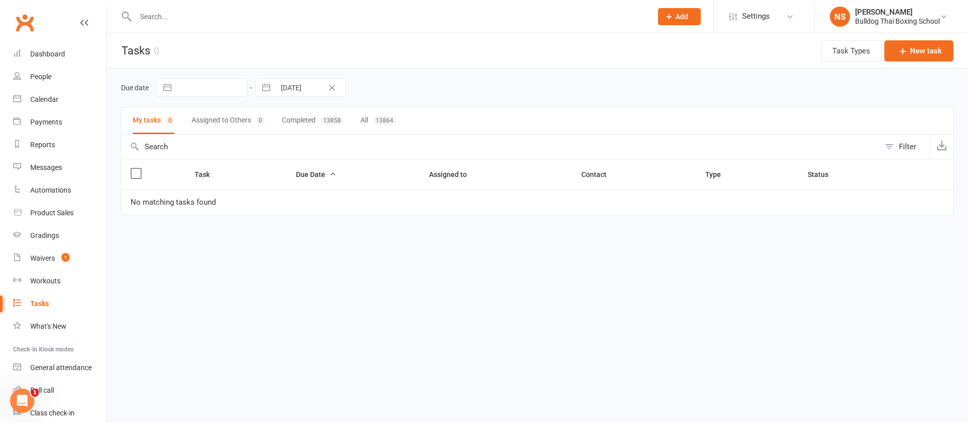
click at [333, 86] on icon "Clear Date" at bounding box center [332, 88] width 8 height 6
click at [313, 87] on input "text" at bounding box center [310, 87] width 70 height 17
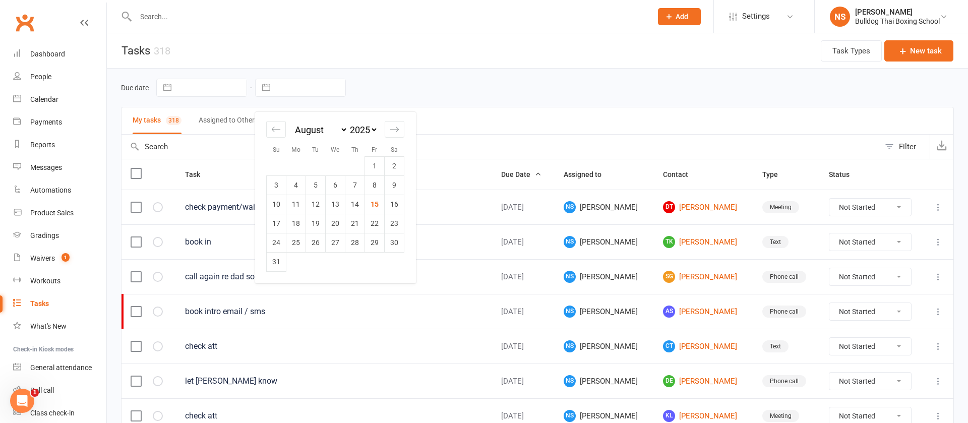
click at [300, 221] on td "18" at bounding box center [296, 223] width 20 height 19
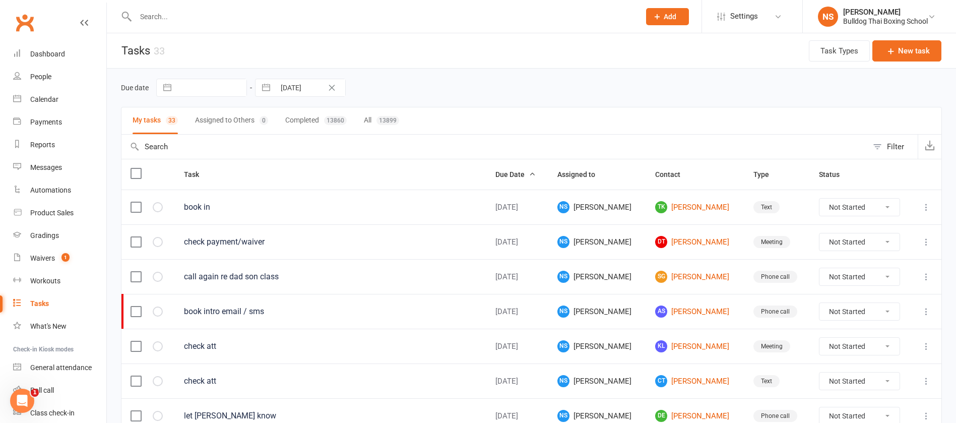
click at [201, 82] on input "text" at bounding box center [211, 87] width 70 height 17
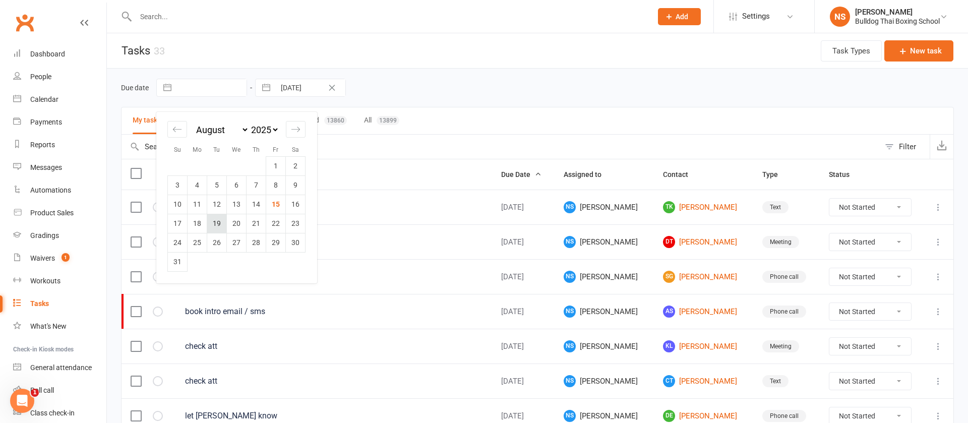
click at [215, 225] on td "19" at bounding box center [217, 223] width 20 height 19
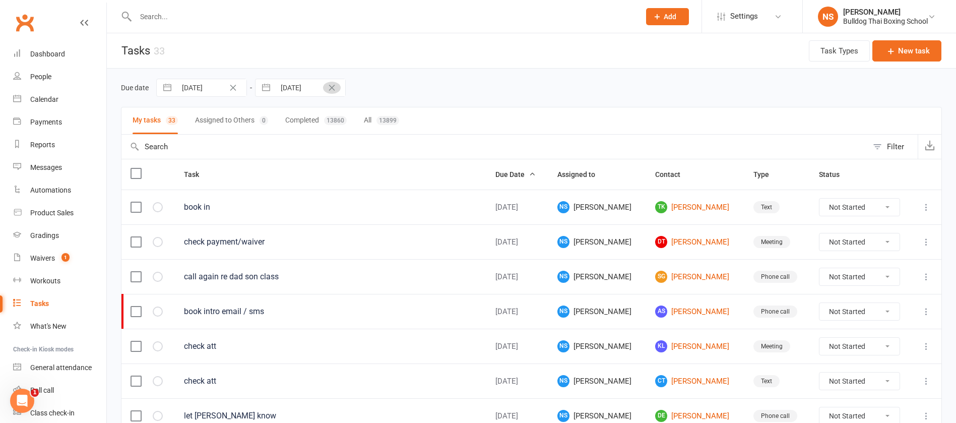
drag, startPoint x: 330, startPoint y: 87, endPoint x: 322, endPoint y: 94, distance: 10.8
click at [330, 87] on icon "Clear Date" at bounding box center [332, 88] width 8 height 6
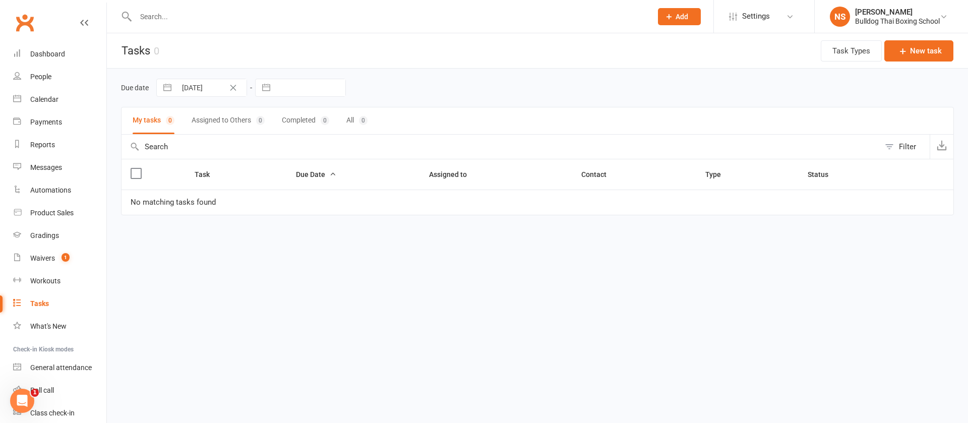
click at [309, 91] on input "text" at bounding box center [310, 87] width 70 height 17
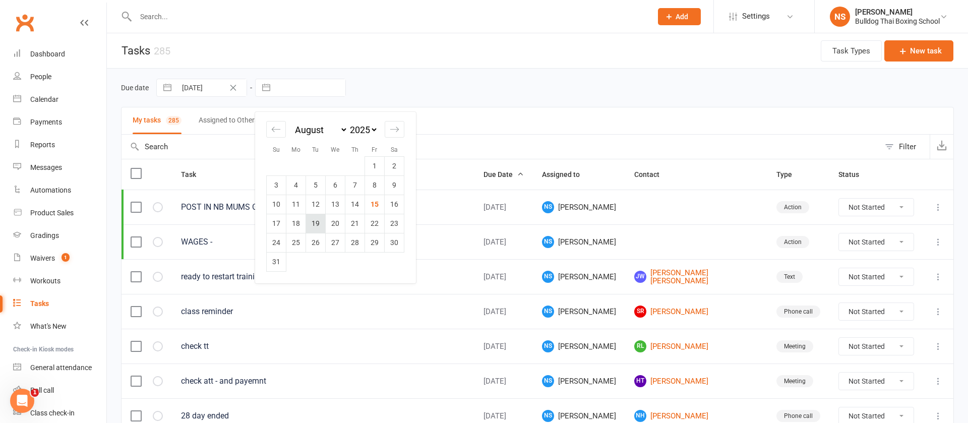
click at [318, 222] on td "19" at bounding box center [316, 223] width 20 height 19
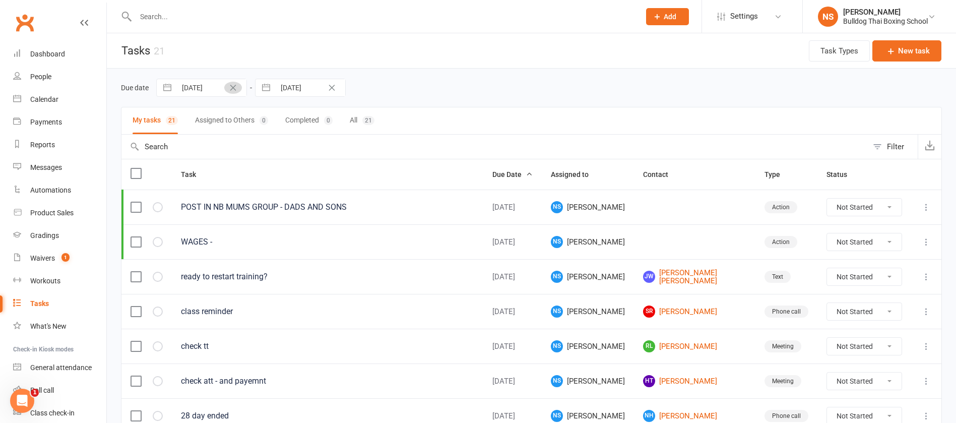
click at [232, 88] on icon "Clear Date" at bounding box center [233, 88] width 6 height 6
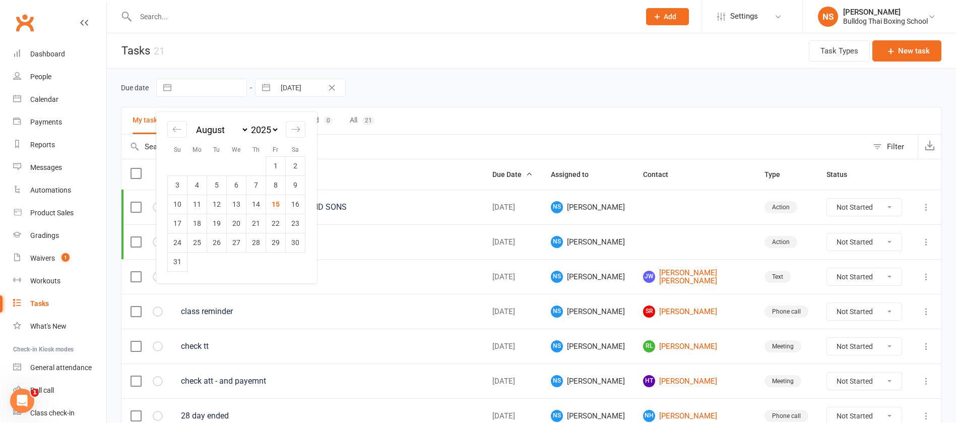
click at [206, 84] on input "text" at bounding box center [211, 87] width 70 height 17
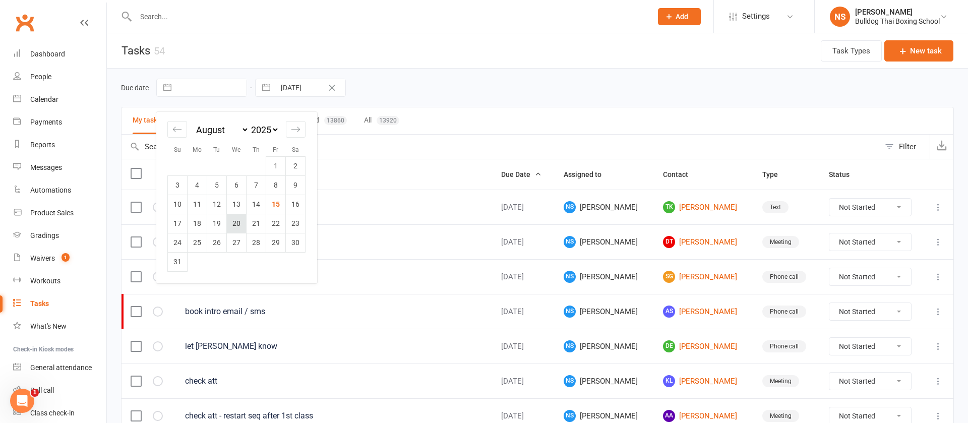
click at [235, 222] on td "20" at bounding box center [237, 223] width 20 height 19
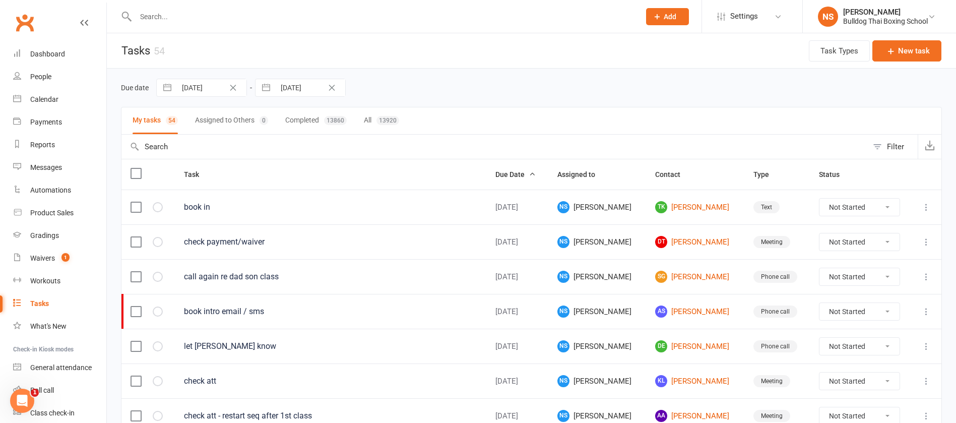
click at [330, 88] on icon "Clear Date" at bounding box center [332, 88] width 8 height 6
click at [315, 86] on input "text" at bounding box center [310, 87] width 70 height 17
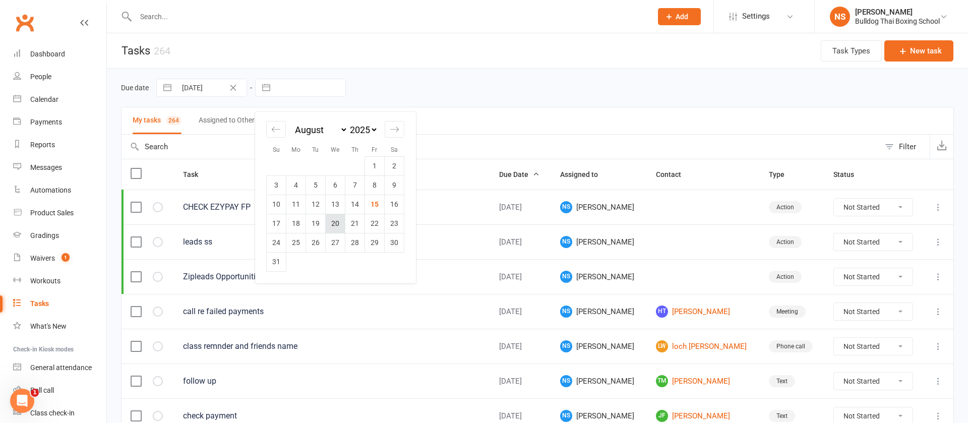
click at [335, 221] on td "20" at bounding box center [336, 223] width 20 height 19
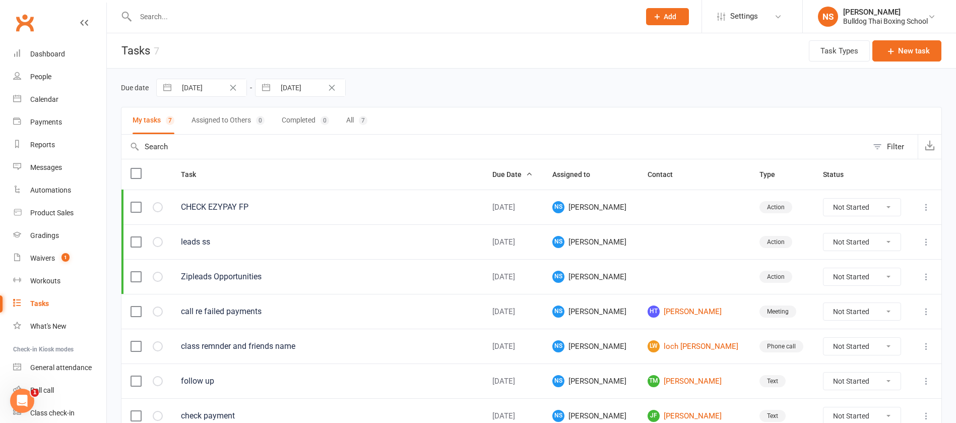
click at [232, 85] on icon "Clear Date" at bounding box center [233, 88] width 8 height 6
click at [214, 82] on input "text" at bounding box center [211, 87] width 70 height 17
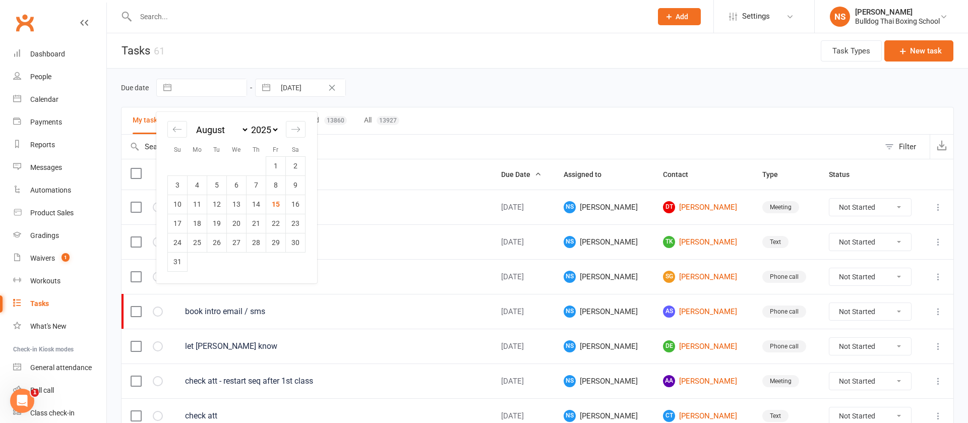
click at [256, 225] on td "21" at bounding box center [256, 223] width 20 height 19
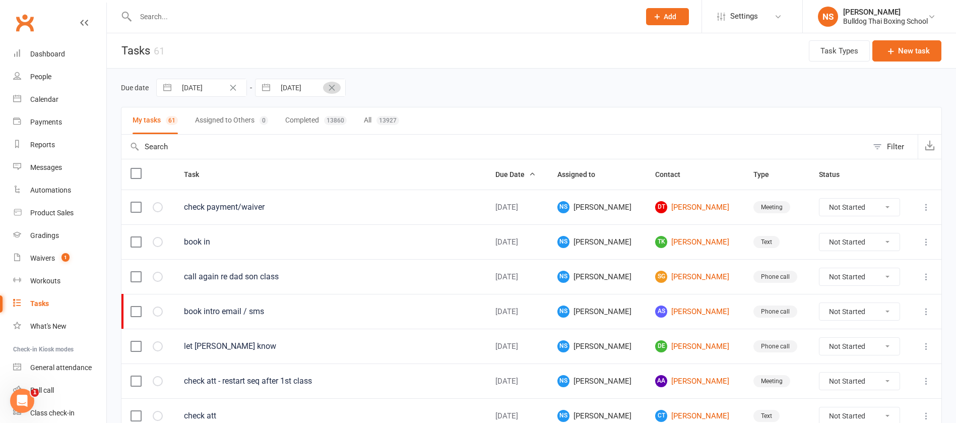
click at [331, 87] on icon "Clear Date" at bounding box center [332, 88] width 8 height 6
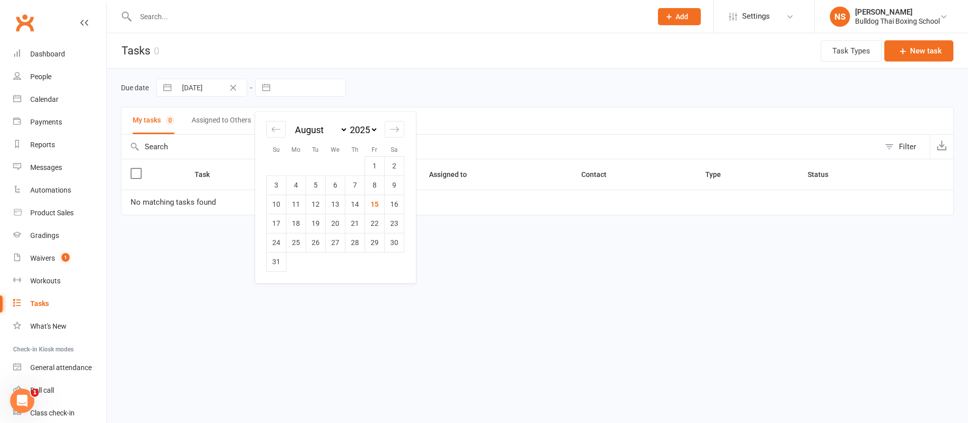
click at [315, 83] on input "text" at bounding box center [310, 87] width 70 height 17
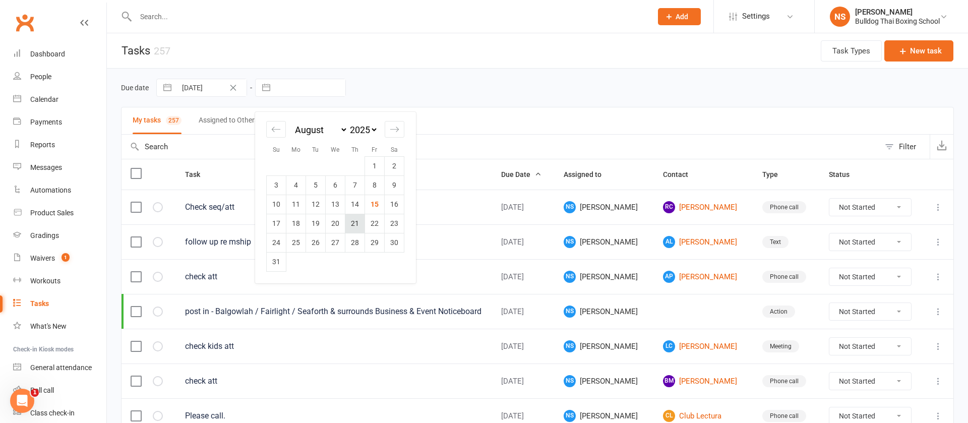
click at [354, 223] on td "21" at bounding box center [355, 223] width 20 height 19
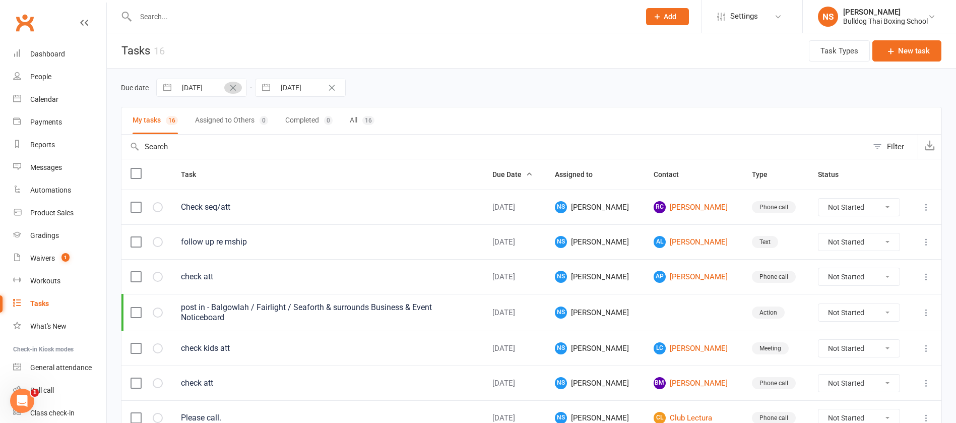
drag, startPoint x: 232, startPoint y: 83, endPoint x: 216, endPoint y: 86, distance: 16.4
click at [231, 82] on button "Clear Date" at bounding box center [233, 88] width 18 height 12
click at [212, 86] on input "text" at bounding box center [211, 87] width 70 height 17
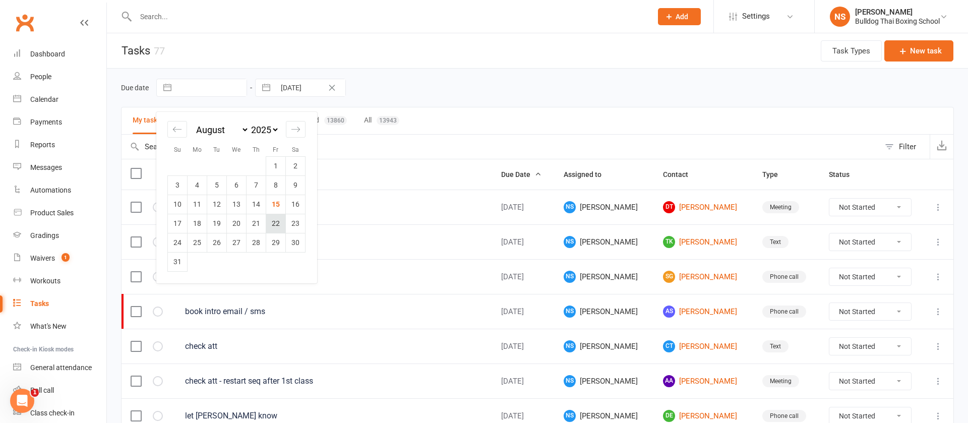
click at [278, 223] on td "22" at bounding box center [276, 223] width 20 height 19
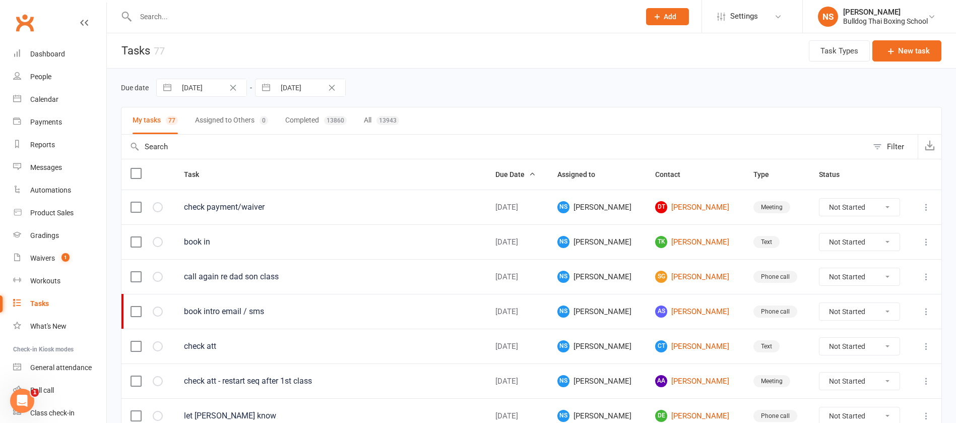
click at [309, 89] on input "[DATE]" at bounding box center [310, 87] width 70 height 17
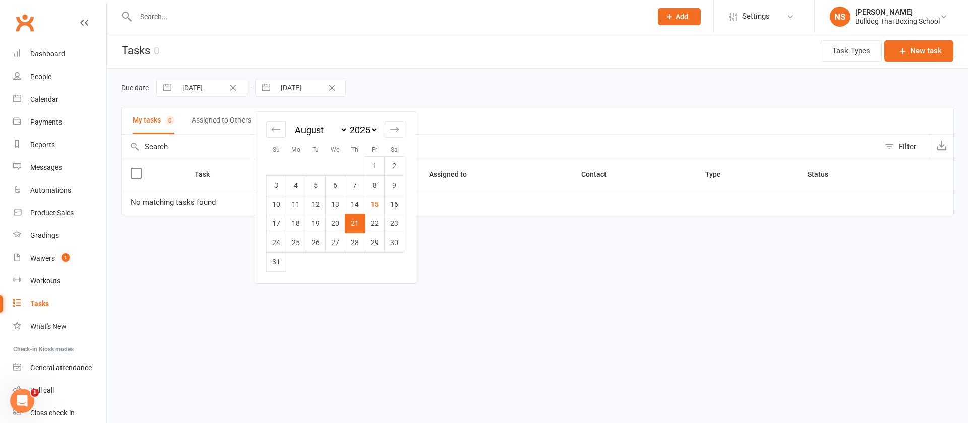
click at [376, 222] on td "22" at bounding box center [375, 223] width 20 height 19
